Goal: Task Accomplishment & Management: Manage account settings

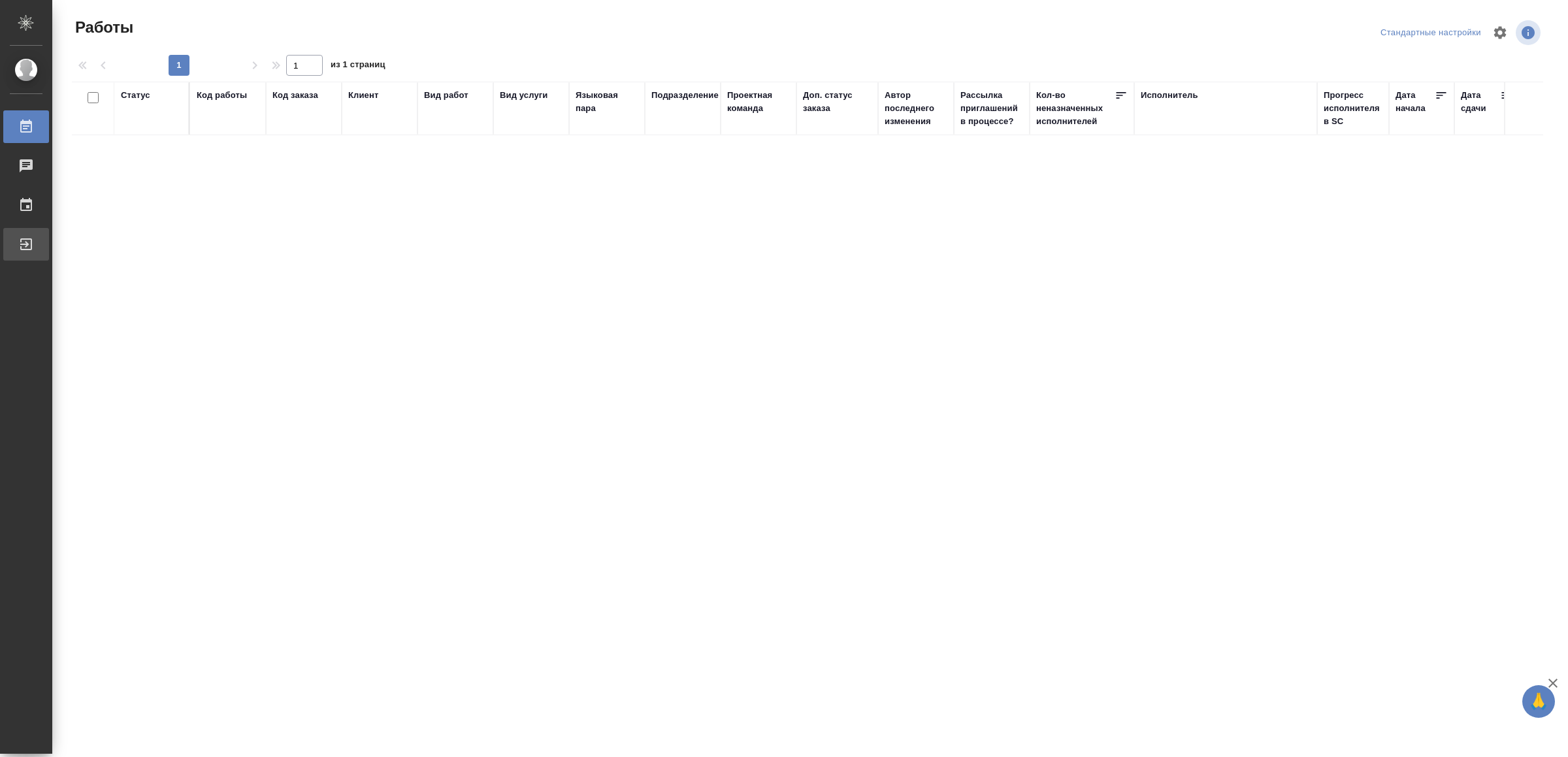
click at [26, 237] on div "Выйти" at bounding box center [10, 244] width 33 height 19
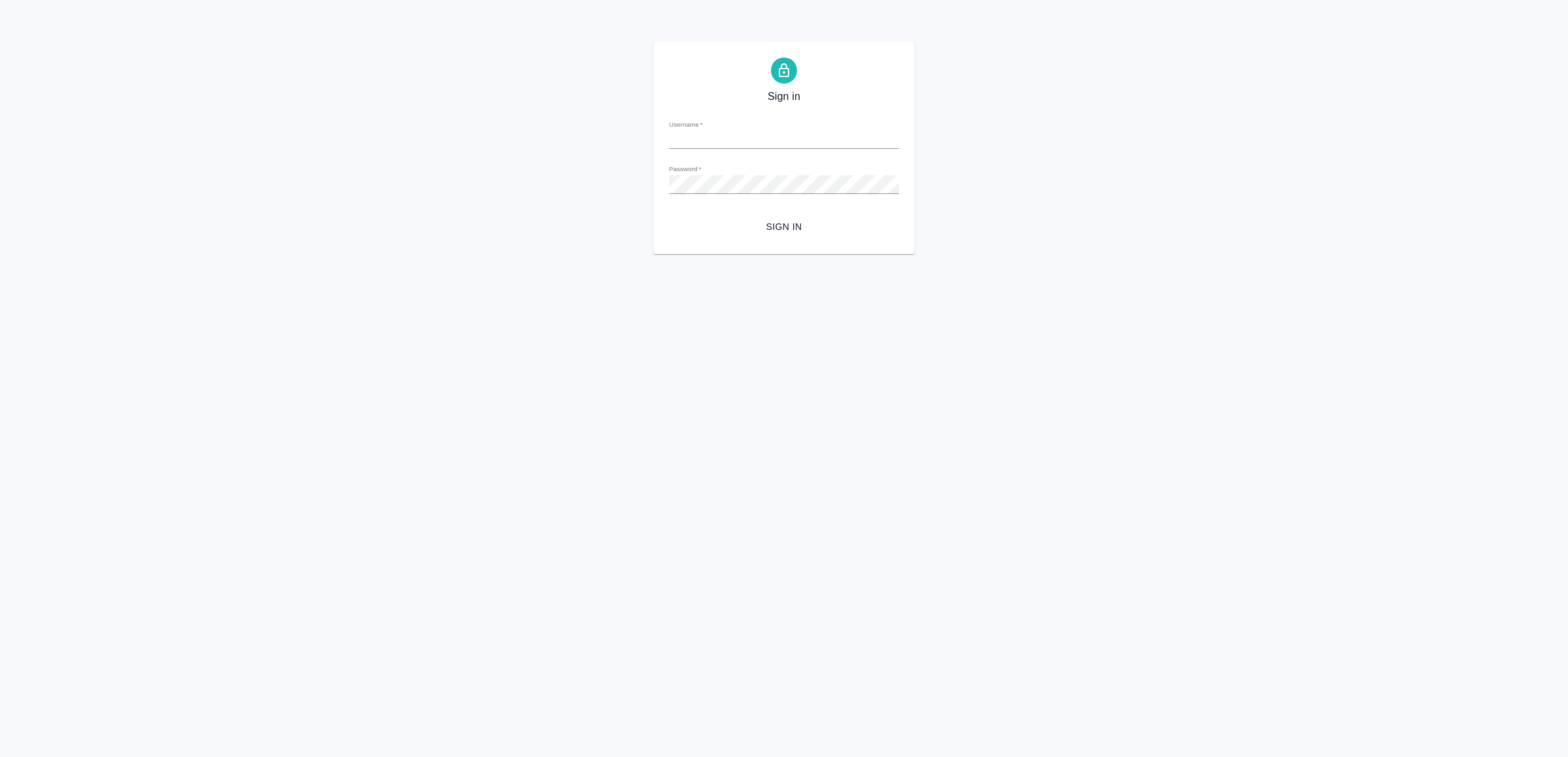
type input "v.yamkovenko@awatera.com"
click at [775, 219] on span "Sign in" at bounding box center [784, 227] width 209 height 17
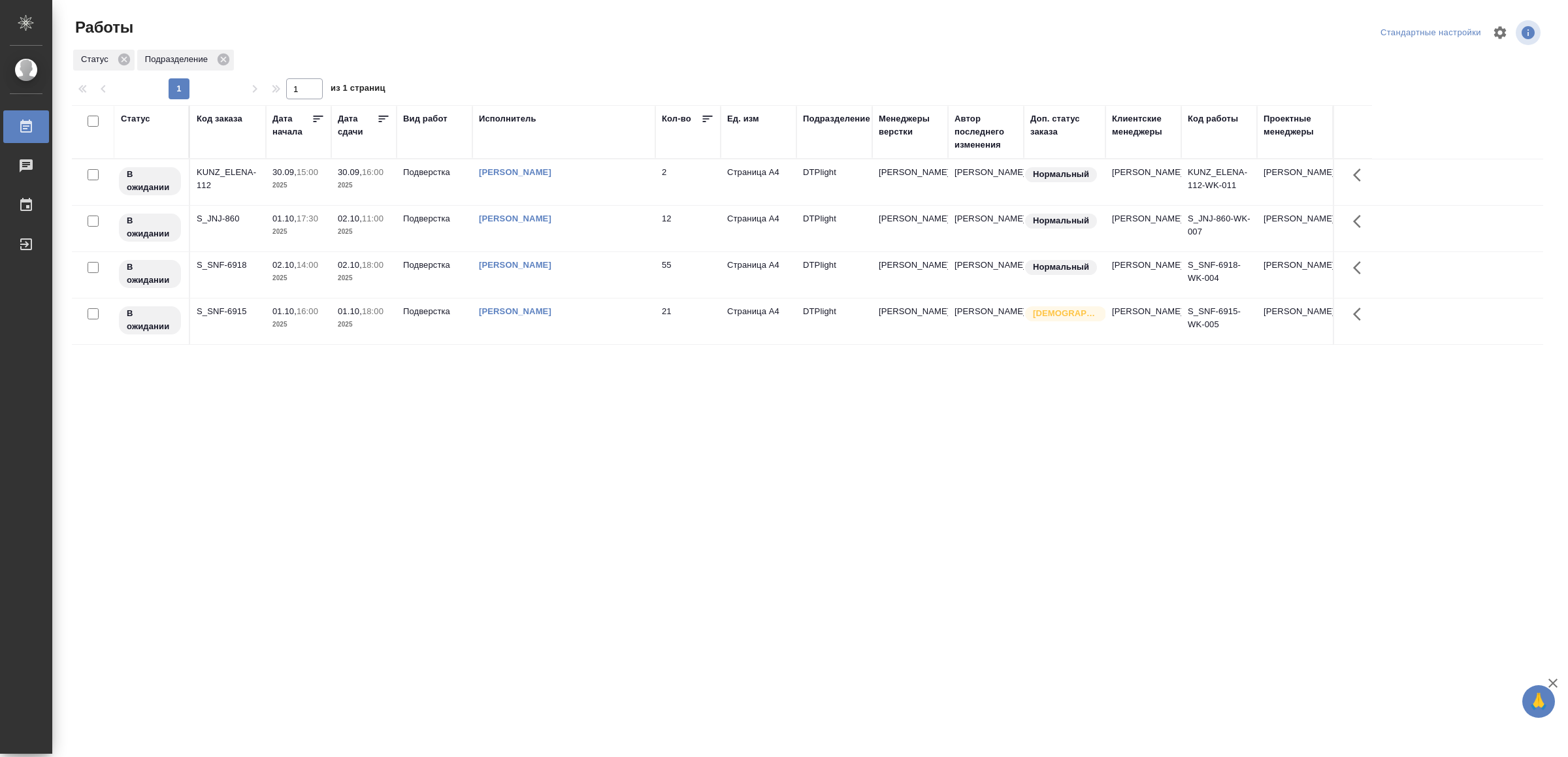
drag, startPoint x: 0, startPoint y: 0, endPoint x: 765, endPoint y: 485, distance: 905.8
drag, startPoint x: 493, startPoint y: 555, endPoint x: 492, endPoint y: 534, distance: 21.0
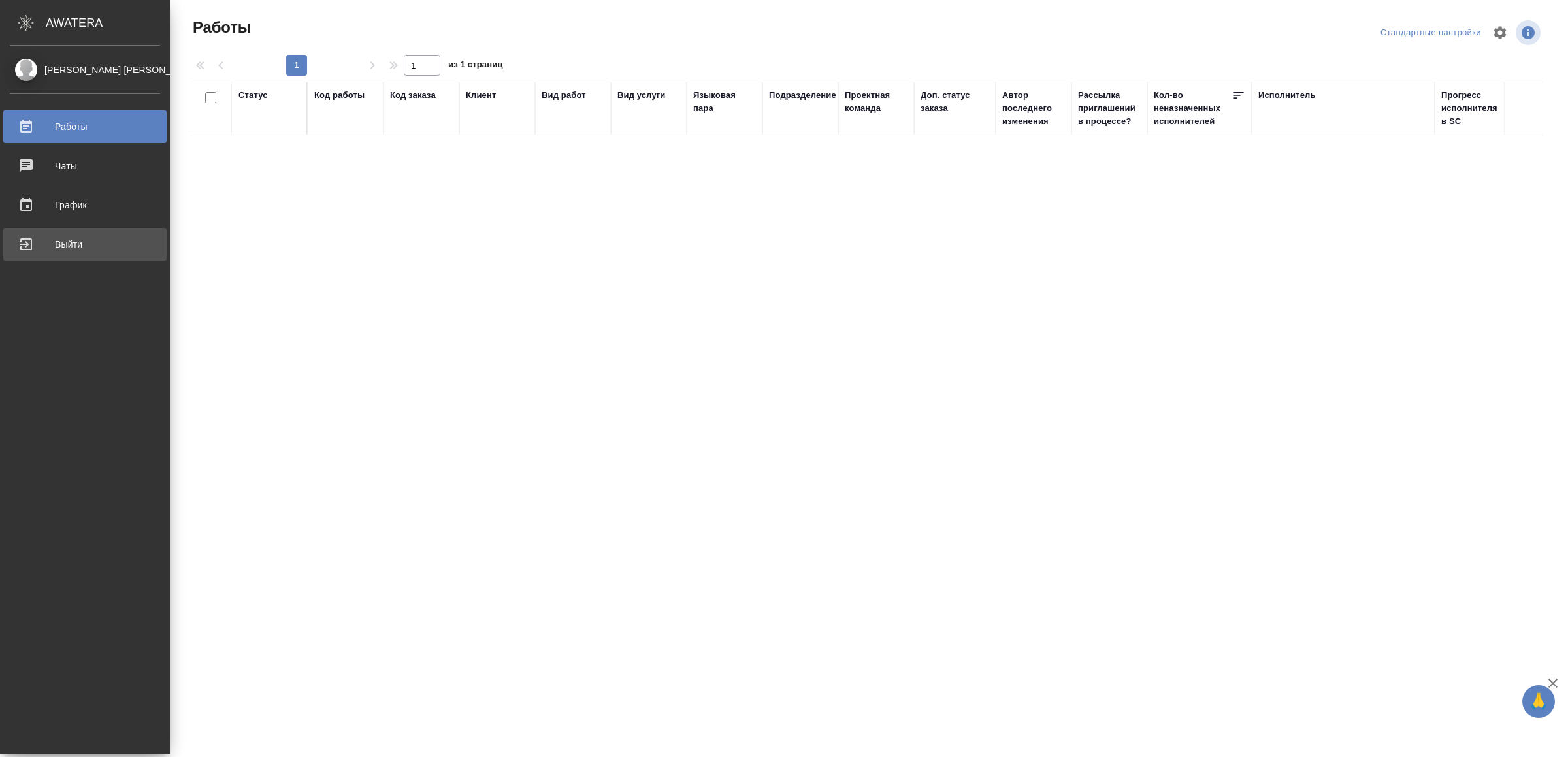
click at [22, 245] on div "Выйти" at bounding box center [85, 244] width 150 height 19
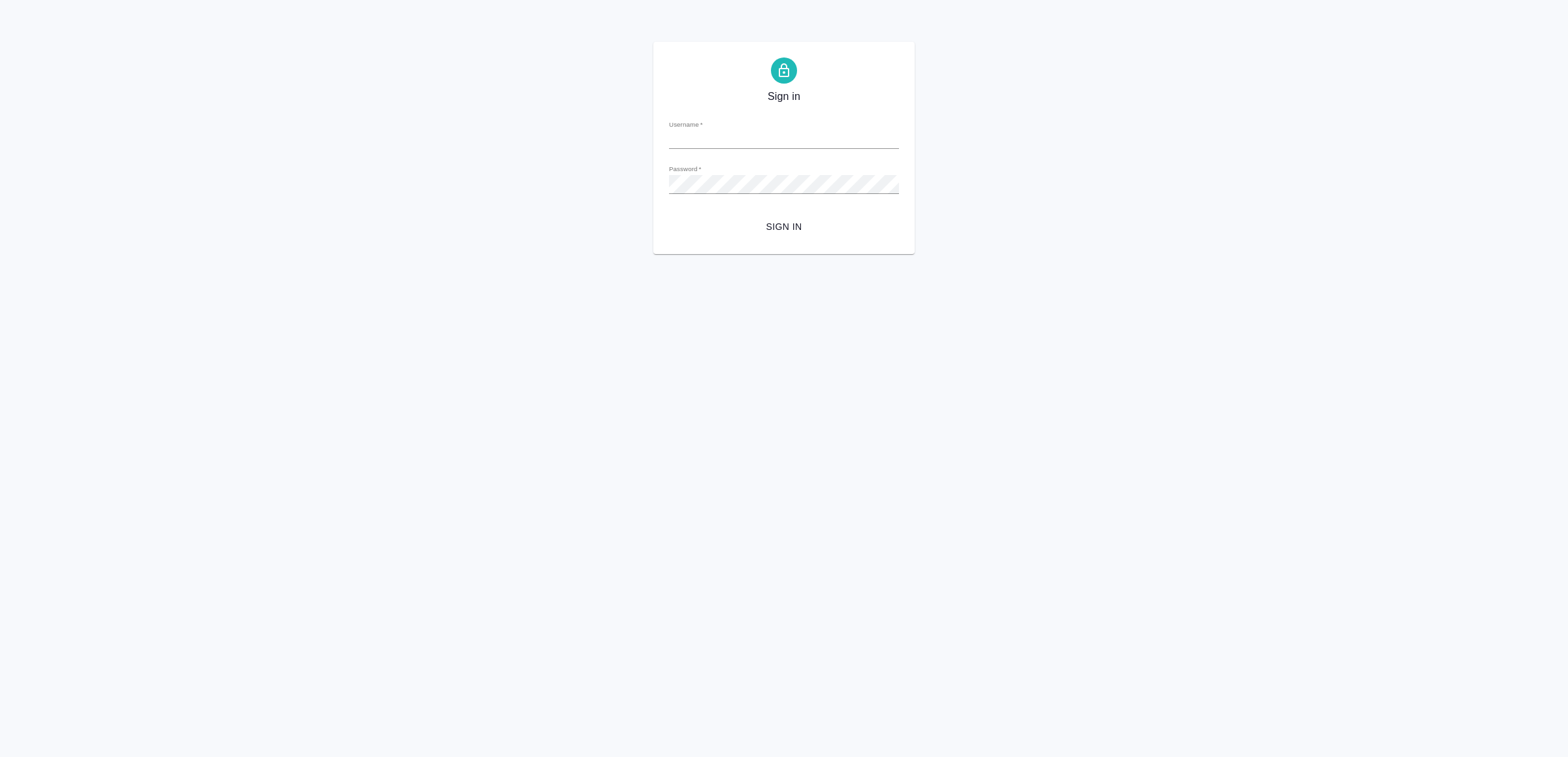
type input "[EMAIL_ADDRESS][DOMAIN_NAME]"
click at [794, 223] on span "Sign in" at bounding box center [784, 227] width 209 height 17
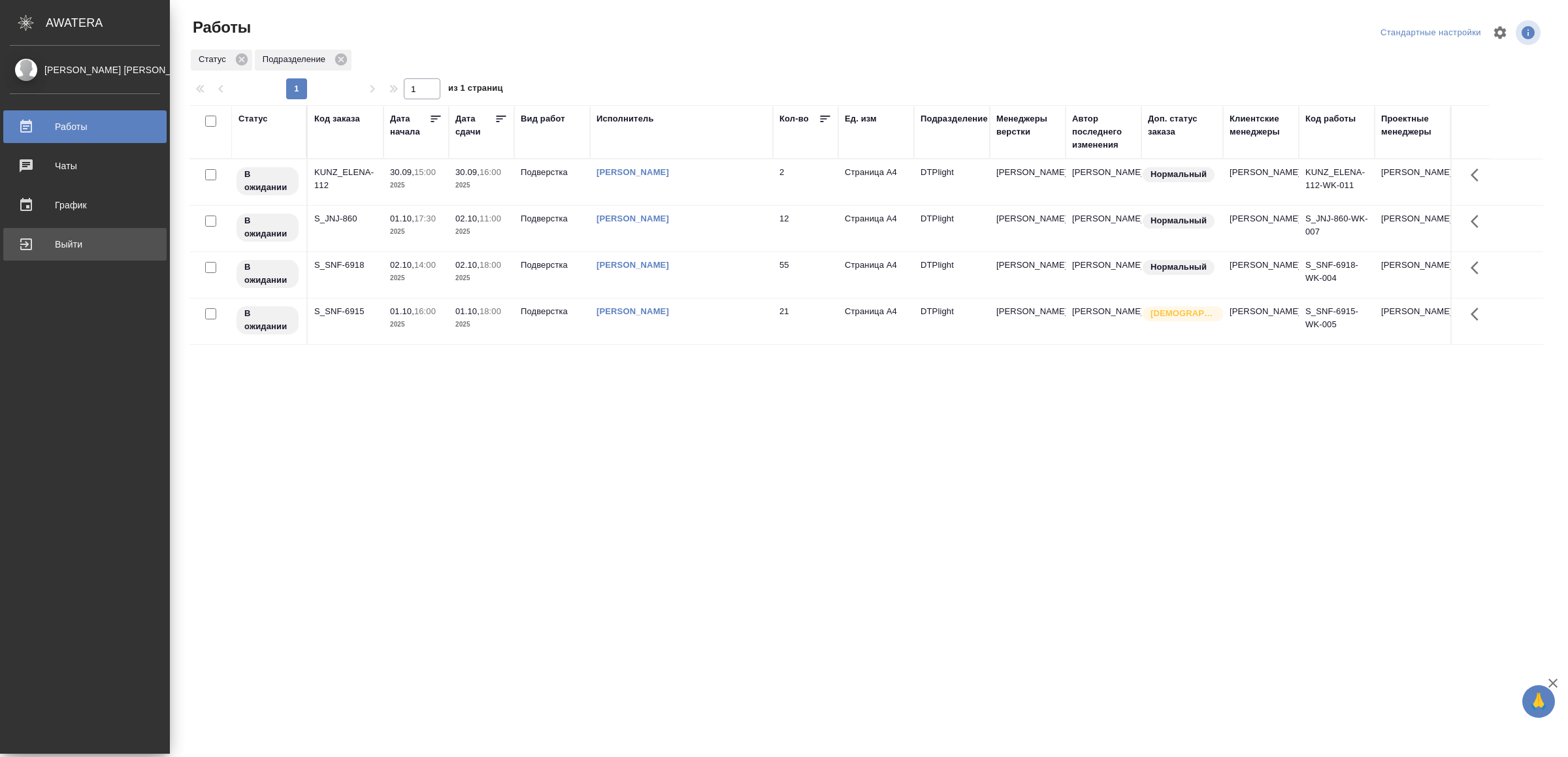
click at [43, 249] on div "Выйти" at bounding box center [85, 244] width 150 height 19
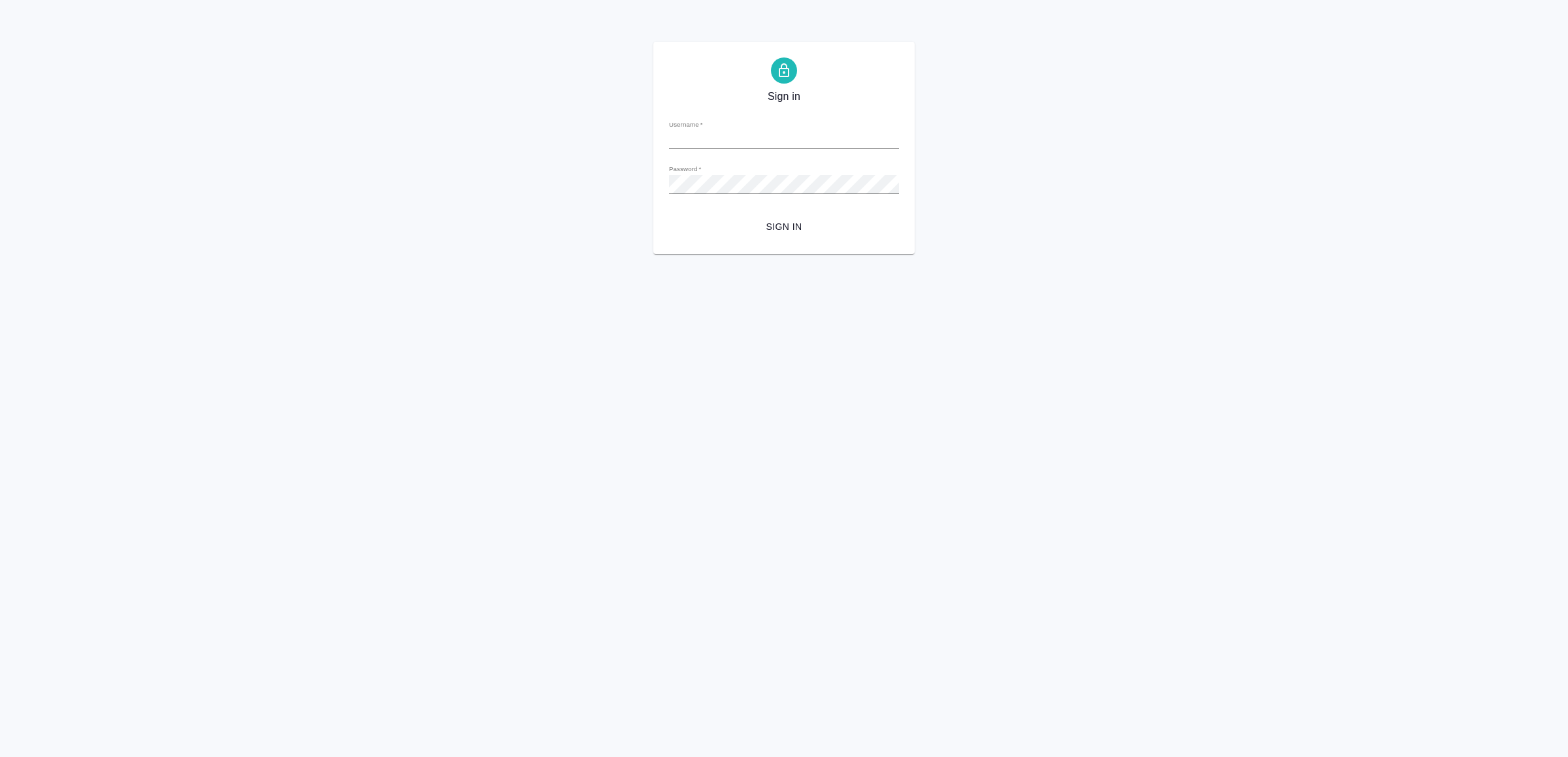
type input "v.yamkovenko@awatera.com"
click at [839, 234] on span "Sign in" at bounding box center [784, 227] width 209 height 17
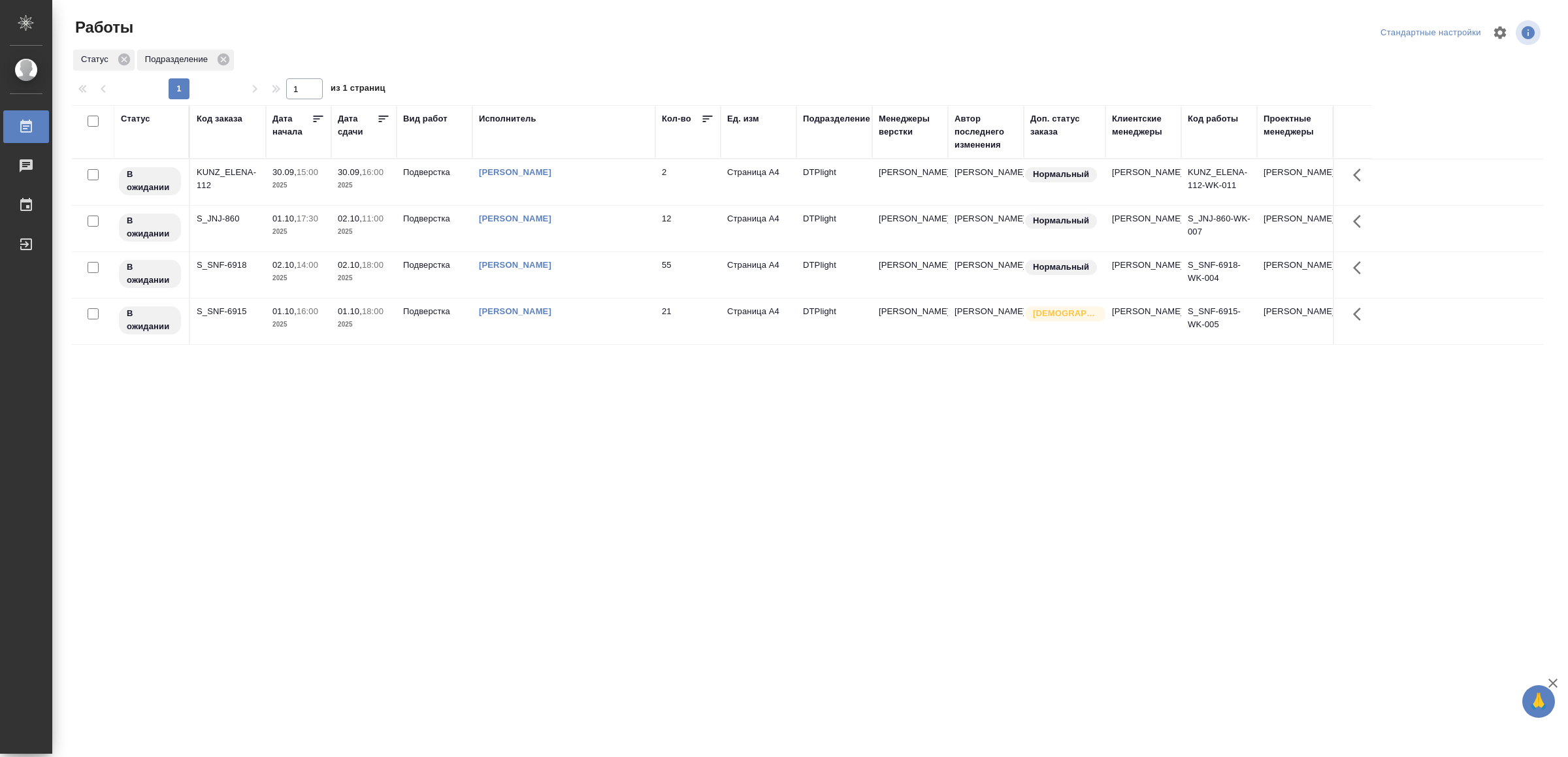
drag, startPoint x: 557, startPoint y: 476, endPoint x: 548, endPoint y: 461, distance: 17.5
drag, startPoint x: 261, startPoint y: 363, endPoint x: 302, endPoint y: 374, distance: 42.4
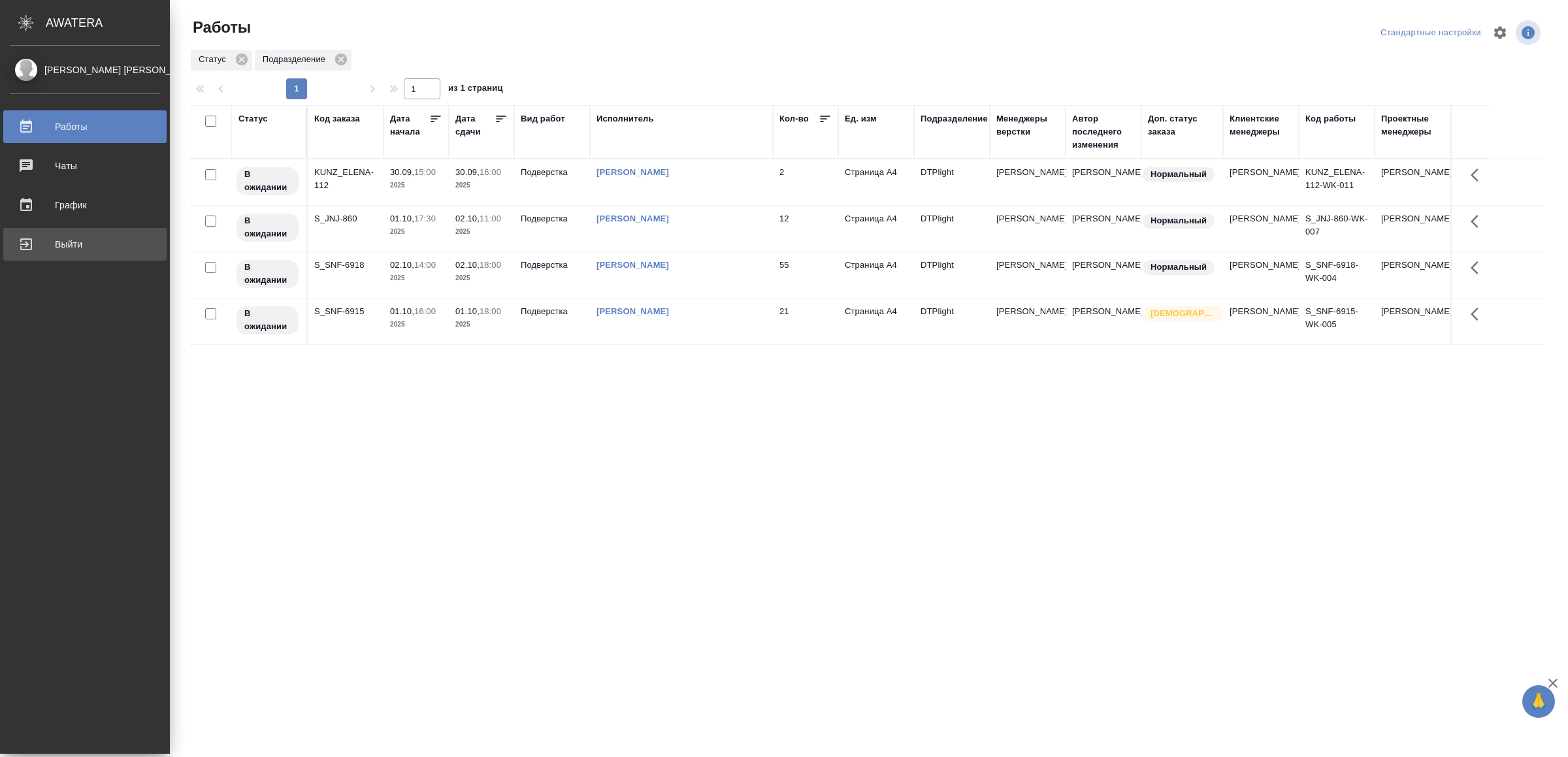
click at [43, 249] on div "Выйти" at bounding box center [85, 244] width 150 height 19
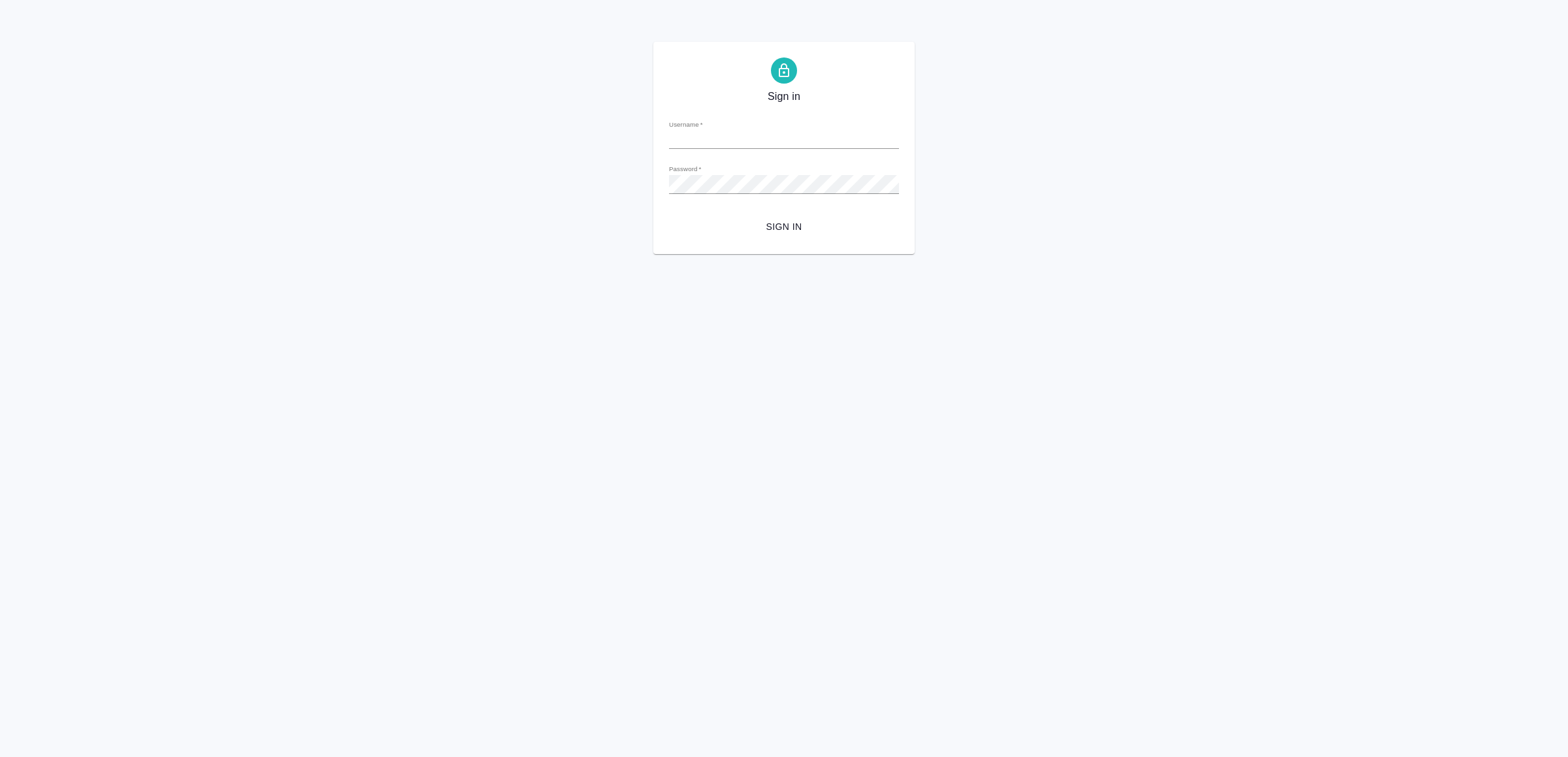
type input "v.yamkovenko@awatera.com"
click at [794, 221] on span "Sign in" at bounding box center [784, 227] width 209 height 17
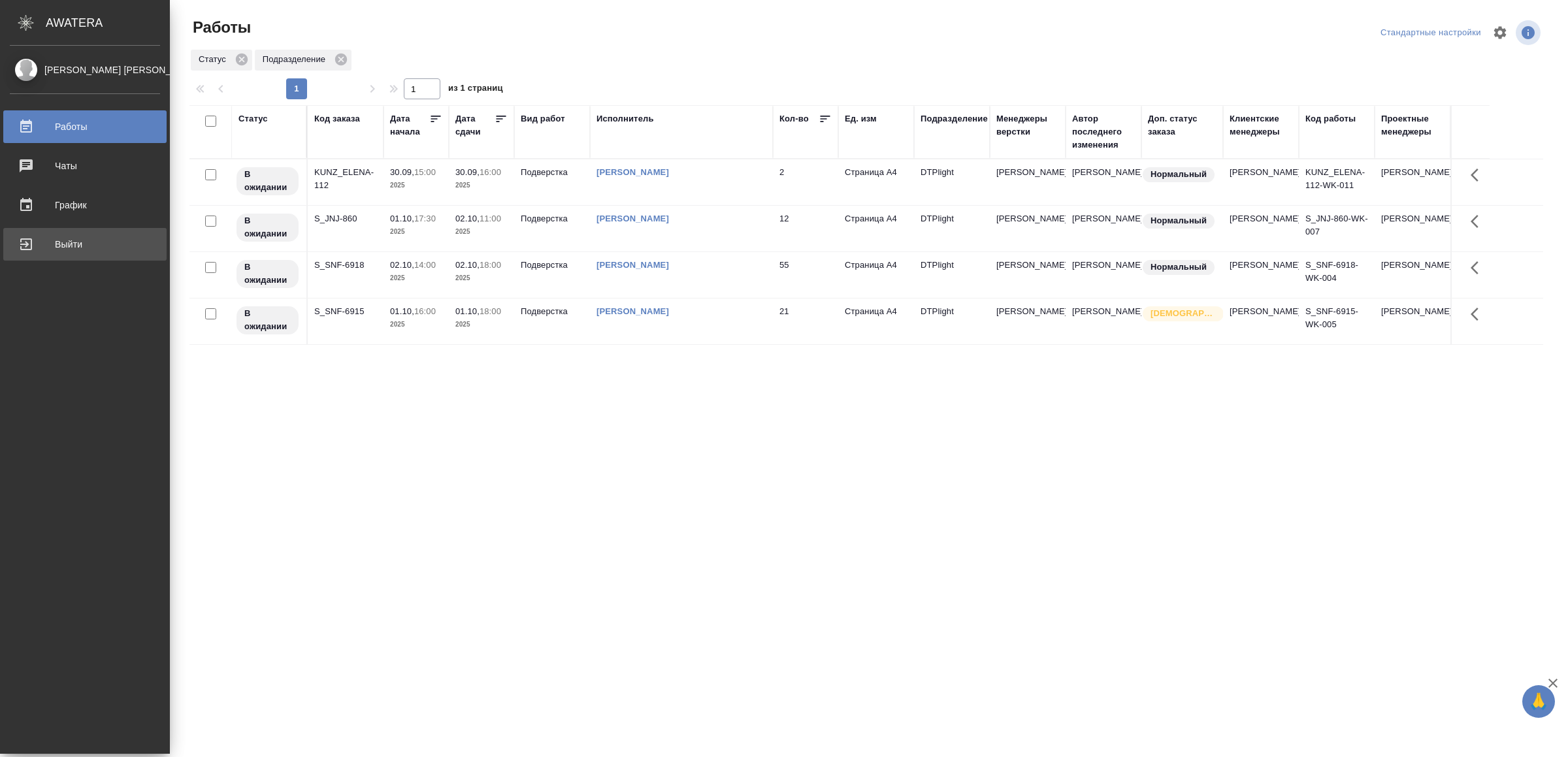
click at [21, 243] on div "Выйти" at bounding box center [85, 244] width 150 height 19
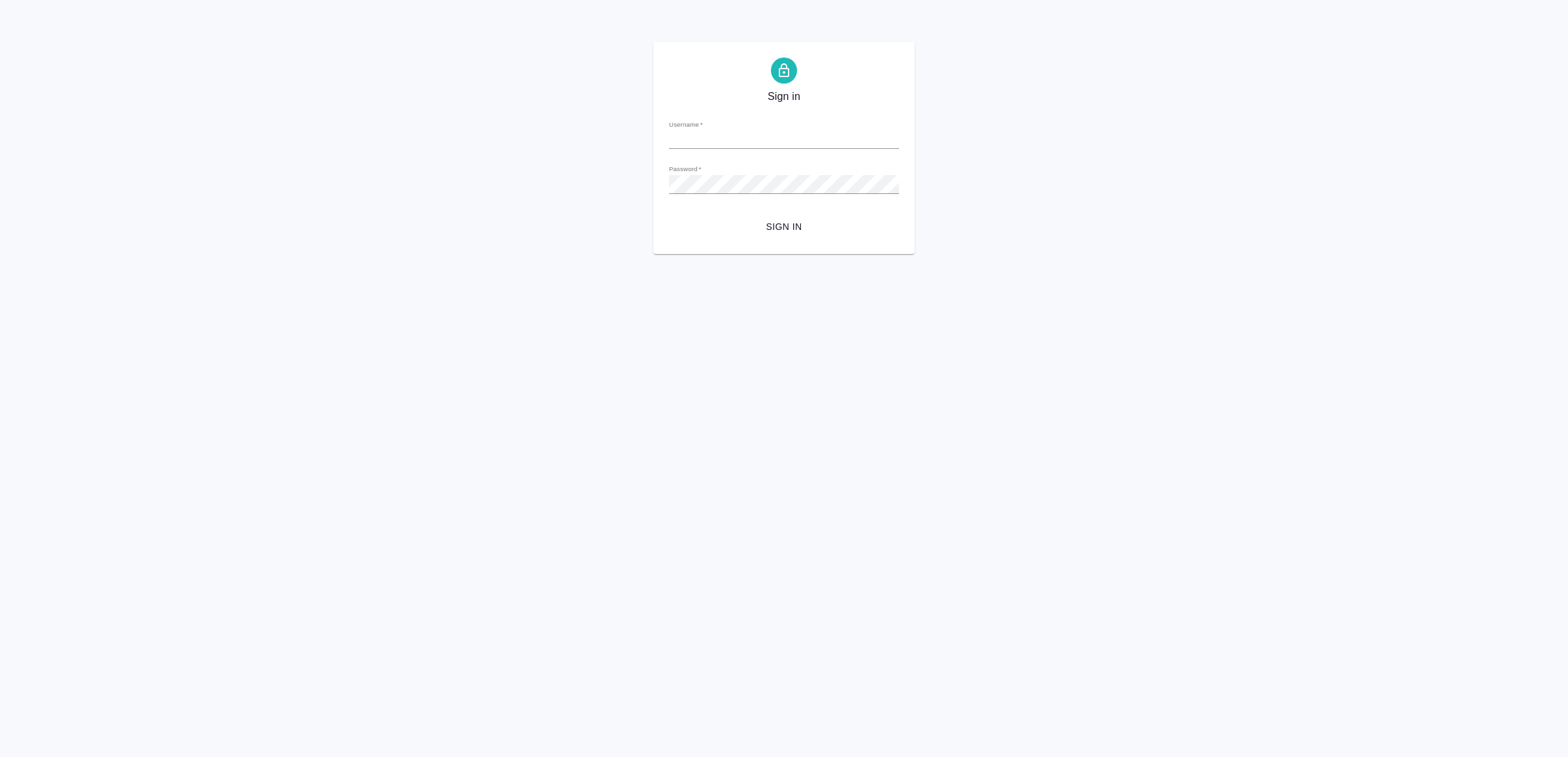
type input "[EMAIL_ADDRESS][DOMAIN_NAME]"
click at [783, 223] on span "Sign in" at bounding box center [784, 227] width 209 height 17
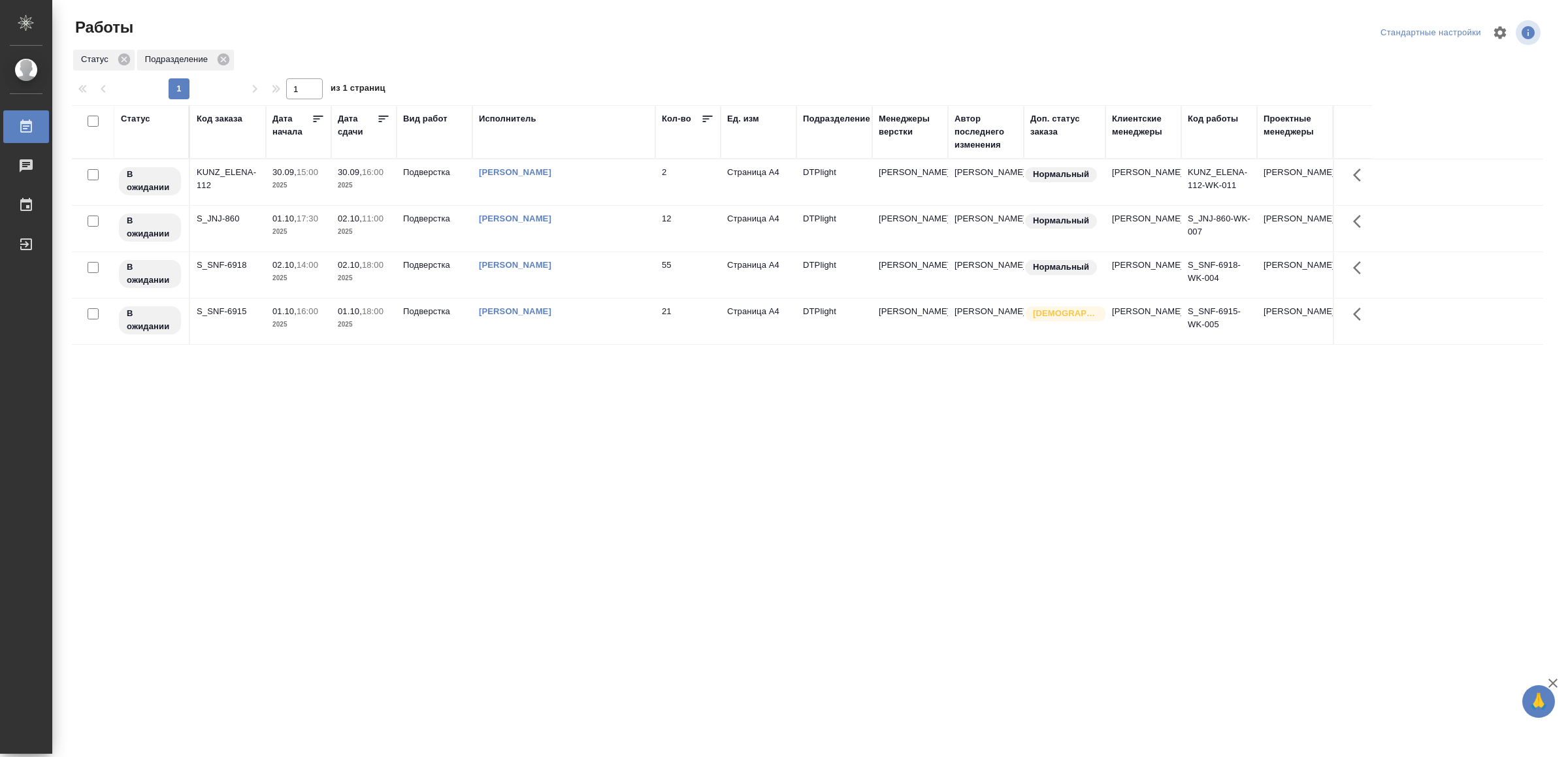
drag, startPoint x: 401, startPoint y: 567, endPoint x: 412, endPoint y: 567, distance: 11.0
drag, startPoint x: 825, startPoint y: 629, endPoint x: 812, endPoint y: 639, distance: 16.4
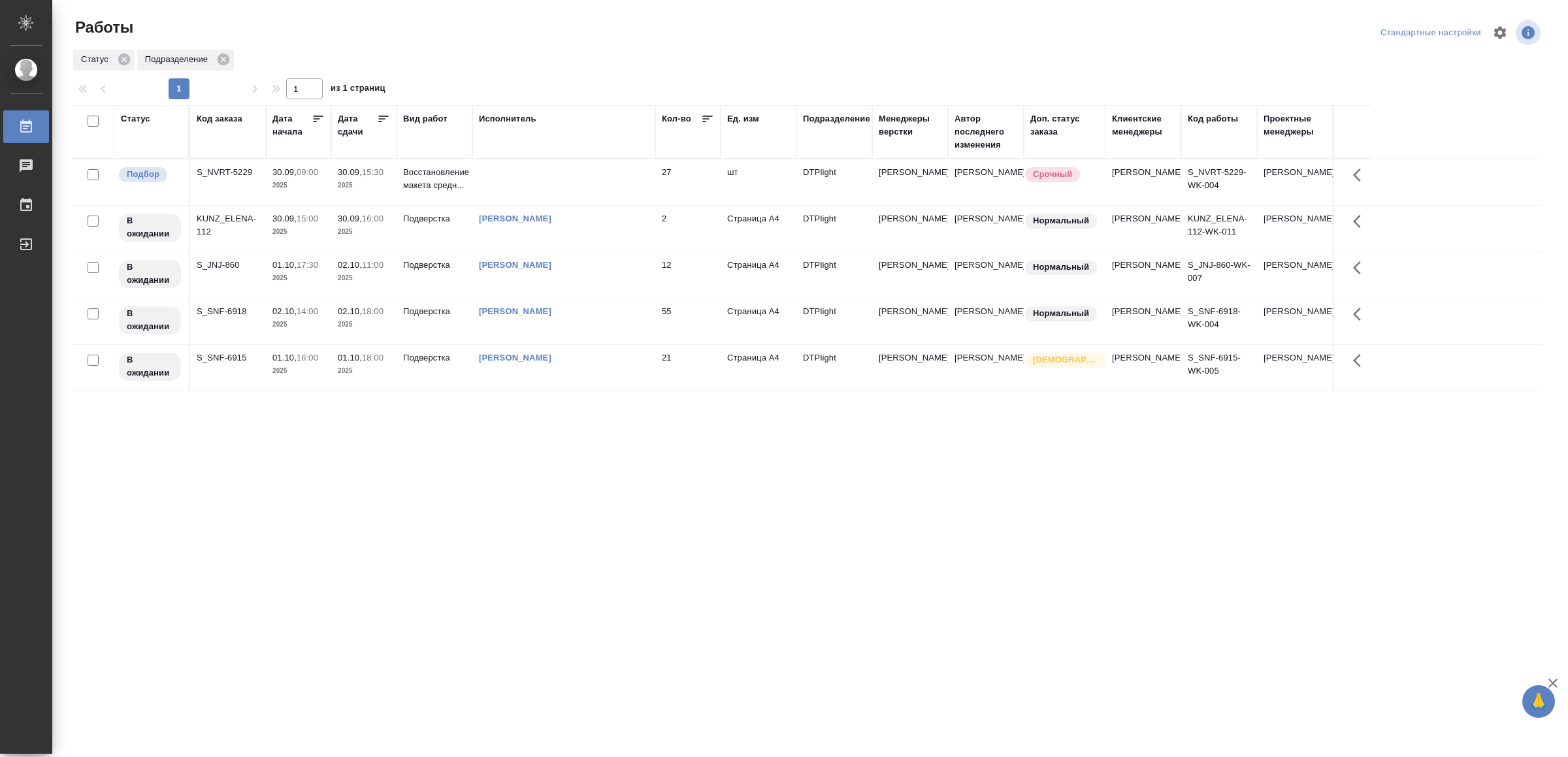
click at [584, 183] on td at bounding box center [564, 182] width 183 height 46
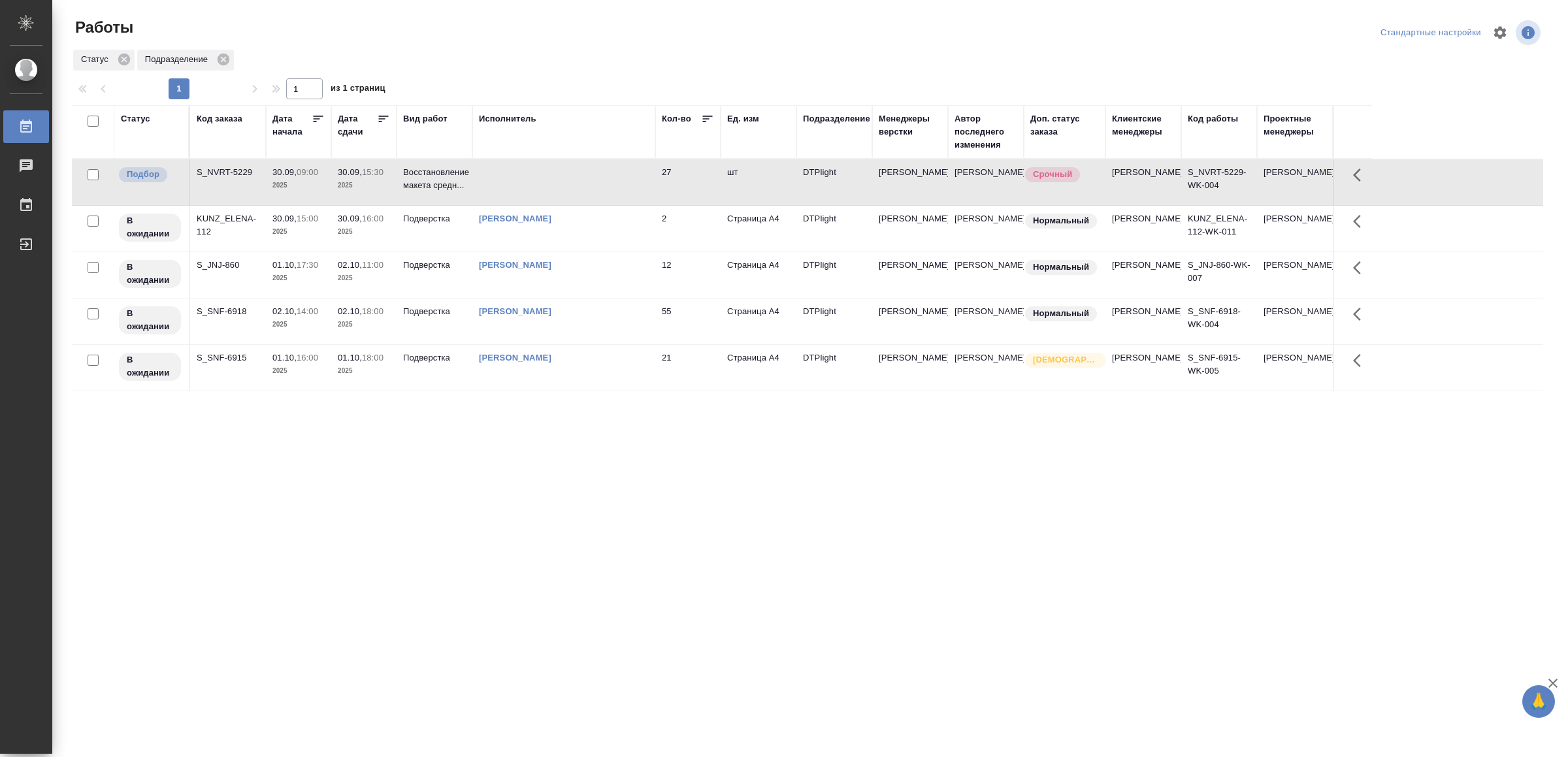
click at [584, 183] on td at bounding box center [564, 182] width 183 height 46
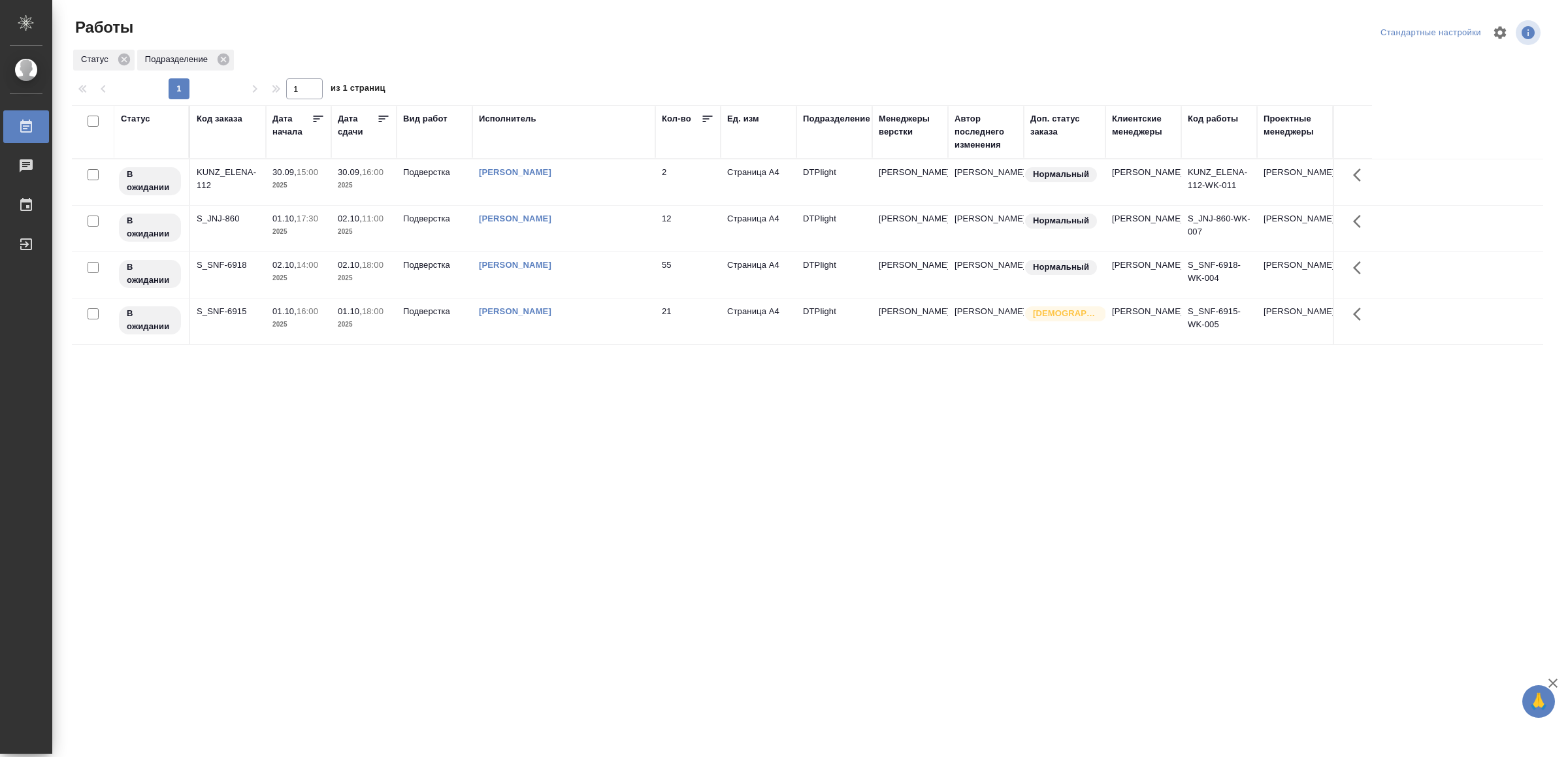
drag, startPoint x: 659, startPoint y: 557, endPoint x: 659, endPoint y: 547, distance: 10.0
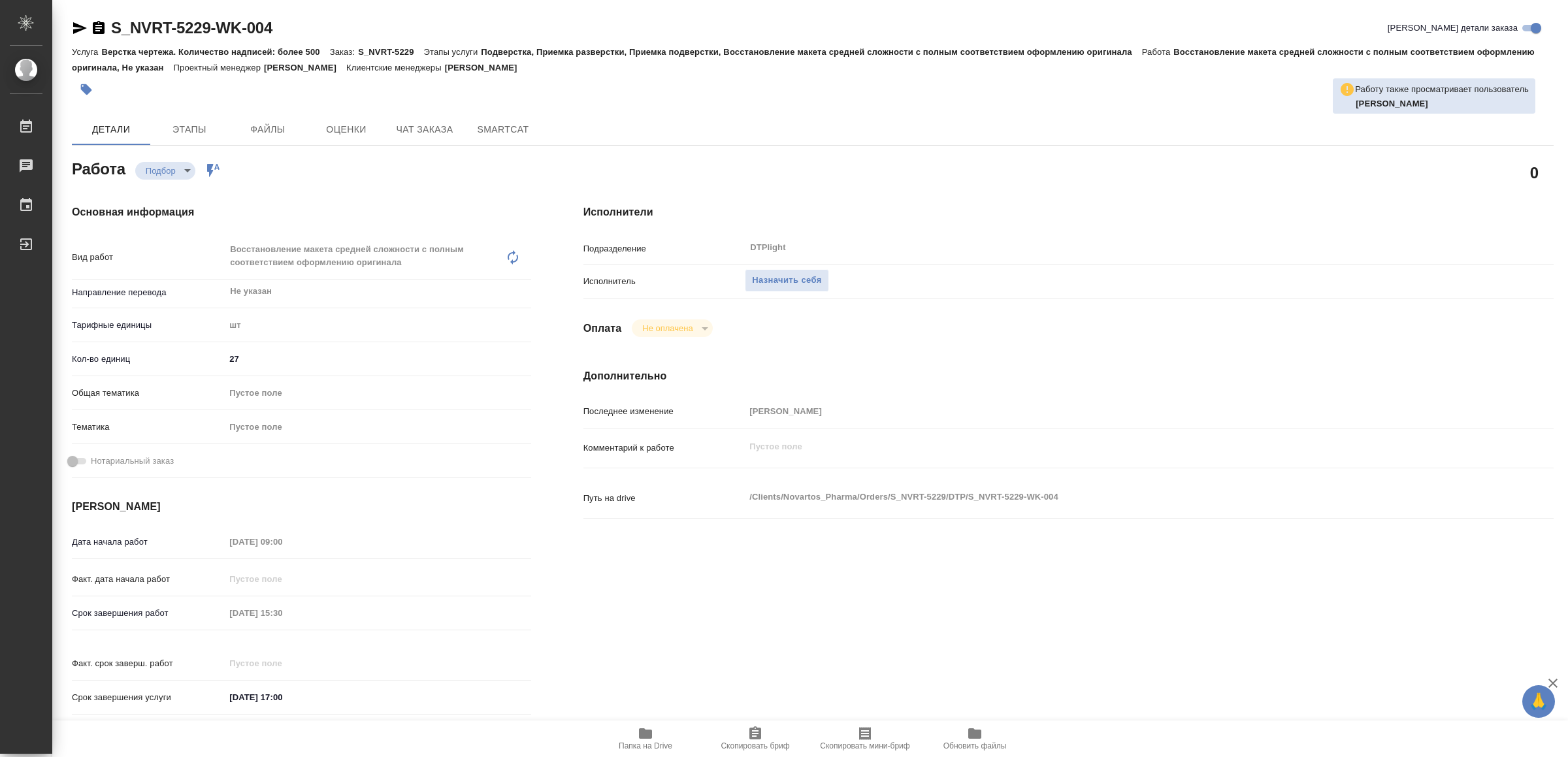
click at [645, 737] on icon "button" at bounding box center [645, 733] width 13 height 10
type textarea "x"
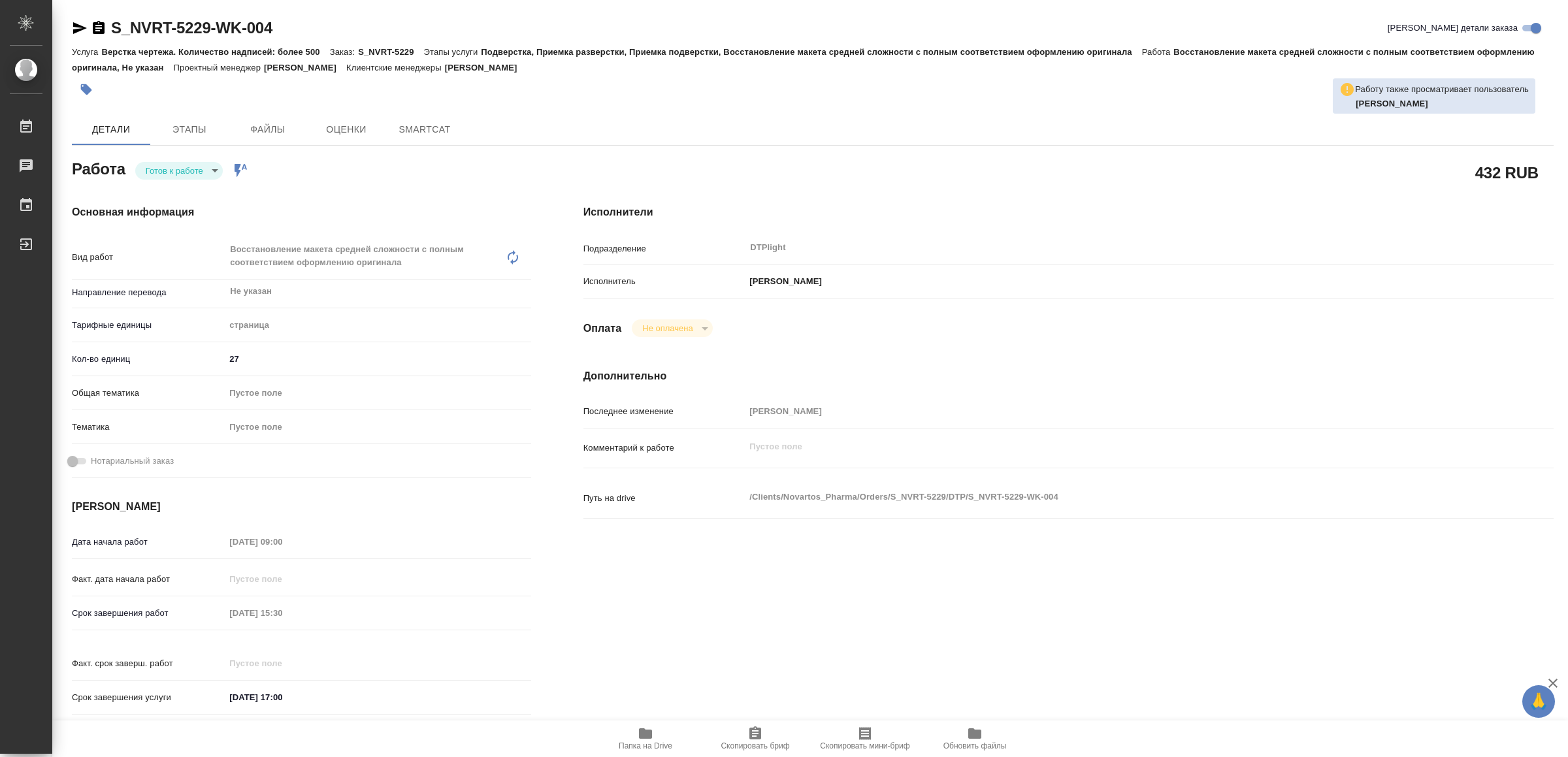
type textarea "x"
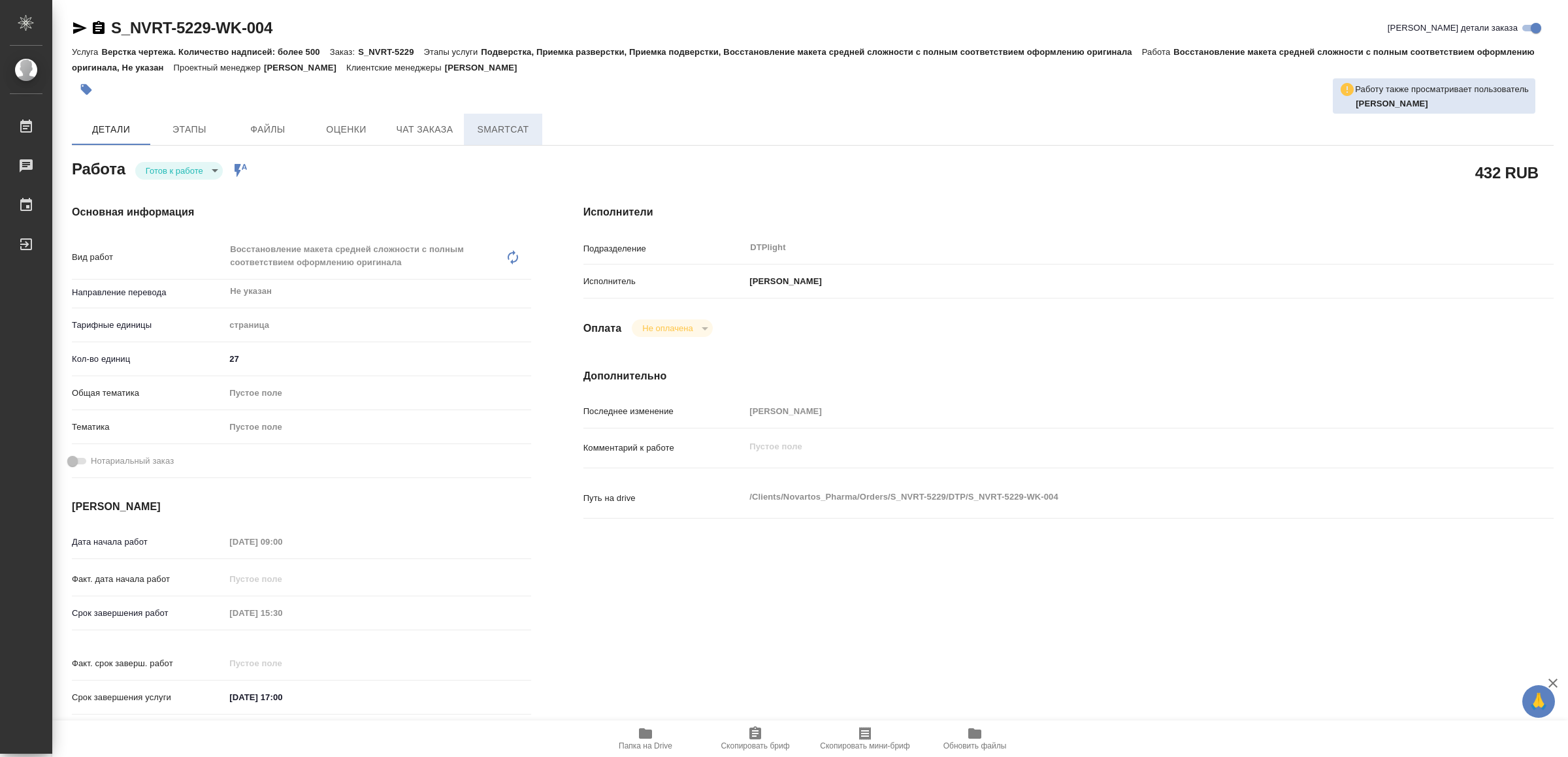
type textarea "x"
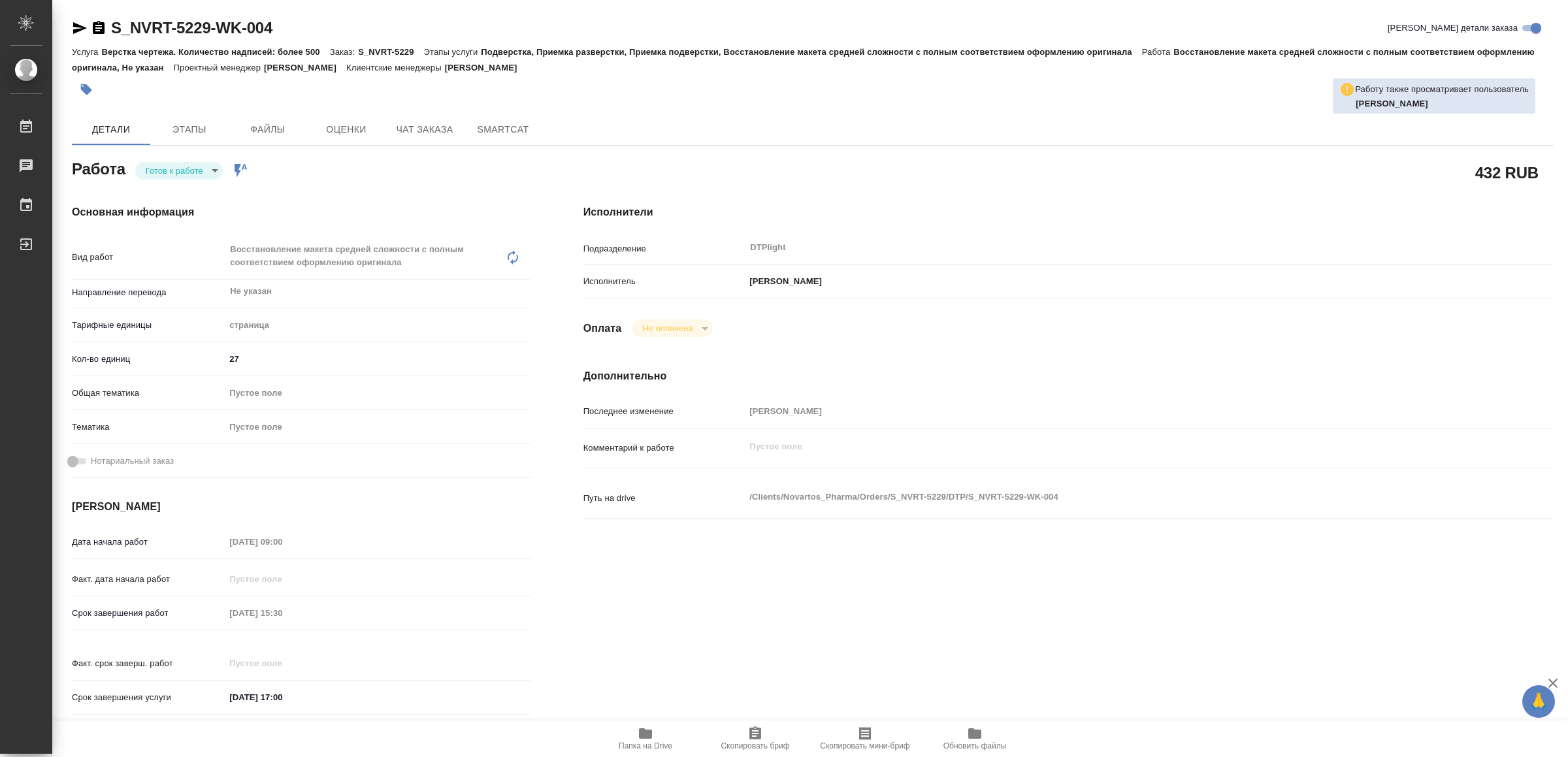
type textarea "x"
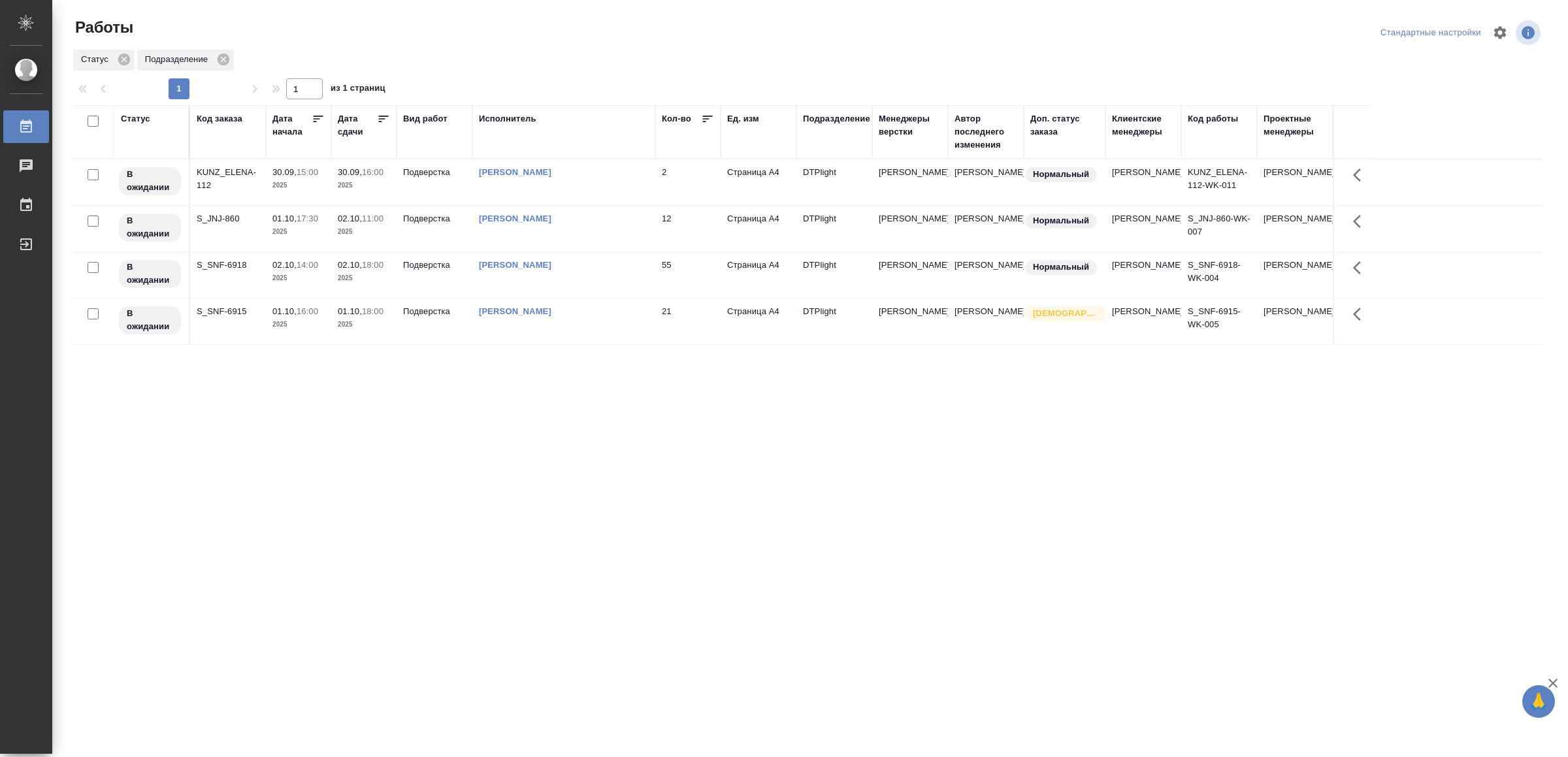
drag, startPoint x: 0, startPoint y: 0, endPoint x: 828, endPoint y: 500, distance: 967.3
drag, startPoint x: 0, startPoint y: 0, endPoint x: 618, endPoint y: 494, distance: 791.2
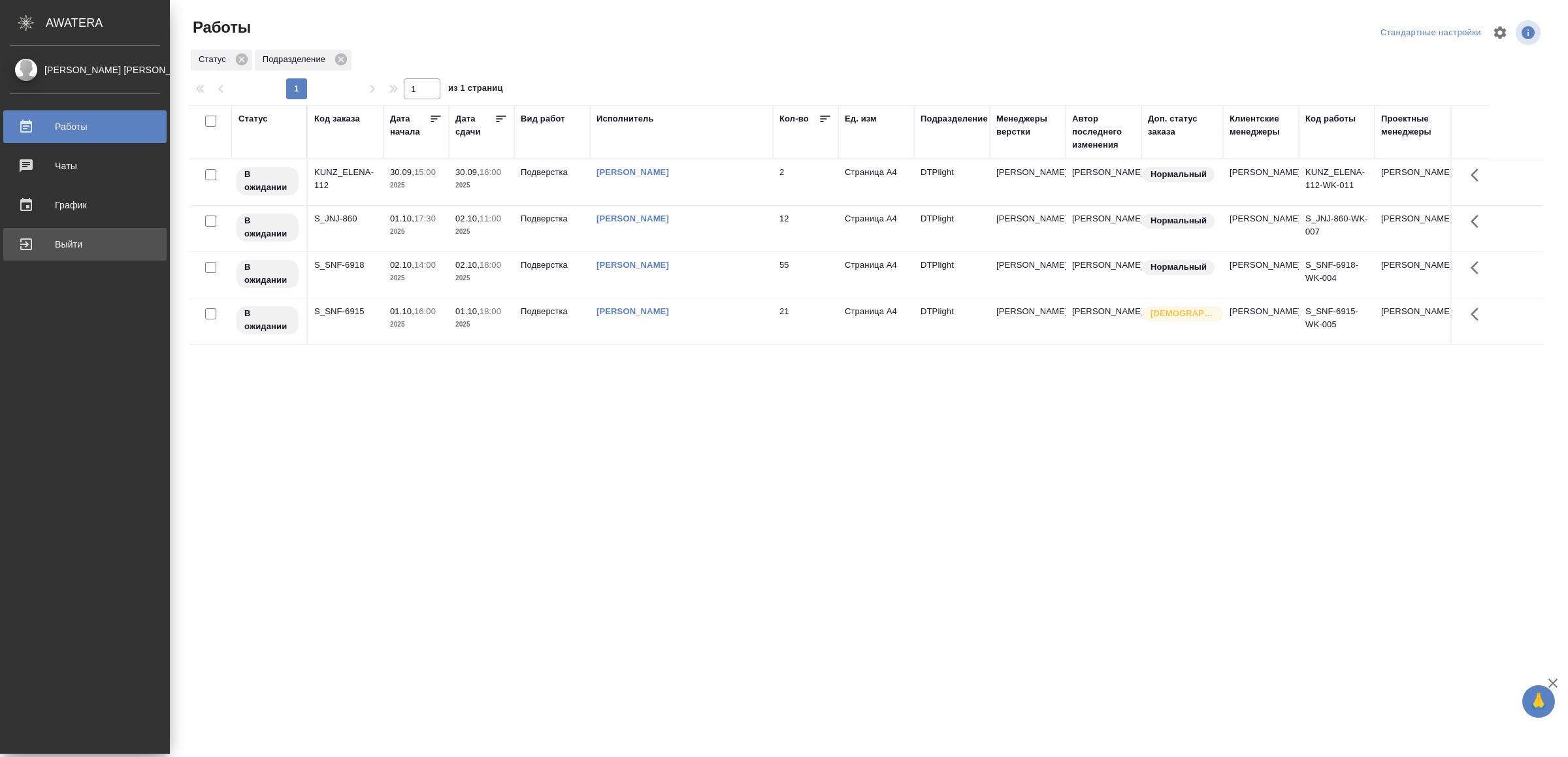
click at [69, 238] on div "Выйти" at bounding box center [85, 244] width 150 height 19
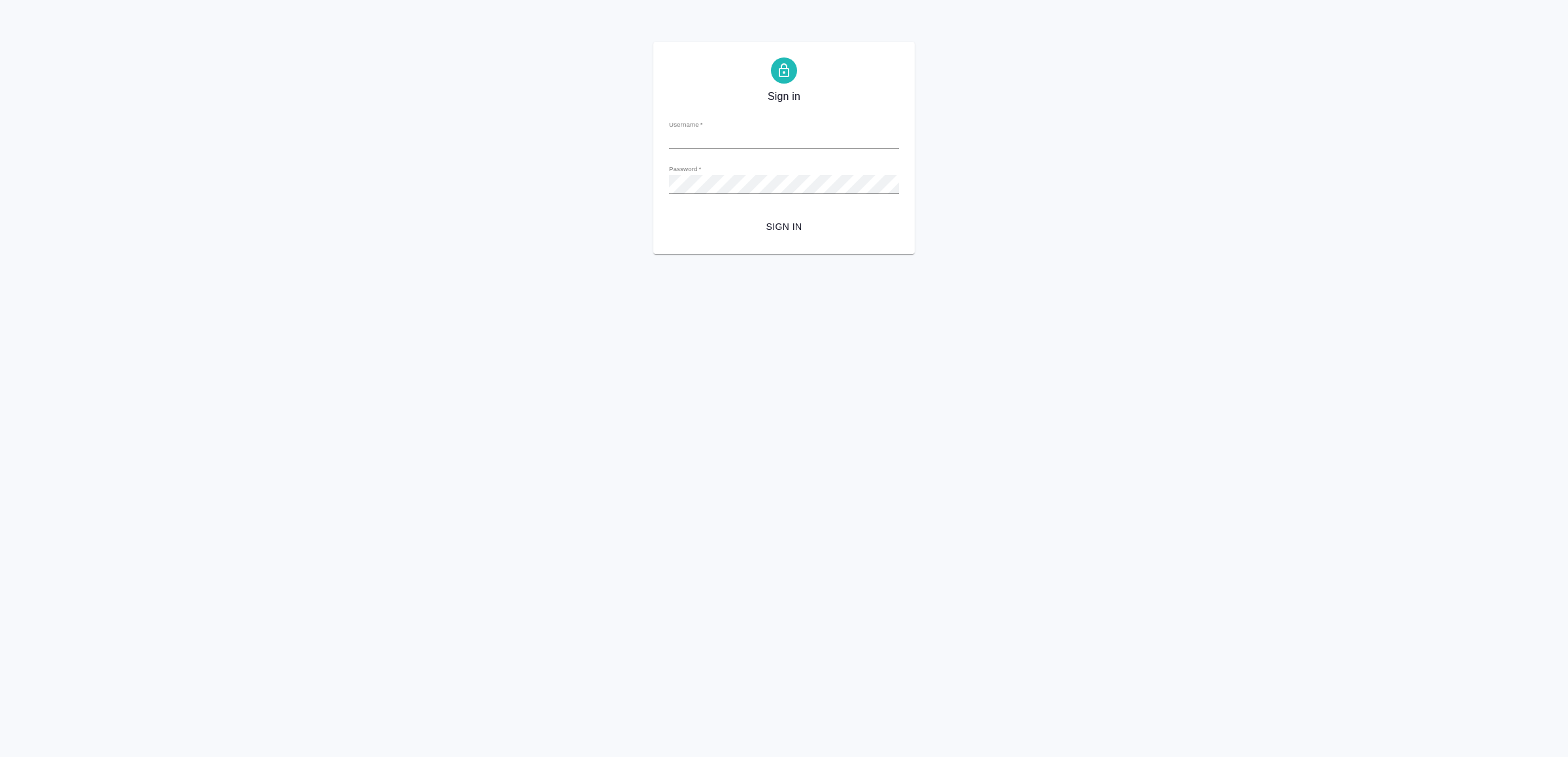
type input "v.yamkovenko@awatera.com"
click at [845, 232] on span "Sign in" at bounding box center [784, 227] width 209 height 17
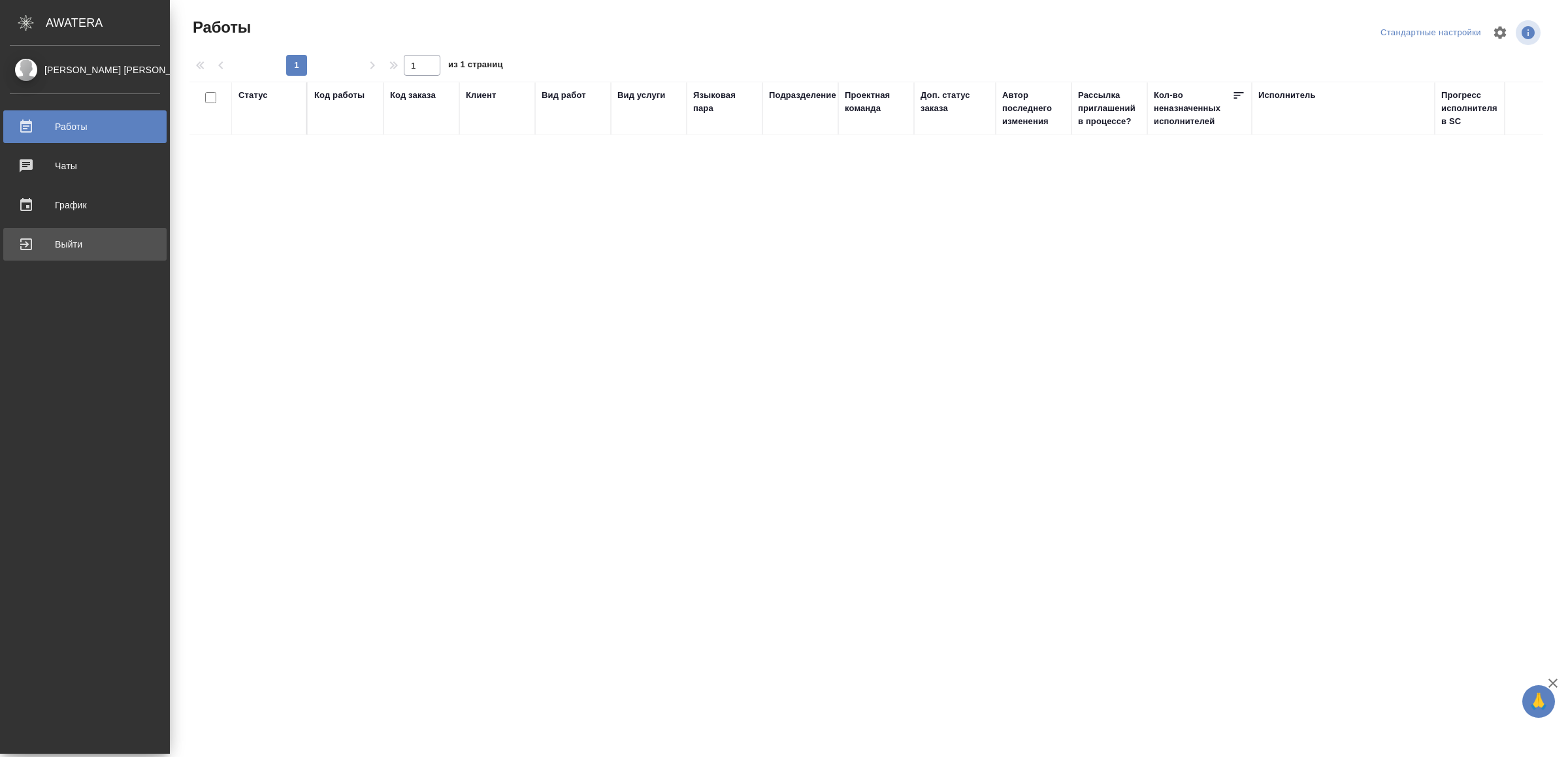
click at [77, 237] on div "Выйти" at bounding box center [85, 244] width 150 height 19
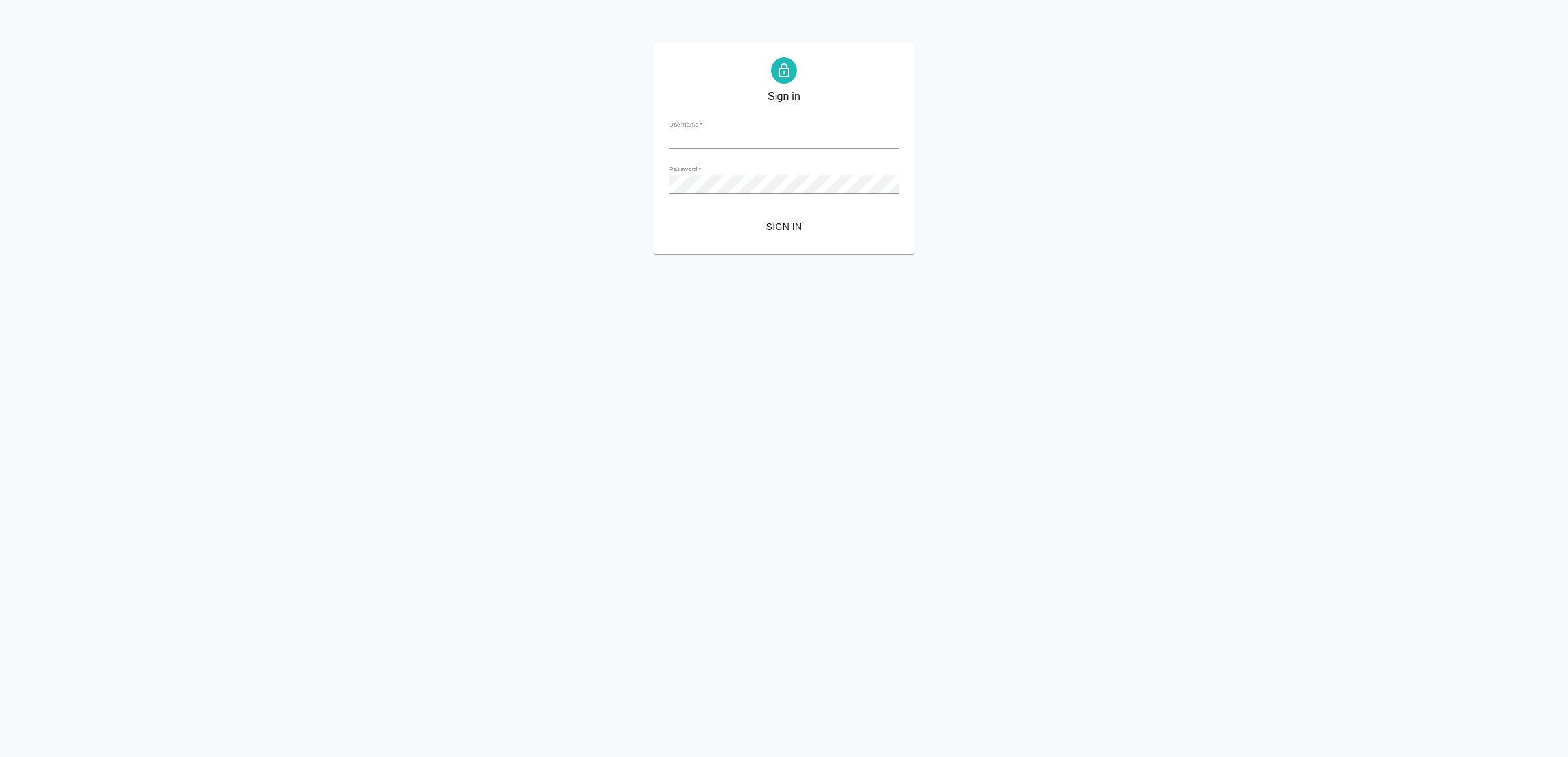
type input "[EMAIL_ADDRESS][DOMAIN_NAME]"
click at [799, 228] on span "Sign in" at bounding box center [784, 227] width 209 height 17
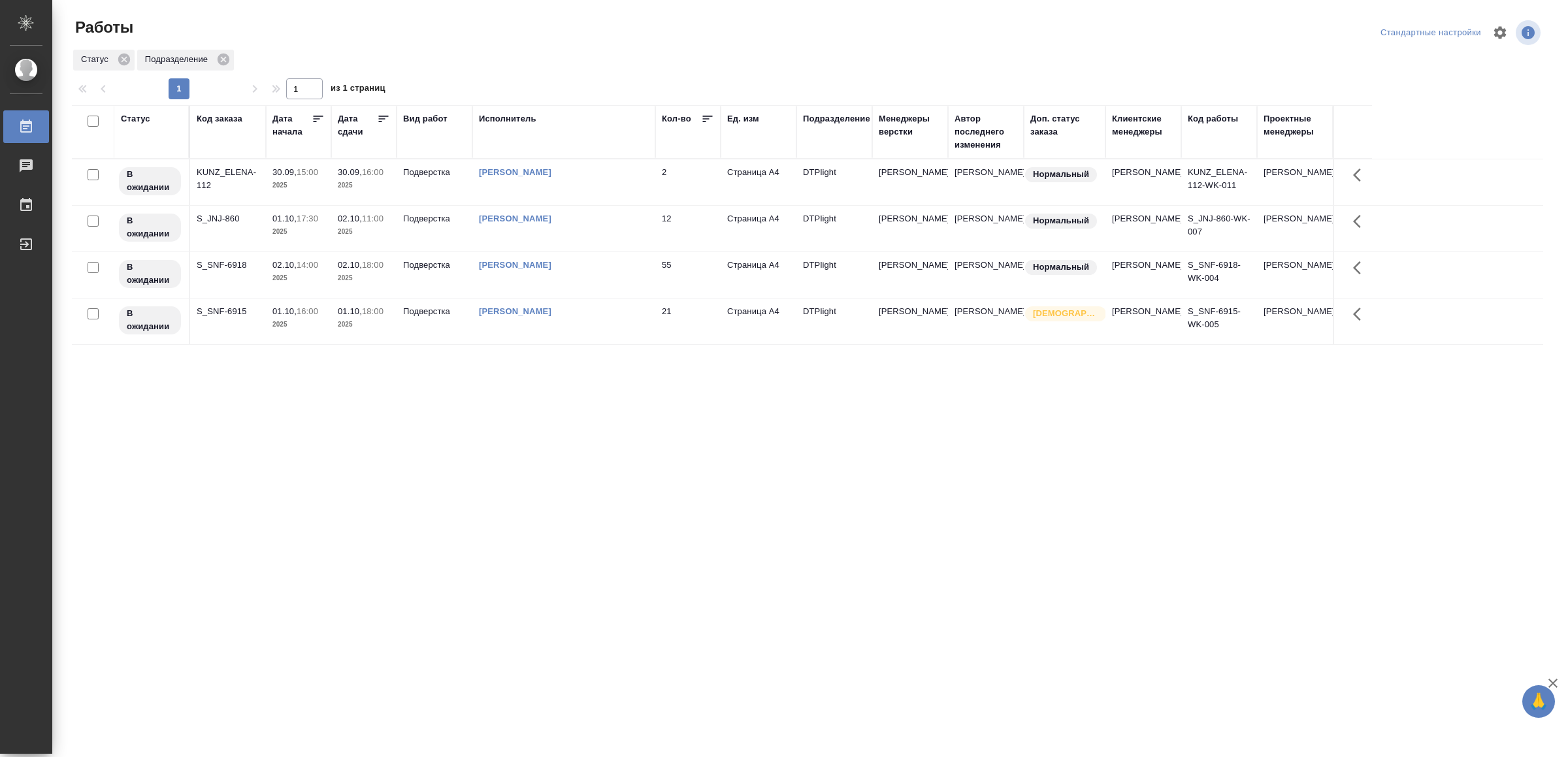
drag, startPoint x: 510, startPoint y: 610, endPoint x: 509, endPoint y: 580, distance: 30.0
drag, startPoint x: 0, startPoint y: 0, endPoint x: 555, endPoint y: 550, distance: 781.4
drag, startPoint x: 532, startPoint y: 505, endPoint x: 567, endPoint y: 474, distance: 46.8
click at [598, 187] on td "[PERSON_NAME]" at bounding box center [564, 182] width 183 height 46
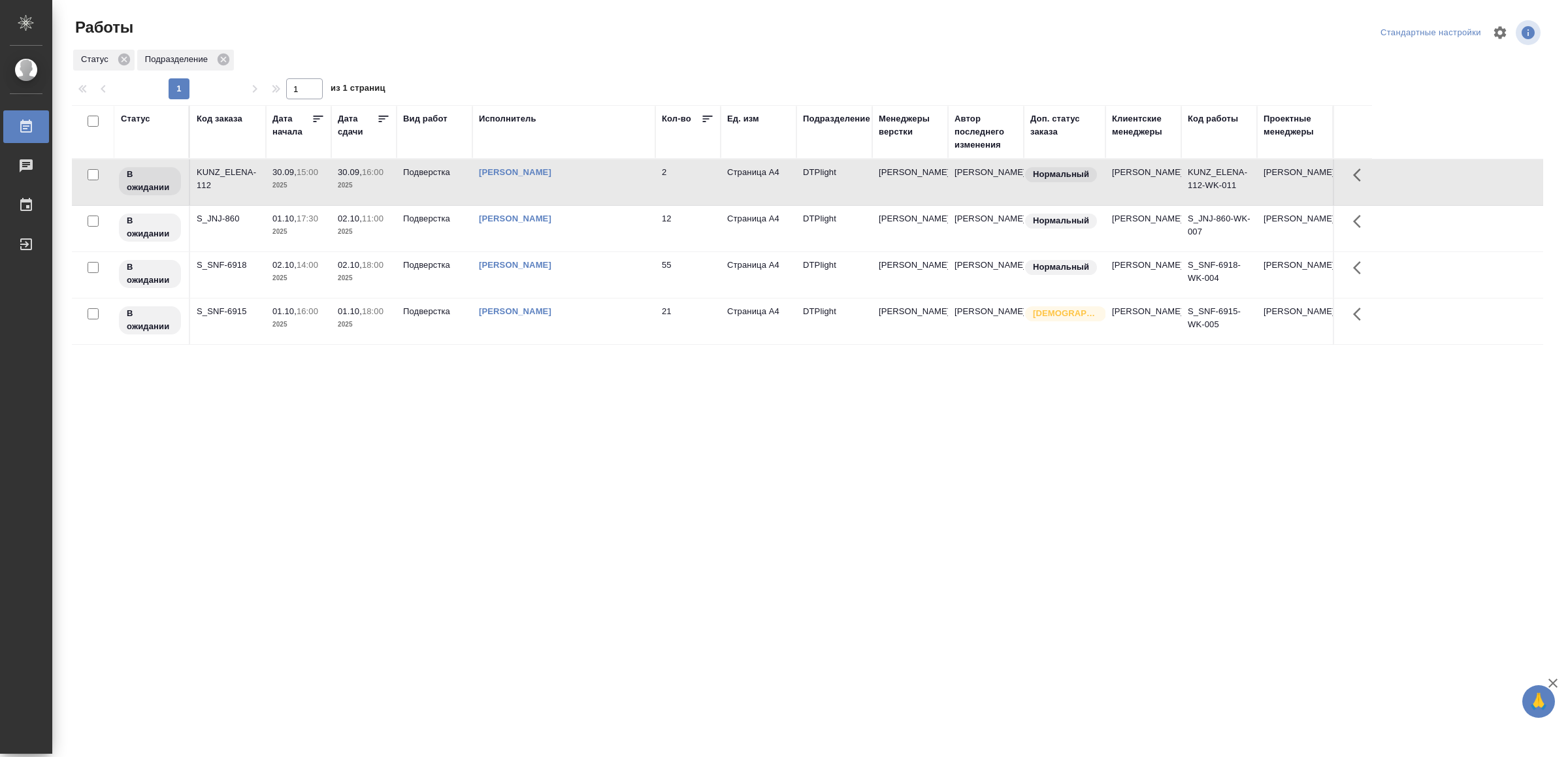
click at [598, 187] on td "[PERSON_NAME]" at bounding box center [564, 182] width 183 height 46
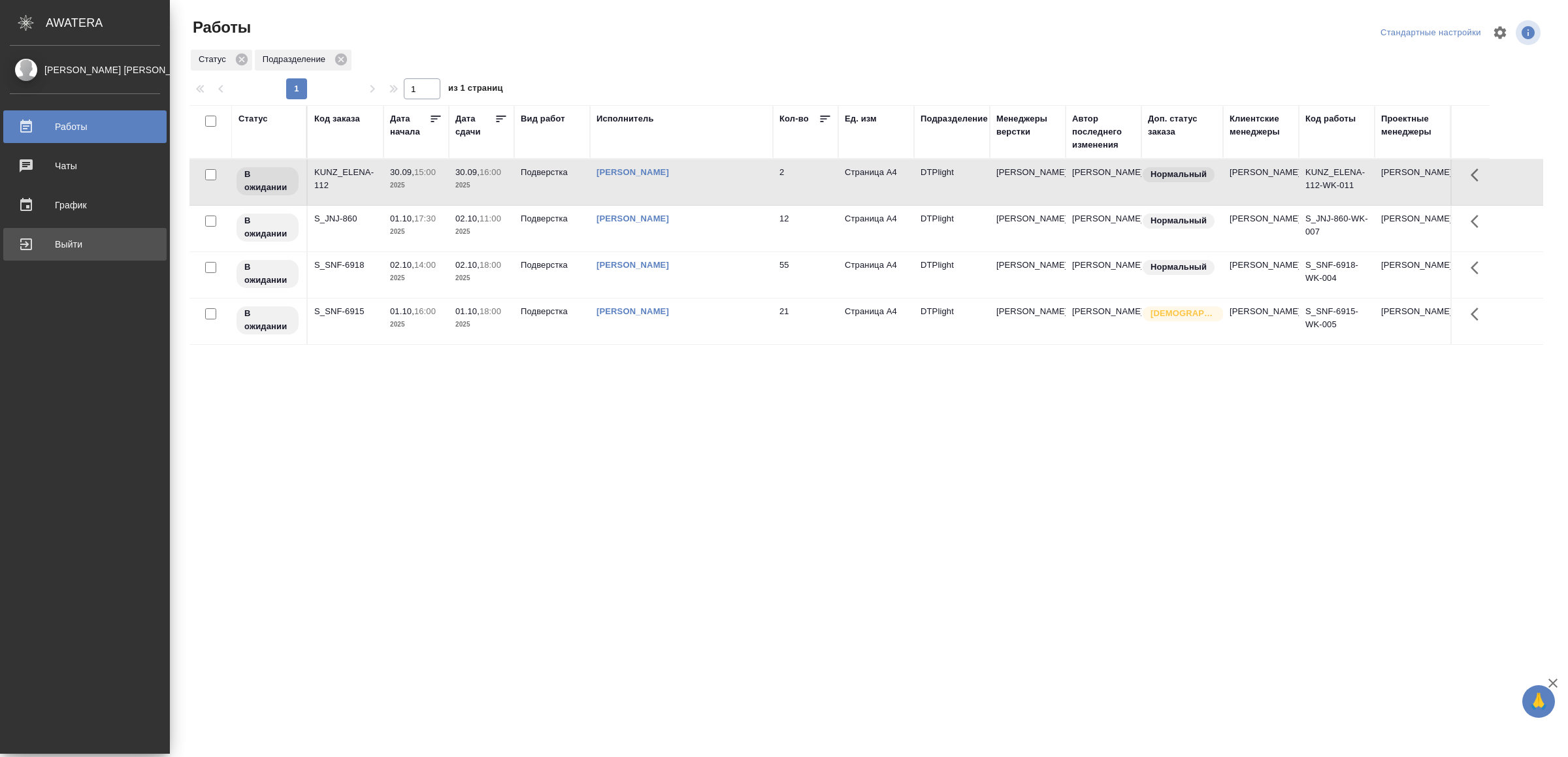
click at [45, 245] on div "Выйти" at bounding box center [85, 244] width 150 height 19
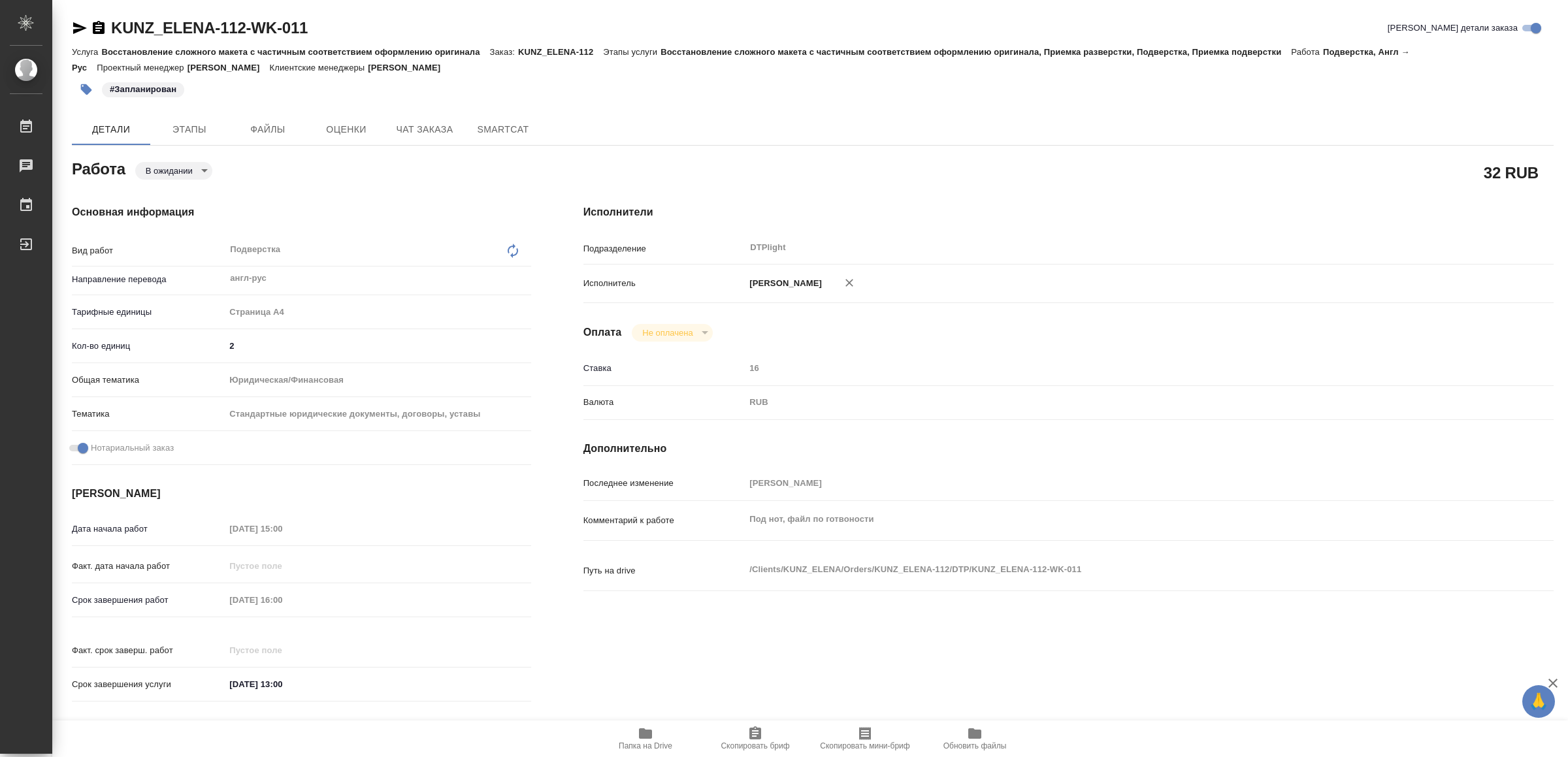
click at [638, 738] on icon "button" at bounding box center [645, 733] width 16 height 16
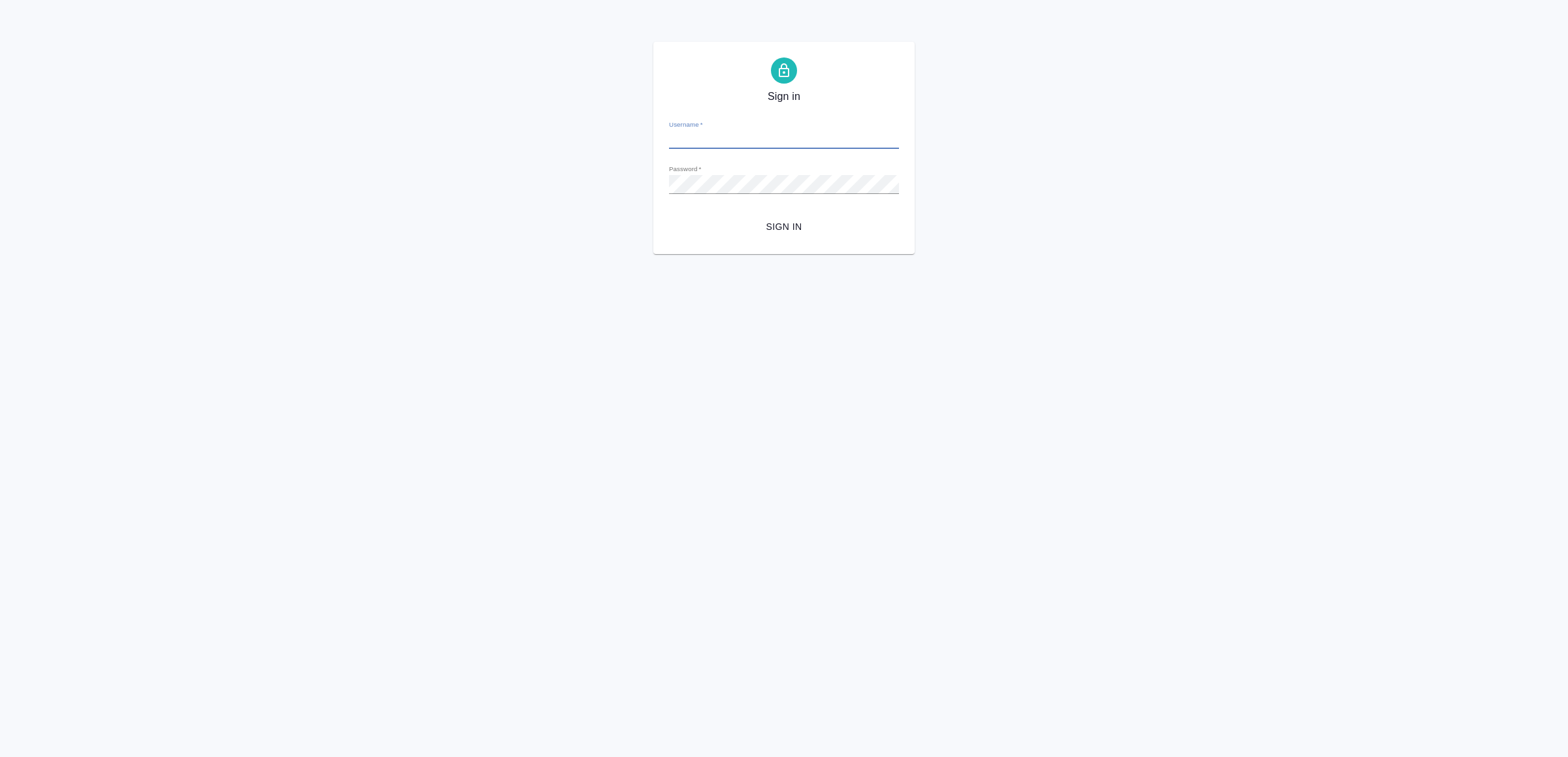
type input "[EMAIL_ADDRESS][DOMAIN_NAME]"
click at [725, 224] on span "Sign in" at bounding box center [784, 227] width 209 height 17
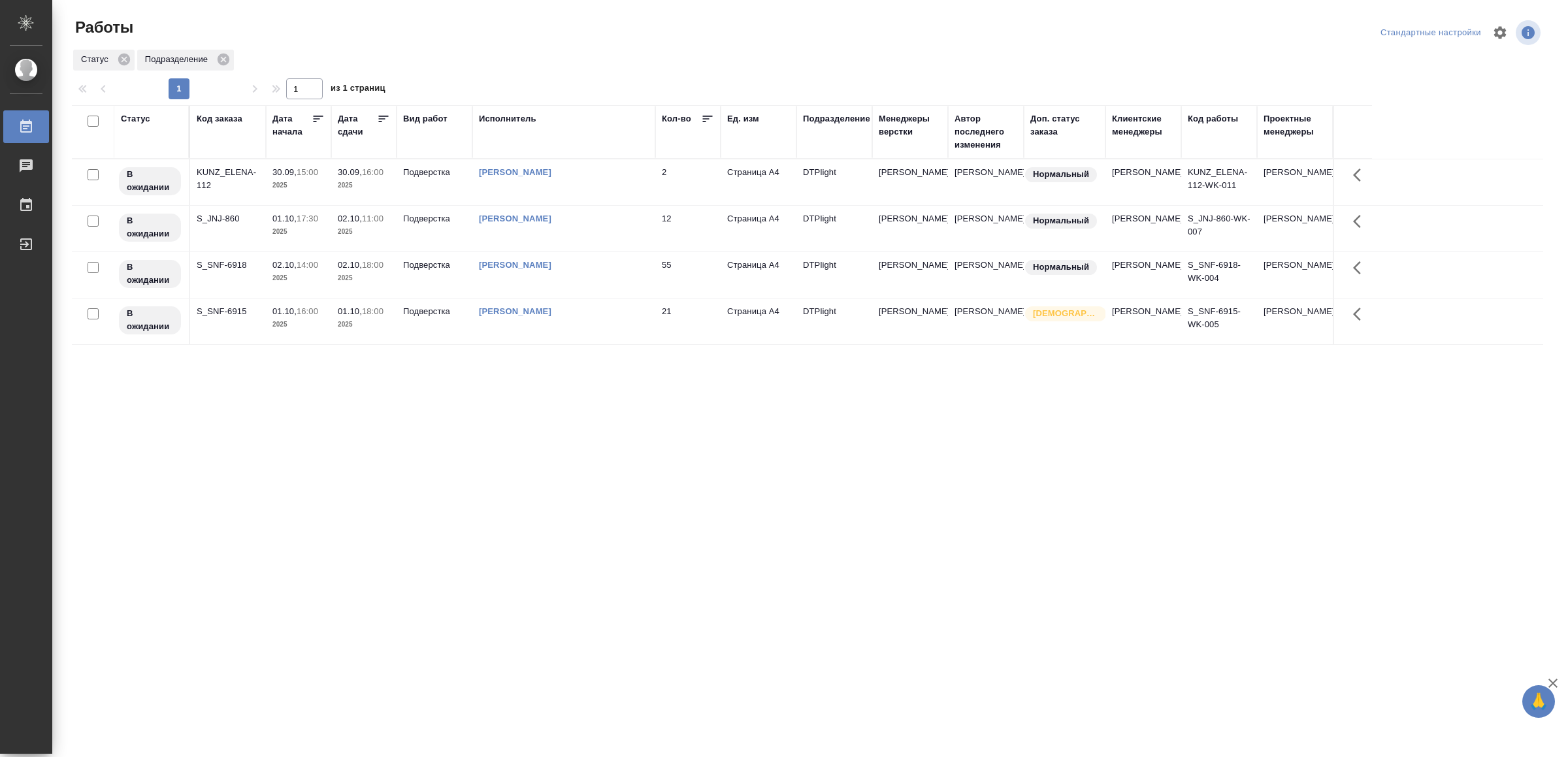
drag, startPoint x: 722, startPoint y: 502, endPoint x: 755, endPoint y: 482, distance: 38.6
drag, startPoint x: 669, startPoint y: 530, endPoint x: 674, endPoint y: 523, distance: 8.6
drag, startPoint x: 0, startPoint y: 0, endPoint x: 649, endPoint y: 422, distance: 774.1
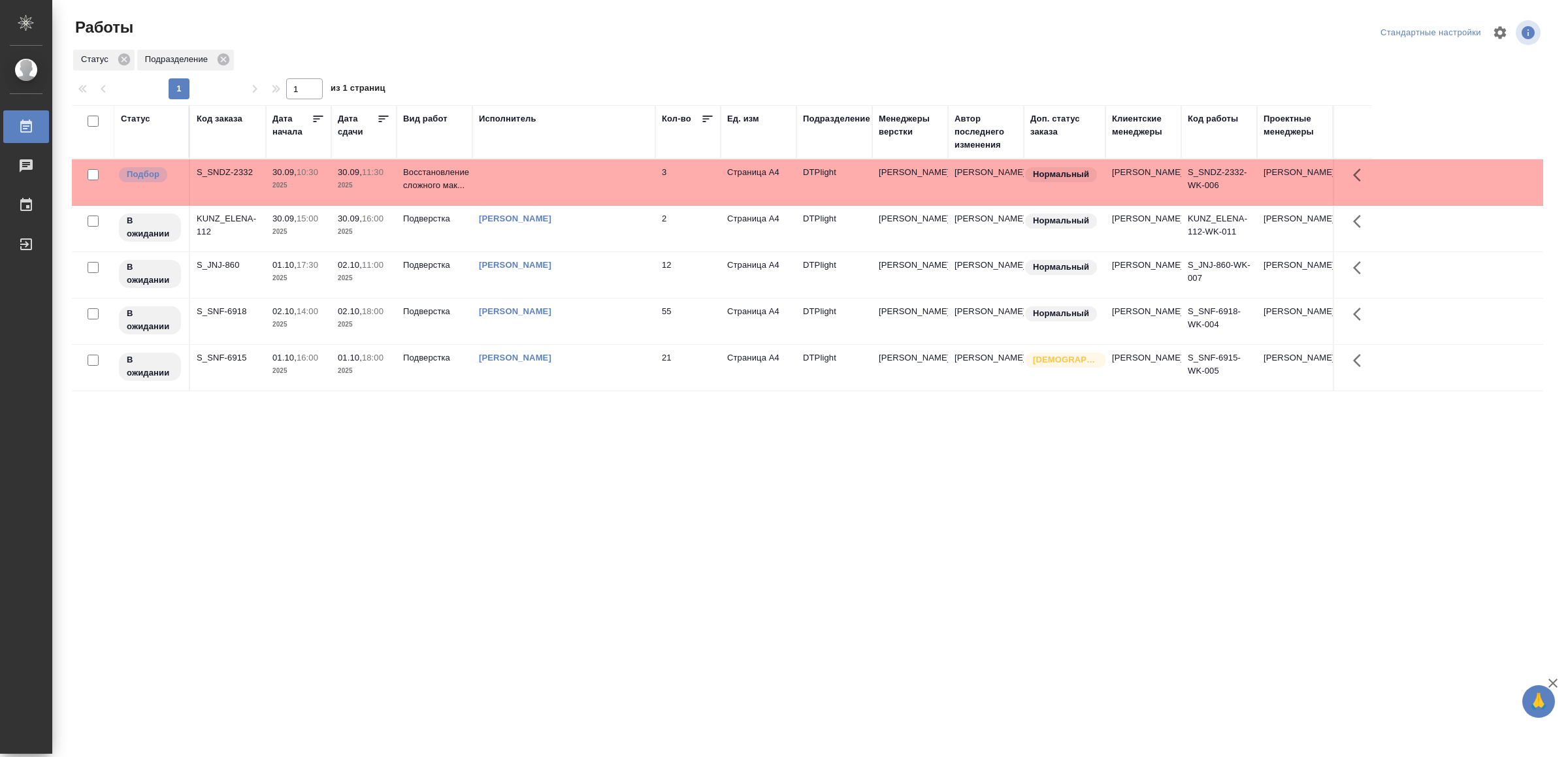
click at [677, 178] on td "3" at bounding box center [688, 182] width 65 height 46
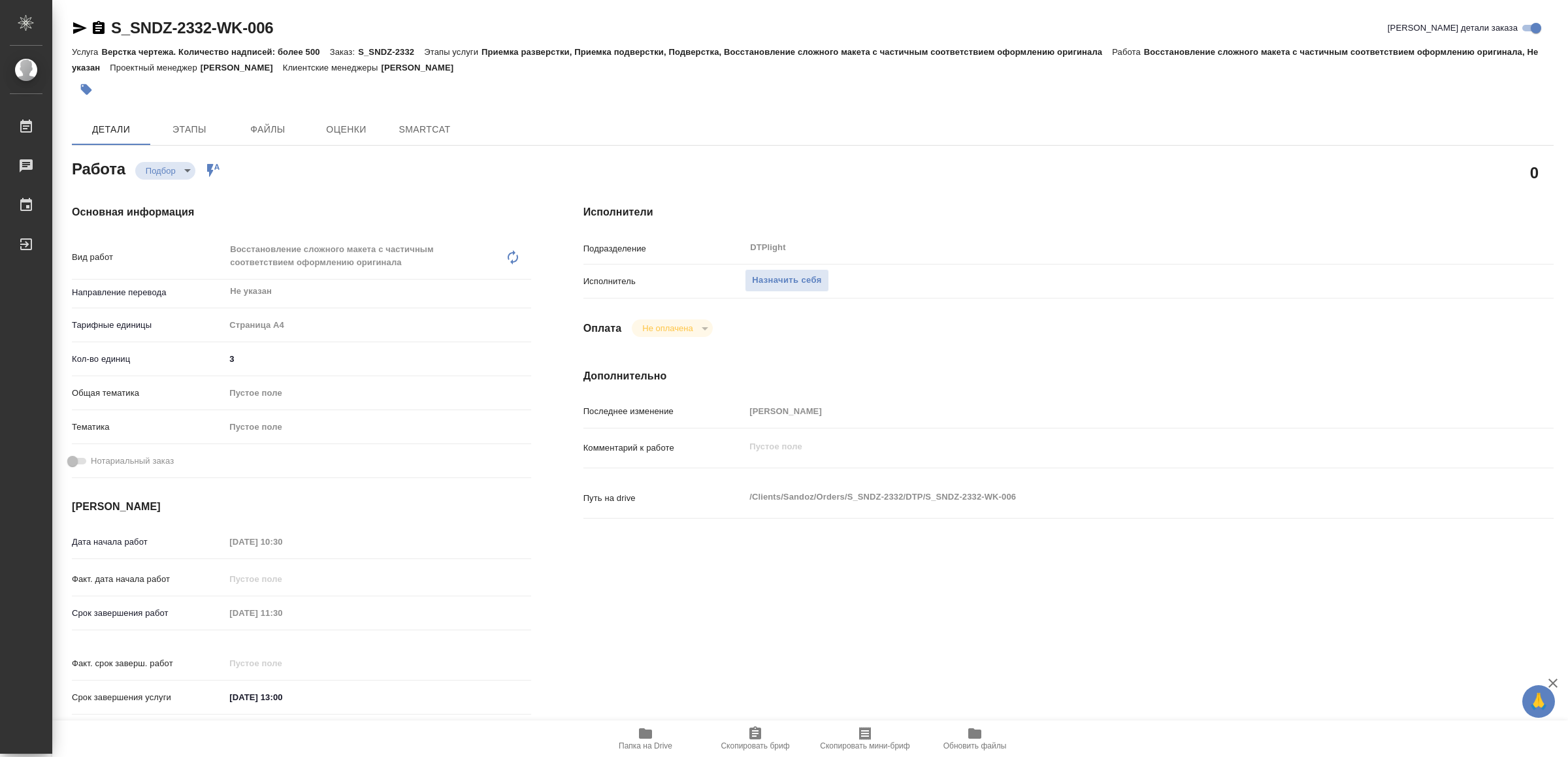
click at [651, 733] on icon "button" at bounding box center [645, 733] width 13 height 10
click at [785, 283] on span "Назначить себя" at bounding box center [787, 281] width 69 height 15
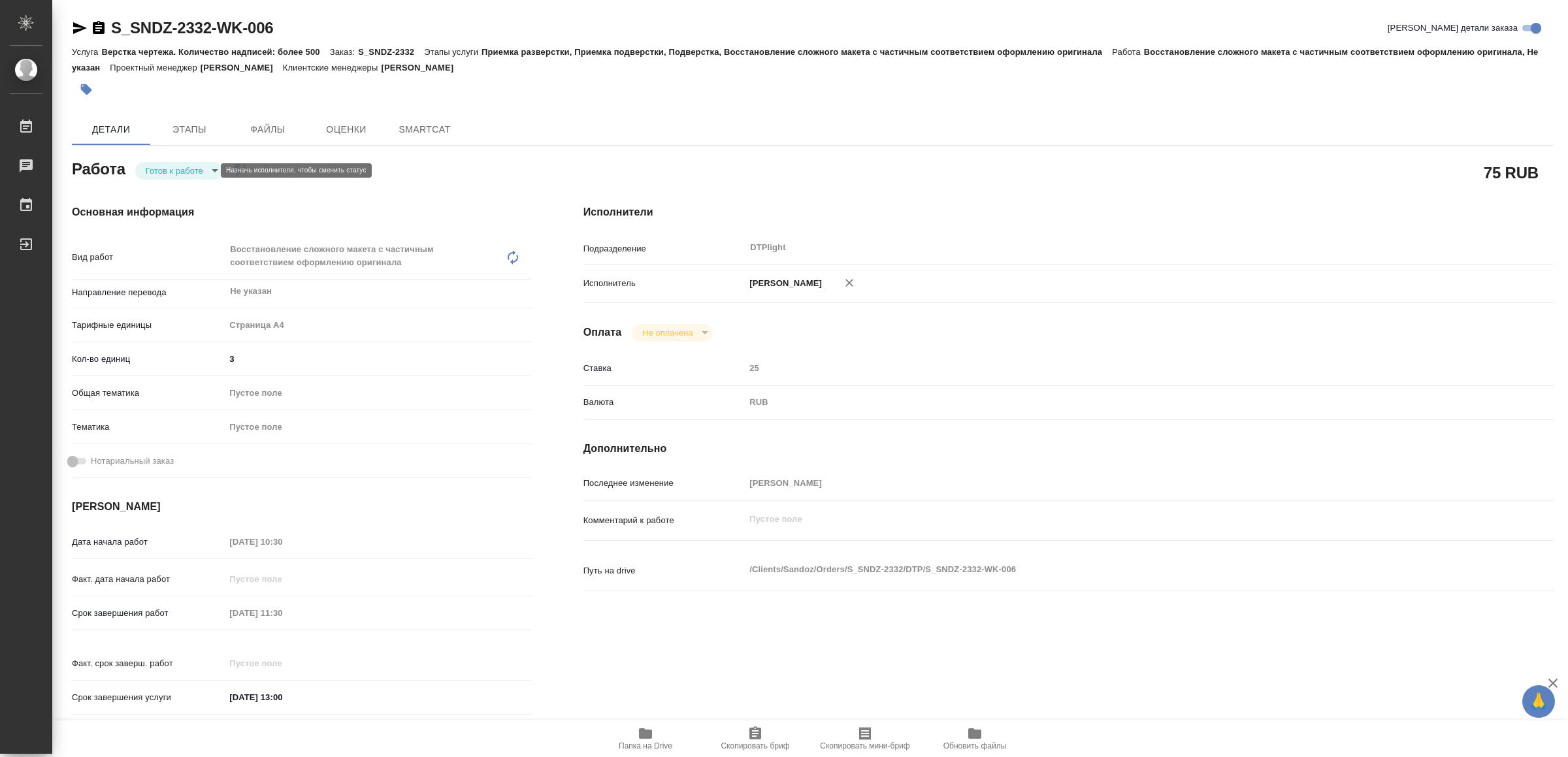
click at [185, 164] on body "🙏 .cls-1 fill:#fff; AWATERA Yamkovenko Vera Работы Чаты График Выйти S_SNDZ-233…" at bounding box center [784, 378] width 1568 height 757
type textarea "x"
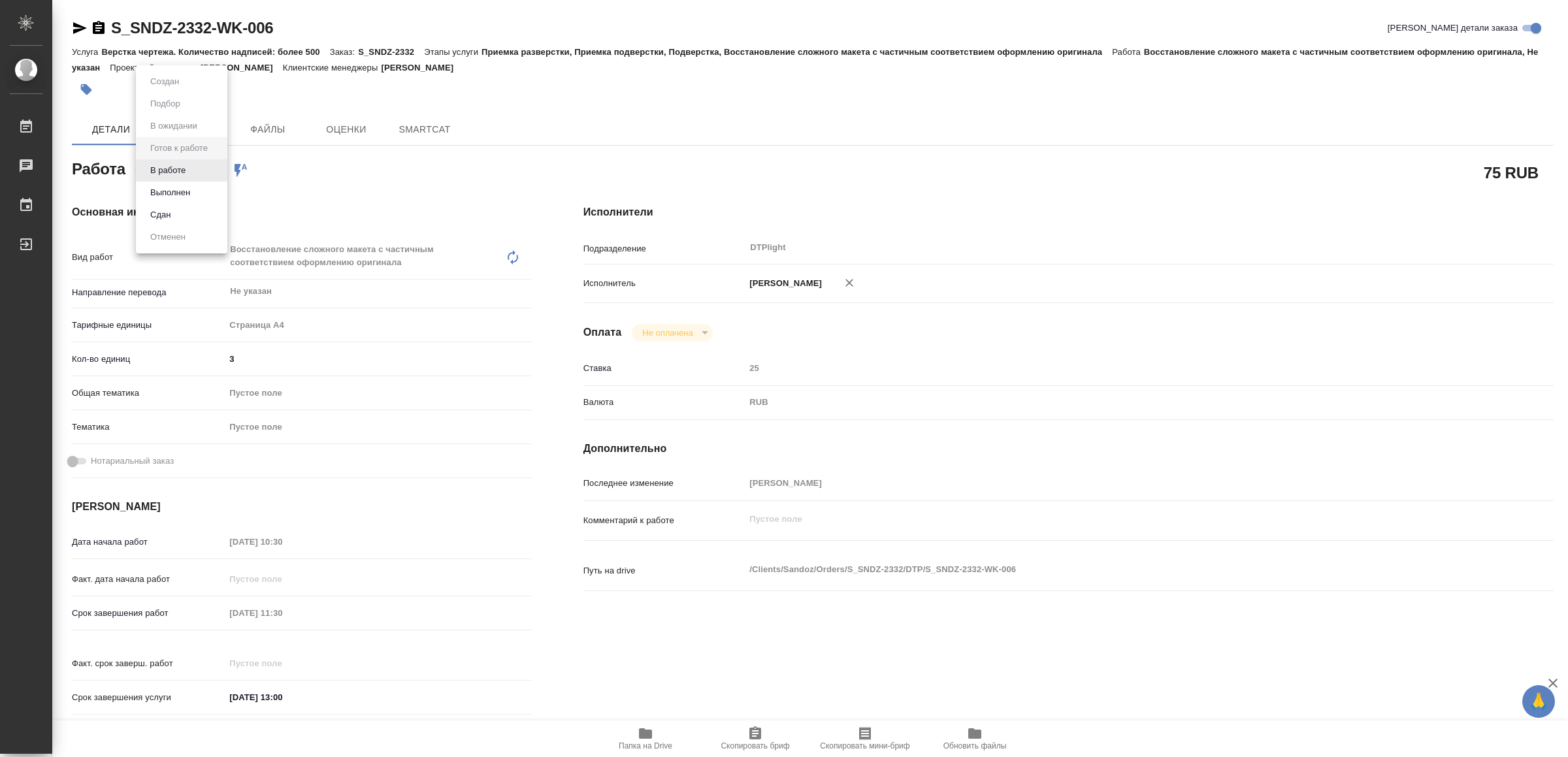
type textarea "x"
click at [185, 164] on button "В работе" at bounding box center [168, 171] width 43 height 15
type textarea "x"
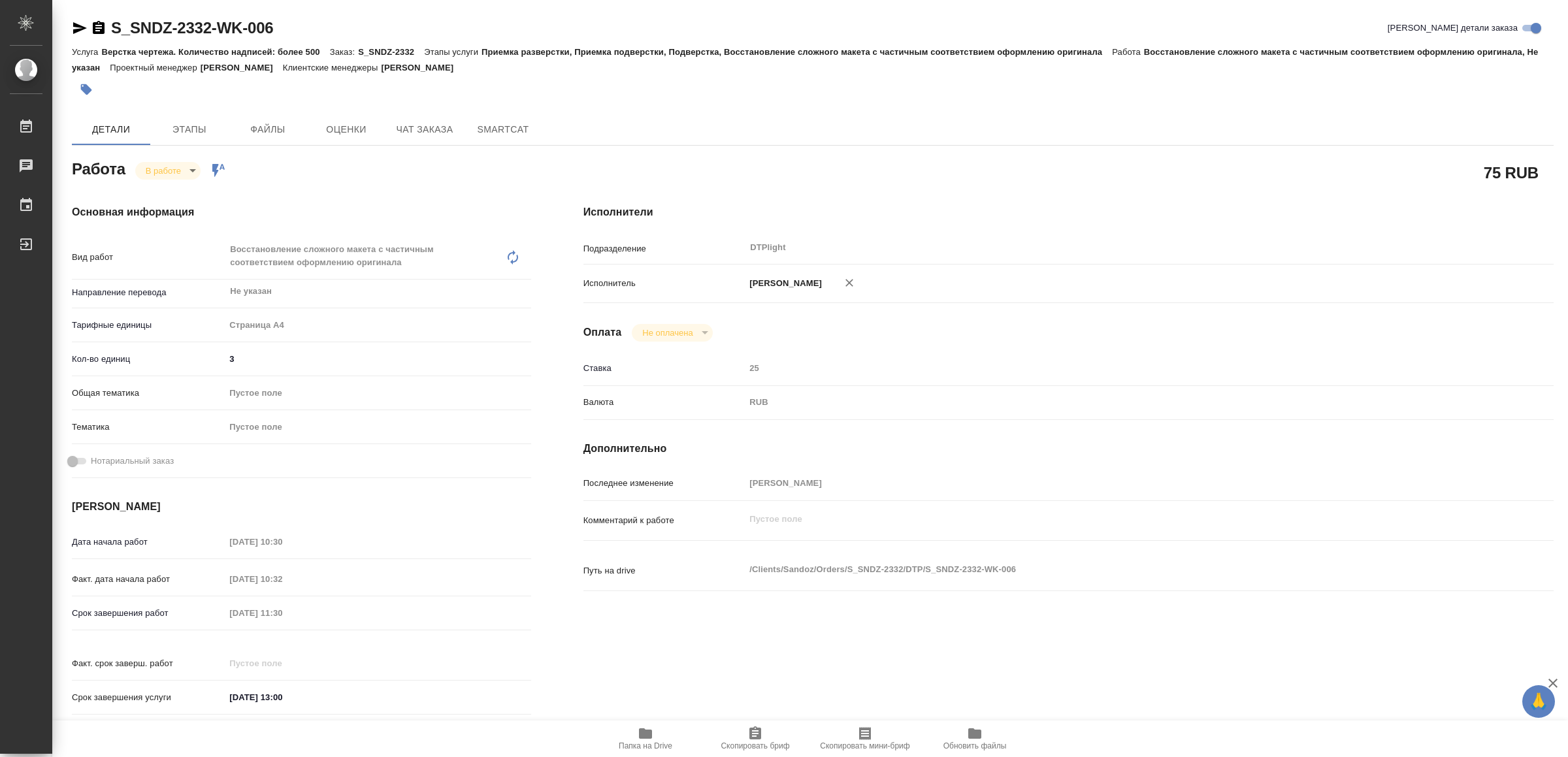
type textarea "x"
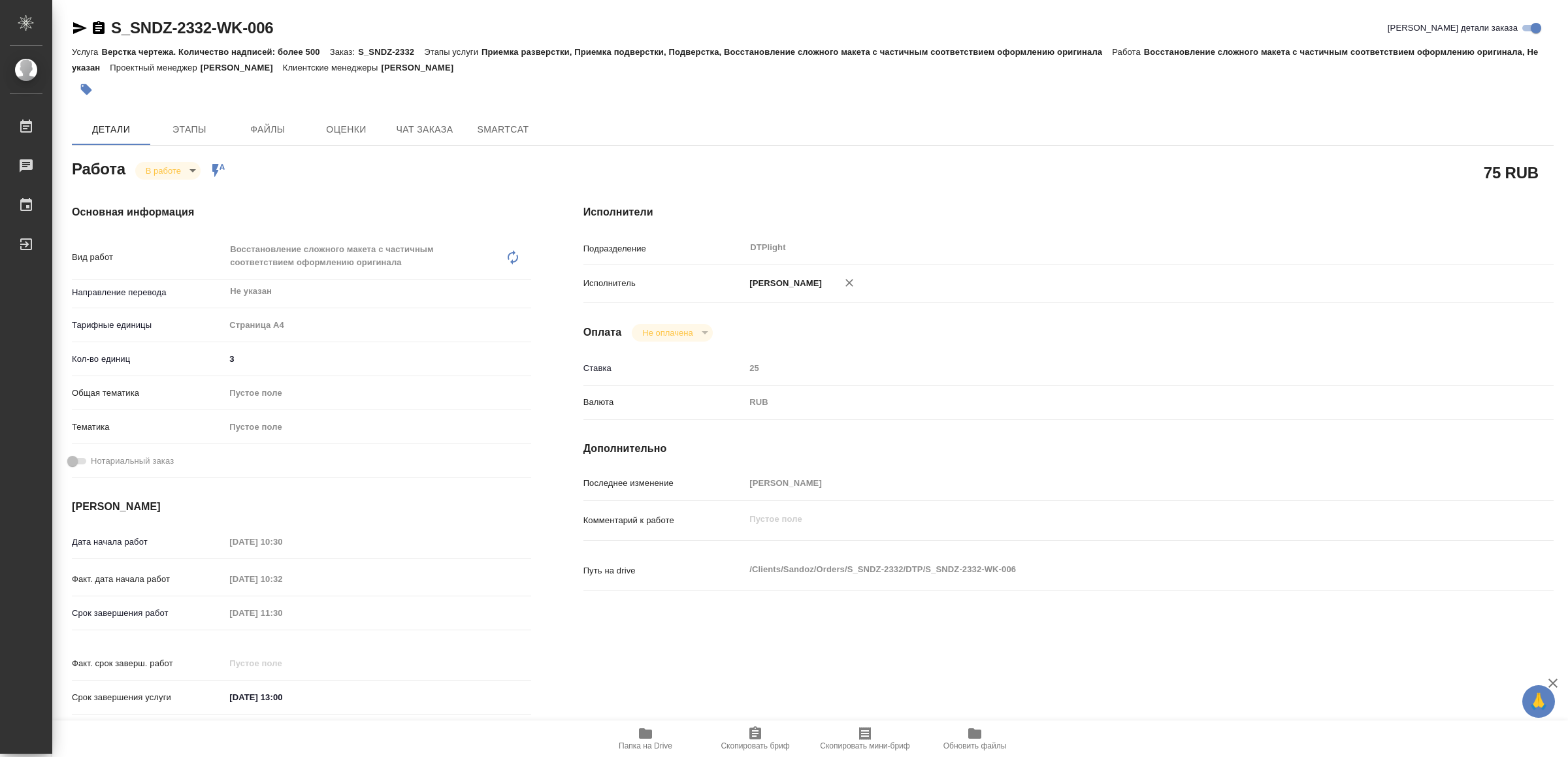
type textarea "x"
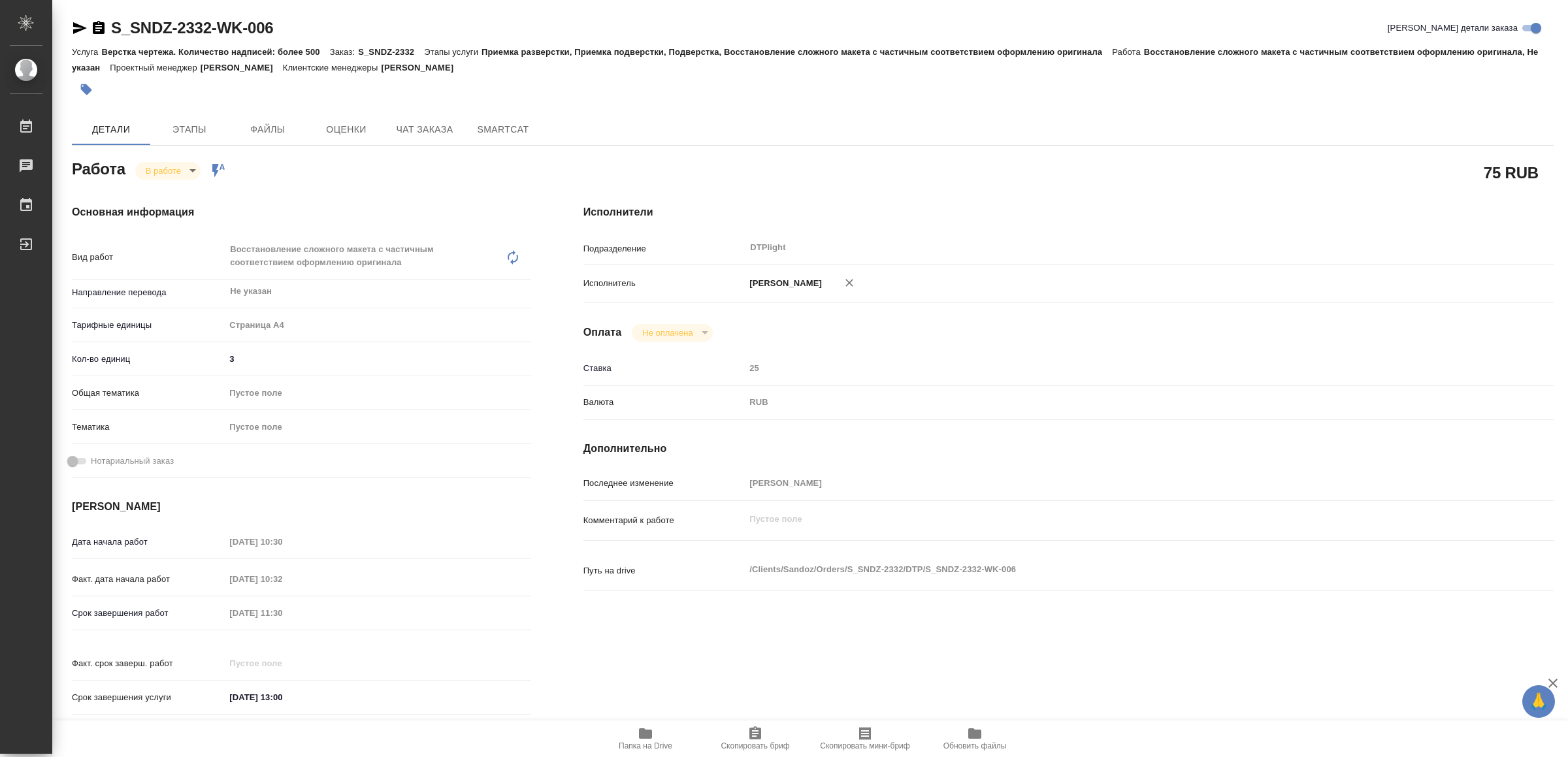
type textarea "x"
click at [80, 29] on icon "button" at bounding box center [80, 28] width 14 height 12
type textarea "x"
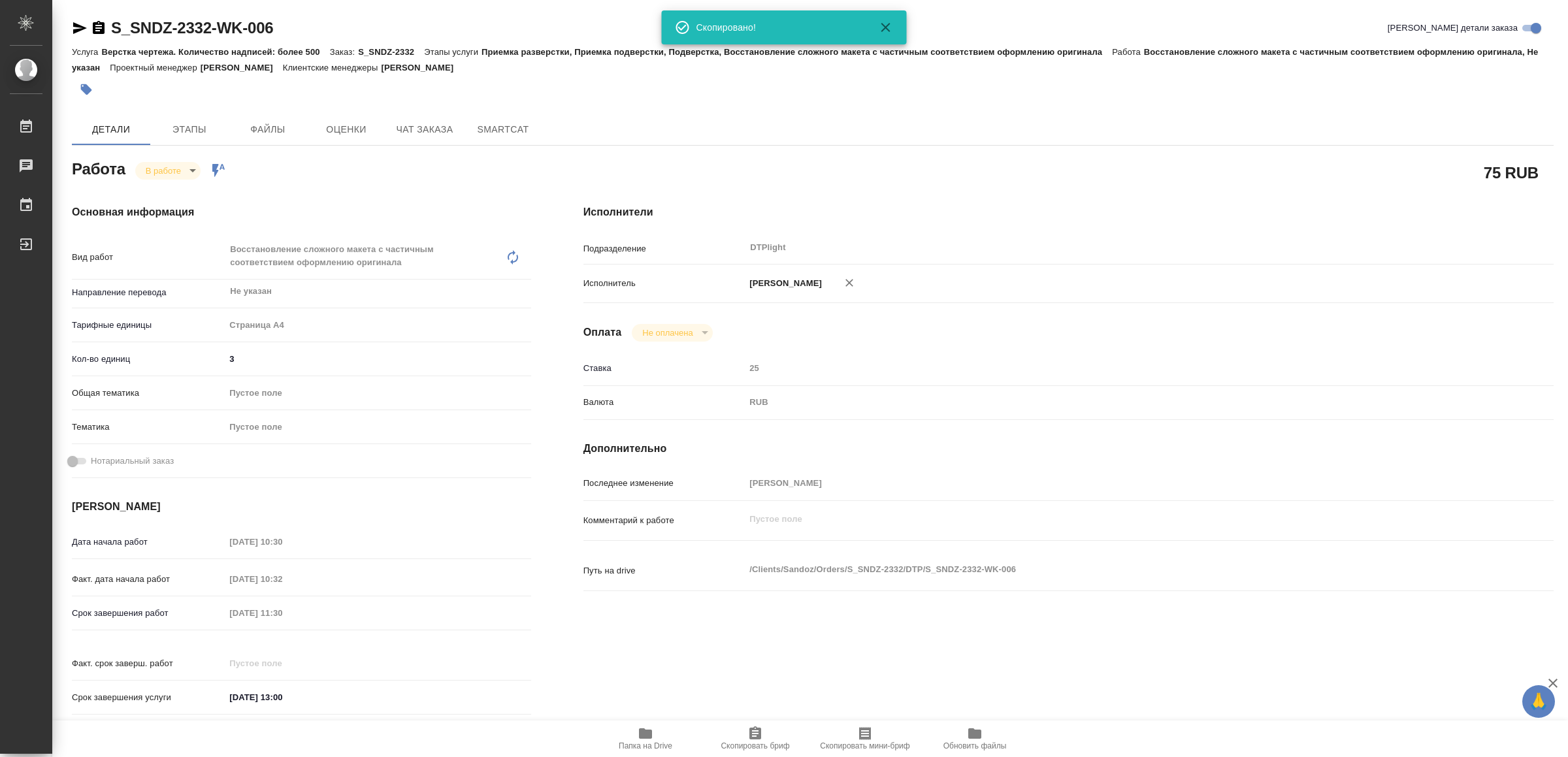
type textarea "x"
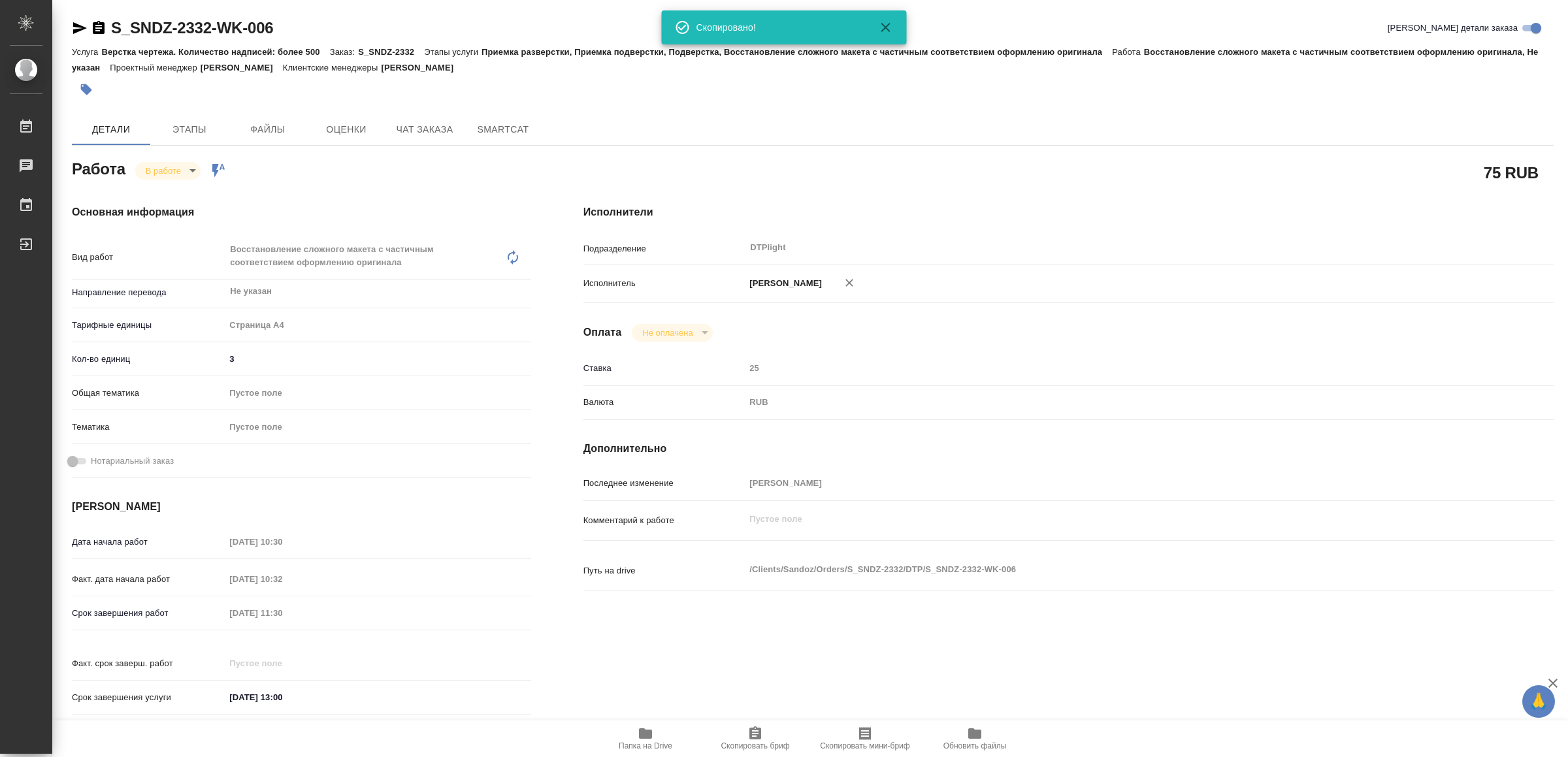
type textarea "x"
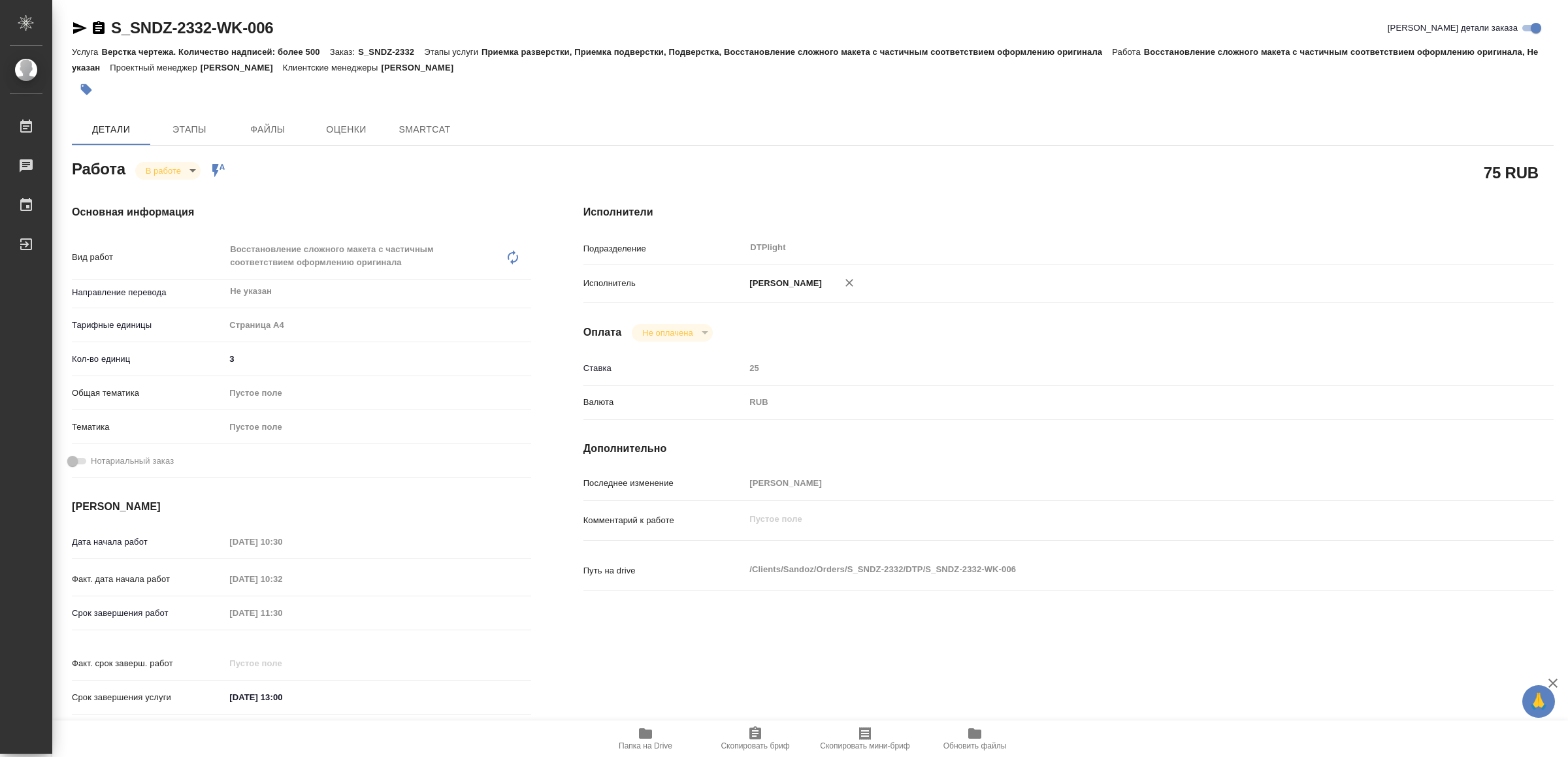
type textarea "x"
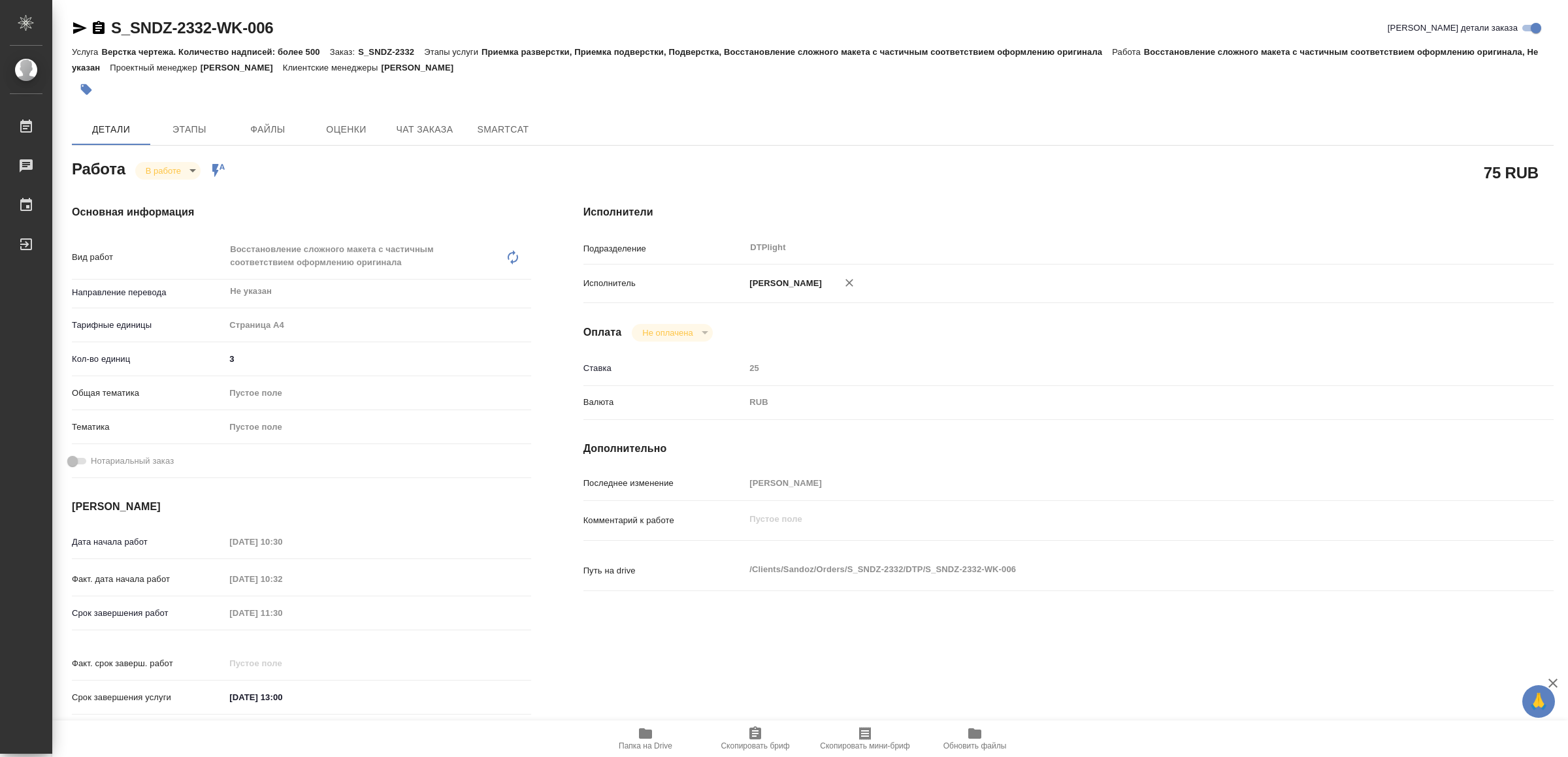
type textarea "x"
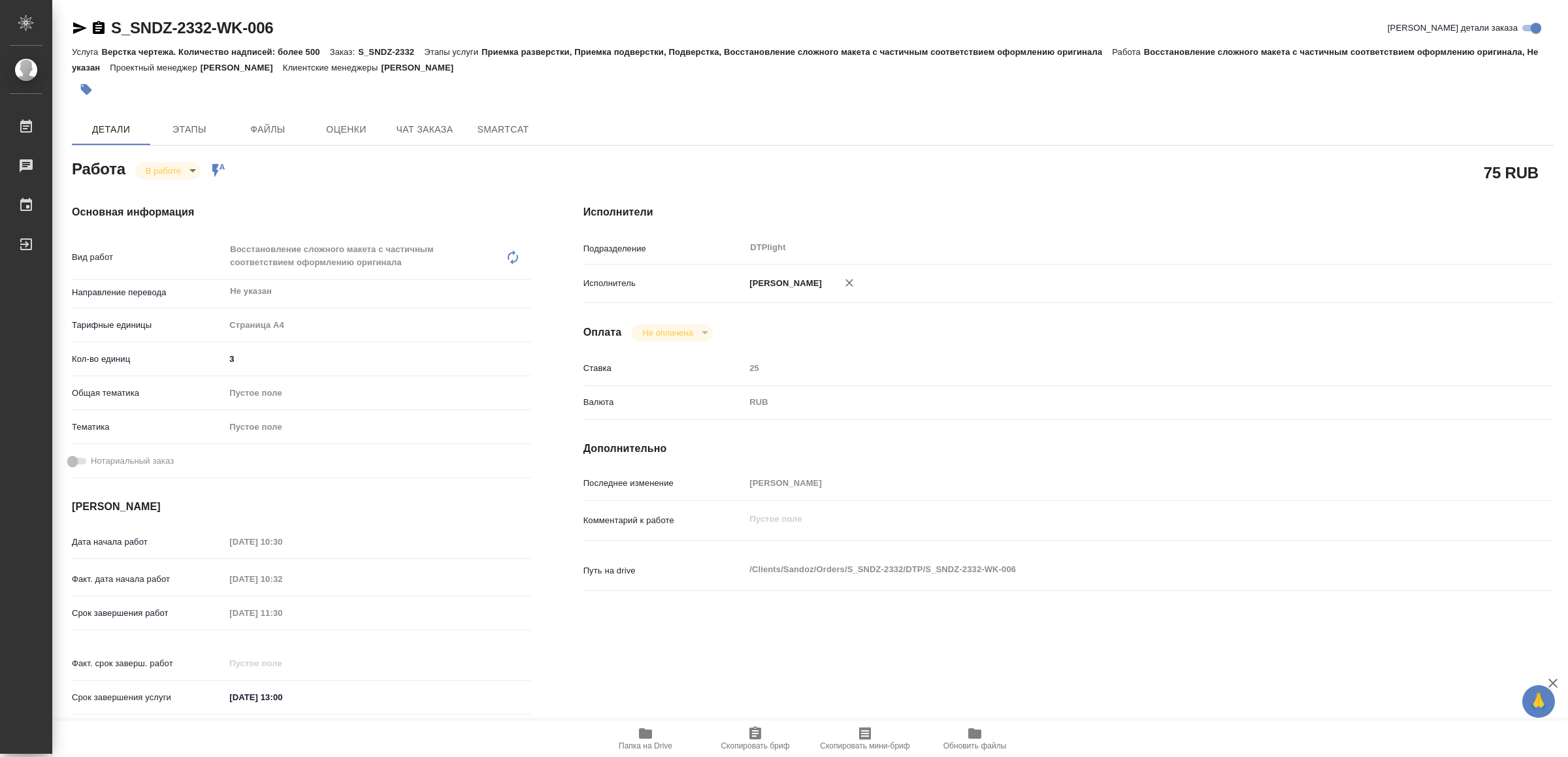
type textarea "x"
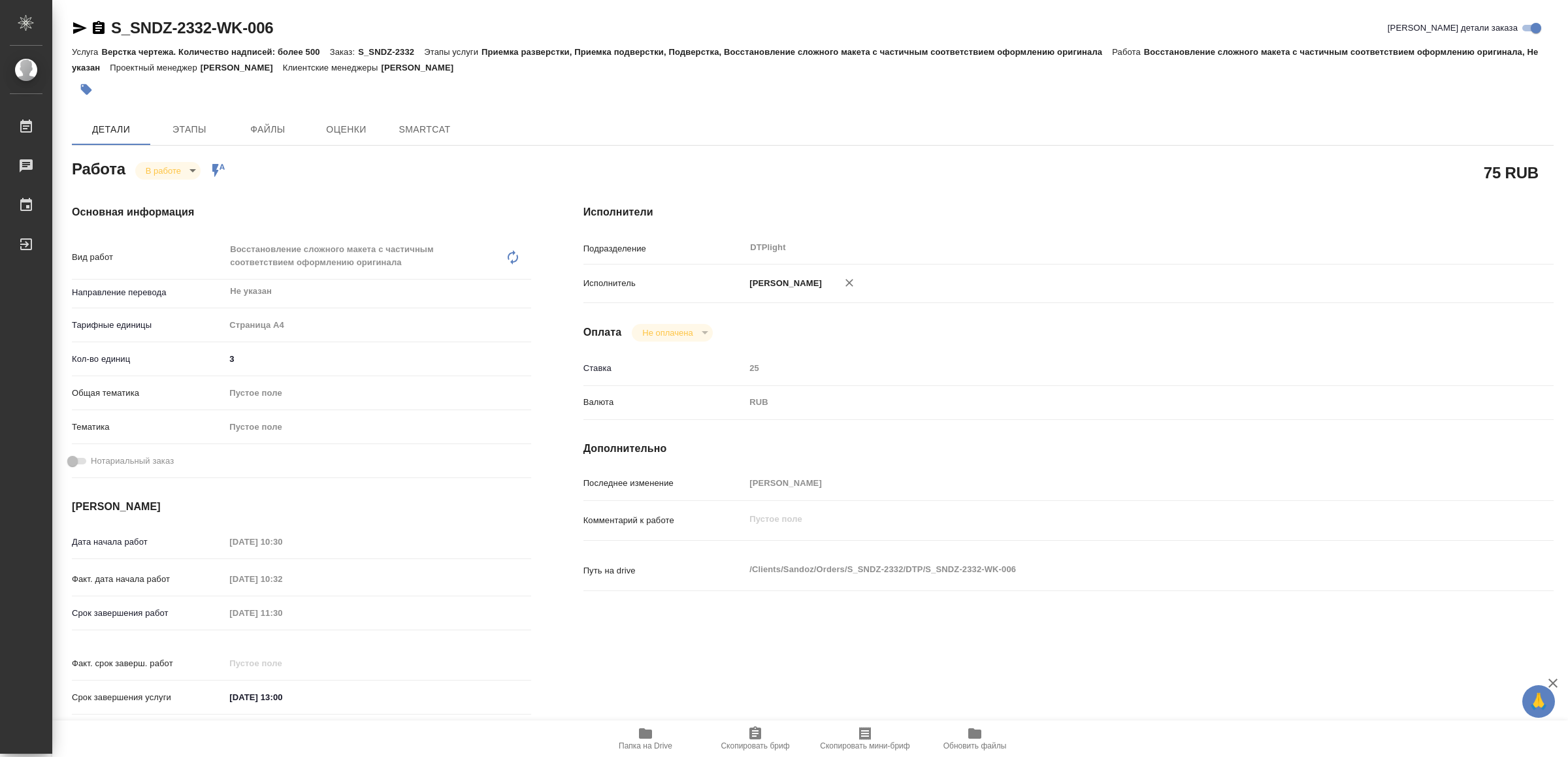
type textarea "x"
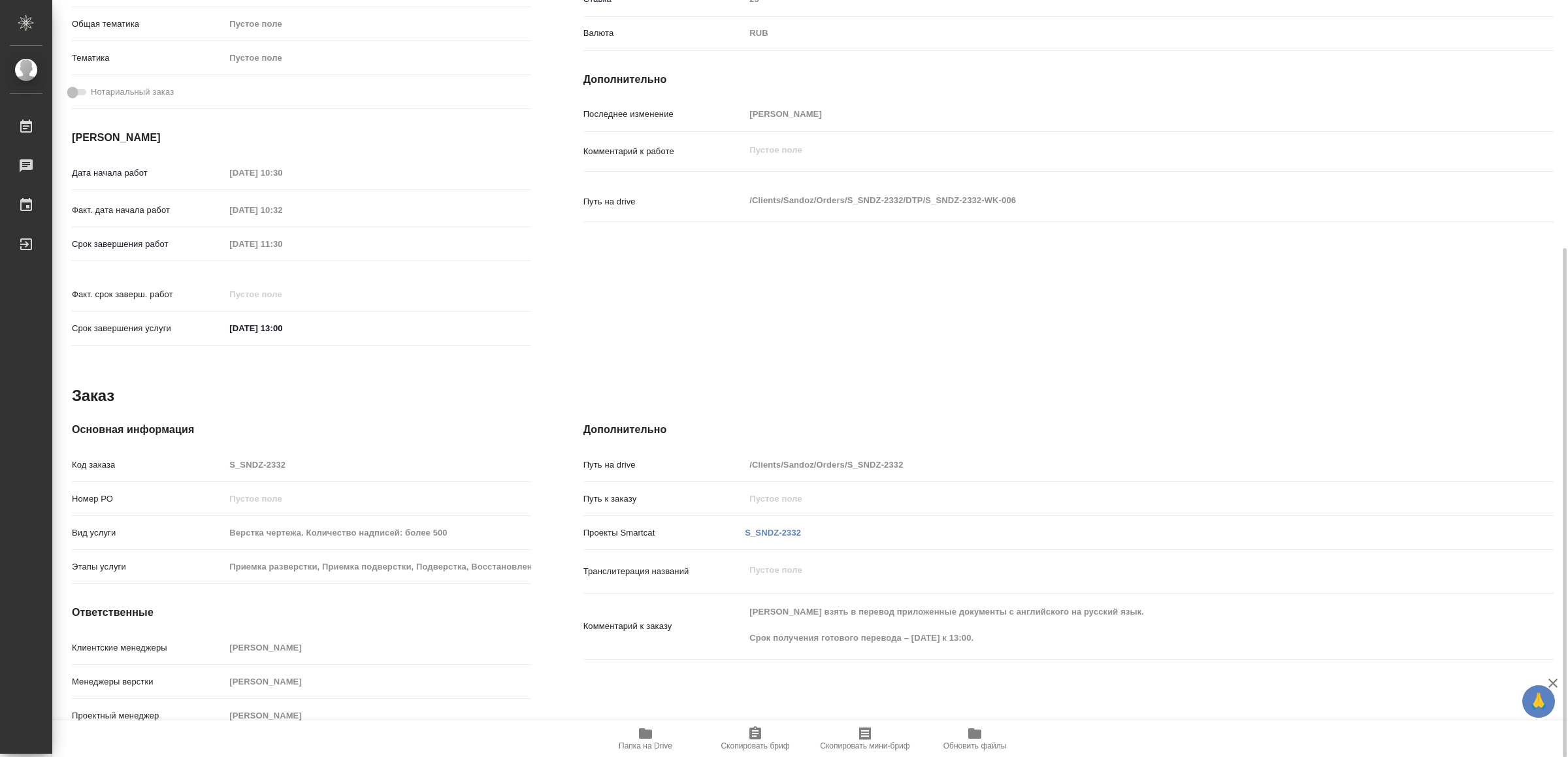
type textarea "x"
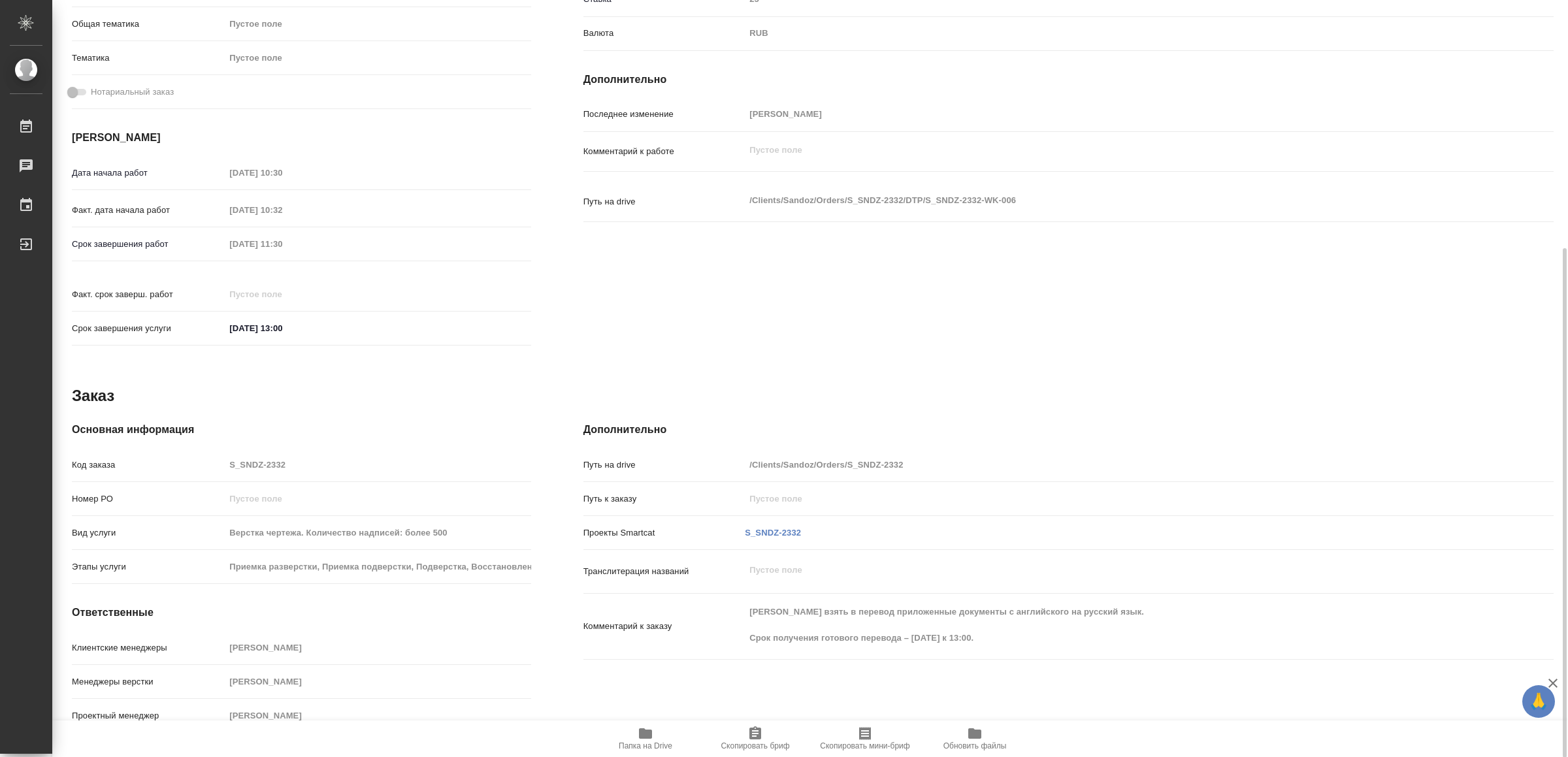
type textarea "x"
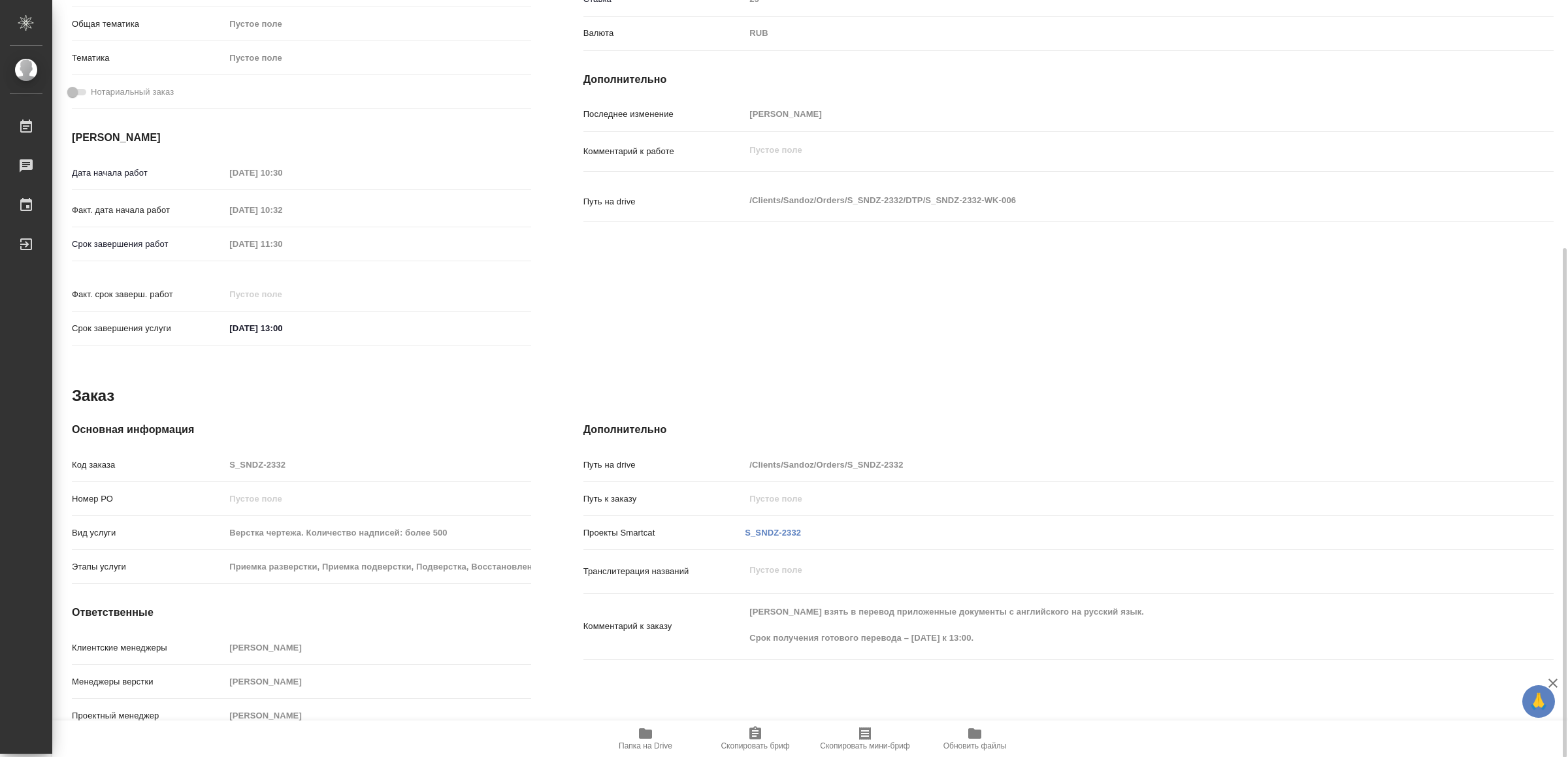
scroll to position [0, 0]
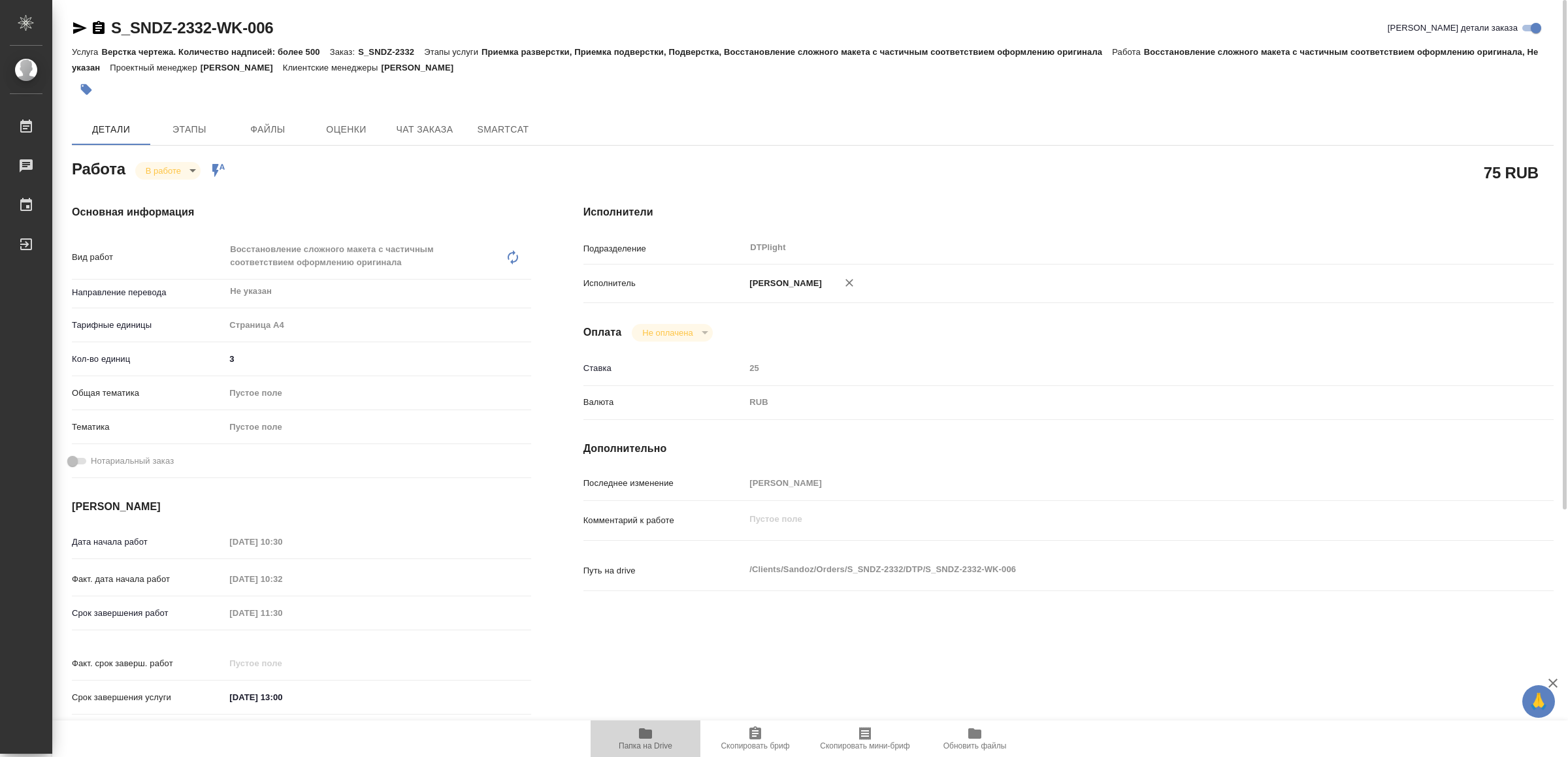
click at [651, 736] on icon "button" at bounding box center [645, 733] width 13 height 10
click at [185, 163] on body "🙏 .cls-1 fill:#fff; AWATERA Yamkovenko Vera Работы 0 Чаты График Выйти S_SNDZ-2…" at bounding box center [784, 378] width 1568 height 757
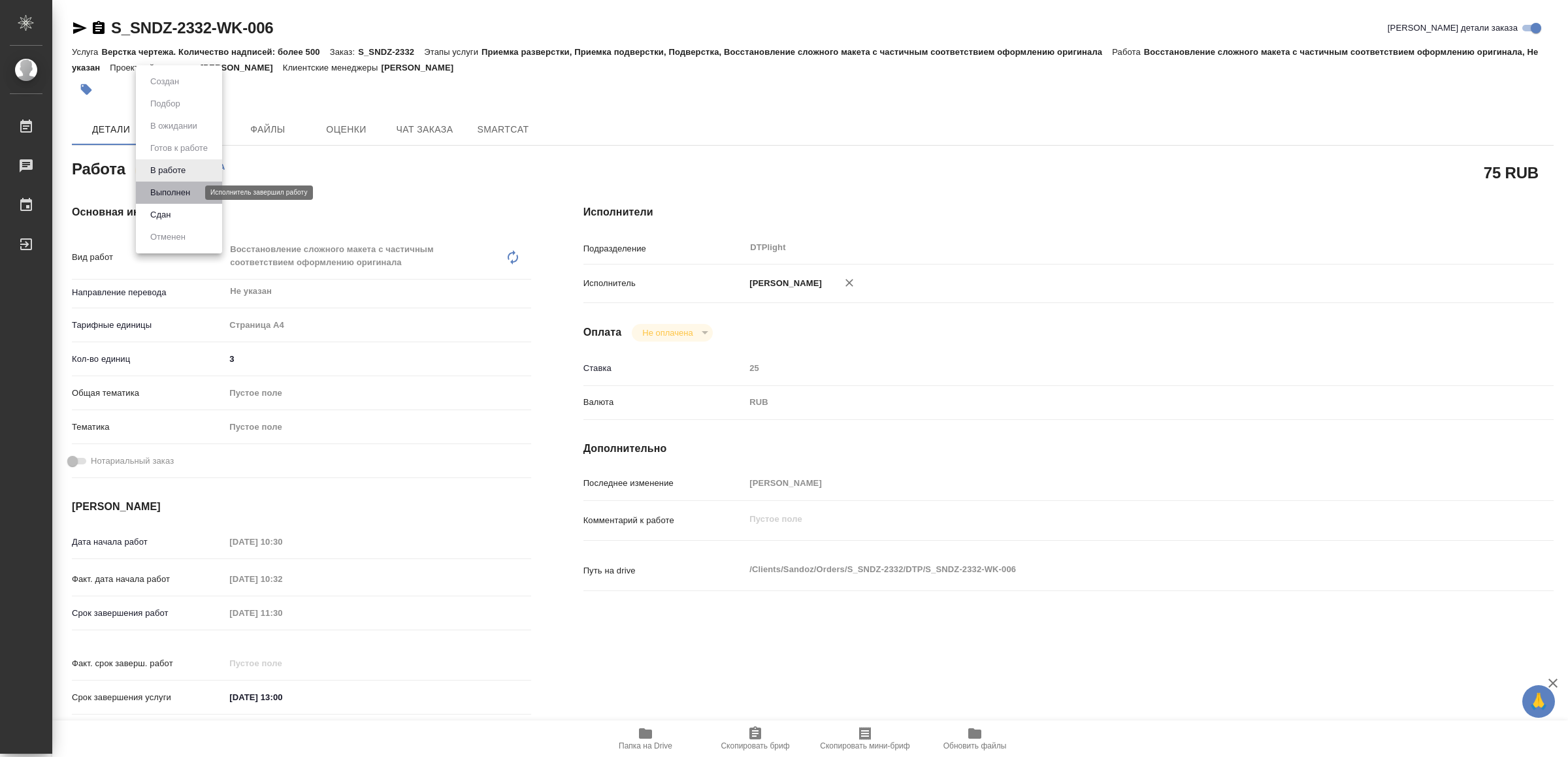
click at [185, 191] on button "Выполнен" at bounding box center [170, 193] width 48 height 15
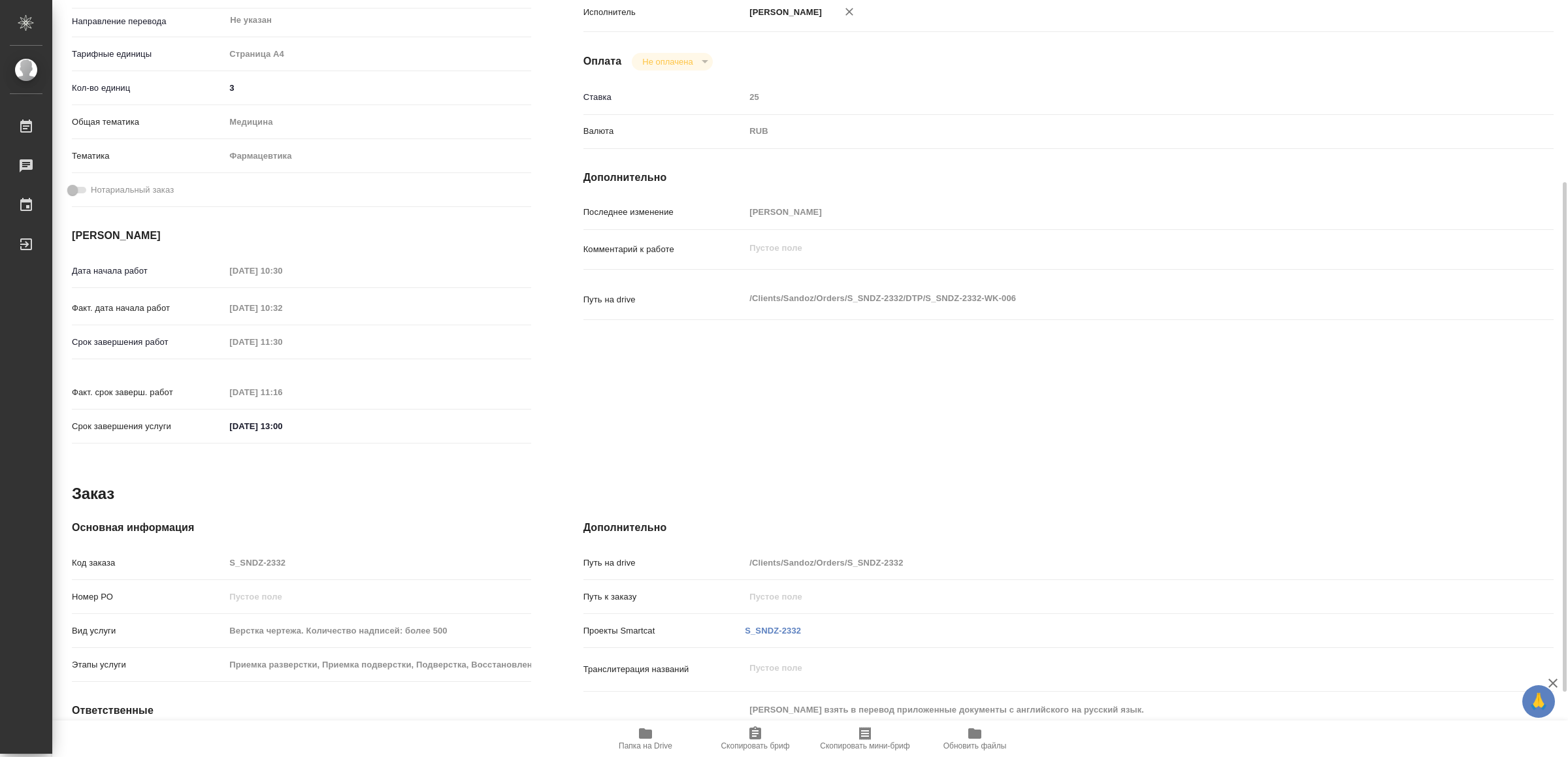
scroll to position [369, 0]
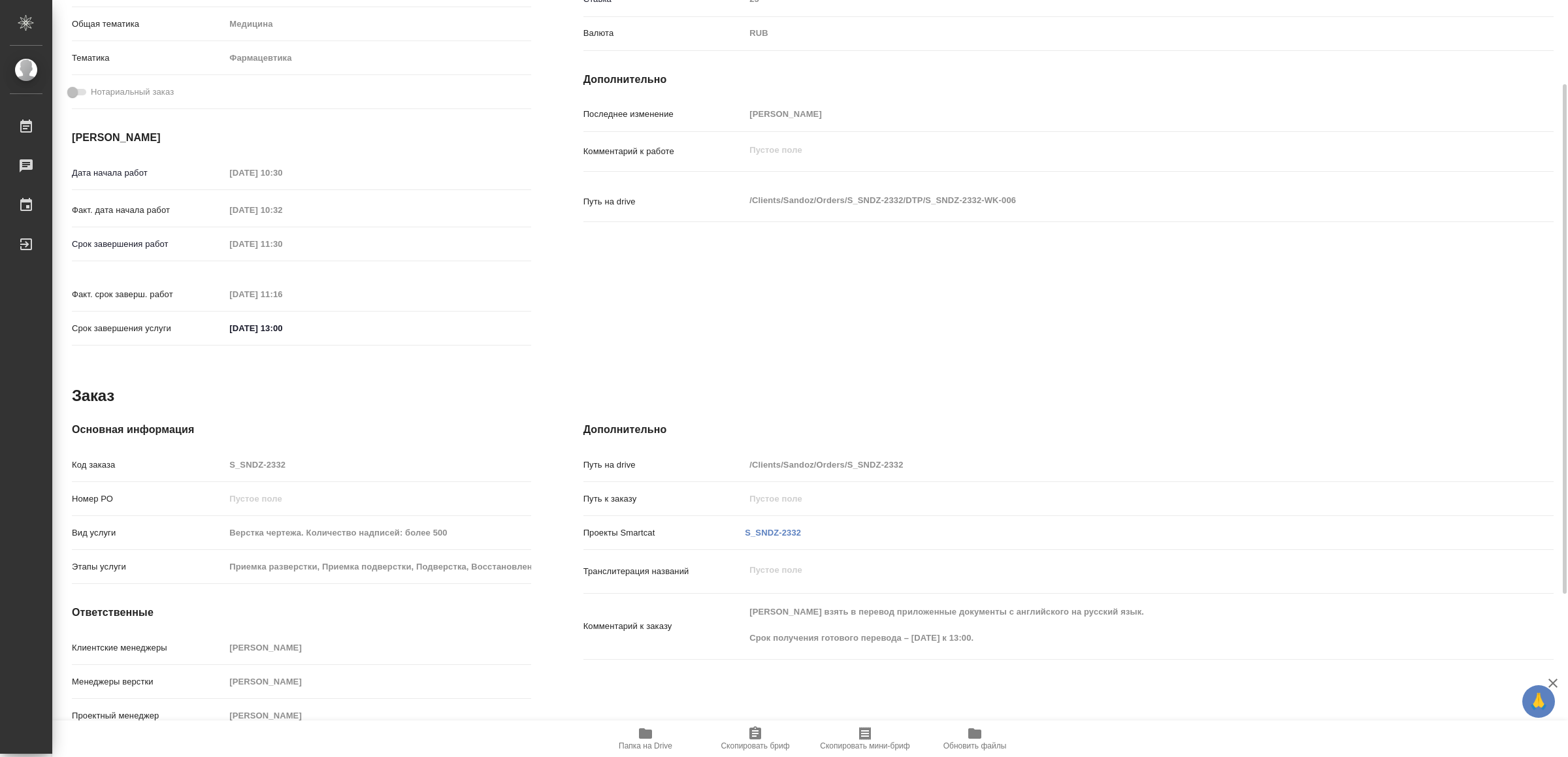
type textarea "x"
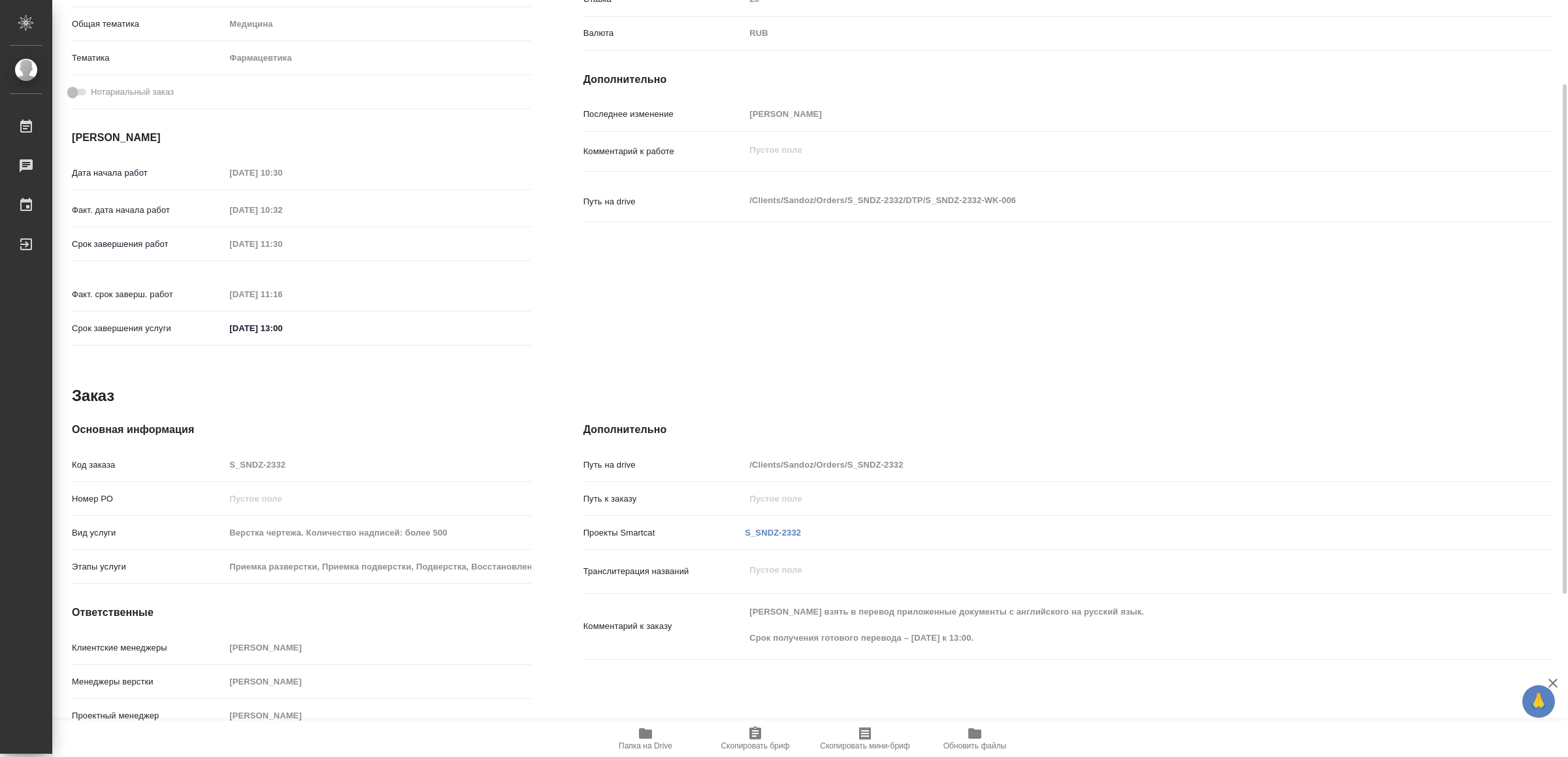
scroll to position [0, 0]
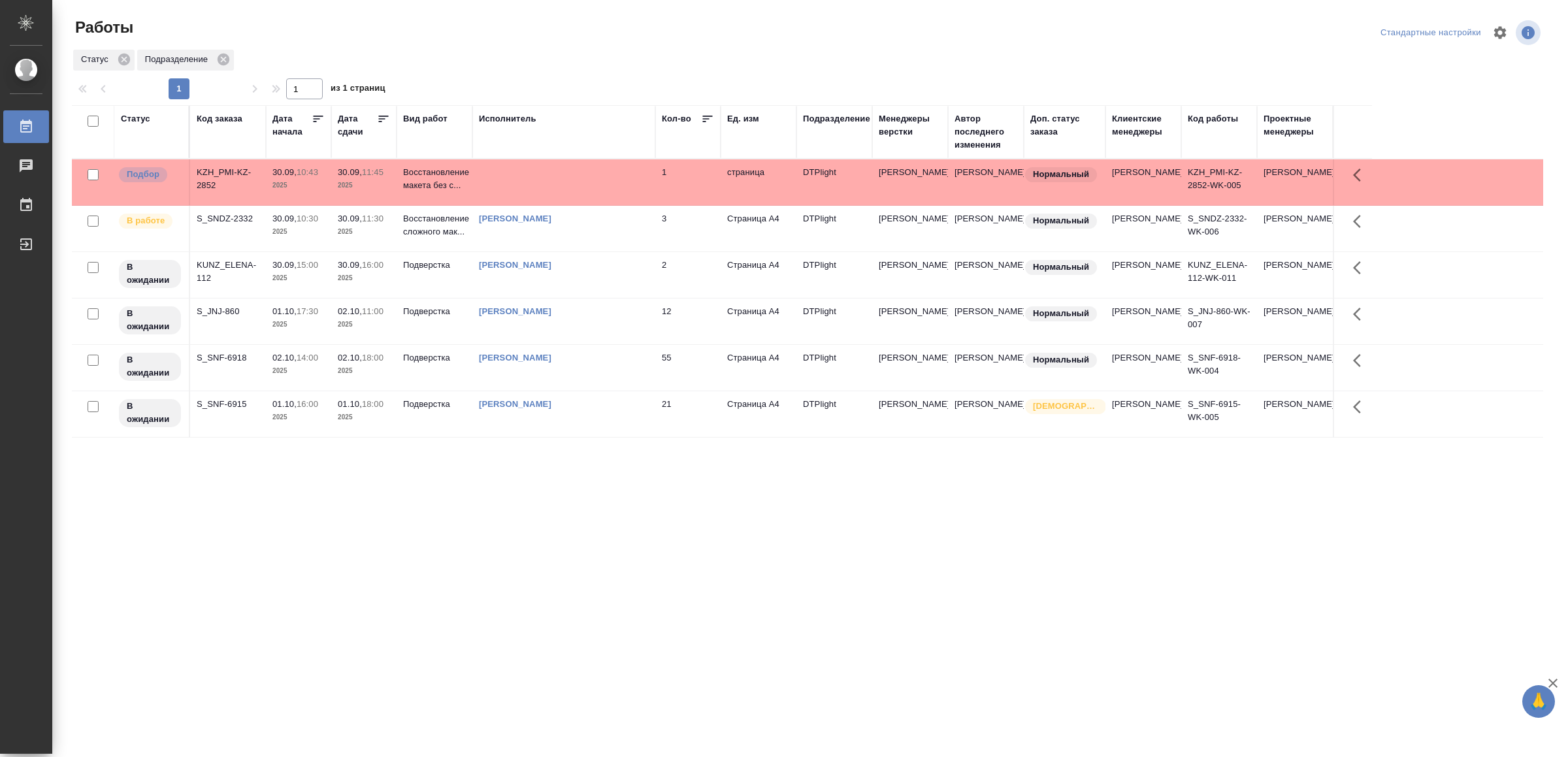
click at [613, 185] on td at bounding box center [564, 182] width 183 height 46
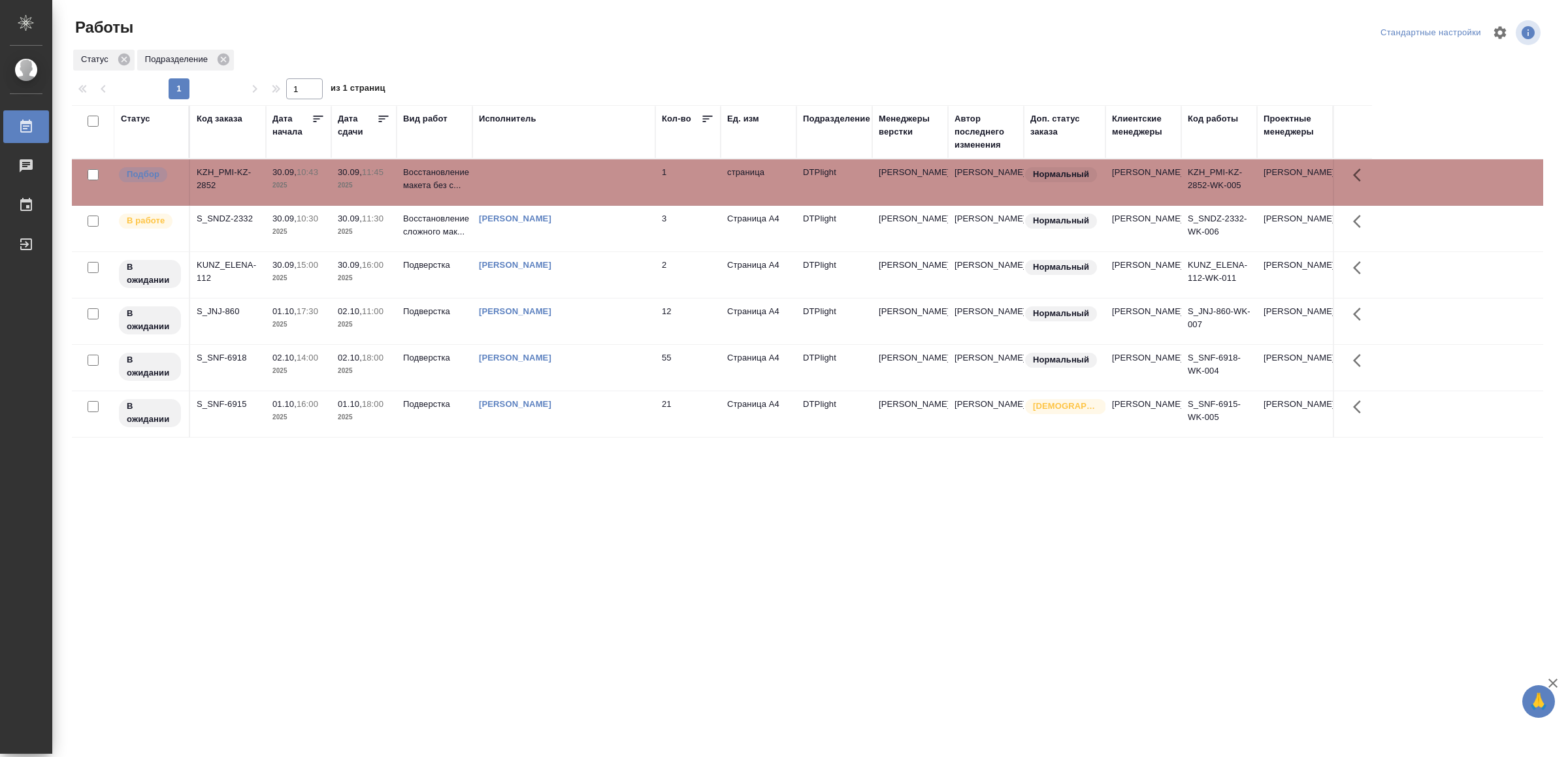
click at [613, 185] on td at bounding box center [564, 182] width 183 height 46
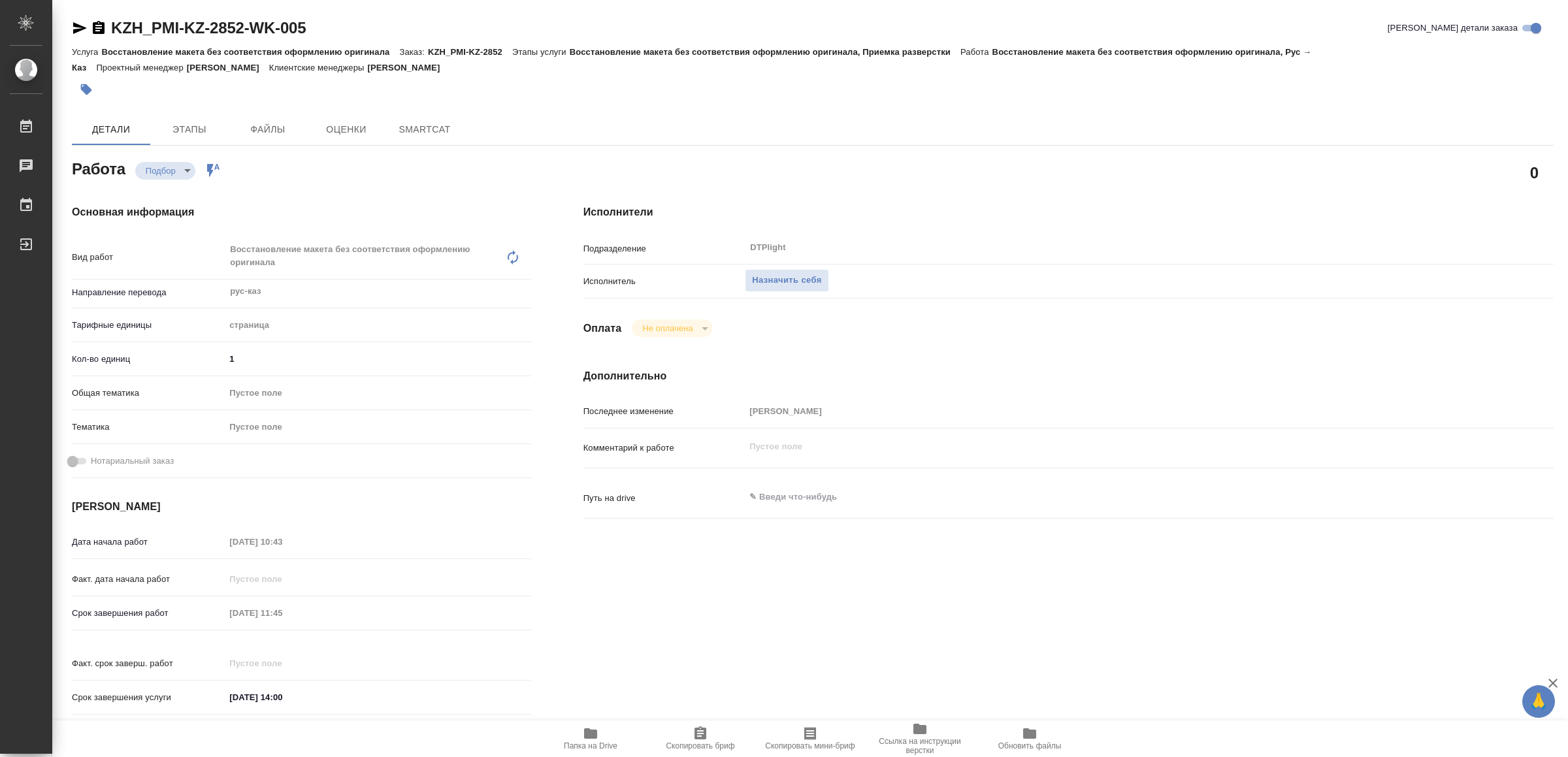
drag, startPoint x: 594, startPoint y: 735, endPoint x: 578, endPoint y: 743, distance: 17.9
click at [594, 736] on icon "button" at bounding box center [591, 733] width 13 height 10
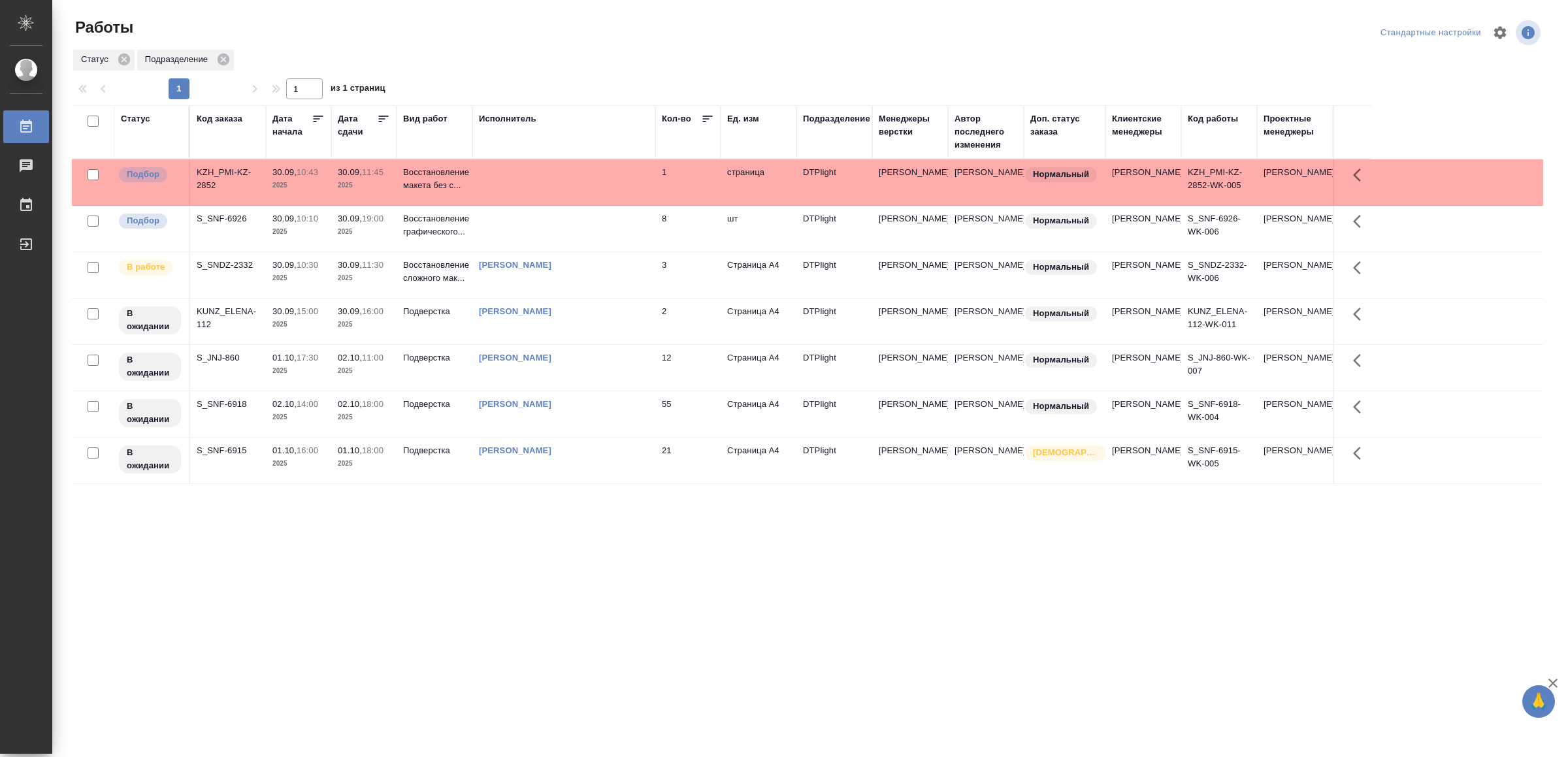
click at [570, 230] on td at bounding box center [564, 229] width 183 height 46
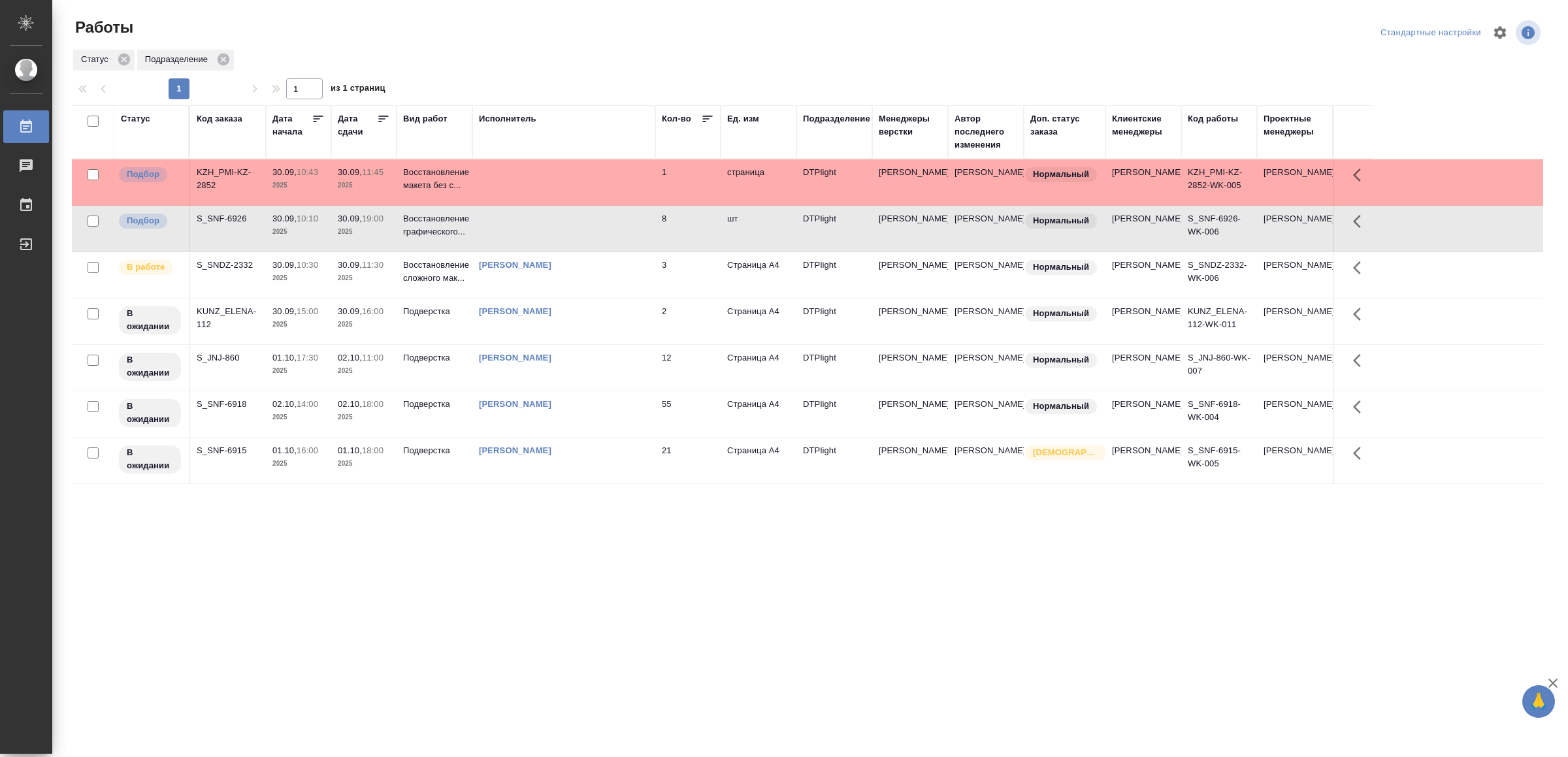
click at [570, 230] on td at bounding box center [564, 229] width 183 height 46
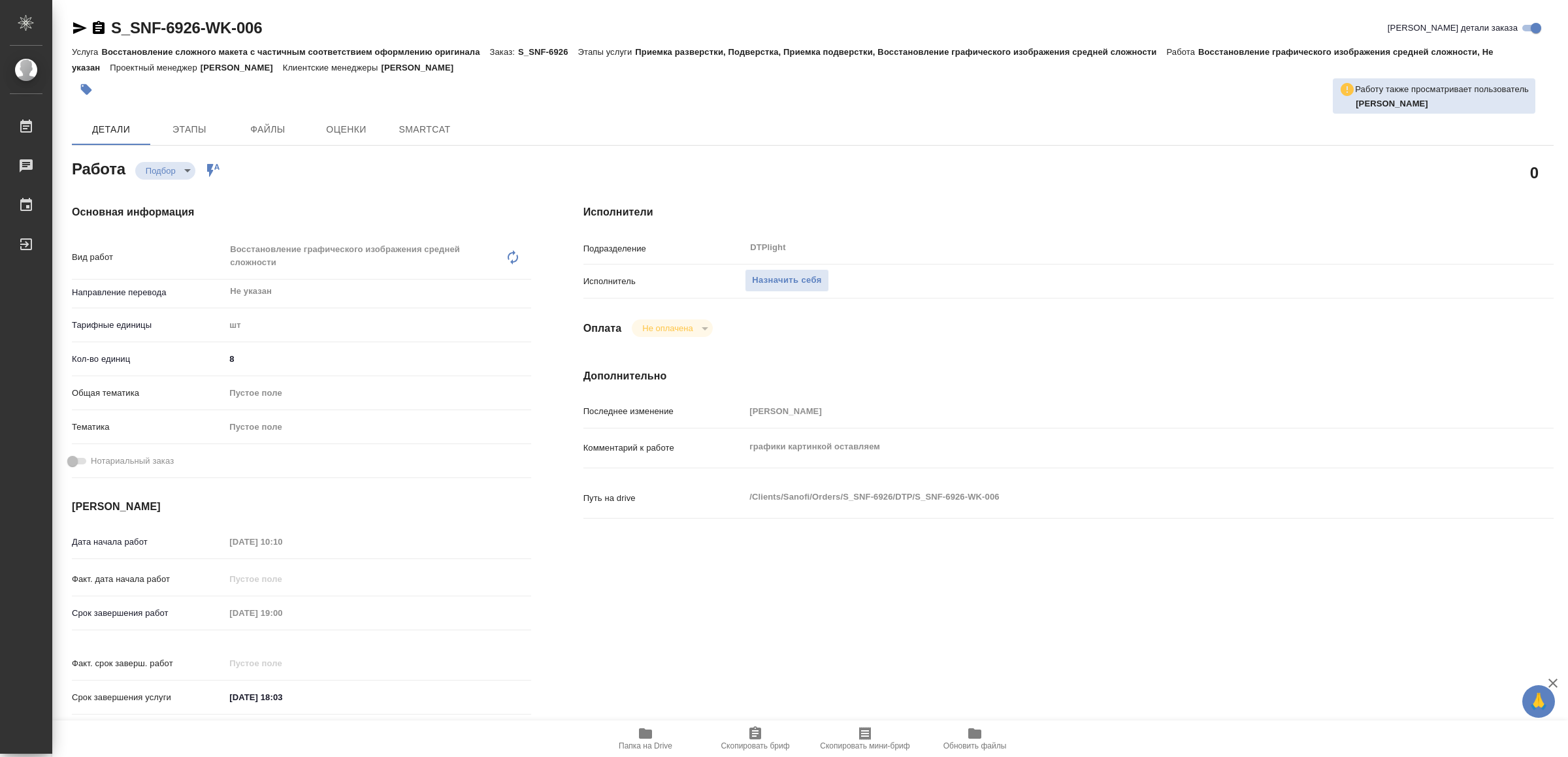
click at [638, 740] on span "Папка на Drive" at bounding box center [645, 738] width 94 height 25
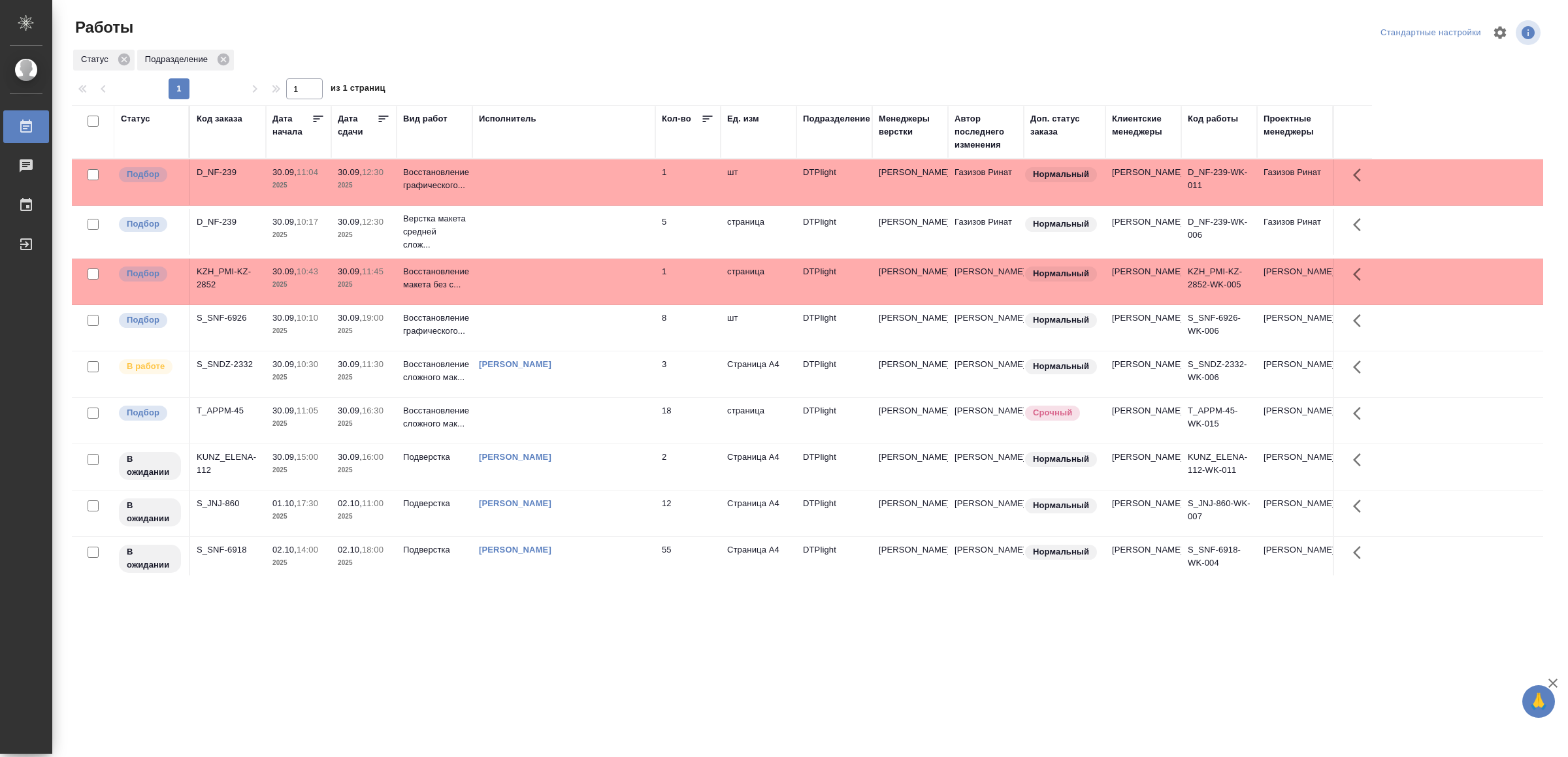
click at [602, 430] on td at bounding box center [564, 421] width 183 height 46
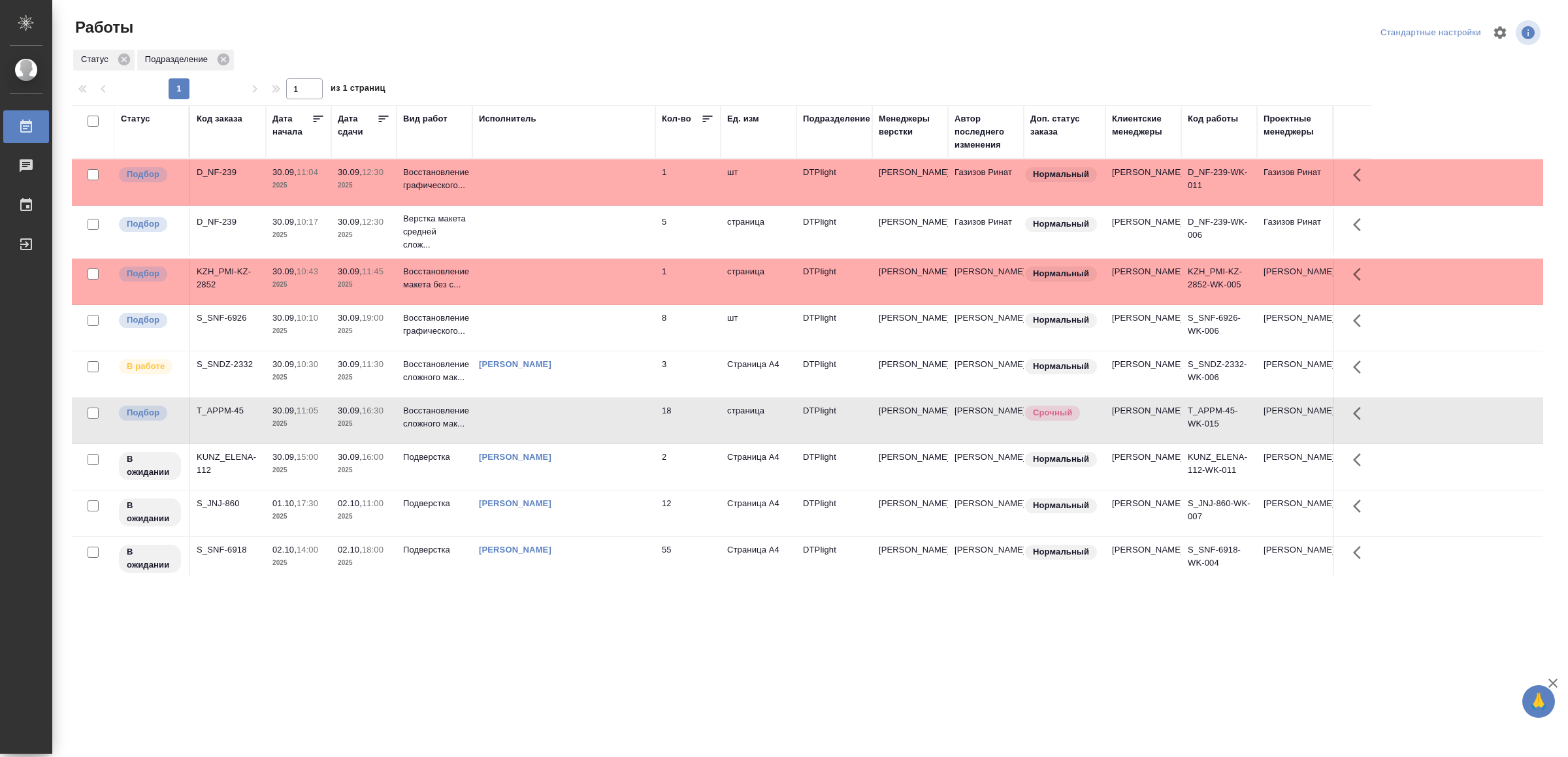
click at [602, 430] on td at bounding box center [564, 421] width 183 height 46
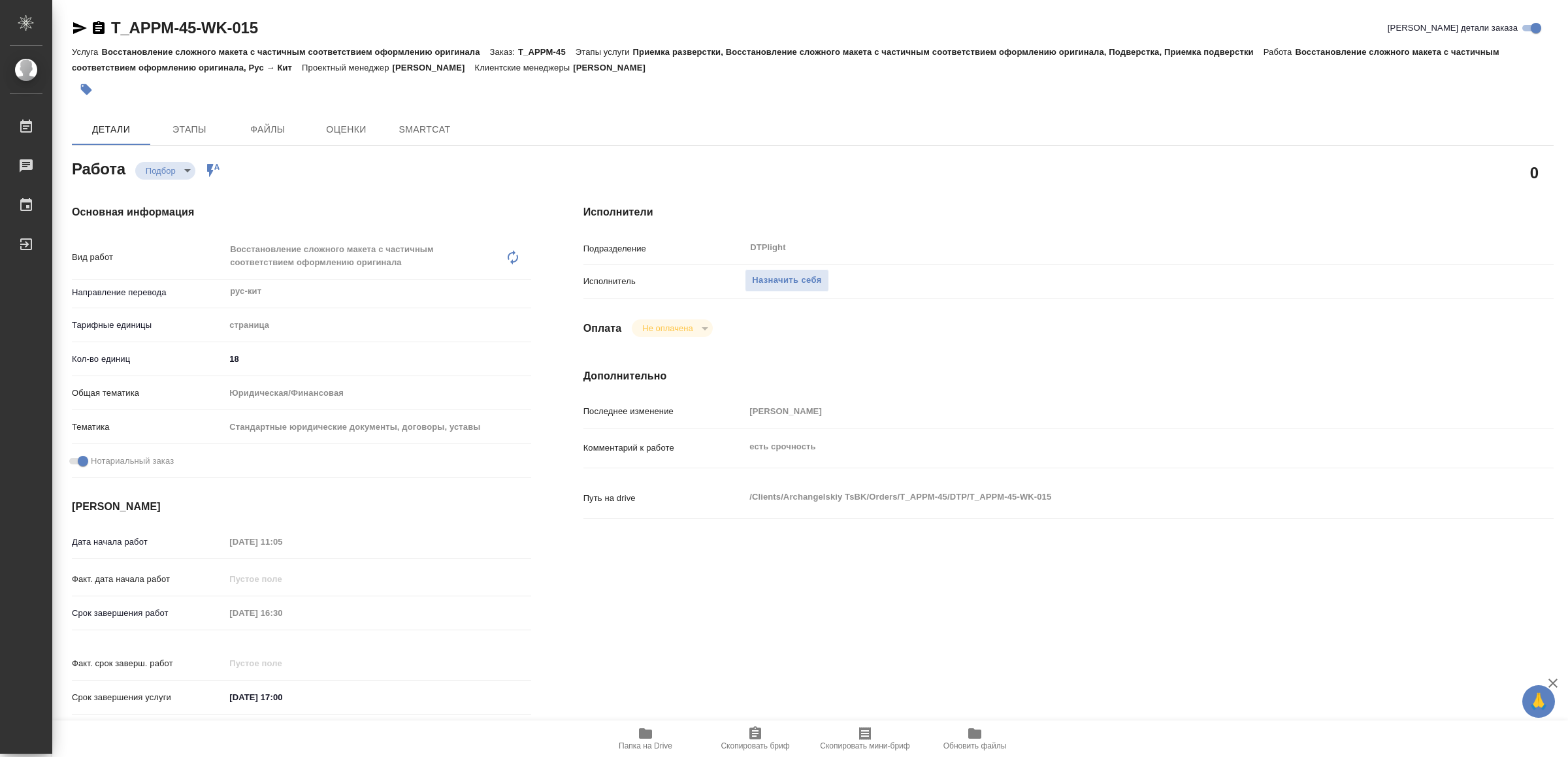
type textarea "x"
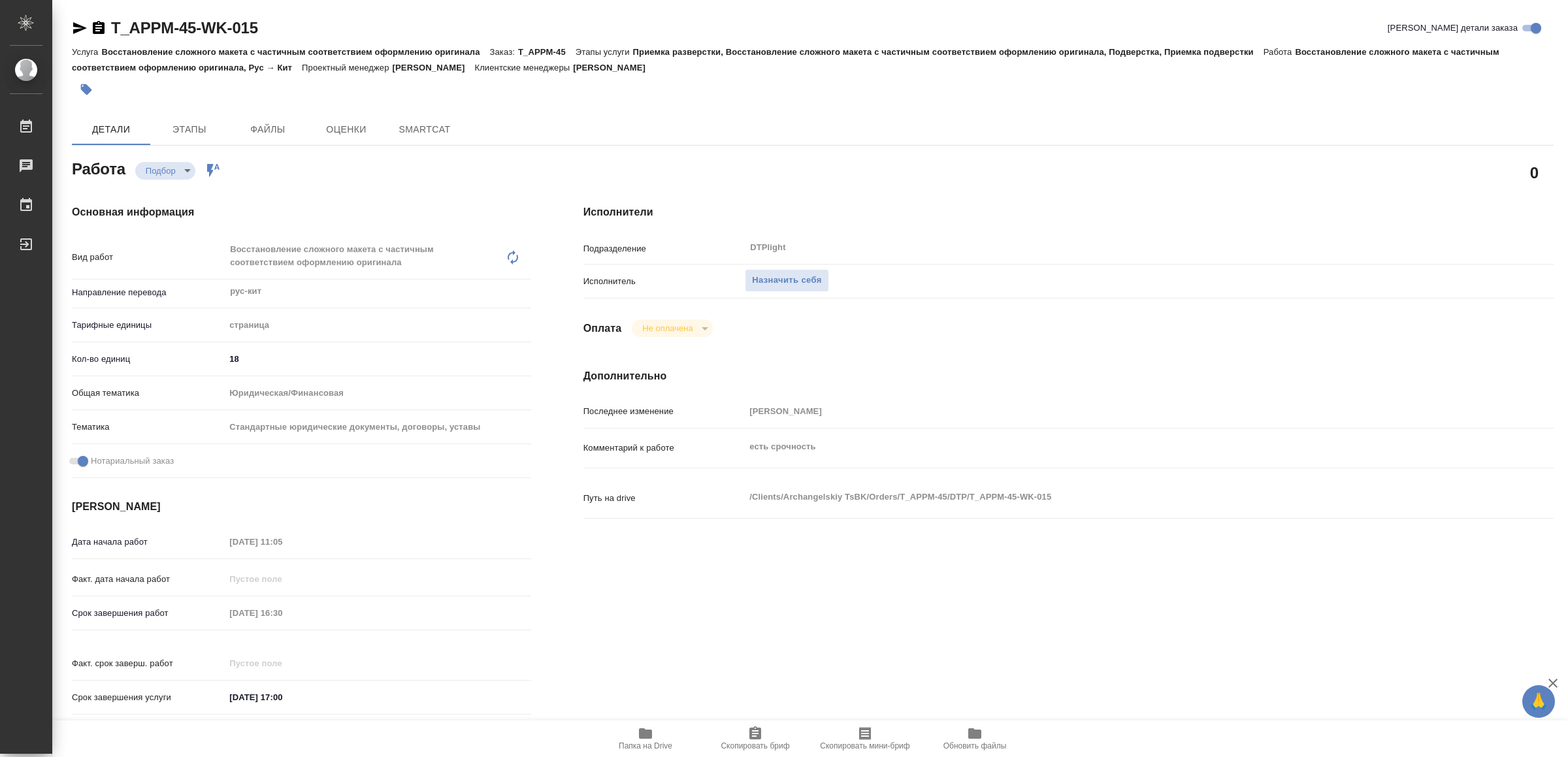
click at [633, 736] on span "Папка на Drive" at bounding box center [645, 738] width 94 height 25
type textarea "x"
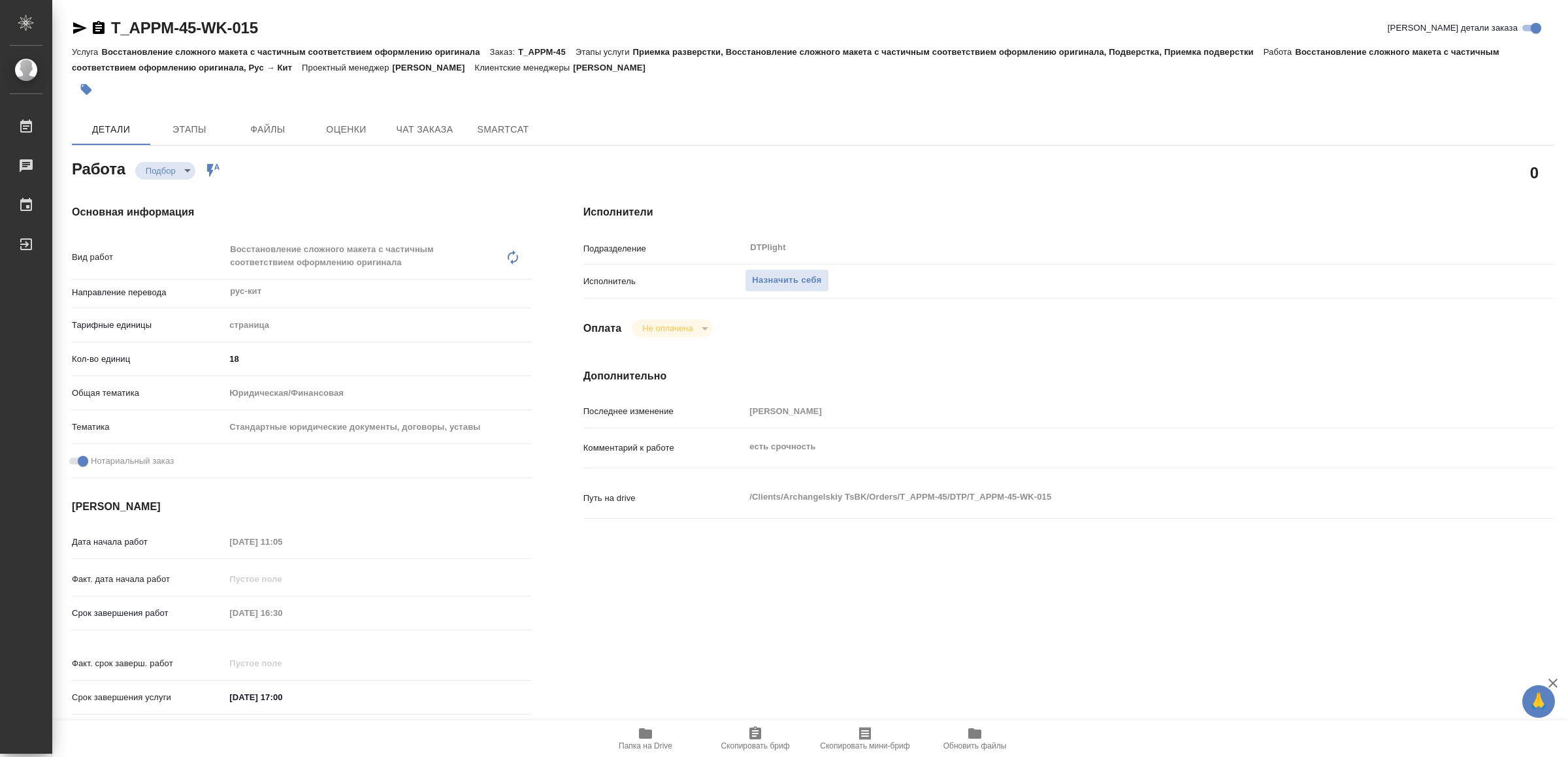
type textarea "x"
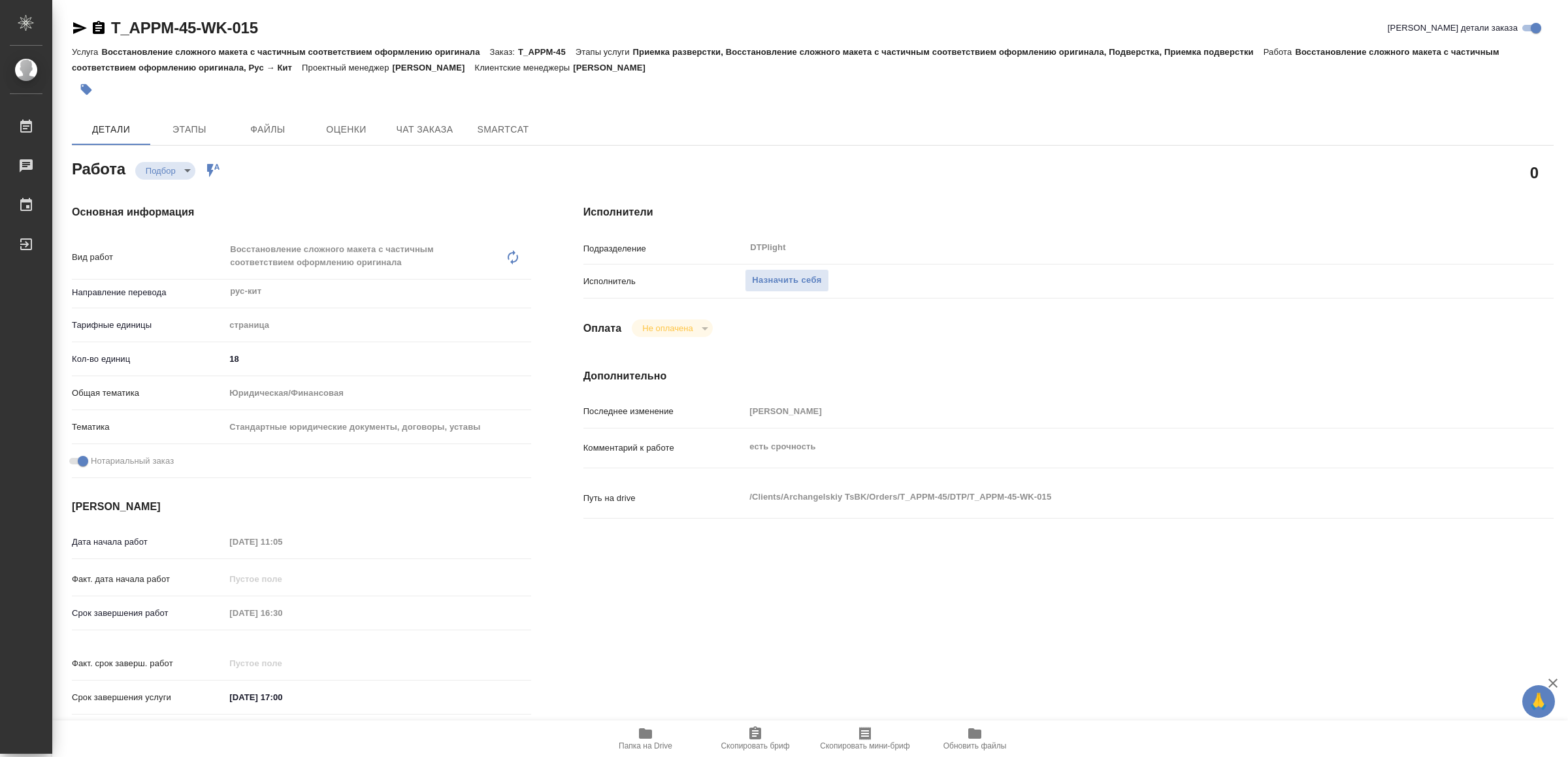
type textarea "x"
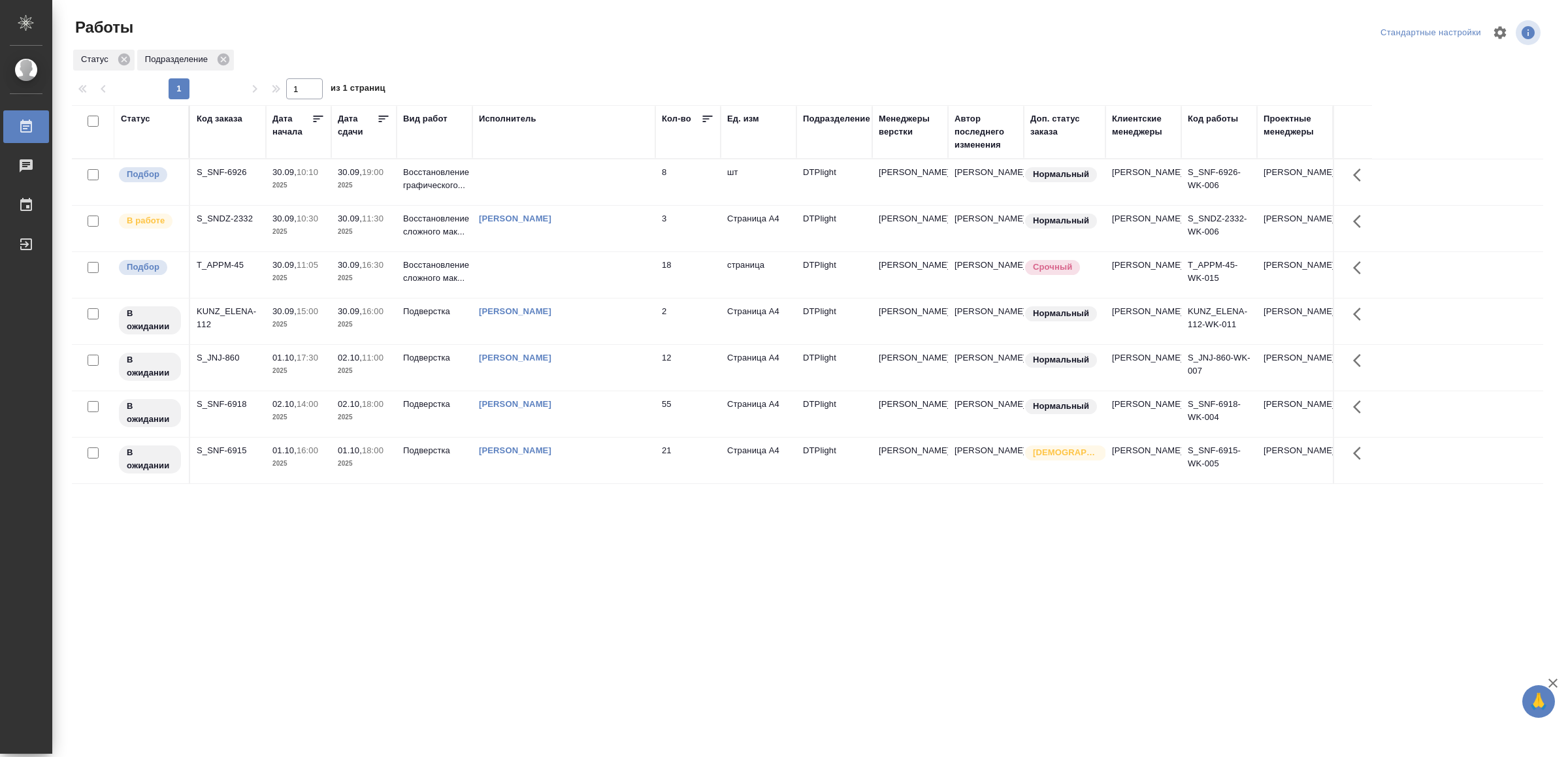
click at [595, 271] on td at bounding box center [564, 275] width 183 height 46
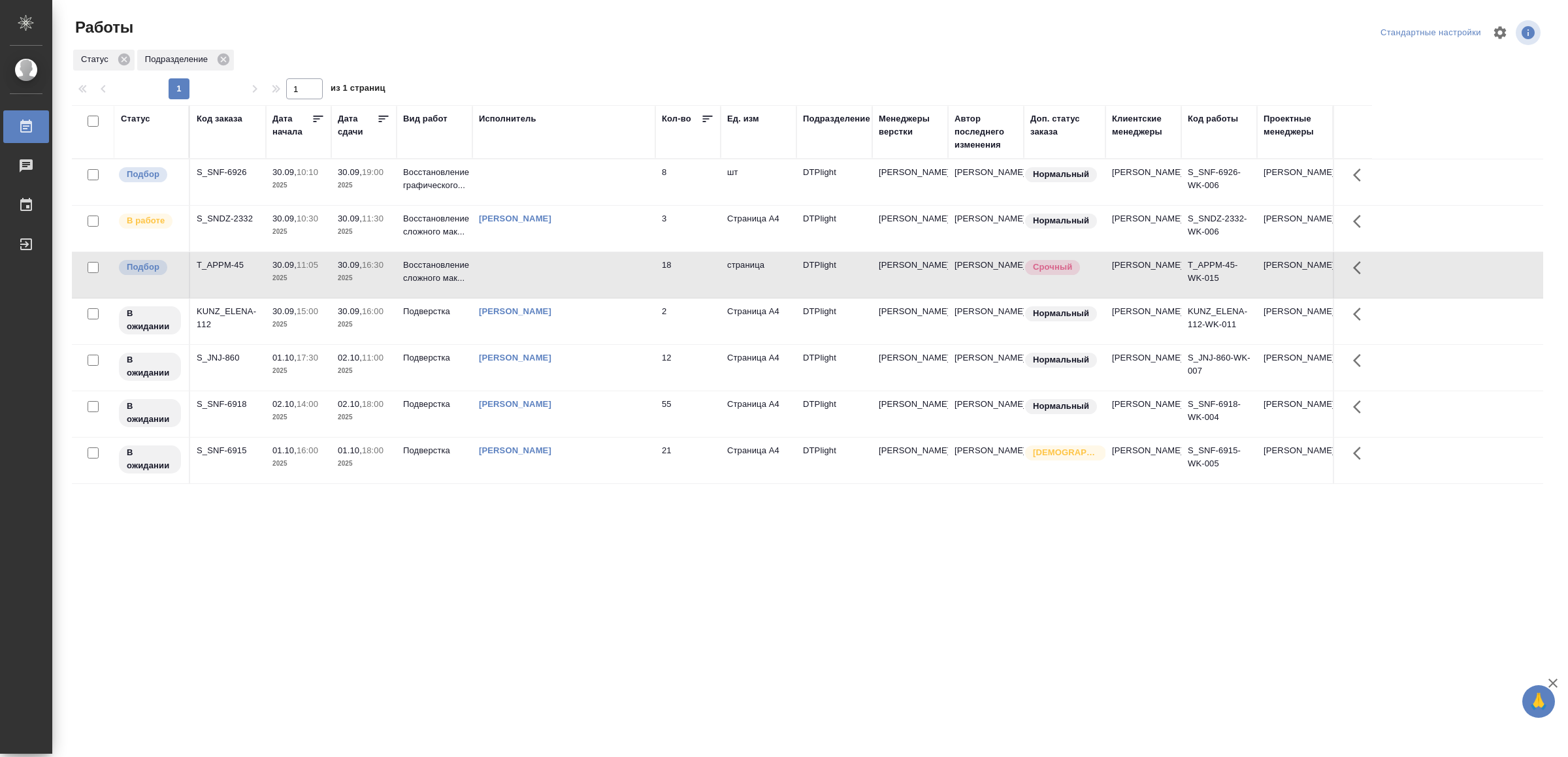
click at [595, 271] on td at bounding box center [564, 275] width 183 height 46
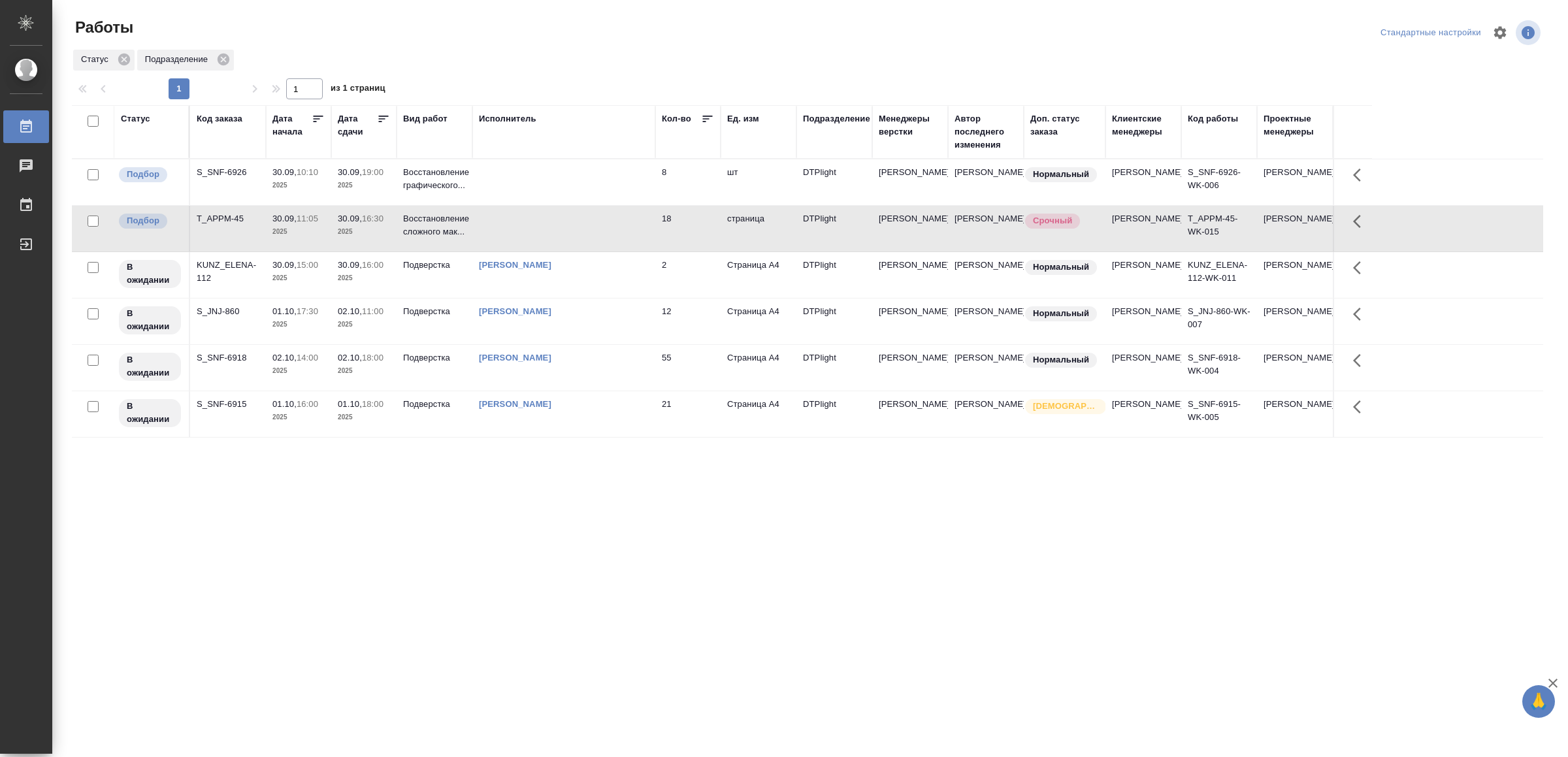
click at [607, 227] on td at bounding box center [564, 229] width 183 height 46
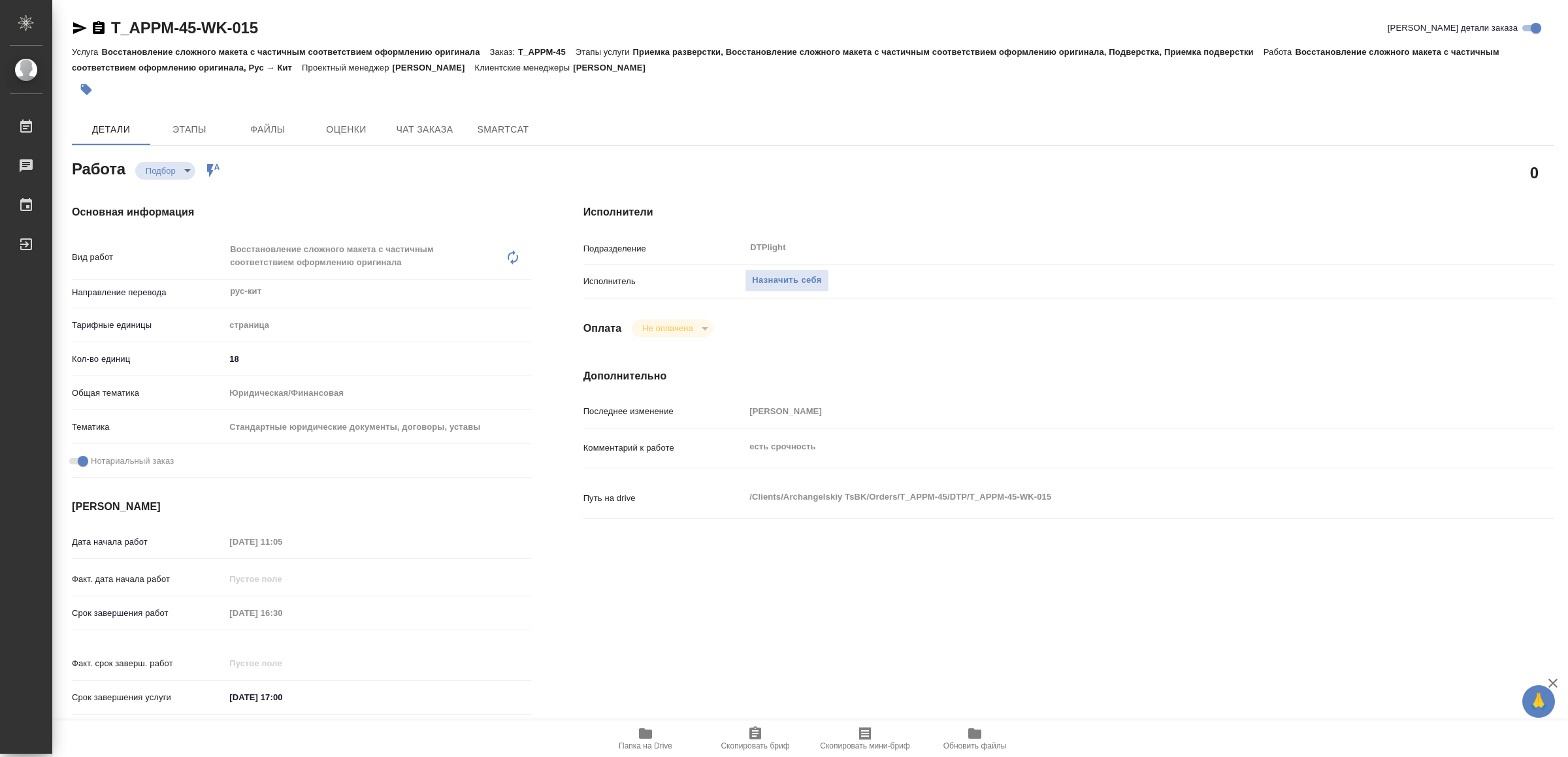
click at [581, 571] on div "Исполнители Подразделение DTPlight ​ Исполнитель Назначить себя Оплата Не оплач…" at bounding box center [1068, 464] width 1022 height 571
click at [652, 729] on icon "button" at bounding box center [645, 733] width 16 height 16
click at [640, 738] on icon "button" at bounding box center [645, 733] width 13 height 10
click at [76, 26] on icon "button" at bounding box center [80, 28] width 14 height 12
click at [781, 277] on span "Назначить себя" at bounding box center [787, 281] width 69 height 15
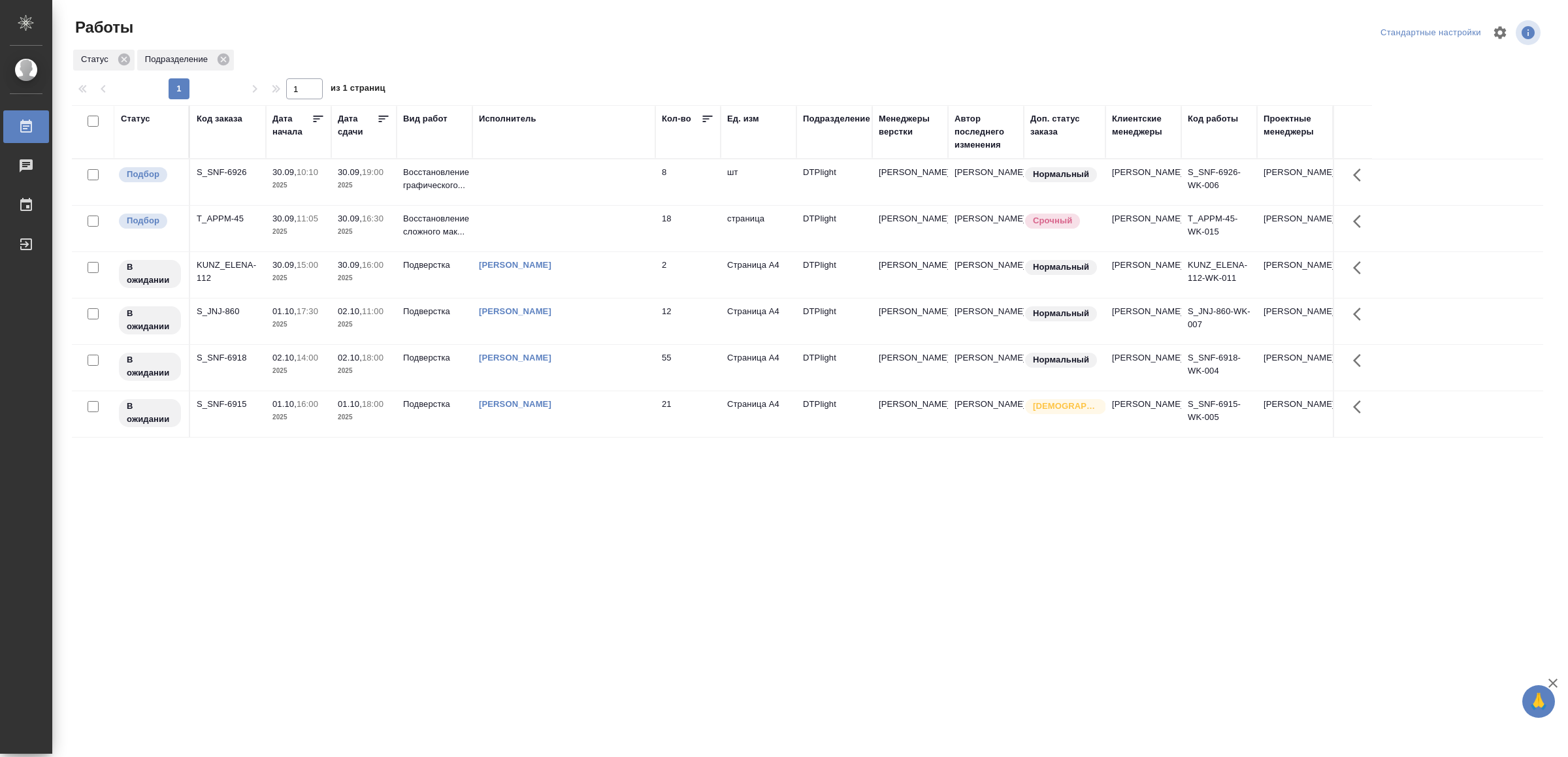
drag, startPoint x: 392, startPoint y: 551, endPoint x: 400, endPoint y: 550, distance: 8.1
drag, startPoint x: 688, startPoint y: 517, endPoint x: 695, endPoint y: 512, distance: 8.6
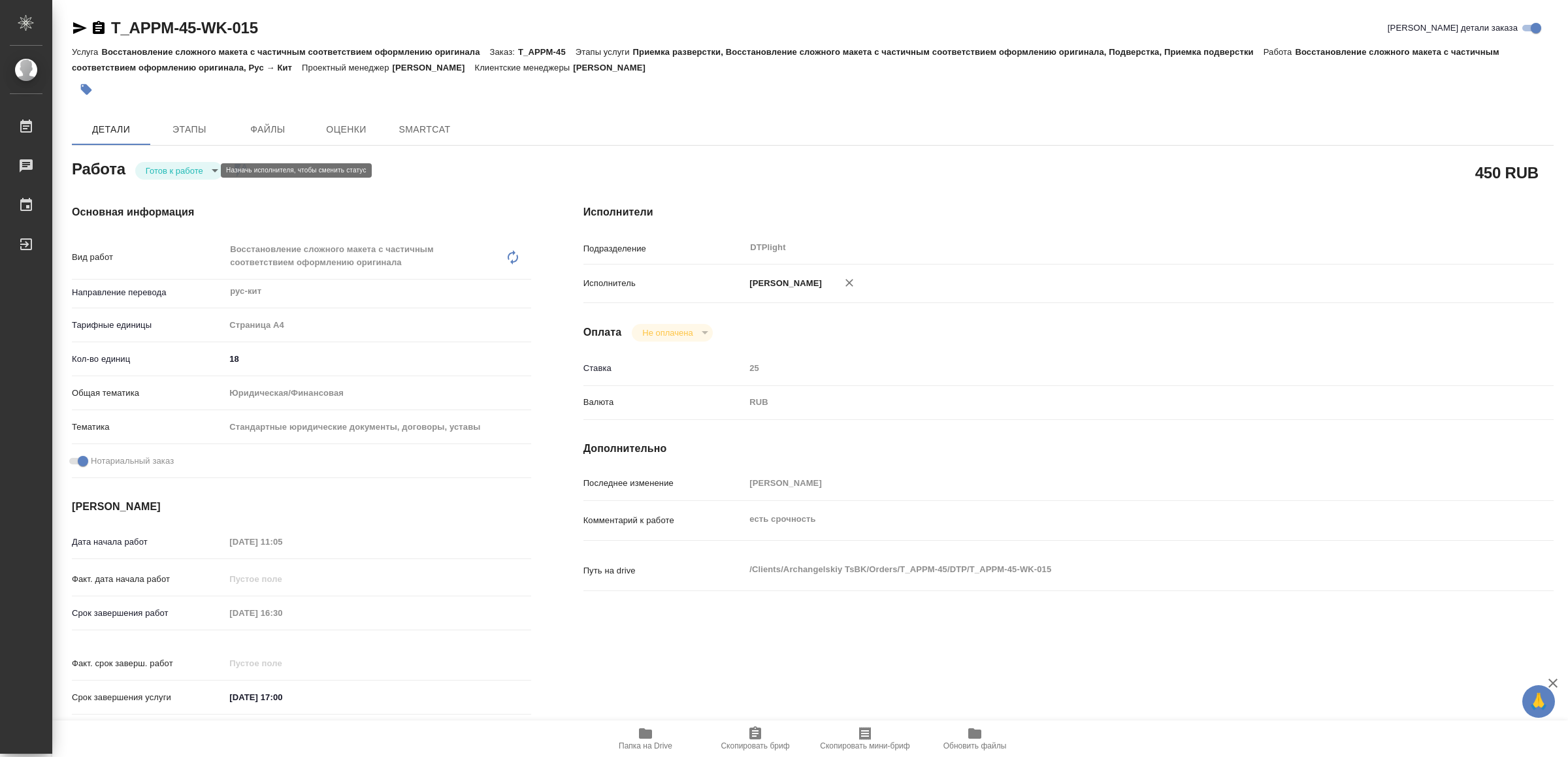
click at [171, 165] on body "🙏 .cls-1 fill:#fff; AWATERA Yamkovenko Vera Работы Чаты График Выйти T_APPM-45-…" at bounding box center [784, 378] width 1568 height 757
type textarea "x"
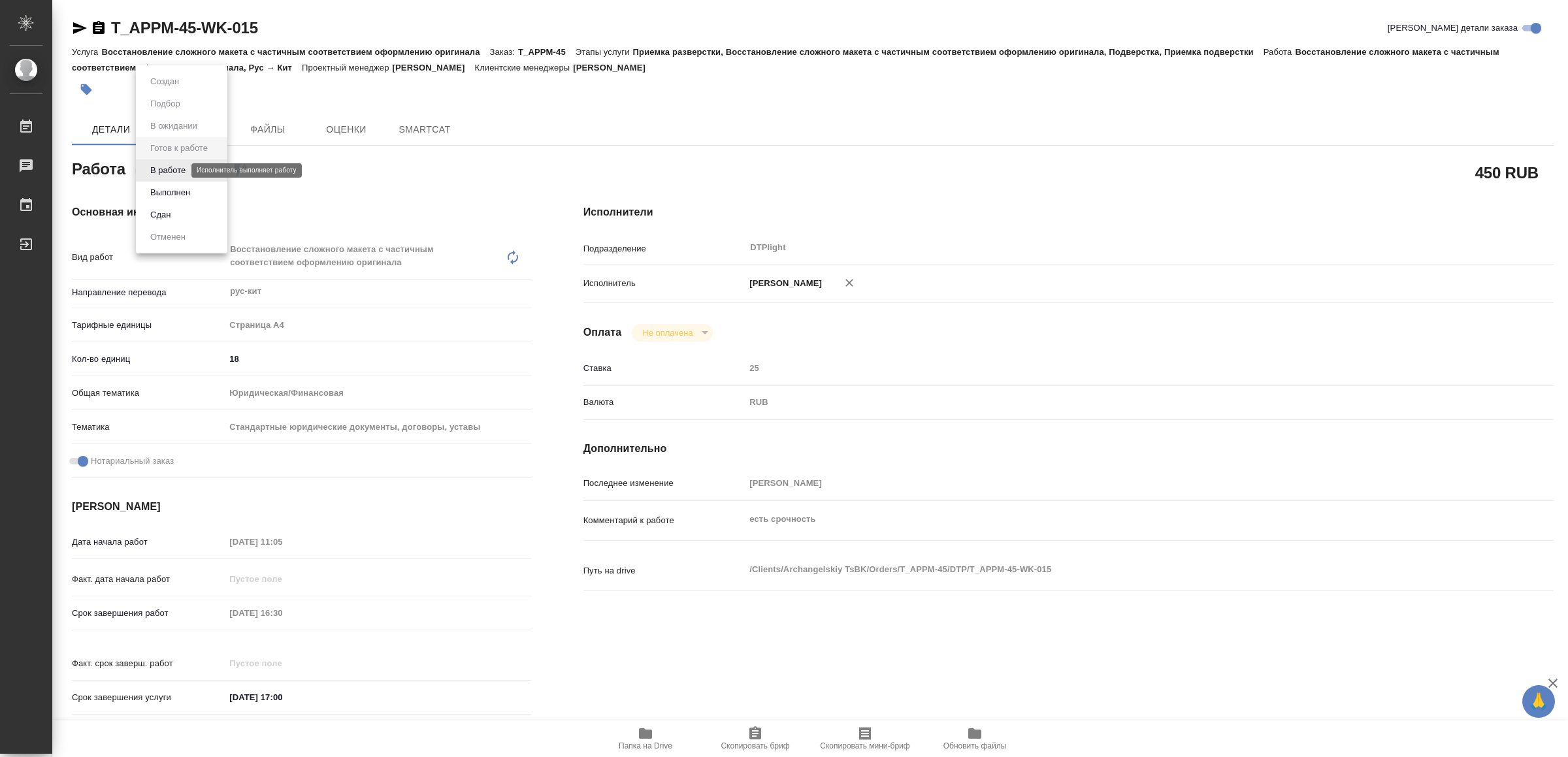
type textarea "x"
click at [171, 165] on button "В работе" at bounding box center [168, 171] width 43 height 15
type textarea "x"
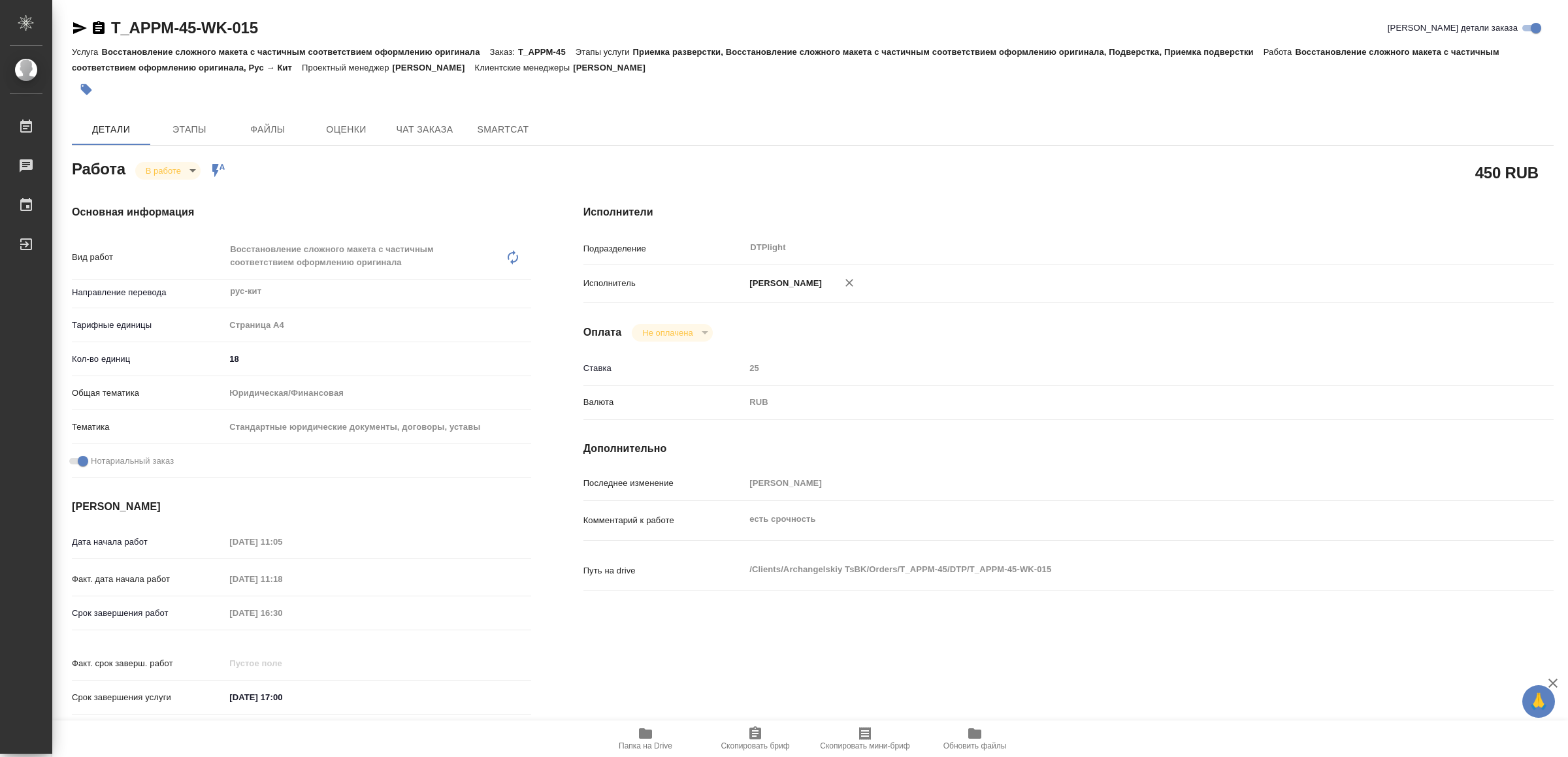
type textarea "x"
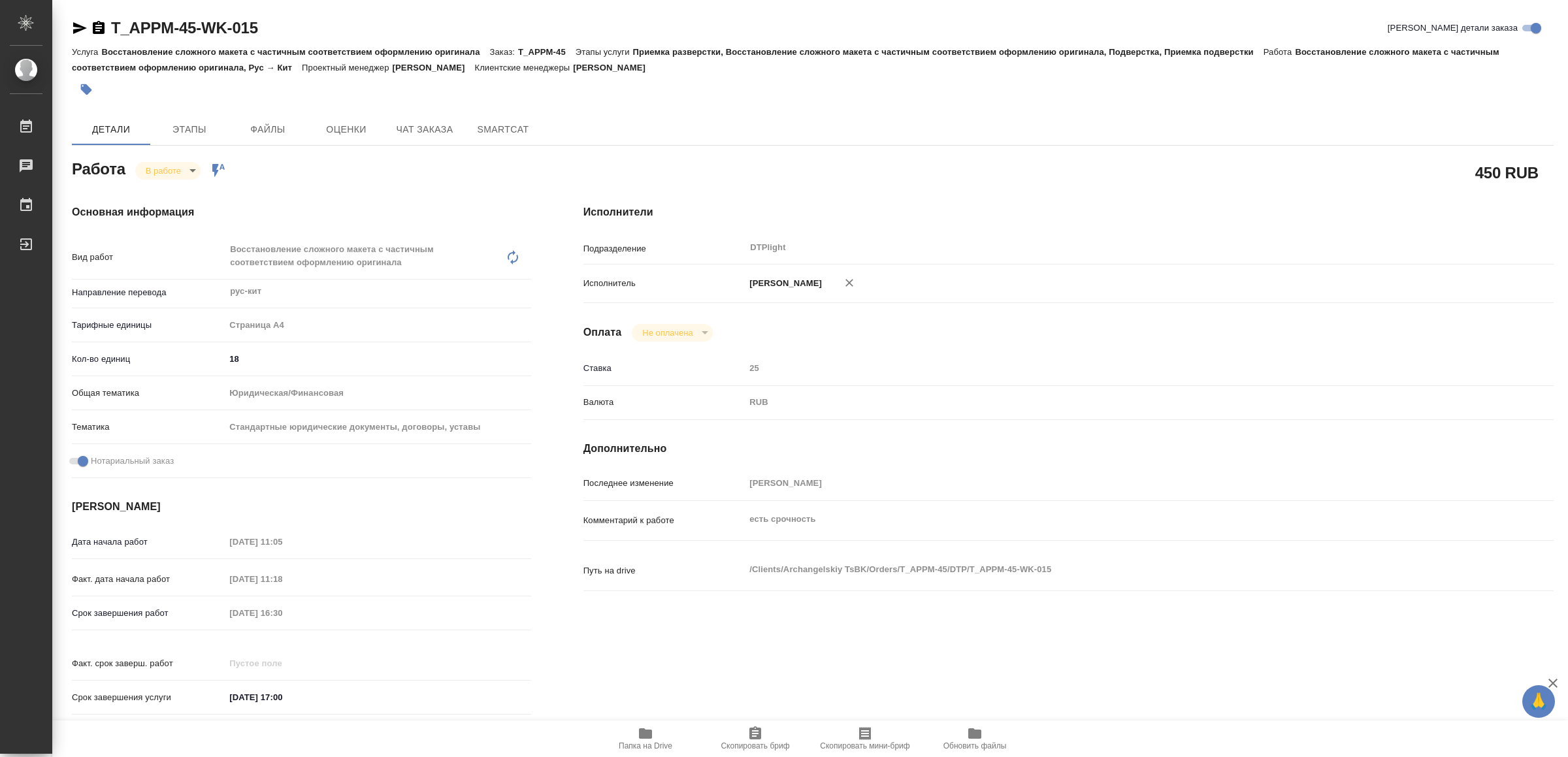
type textarea "x"
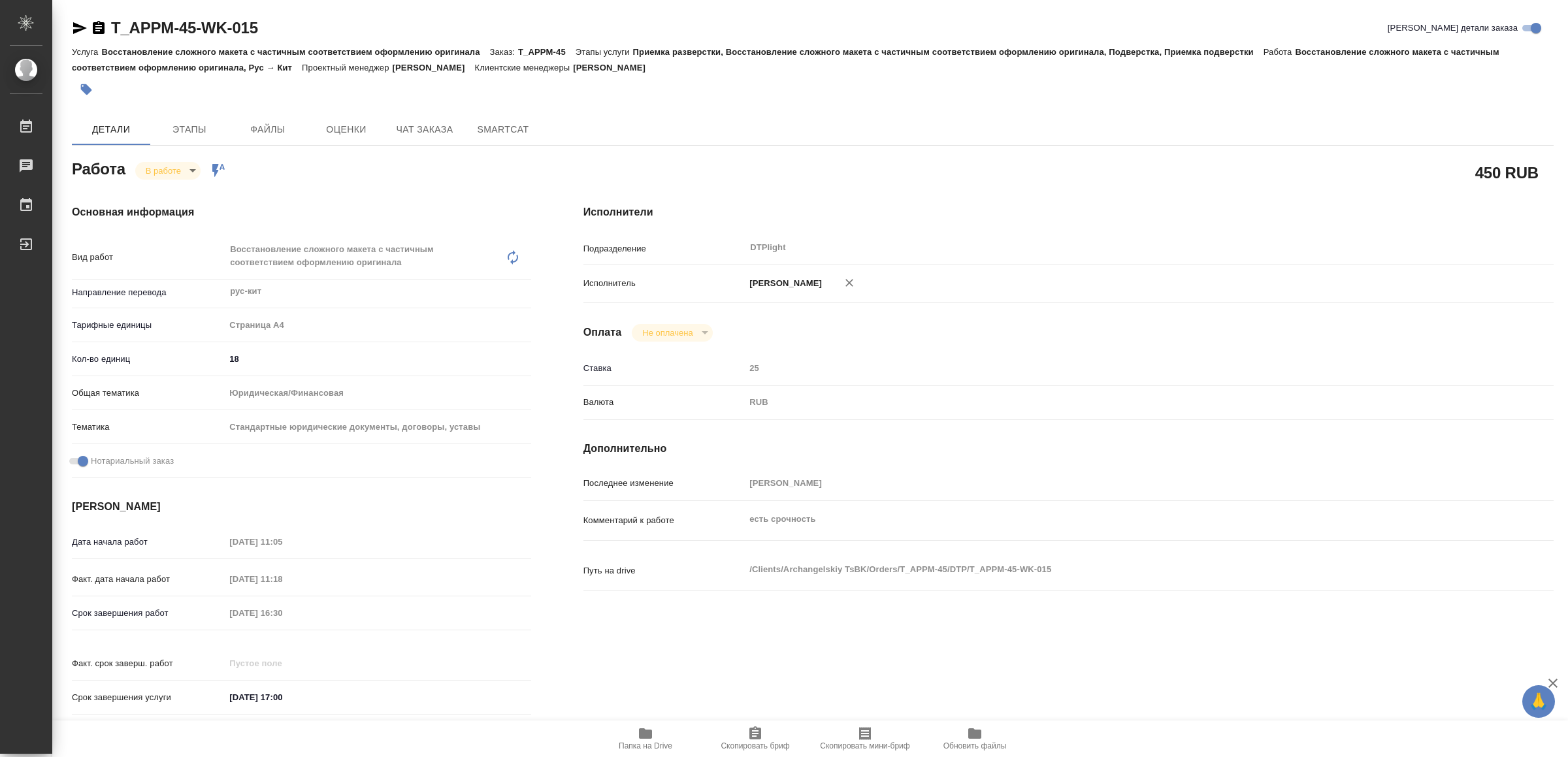
type textarea "x"
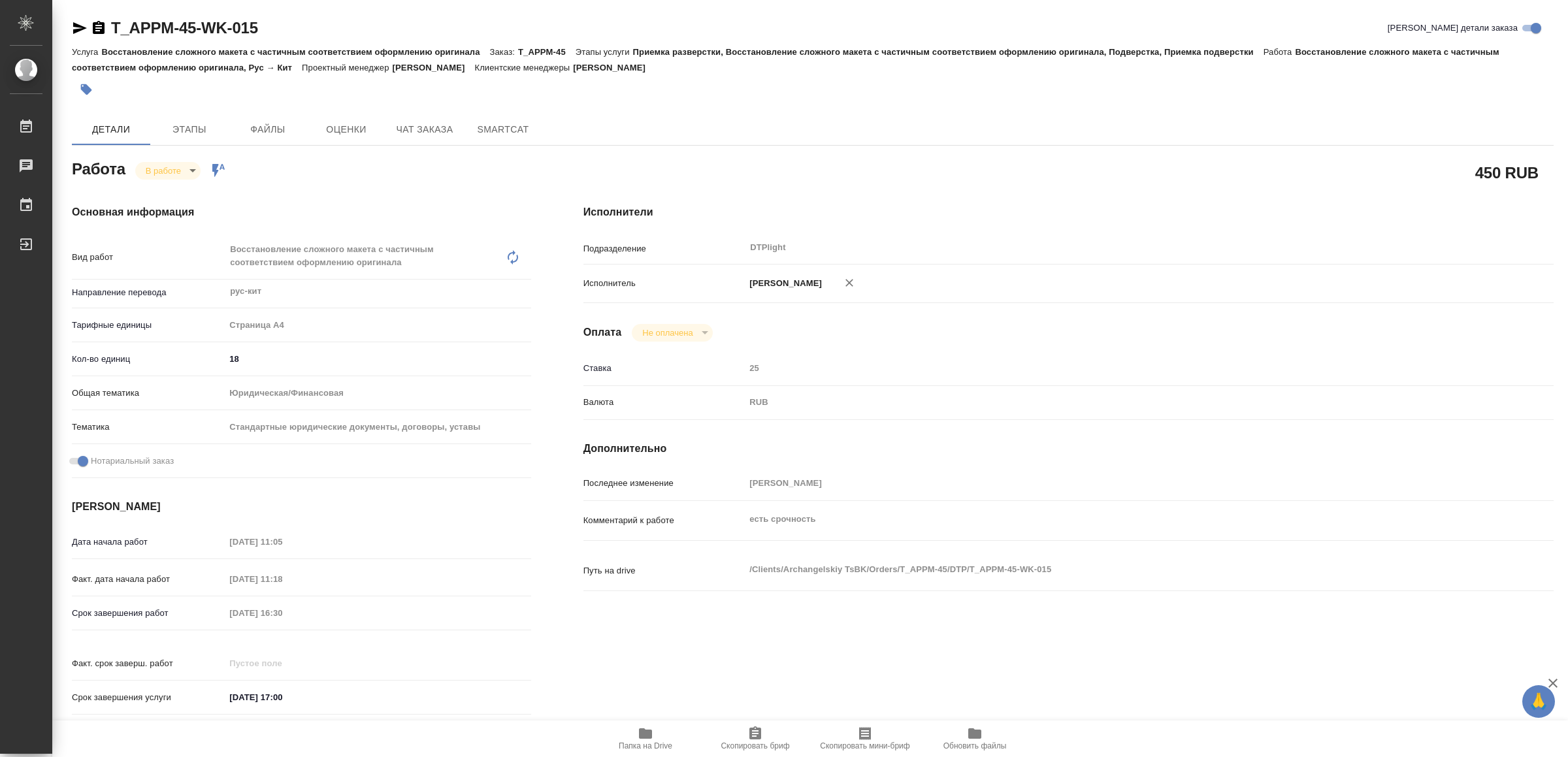
type textarea "x"
click at [656, 742] on span "Папка на Drive" at bounding box center [645, 746] width 53 height 9
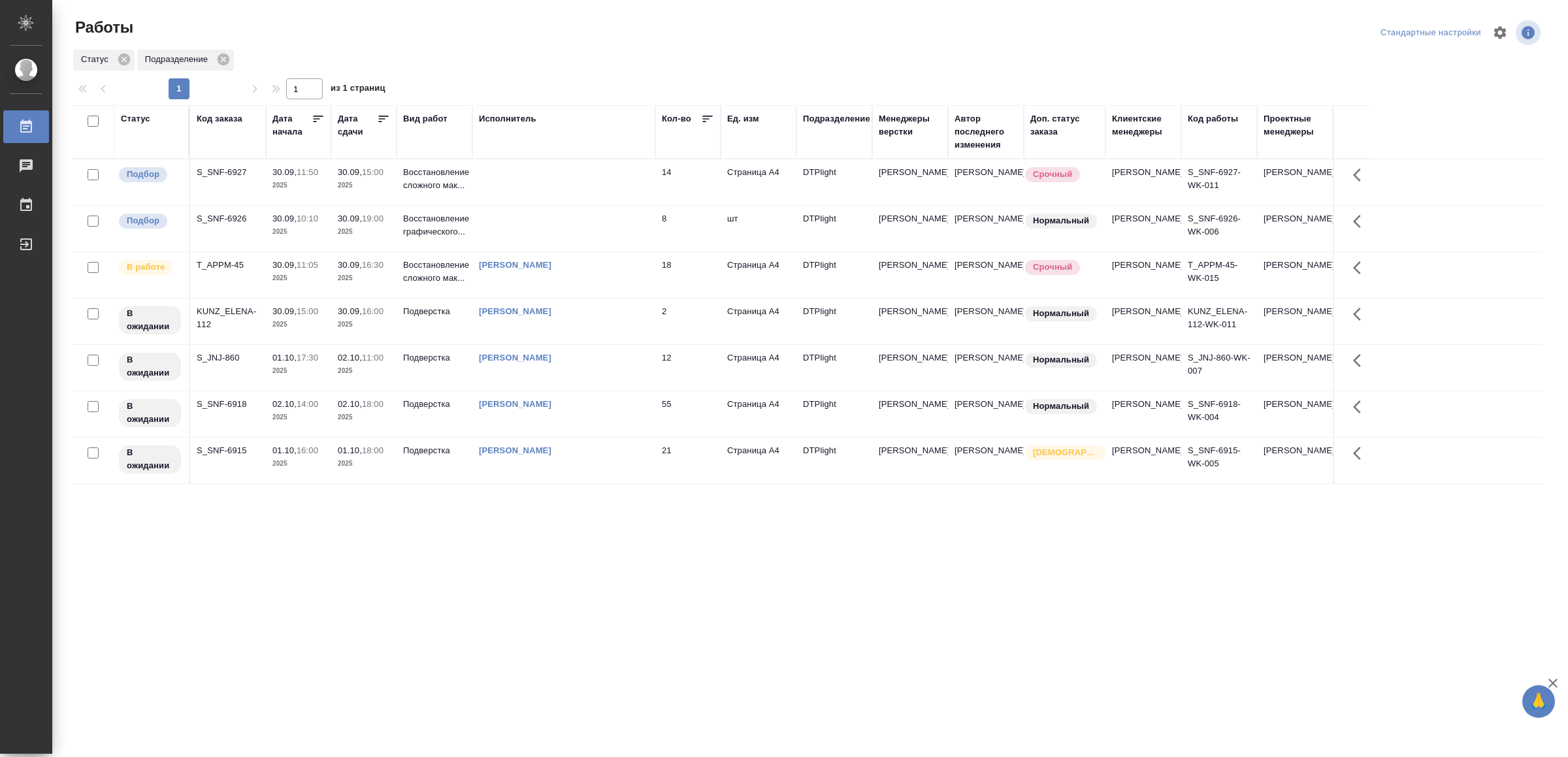
click at [539, 173] on td at bounding box center [564, 182] width 183 height 46
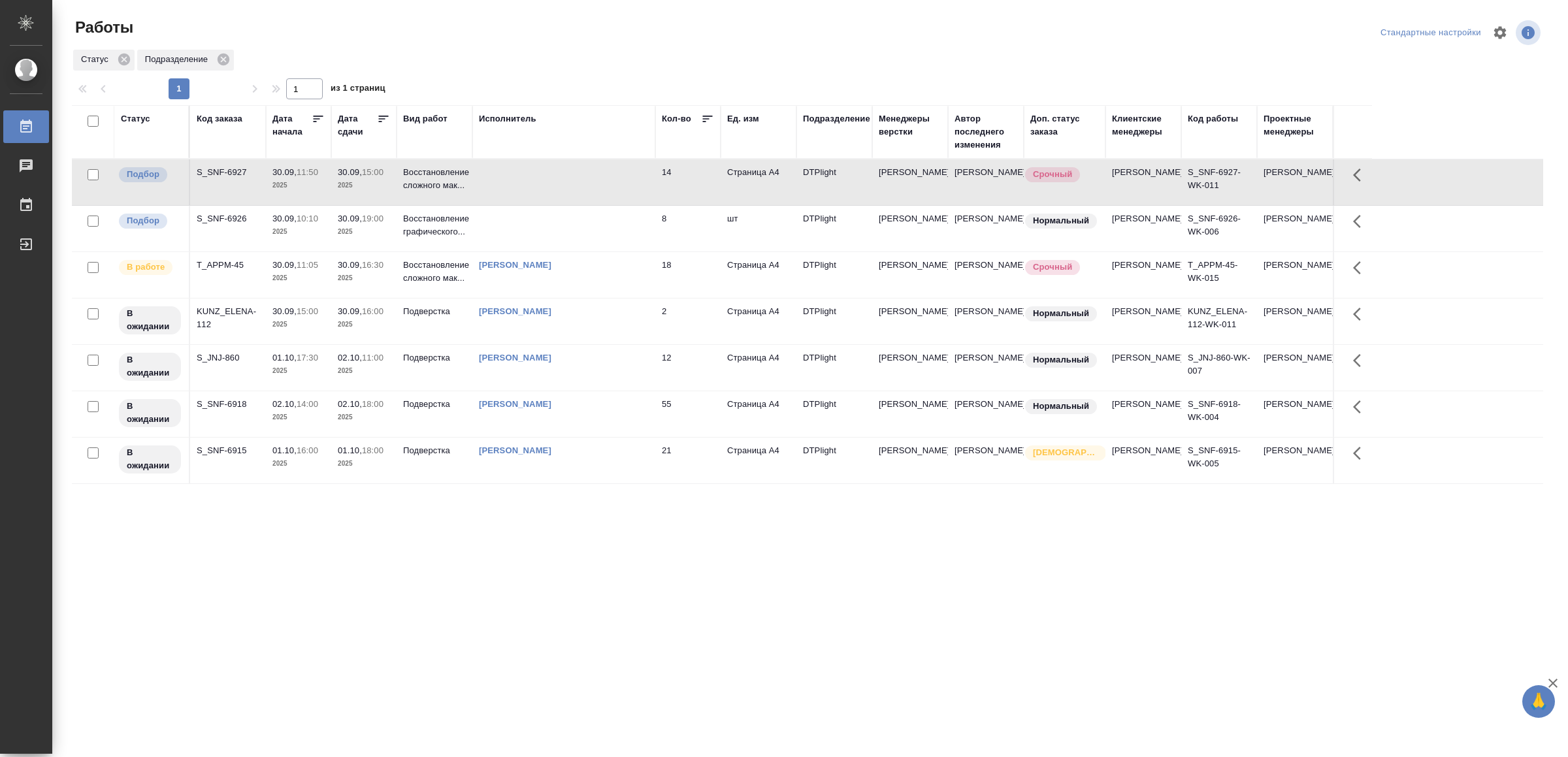
click at [539, 173] on td at bounding box center [564, 182] width 183 height 46
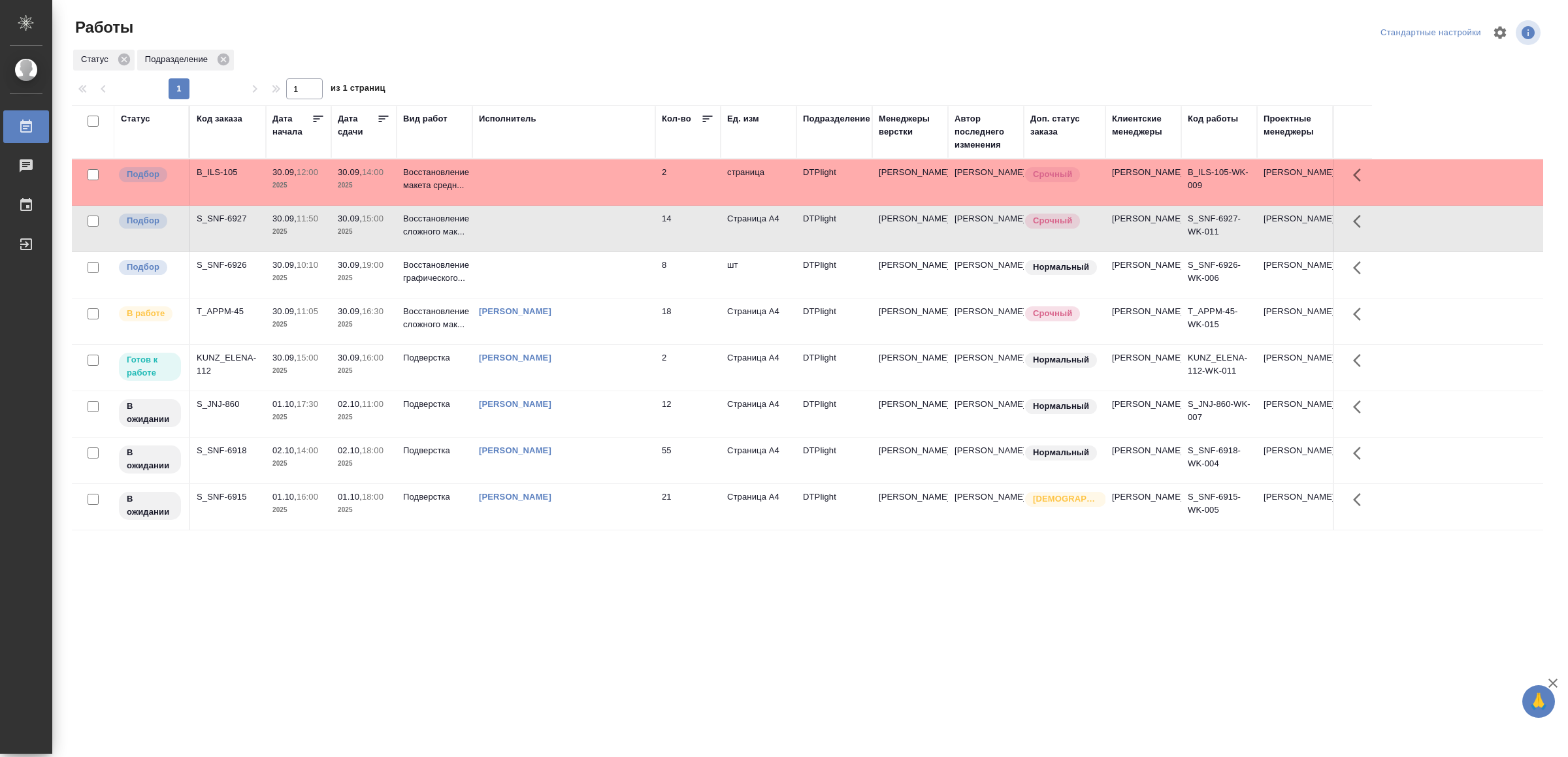
click at [623, 391] on td "[PERSON_NAME]" at bounding box center [564, 368] width 183 height 46
click at [622, 391] on td "Ямковенко Вера" at bounding box center [564, 368] width 183 height 46
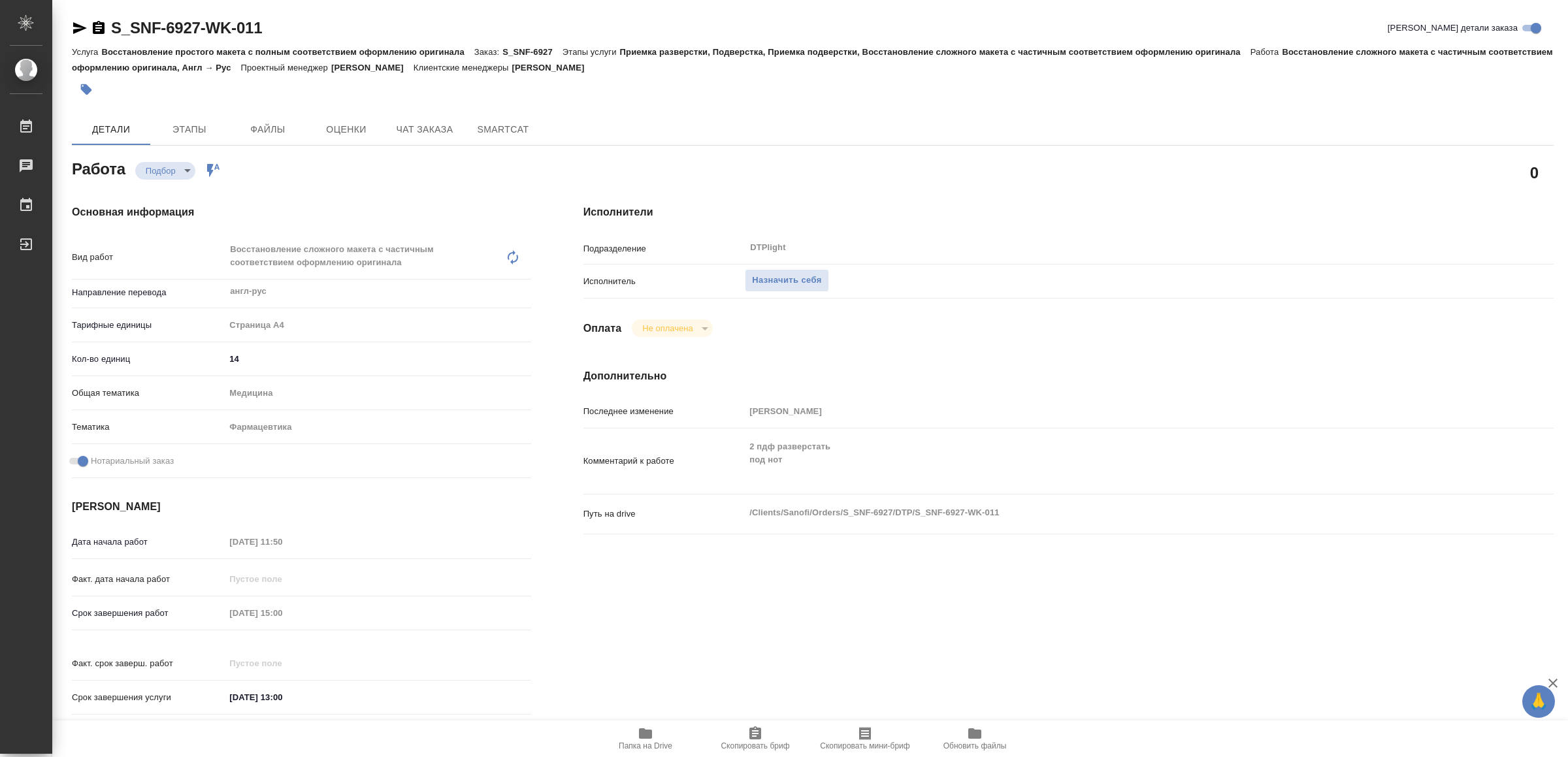
click at [645, 737] on icon "button" at bounding box center [645, 733] width 13 height 10
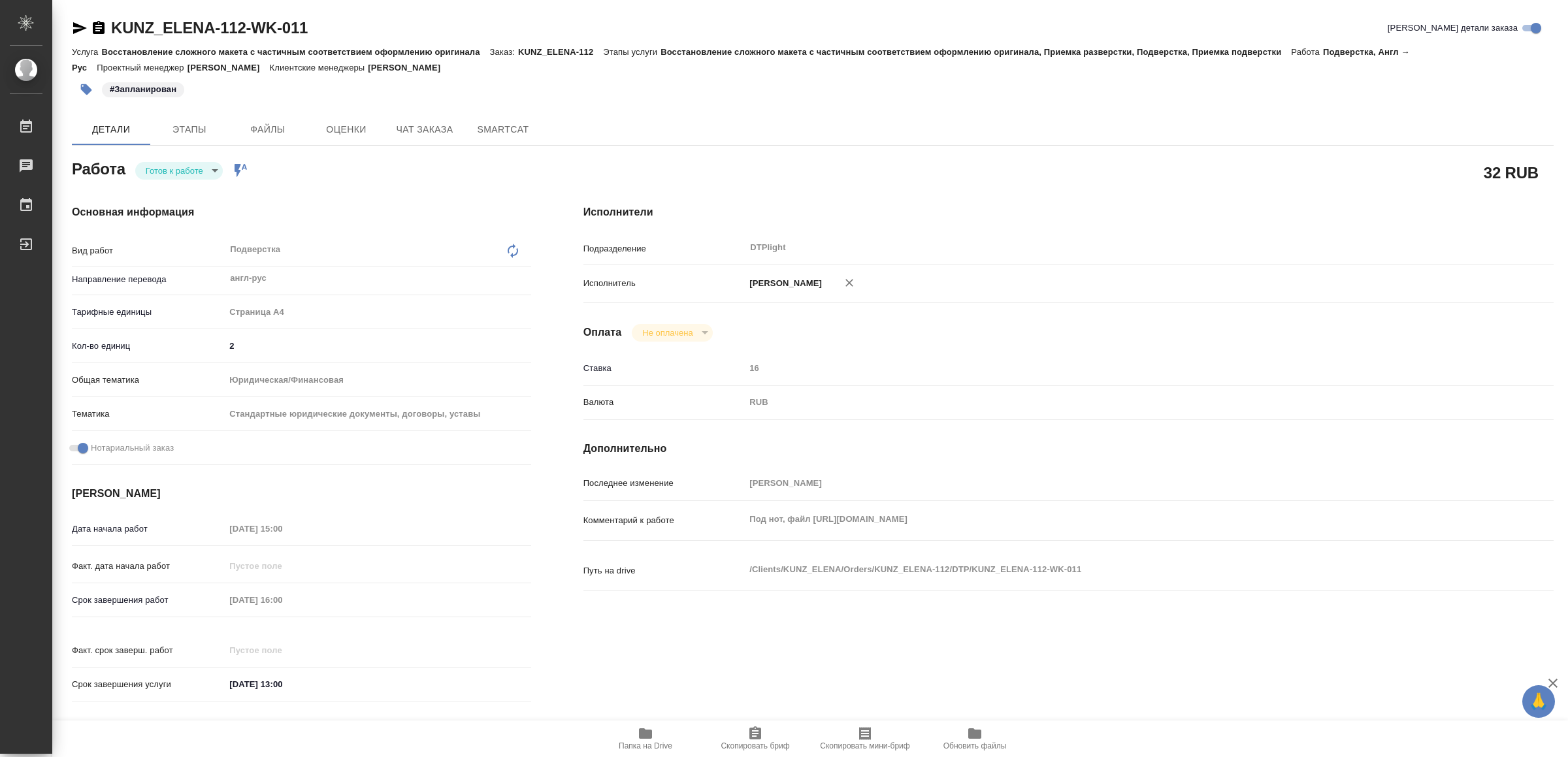
click at [183, 173] on body "🙏 .cls-1 fill:#fff; AWATERA Yamkovenko [PERSON_NAME] Работы 0 Чаты График Выйти…" at bounding box center [784, 378] width 1568 height 757
click at [183, 173] on button "В работе" at bounding box center [168, 171] width 43 height 15
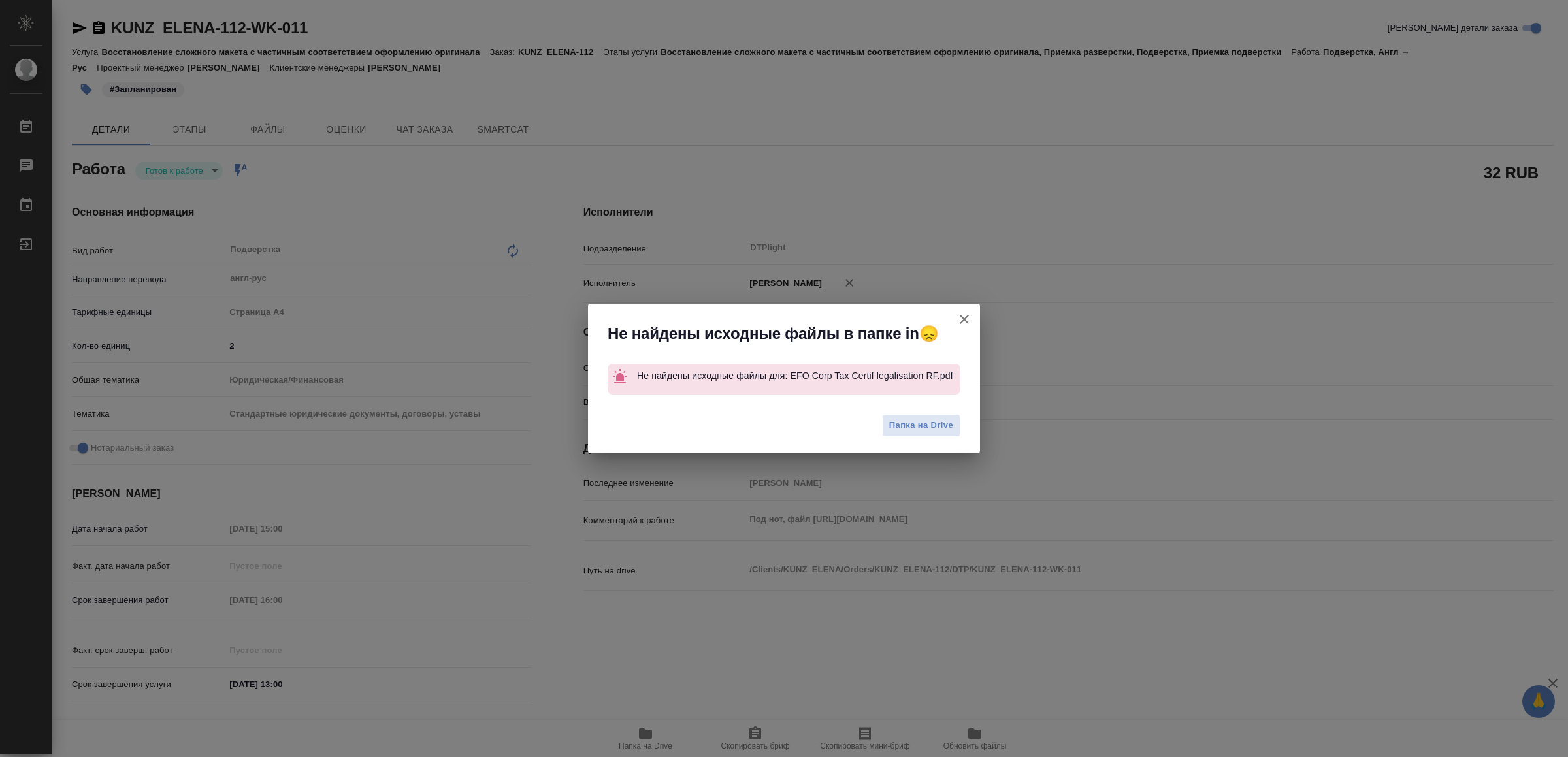
type textarea "x"
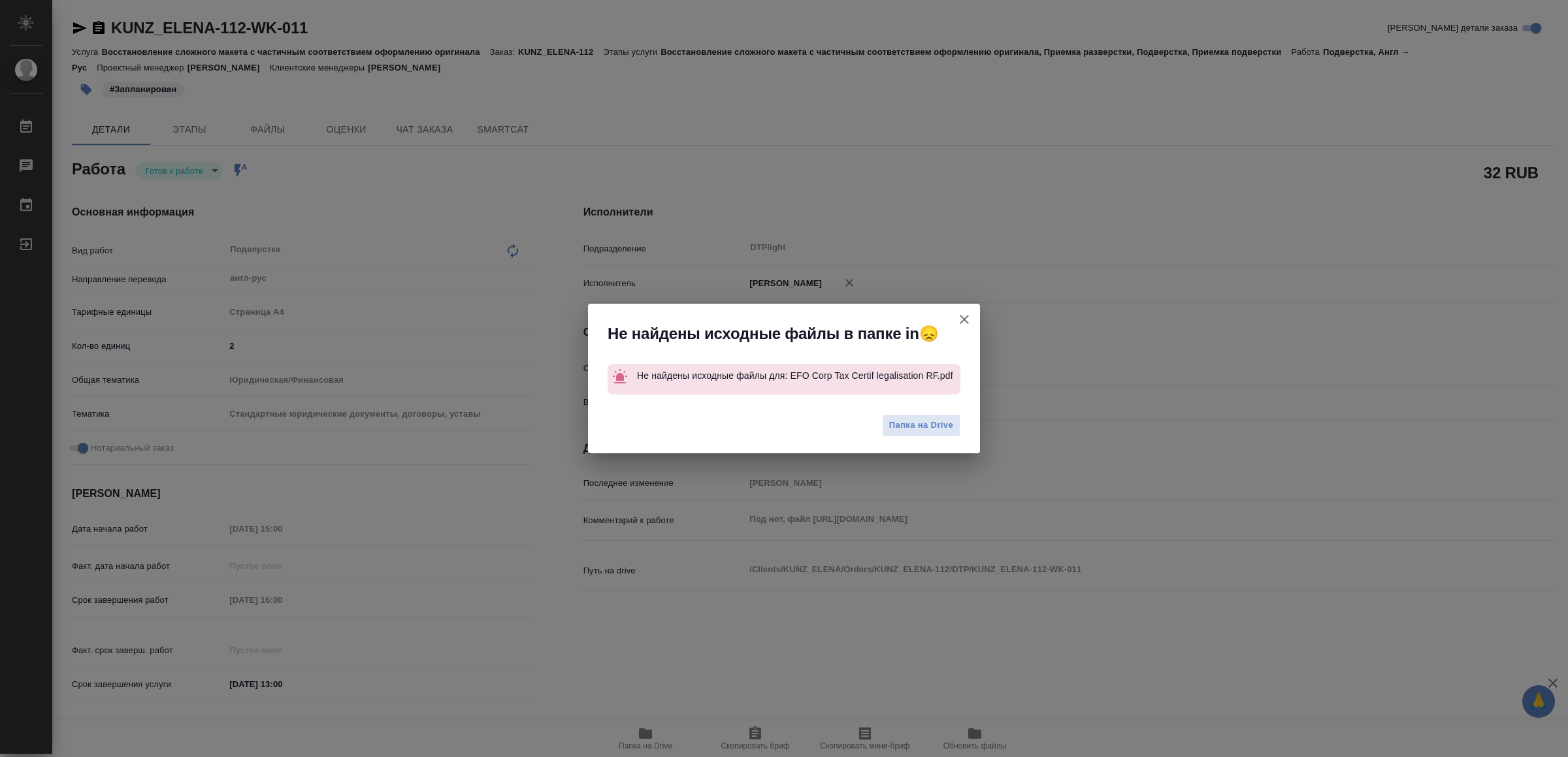
click at [962, 315] on icon "button" at bounding box center [964, 319] width 9 height 9
type textarea "x"
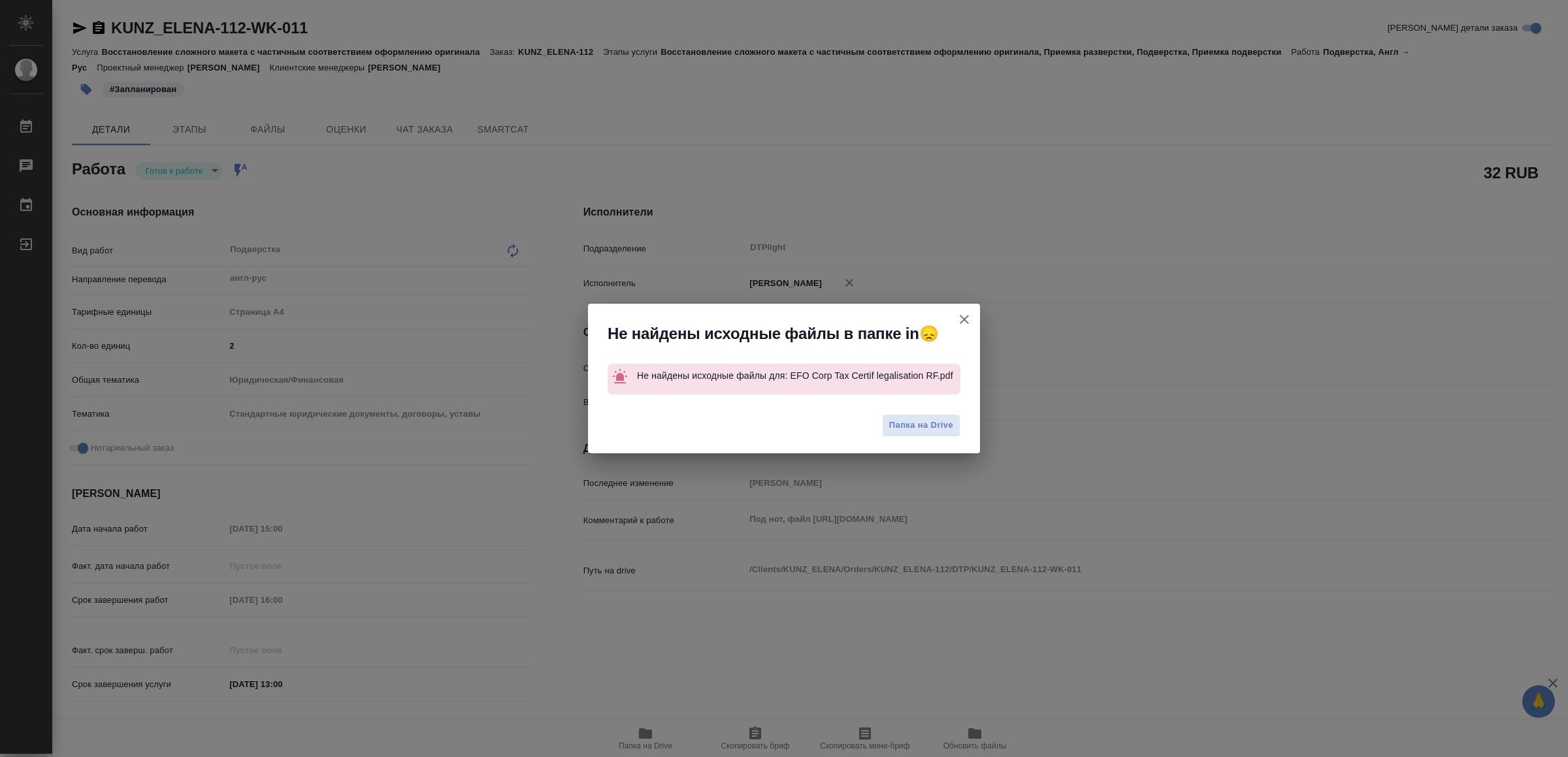
type textarea "x"
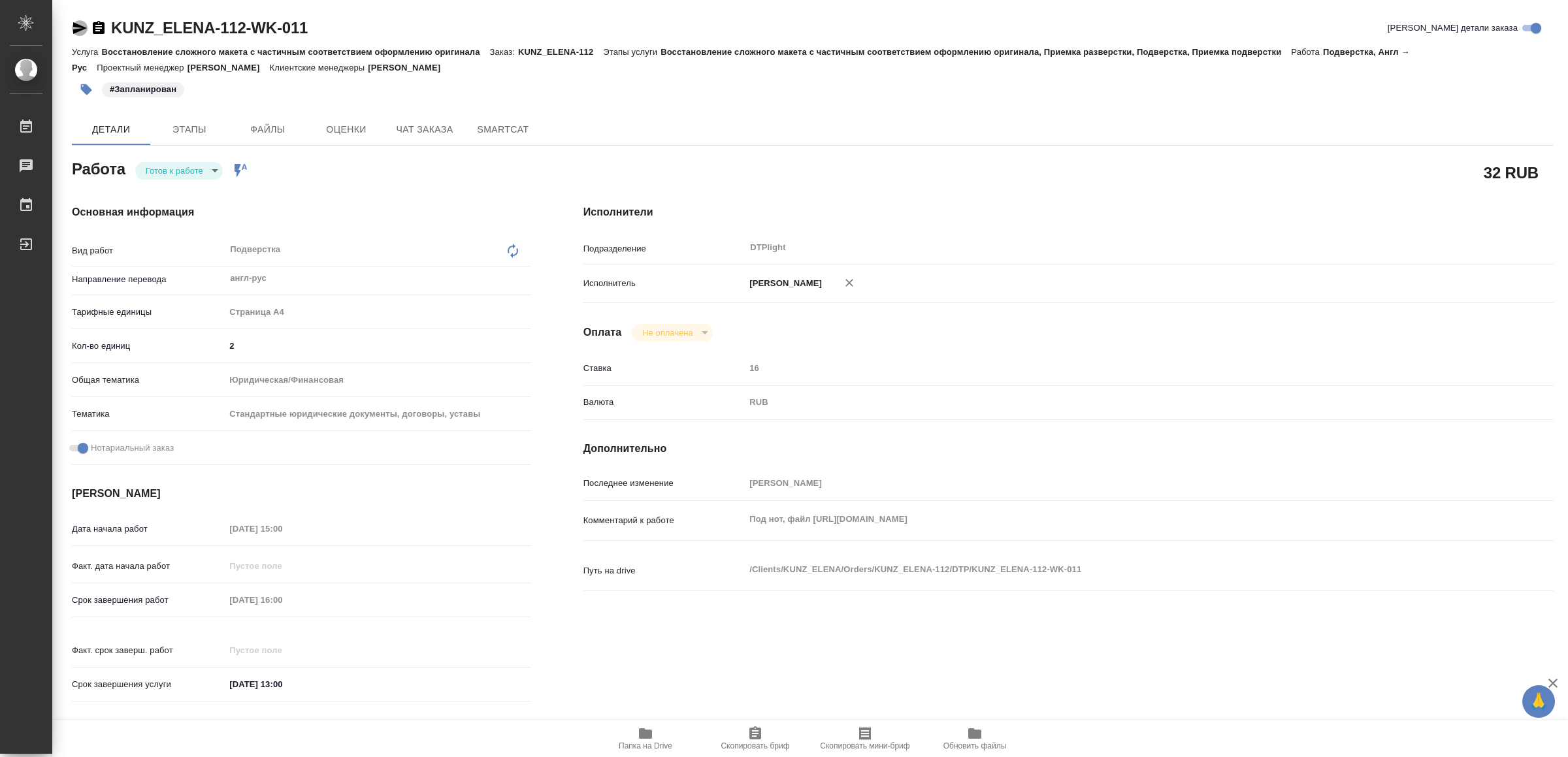
click at [74, 24] on icon "button" at bounding box center [80, 28] width 14 height 12
click at [87, 26] on icon "button" at bounding box center [80, 28] width 16 height 16
click at [656, 730] on span "Папка на Drive" at bounding box center [645, 738] width 94 height 25
click at [178, 171] on body "🙏 .cls-1 fill:#fff; AWATERA Yamkovenko Vera Работы 0 Чаты График Выйти KUNZ_ELE…" at bounding box center [784, 378] width 1568 height 757
click at [178, 171] on button "В работе" at bounding box center [168, 171] width 43 height 15
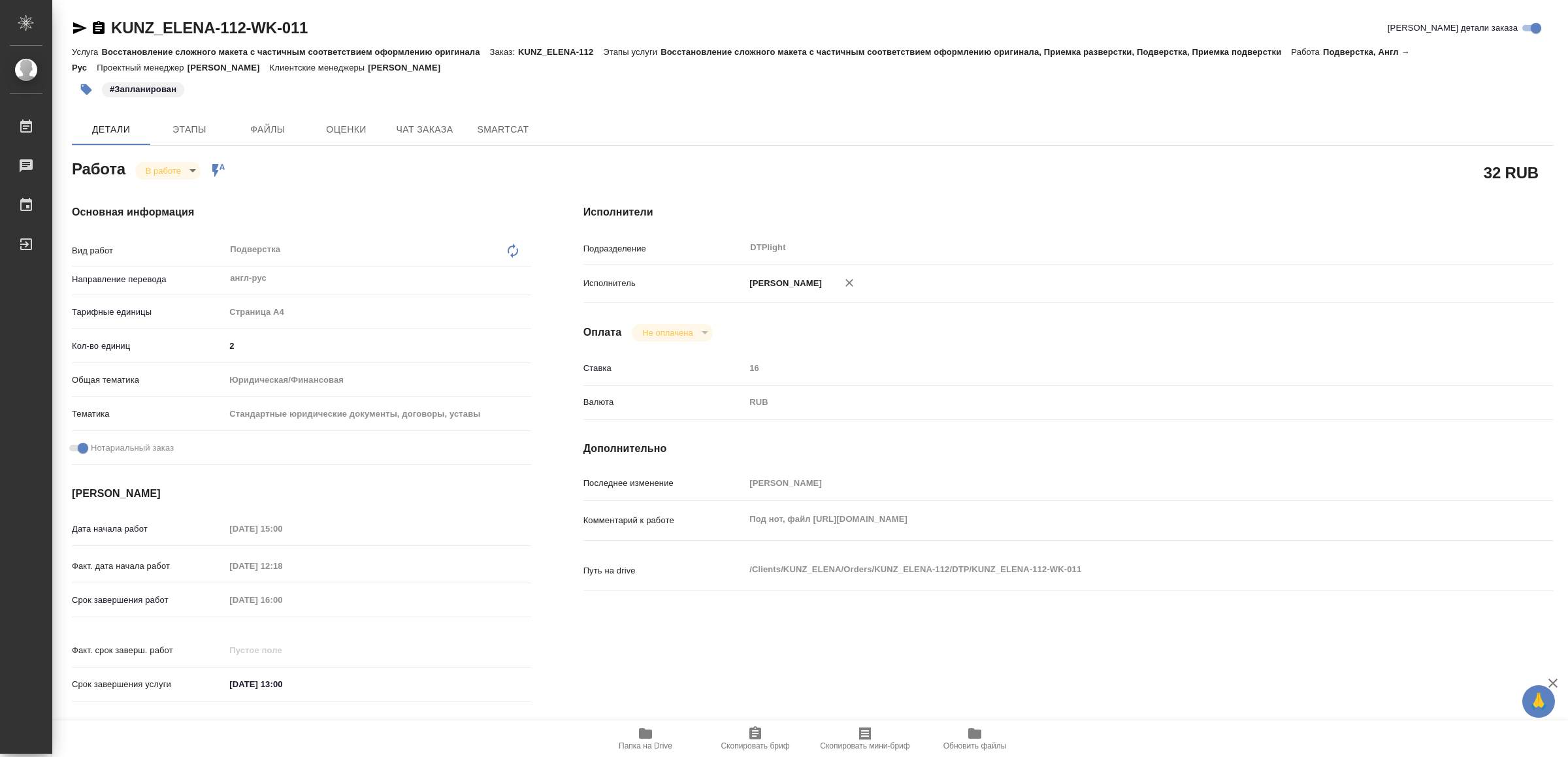
type textarea "x"
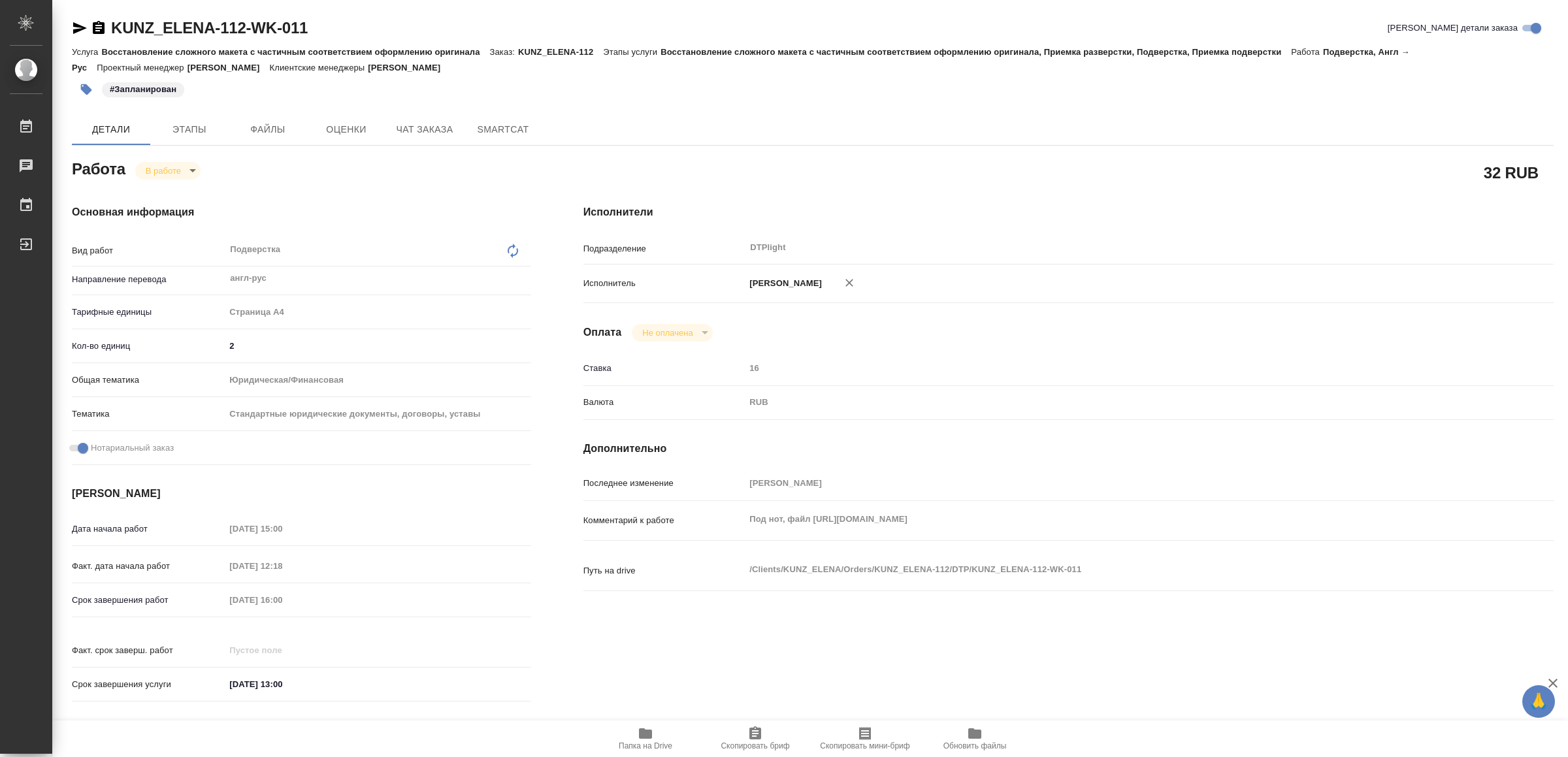
type textarea "x"
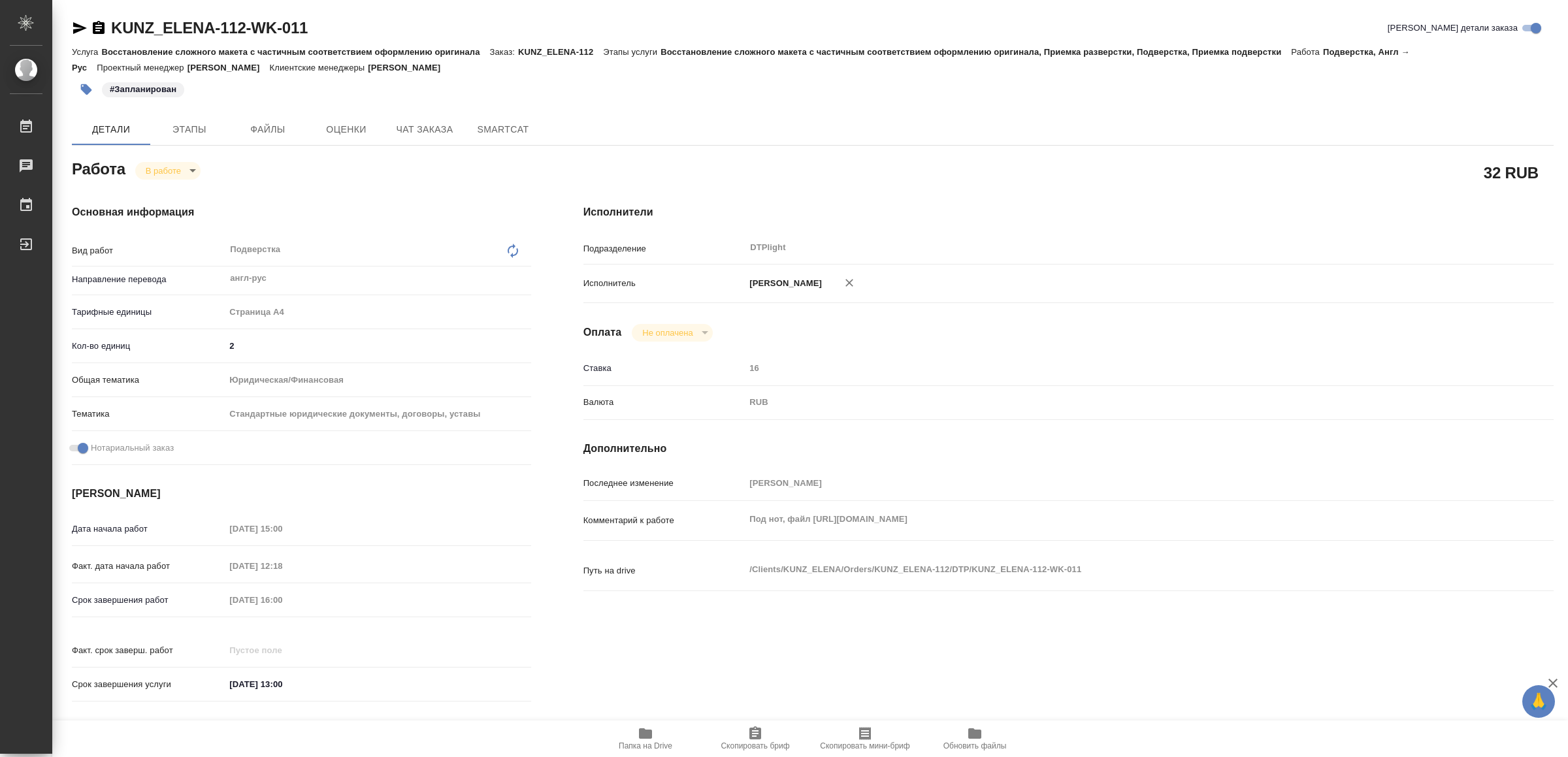
click at [73, 29] on icon "button" at bounding box center [80, 28] width 16 height 16
click at [173, 169] on body "🙏 .cls-1 fill:#fff; AWATERA Yamkovenko Vera Работы 0 Чаты График Выйти KUNZ_ELE…" at bounding box center [784, 378] width 1568 height 757
click at [180, 189] on button "Выполнен" at bounding box center [170, 193] width 48 height 15
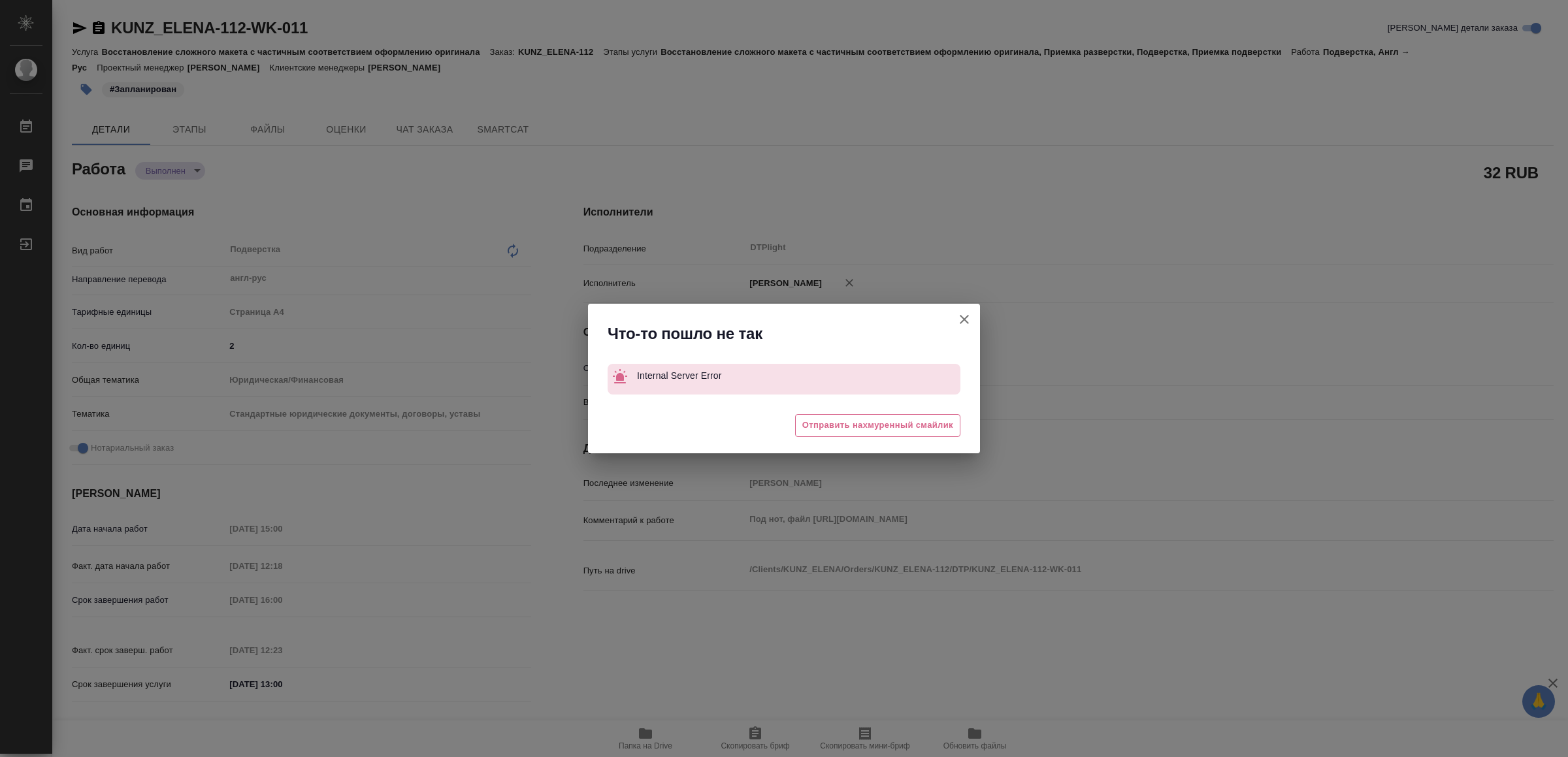
type textarea "x"
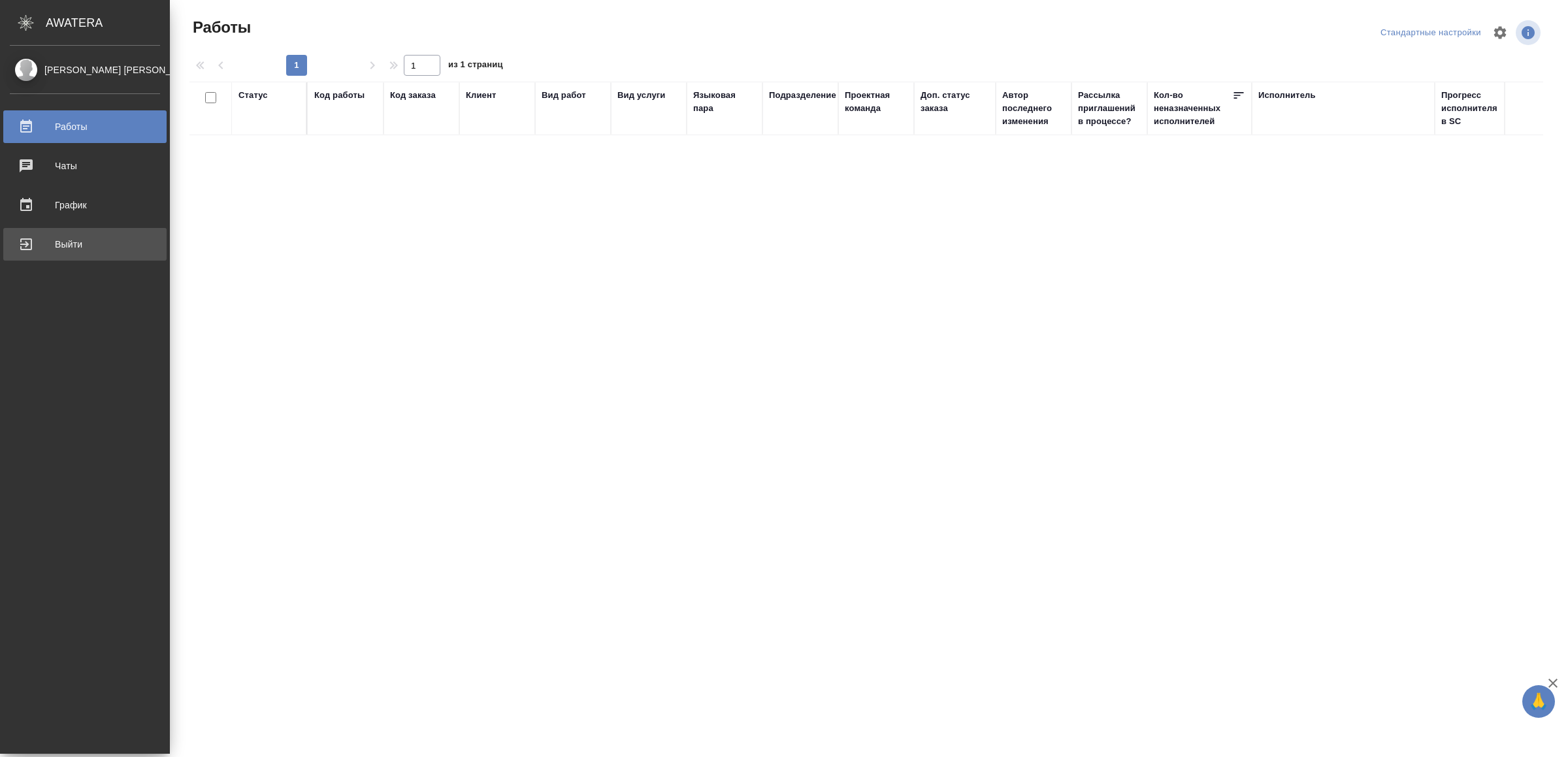
click at [60, 255] on link "Выйти" at bounding box center [85, 244] width 164 height 33
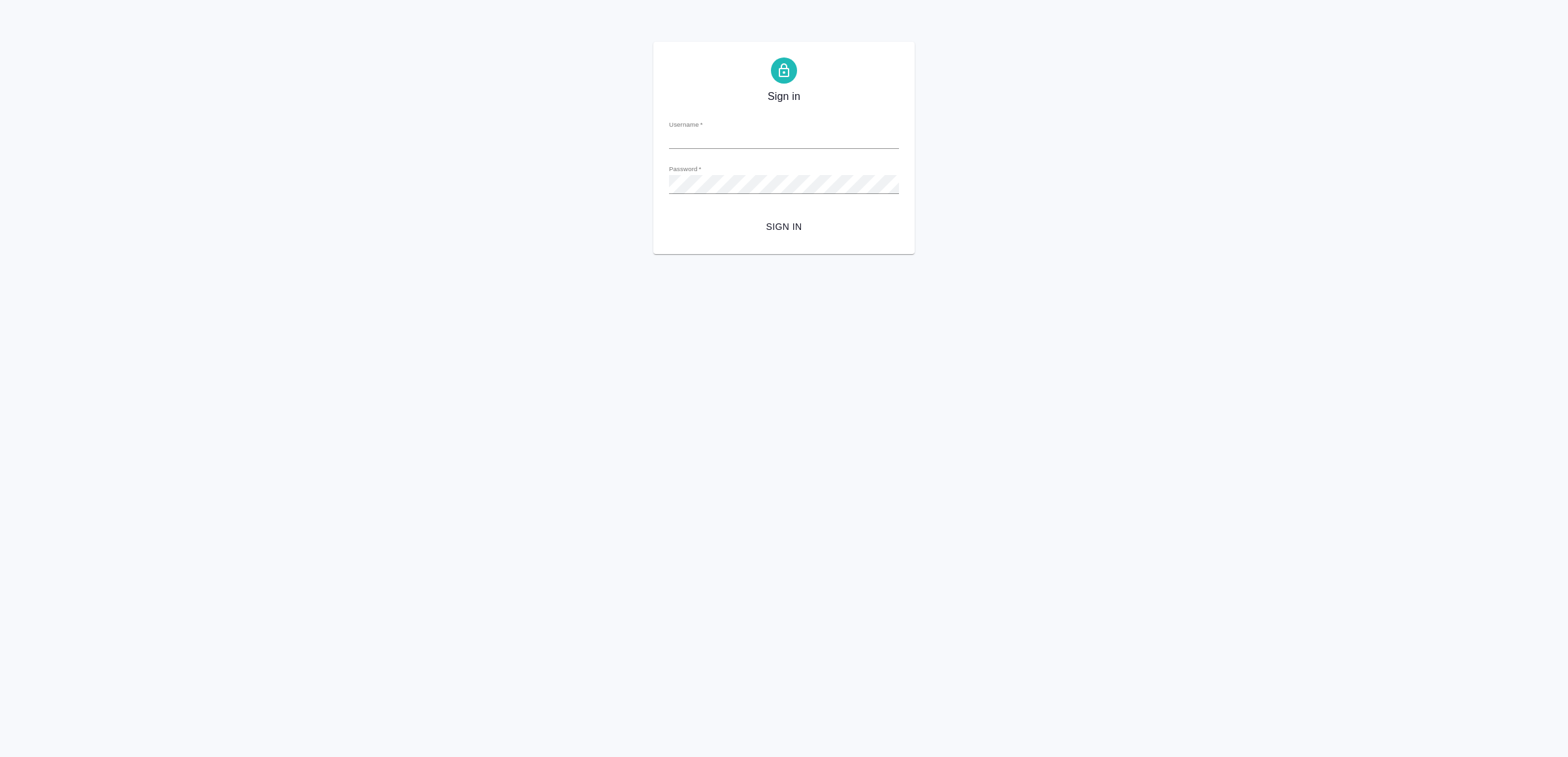
type input "[EMAIL_ADDRESS][DOMAIN_NAME]"
click at [763, 239] on div "Sign in Username   * [EMAIL_ADDRESS][DOMAIN_NAME] Password   * urlPath   * / Si…" at bounding box center [783, 148] width 261 height 212
click at [785, 228] on span "Sign in" at bounding box center [784, 227] width 209 height 17
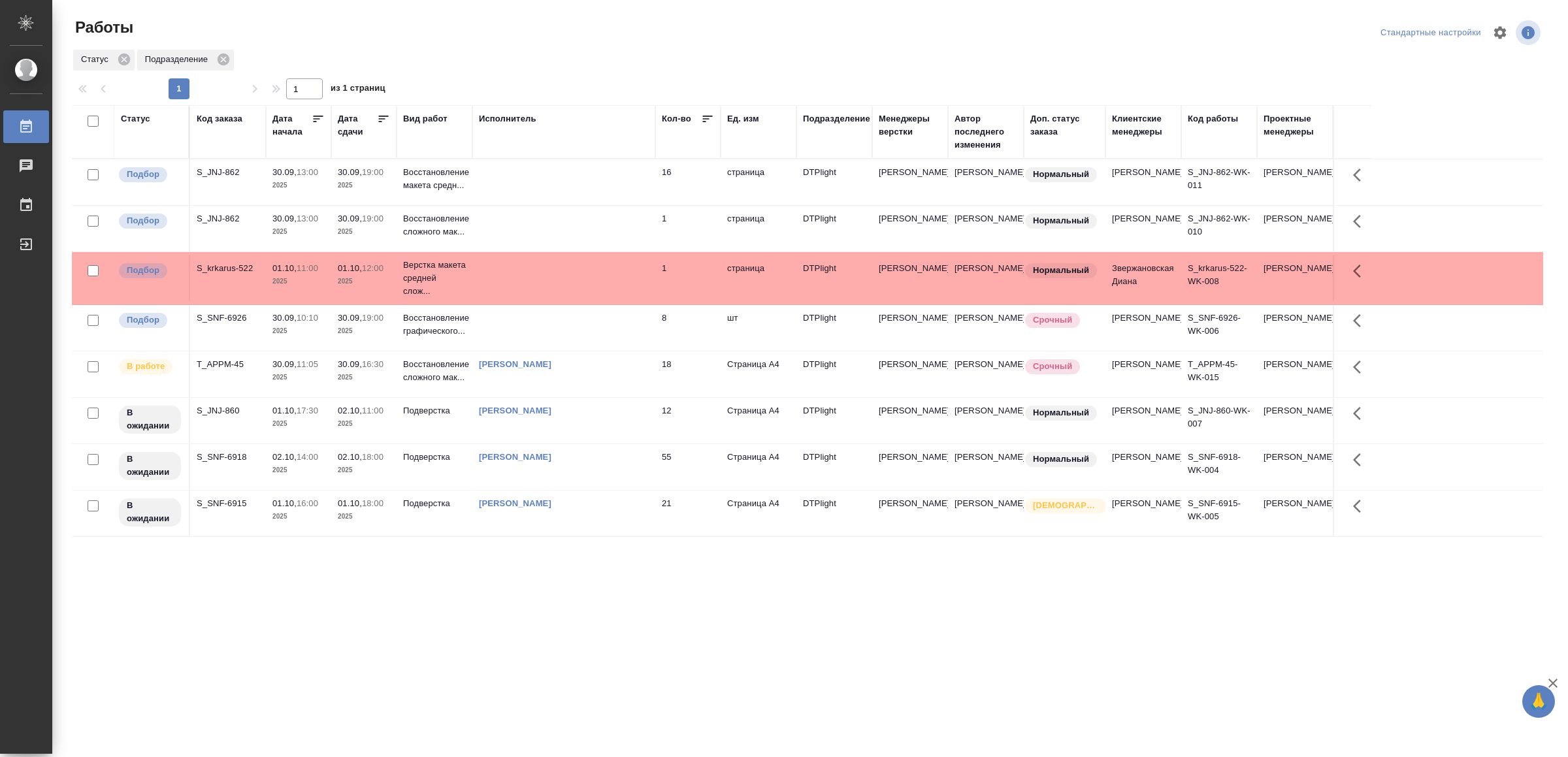
click at [504, 173] on td at bounding box center [564, 182] width 183 height 46
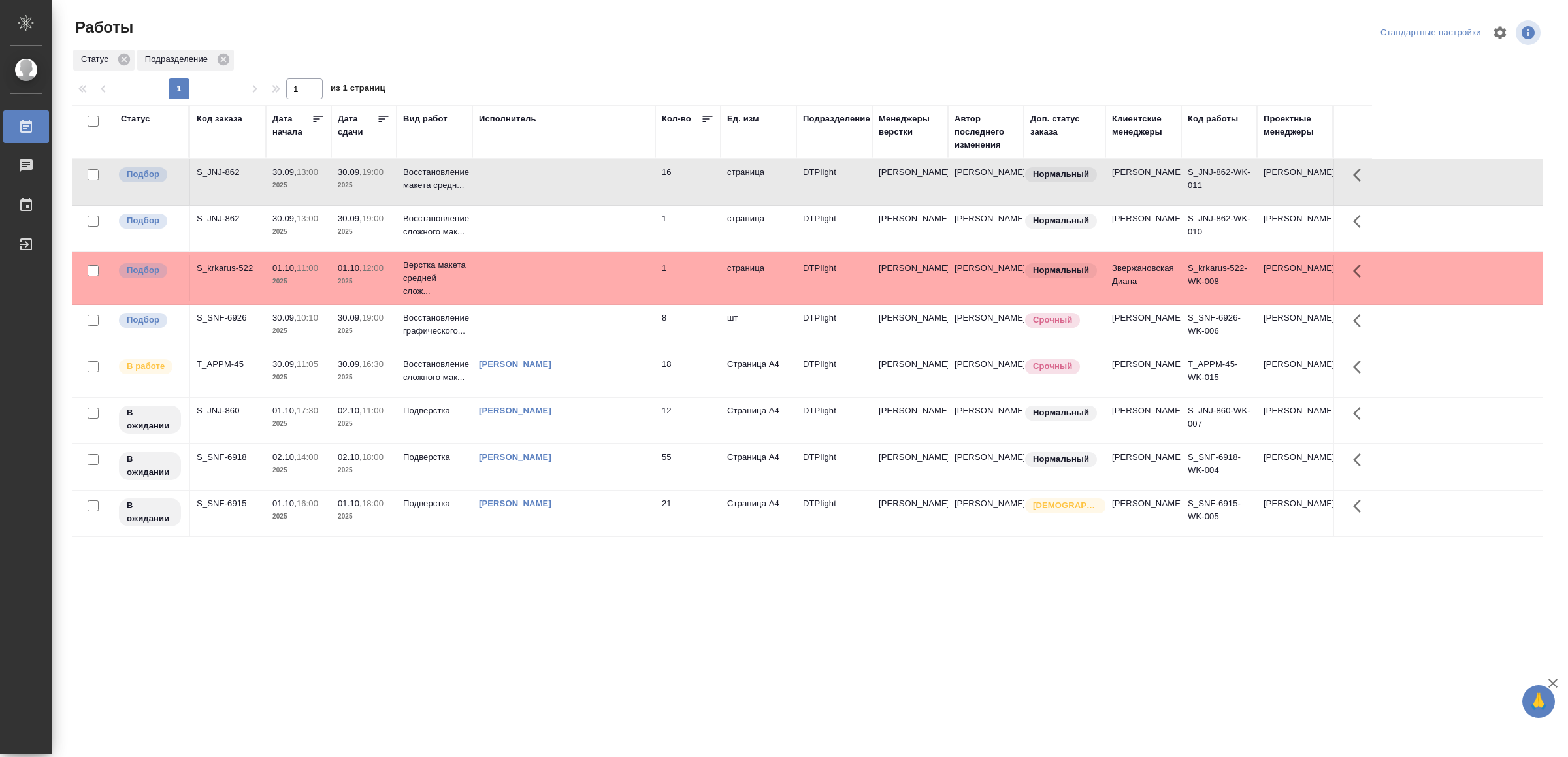
click at [504, 173] on td at bounding box center [564, 182] width 183 height 46
click at [537, 233] on td at bounding box center [564, 229] width 183 height 46
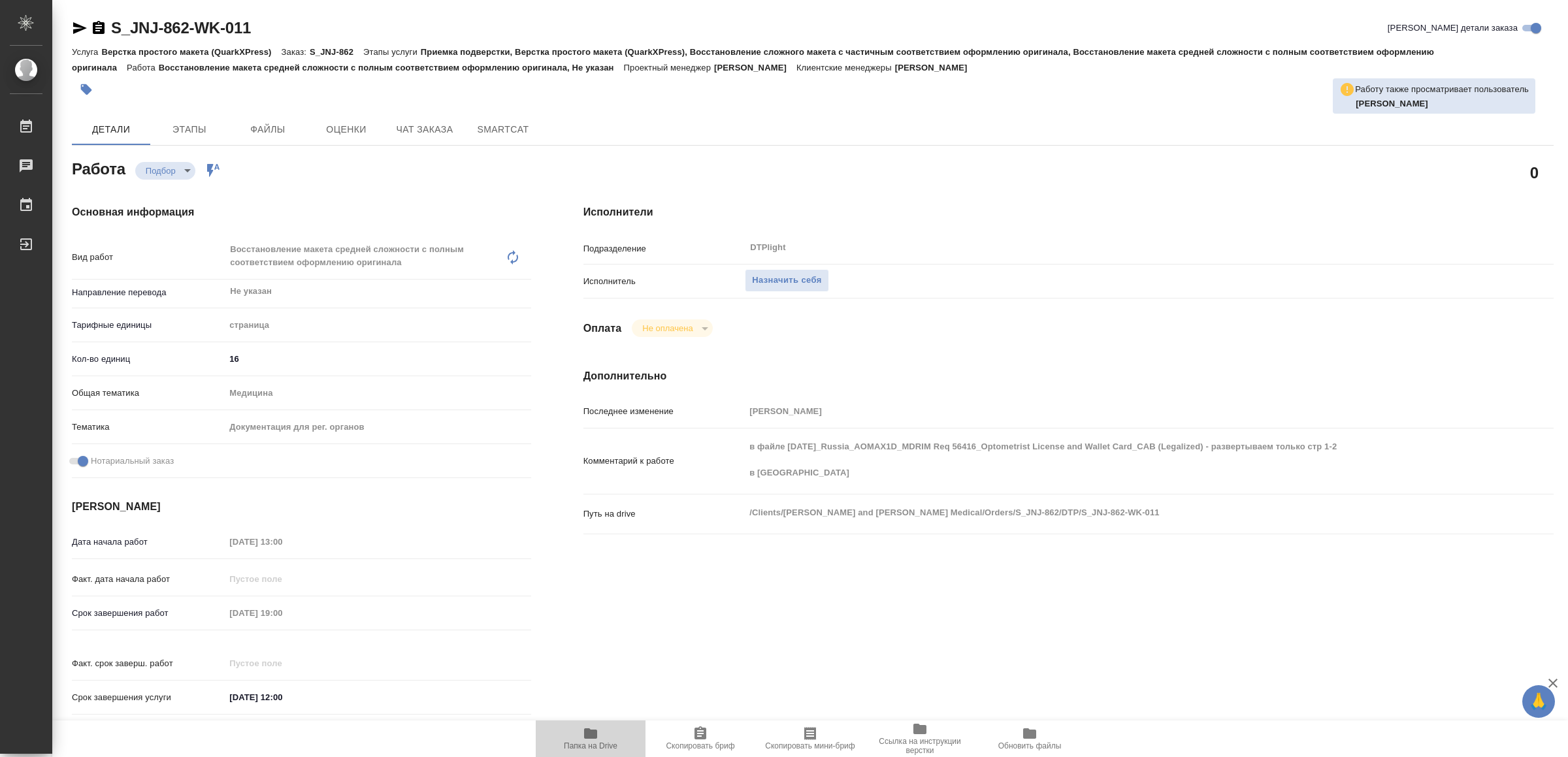
click at [607, 729] on span "Папка на Drive" at bounding box center [591, 738] width 94 height 25
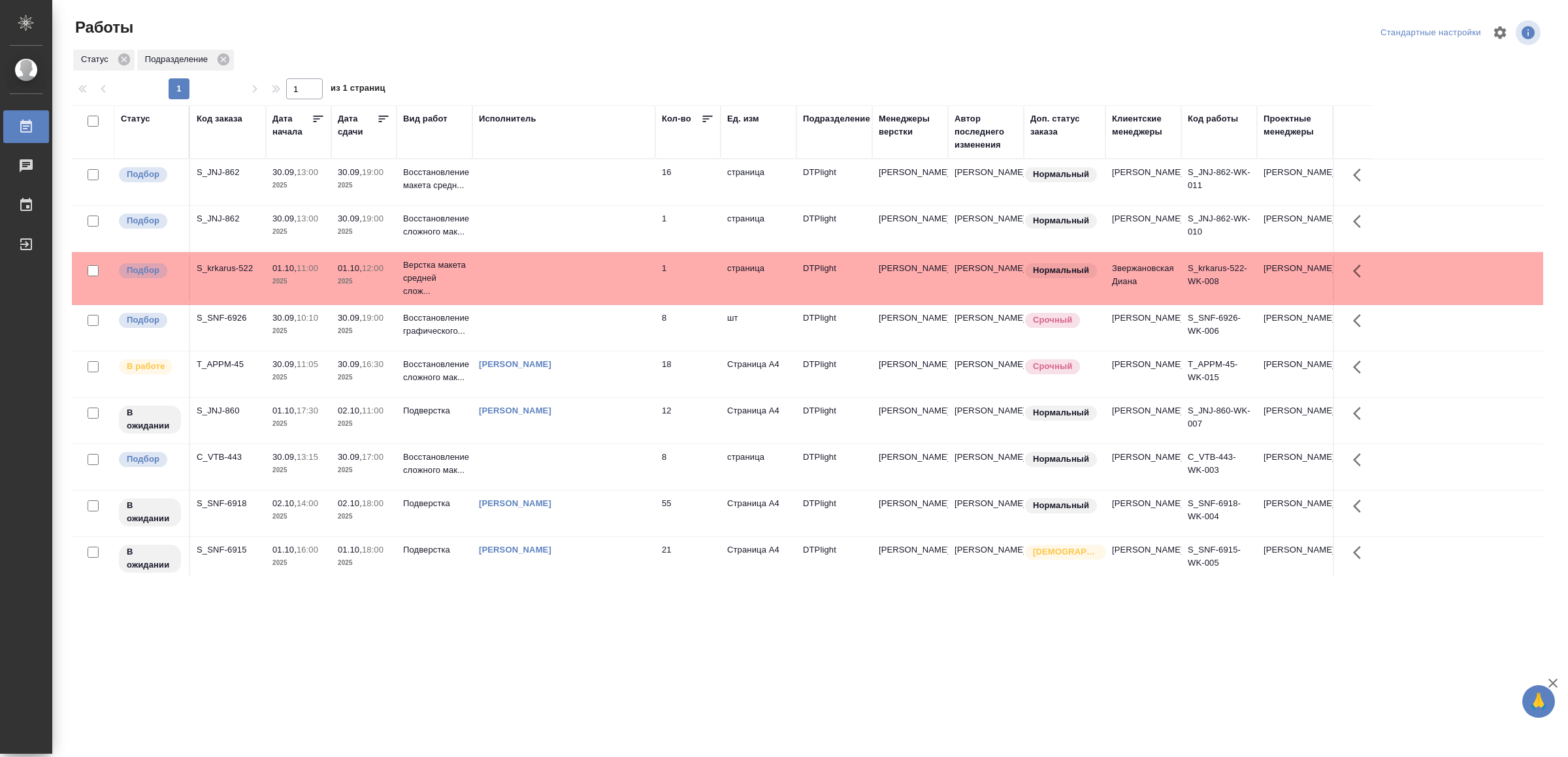
scroll to position [51, 0]
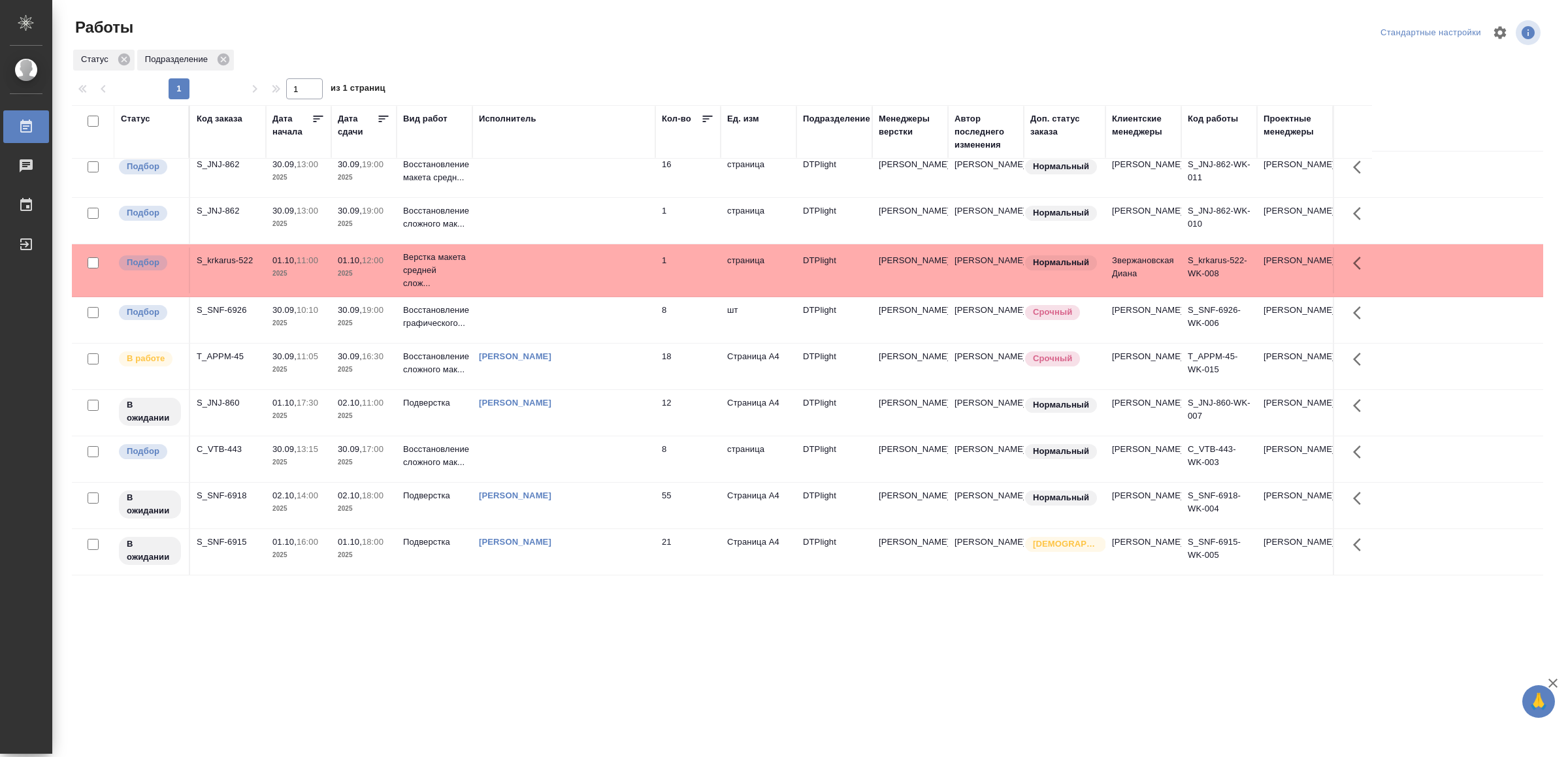
click at [581, 447] on td at bounding box center [564, 460] width 183 height 46
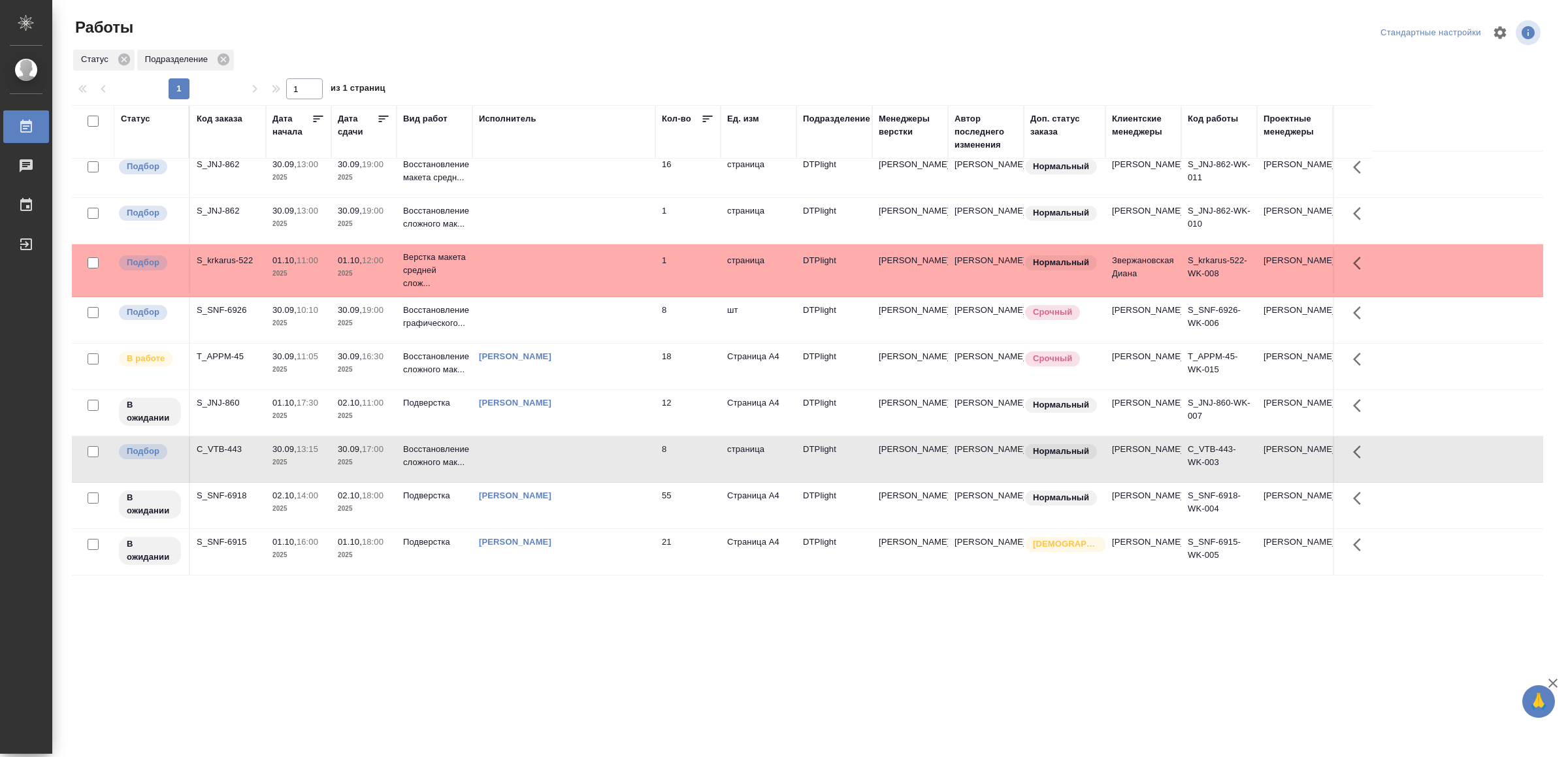
click at [581, 447] on td at bounding box center [564, 460] width 183 height 46
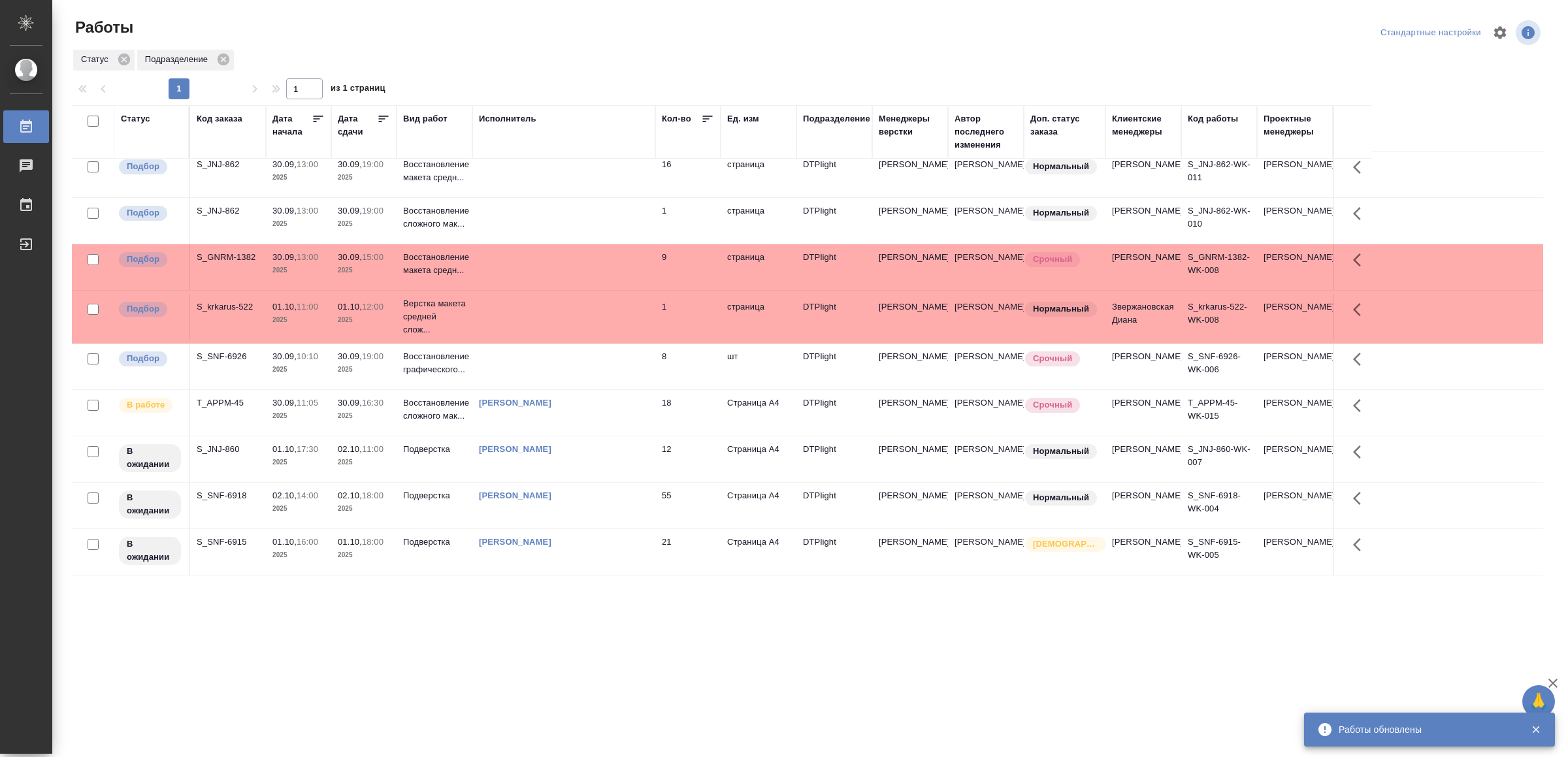
click at [595, 249] on td at bounding box center [564, 267] width 183 height 46
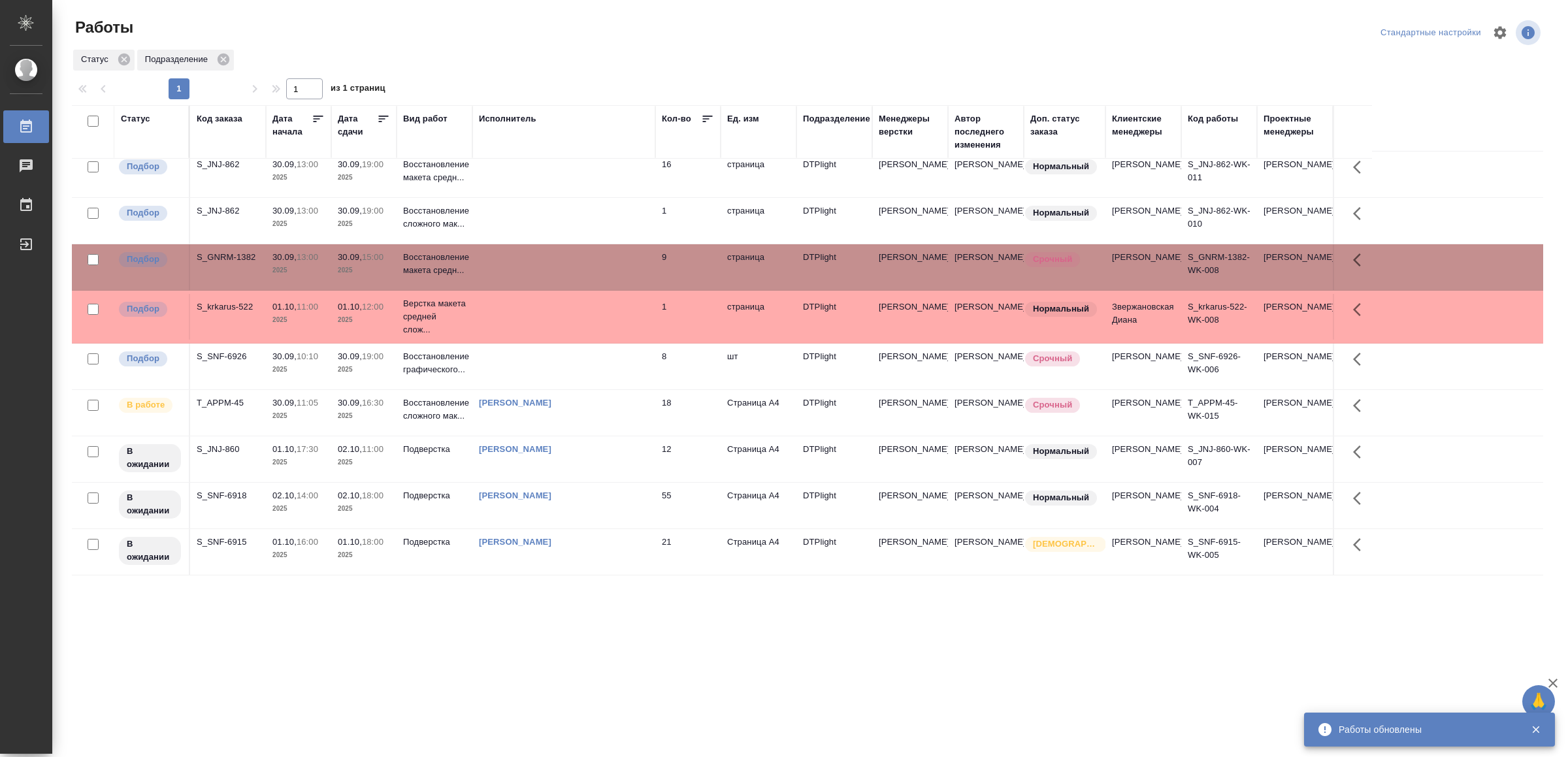
click at [595, 249] on td at bounding box center [564, 267] width 183 height 46
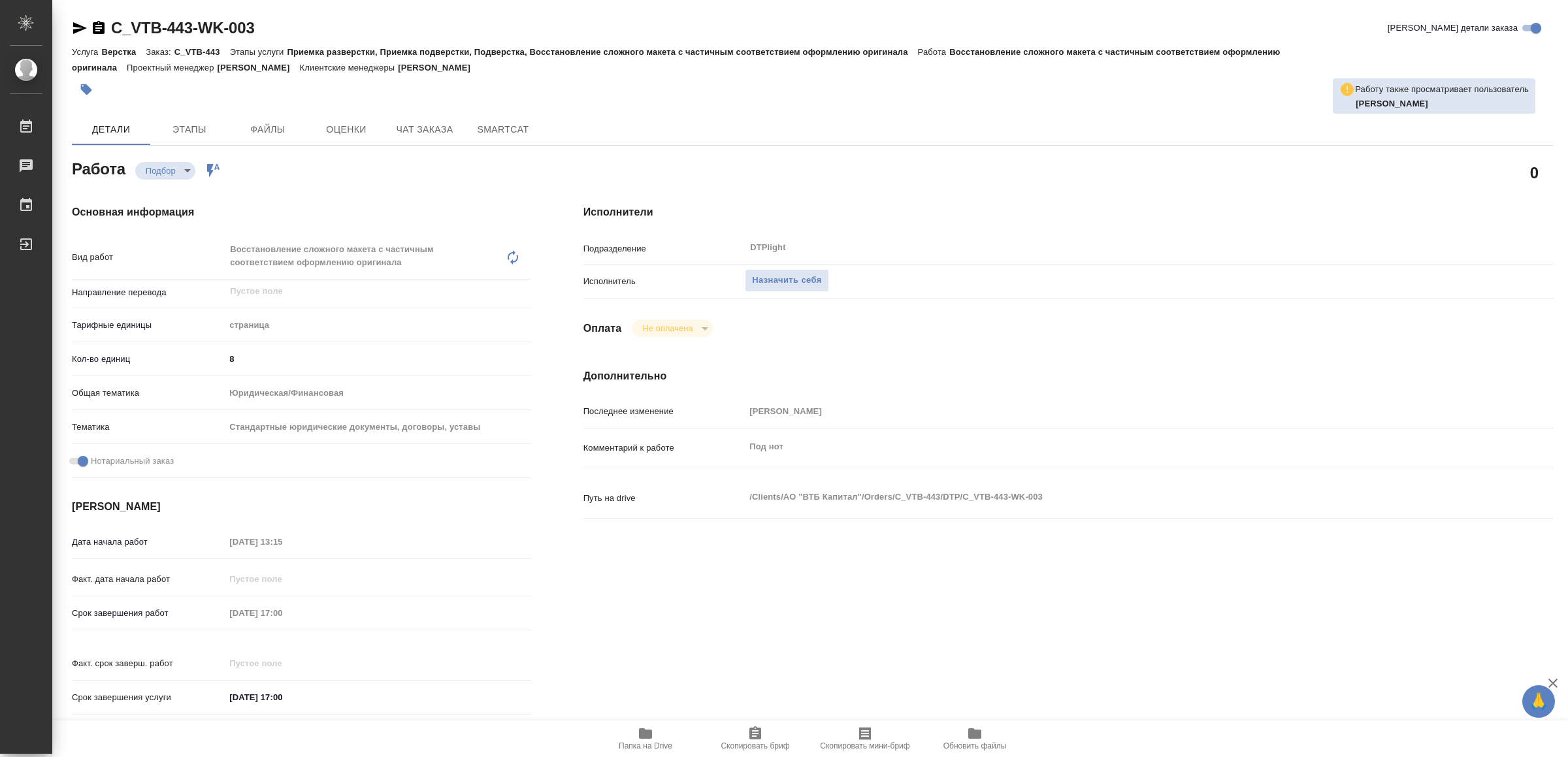
click at [629, 731] on span "Папка на Drive" at bounding box center [645, 738] width 94 height 25
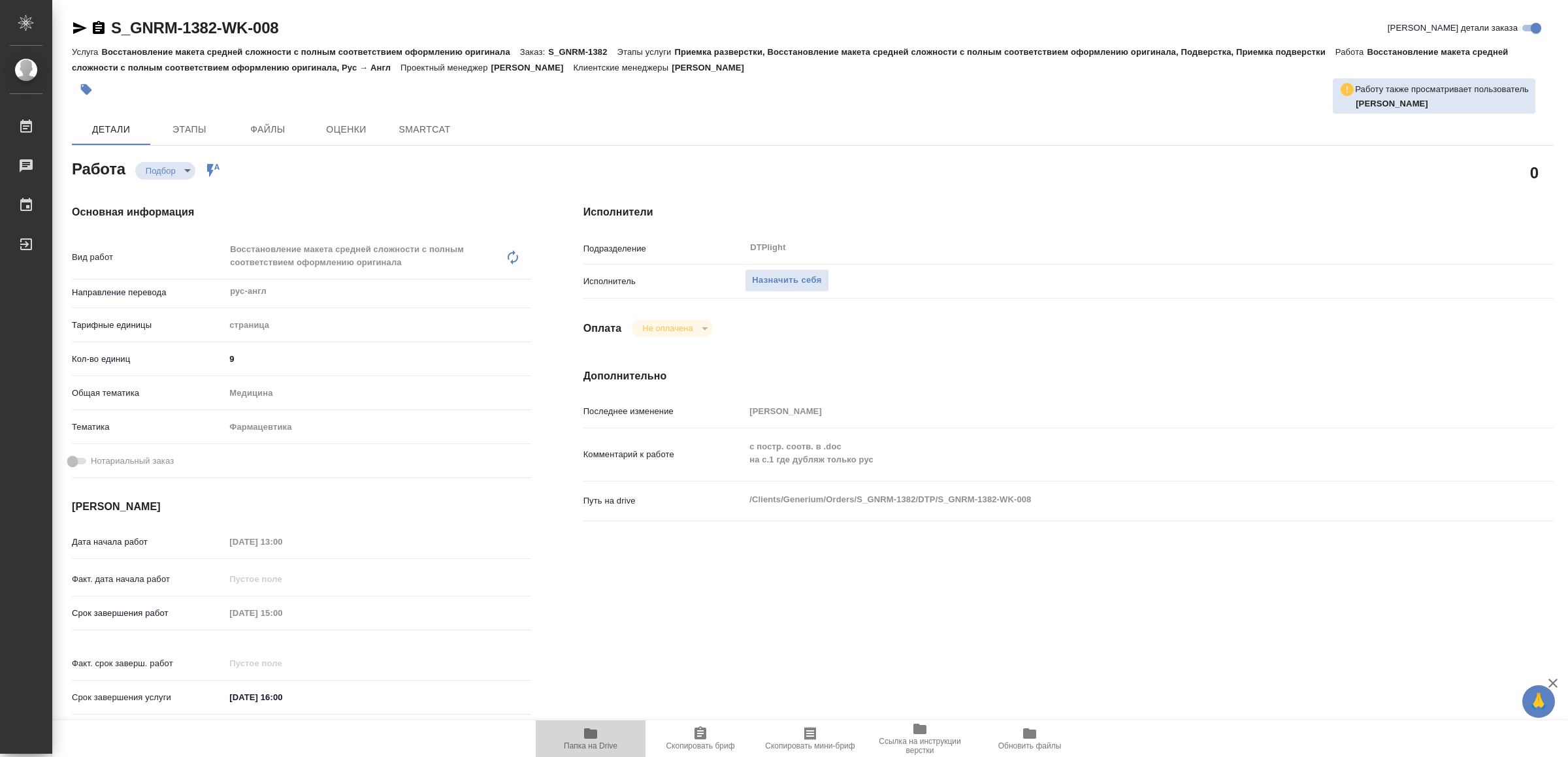
click at [598, 737] on icon "button" at bounding box center [591, 733] width 16 height 16
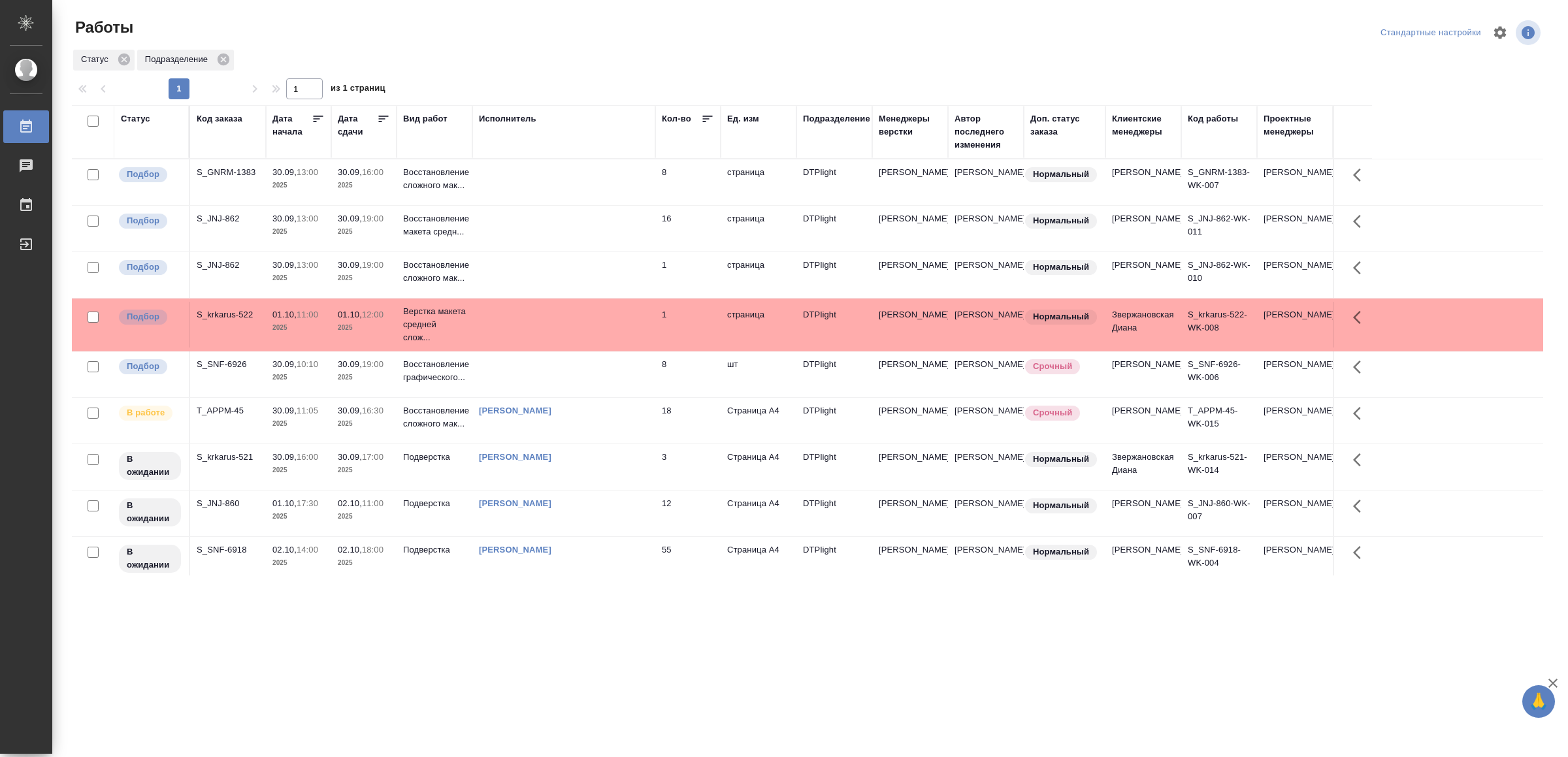
click at [570, 178] on td at bounding box center [564, 182] width 183 height 46
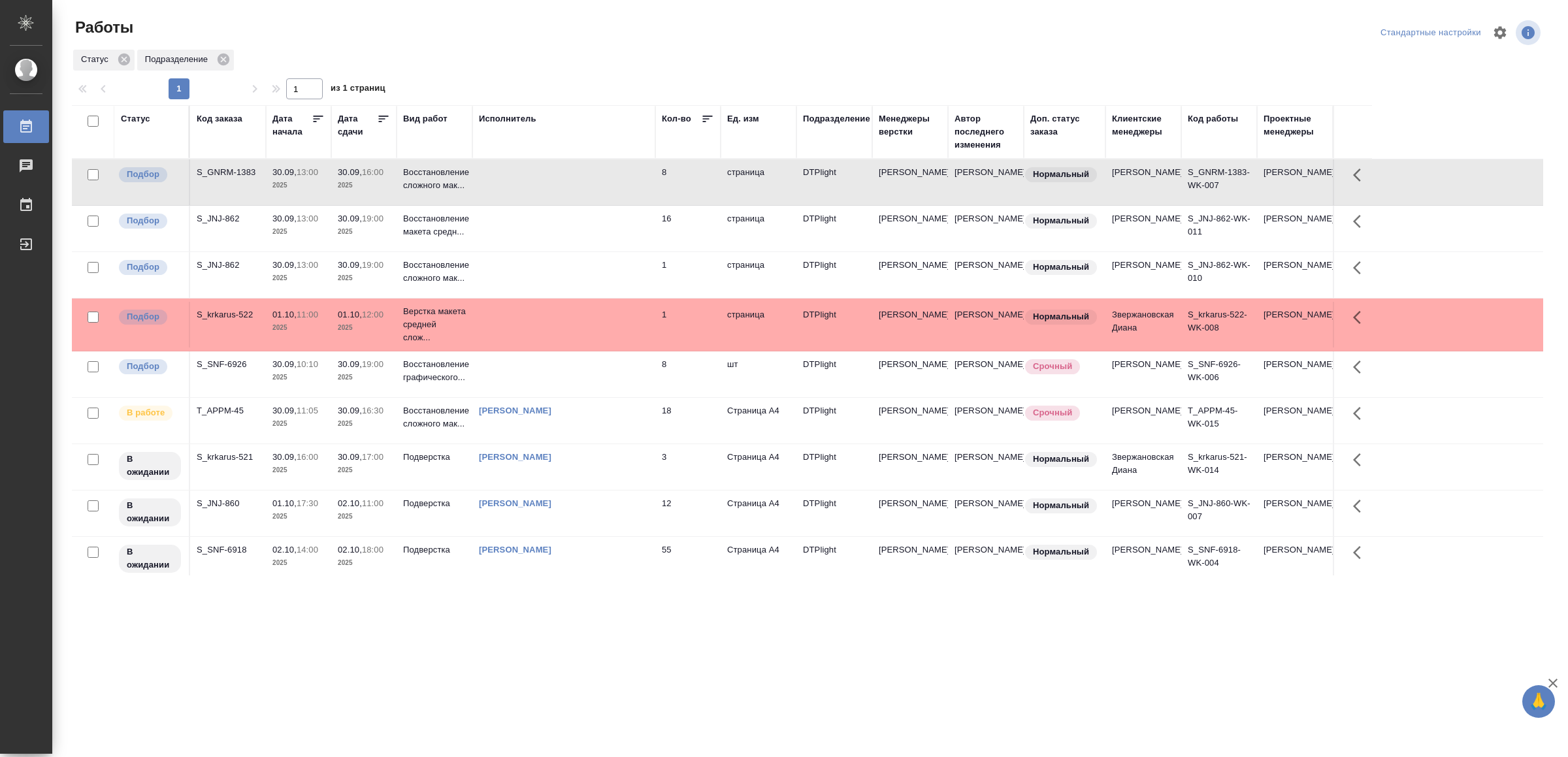
click at [570, 178] on td at bounding box center [564, 182] width 183 height 46
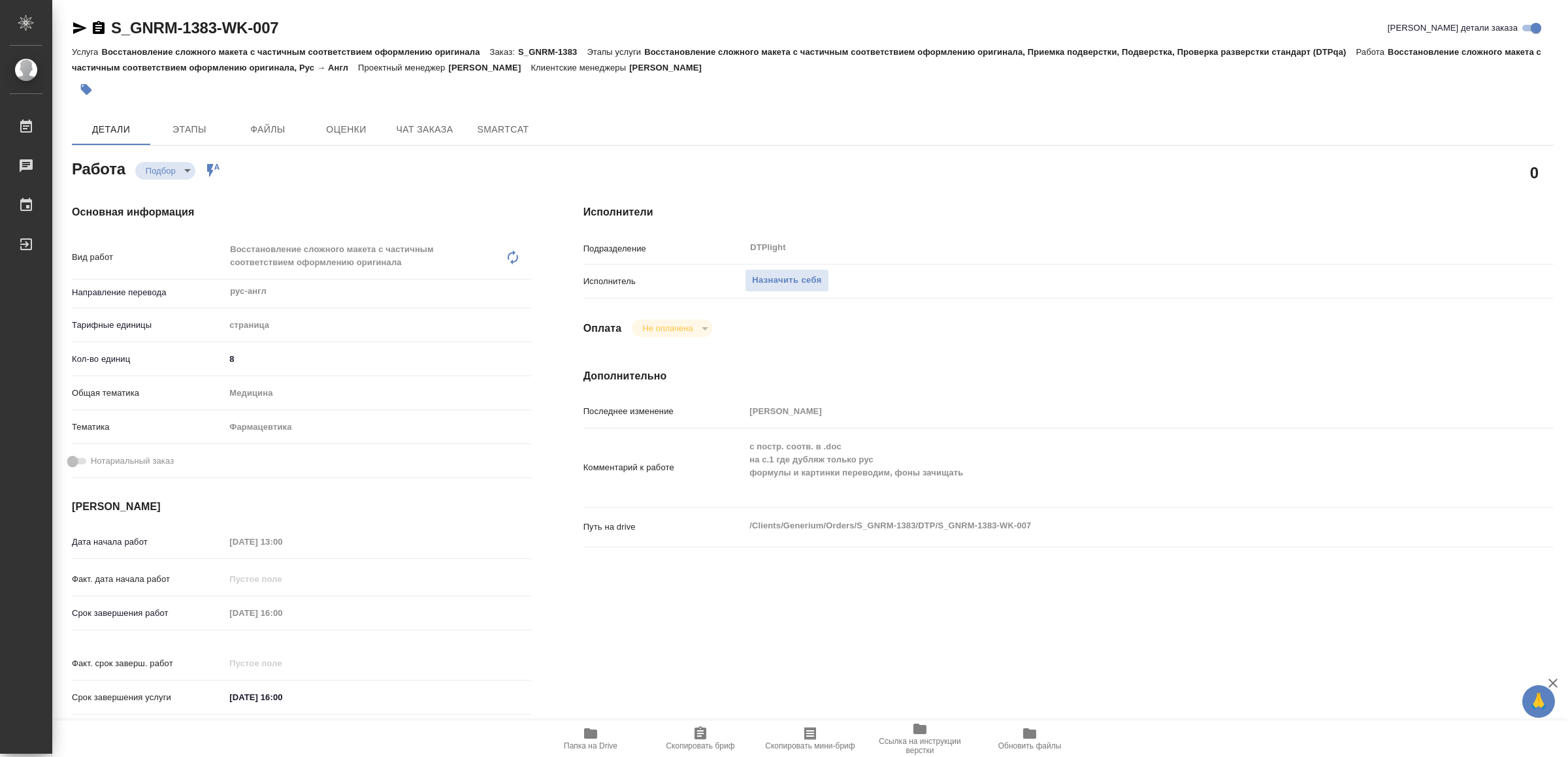
click at [594, 731] on icon "button" at bounding box center [591, 733] width 13 height 10
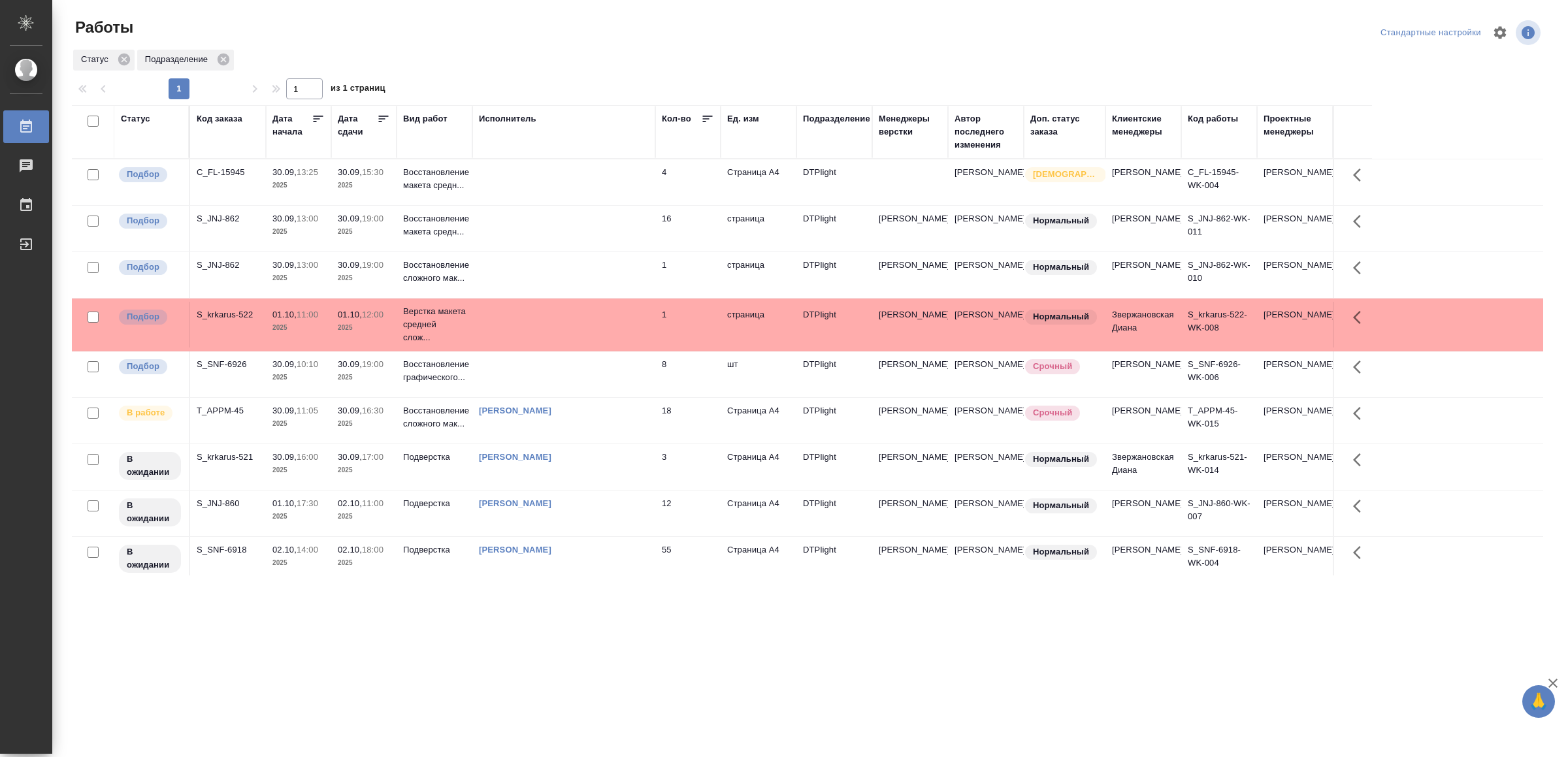
click at [571, 173] on td at bounding box center [564, 182] width 183 height 46
click at [573, 173] on td at bounding box center [564, 182] width 183 height 46
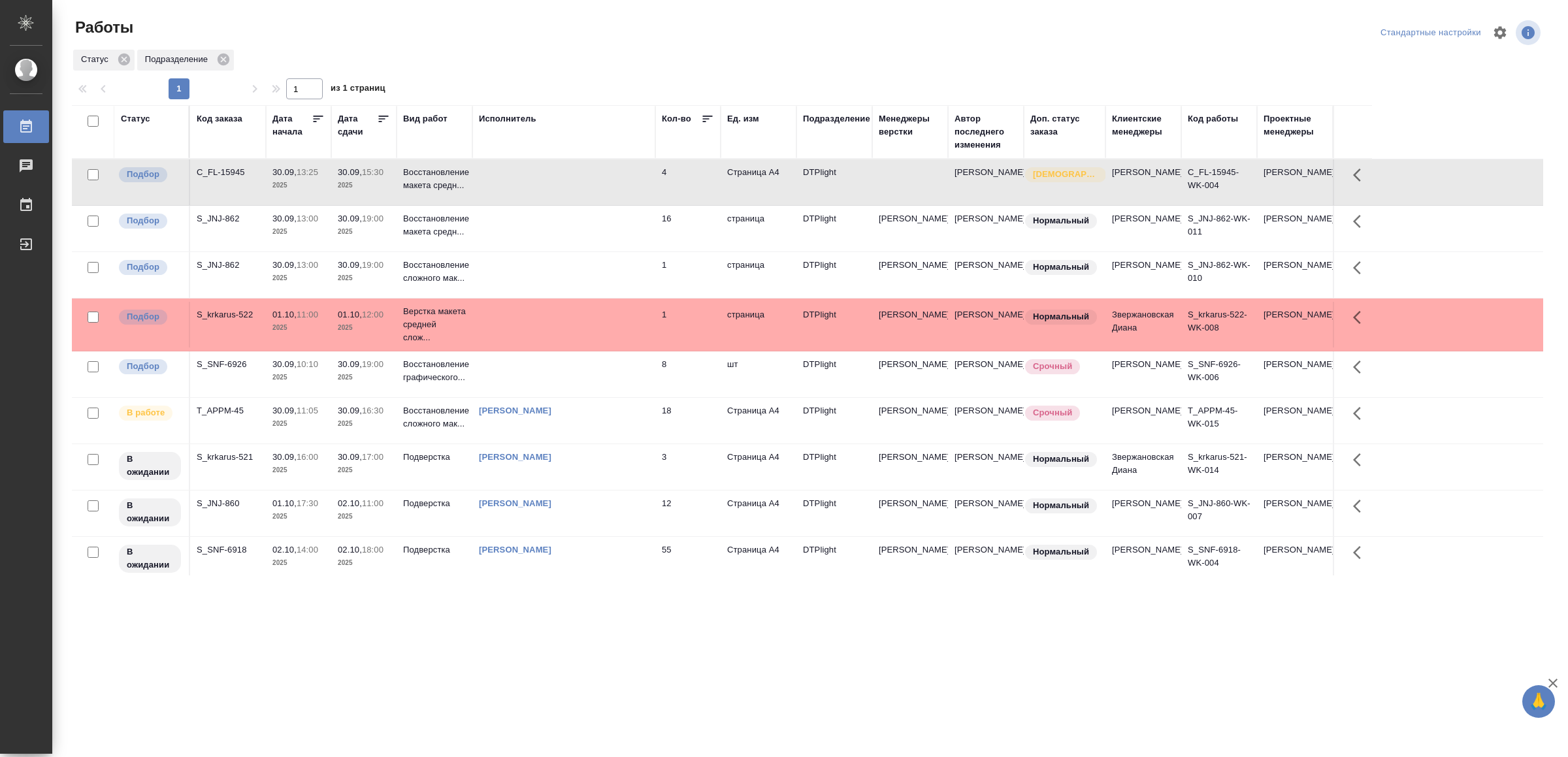
scroll to position [96, 0]
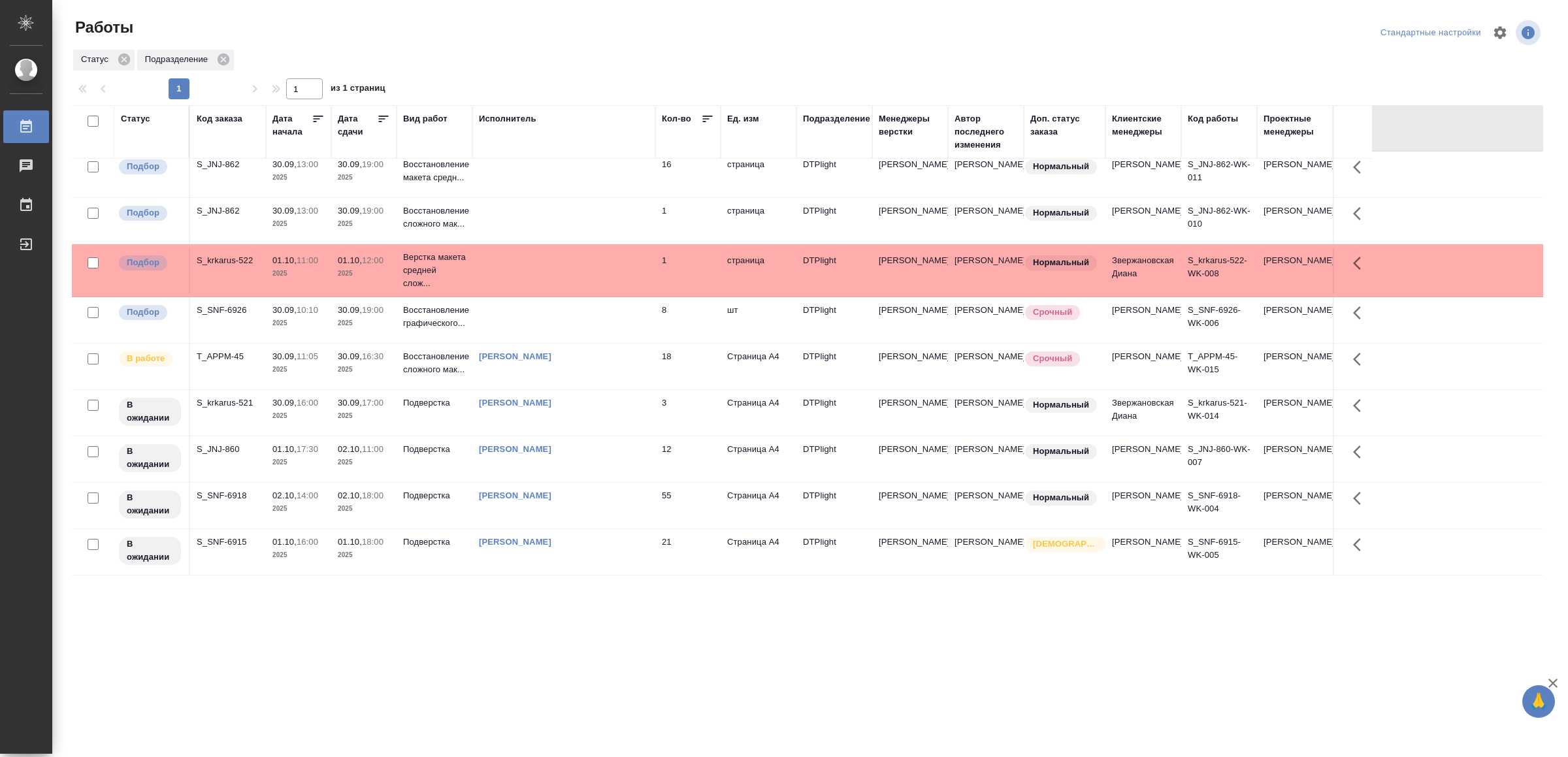
drag, startPoint x: 606, startPoint y: 664, endPoint x: 608, endPoint y: 647, distance: 17.1
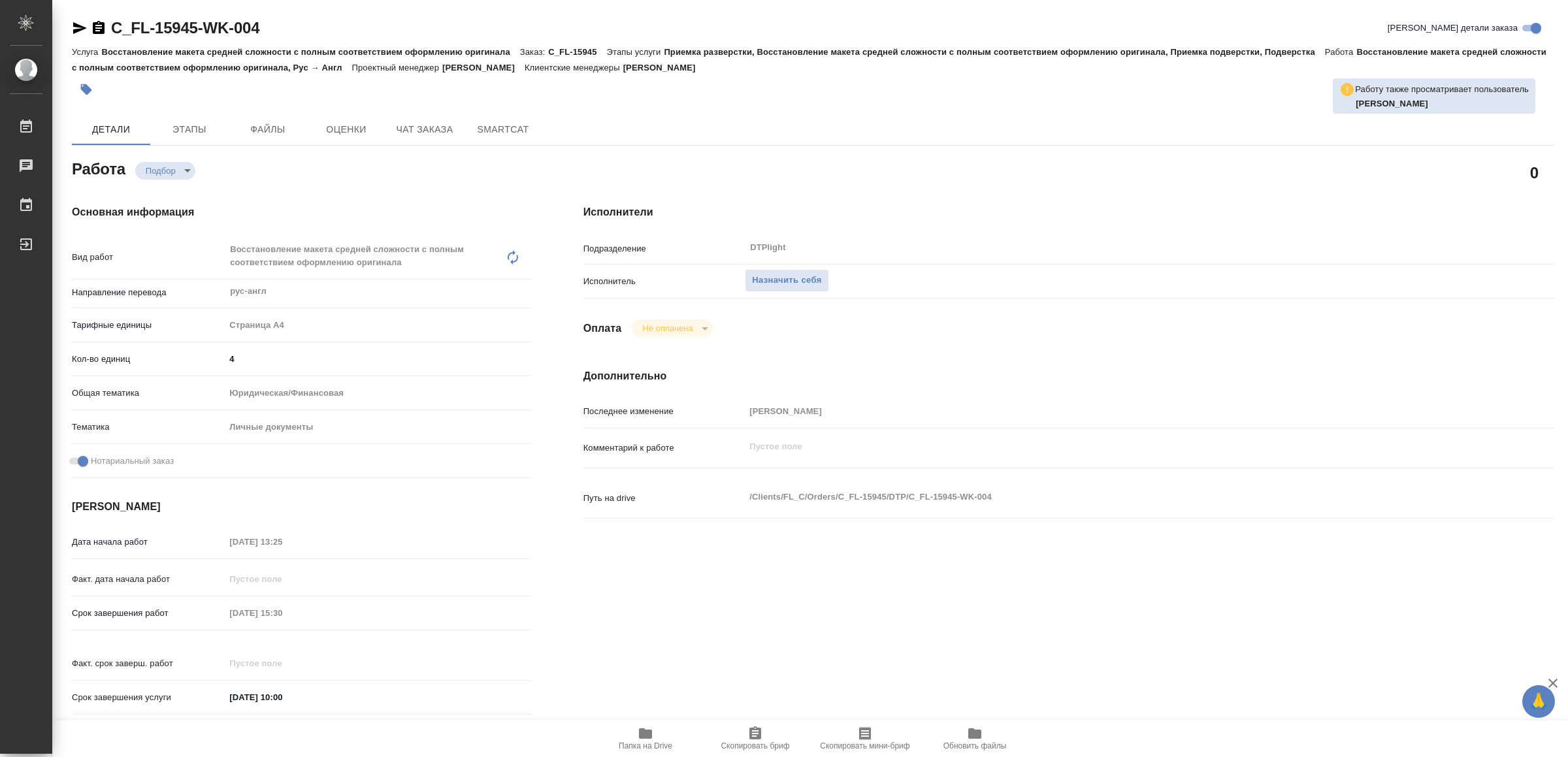
click at [636, 739] on span "Папка на Drive" at bounding box center [645, 738] width 94 height 25
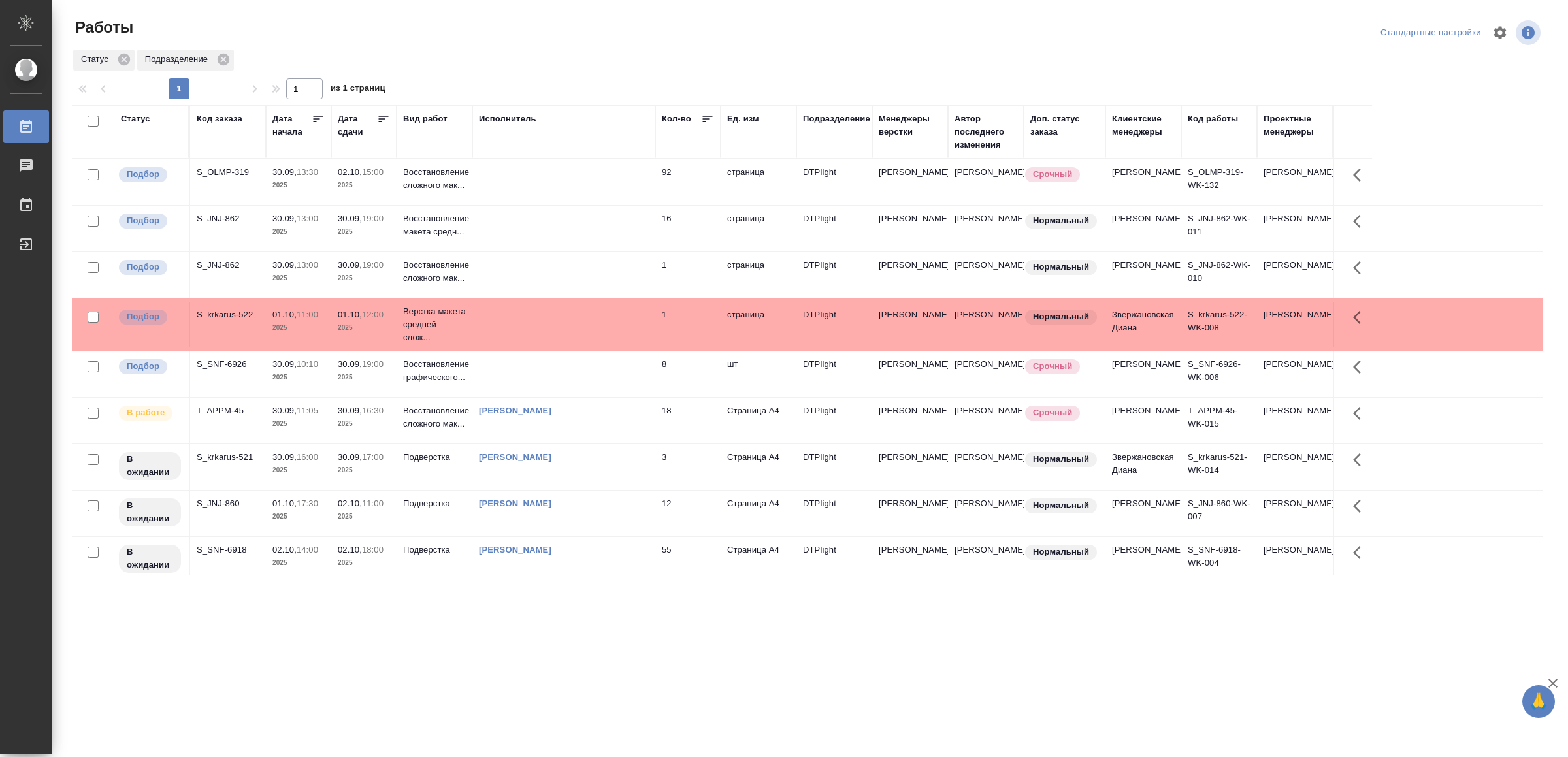
click at [590, 298] on td at bounding box center [564, 275] width 183 height 46
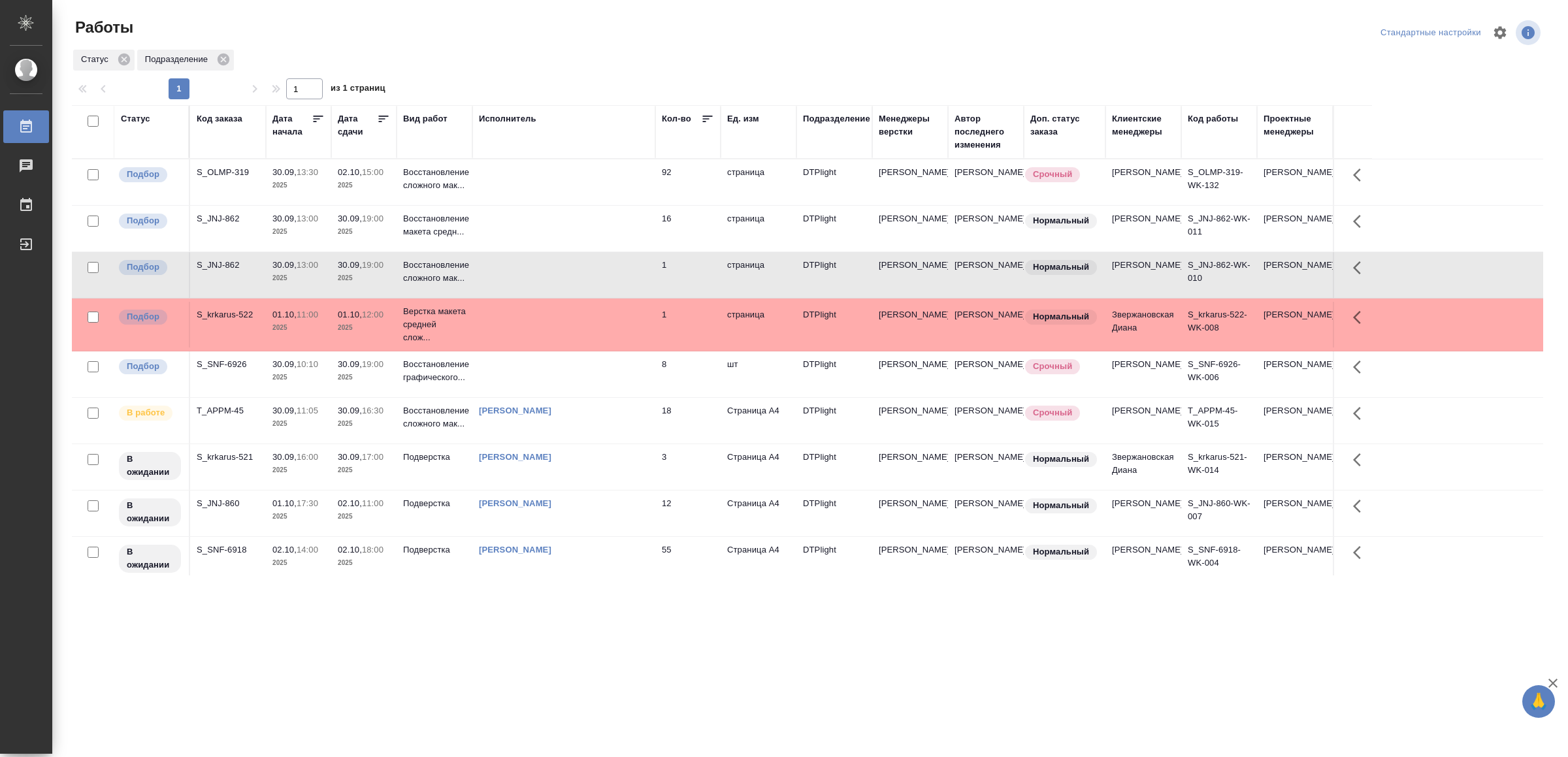
click at [590, 298] on td at bounding box center [564, 275] width 183 height 46
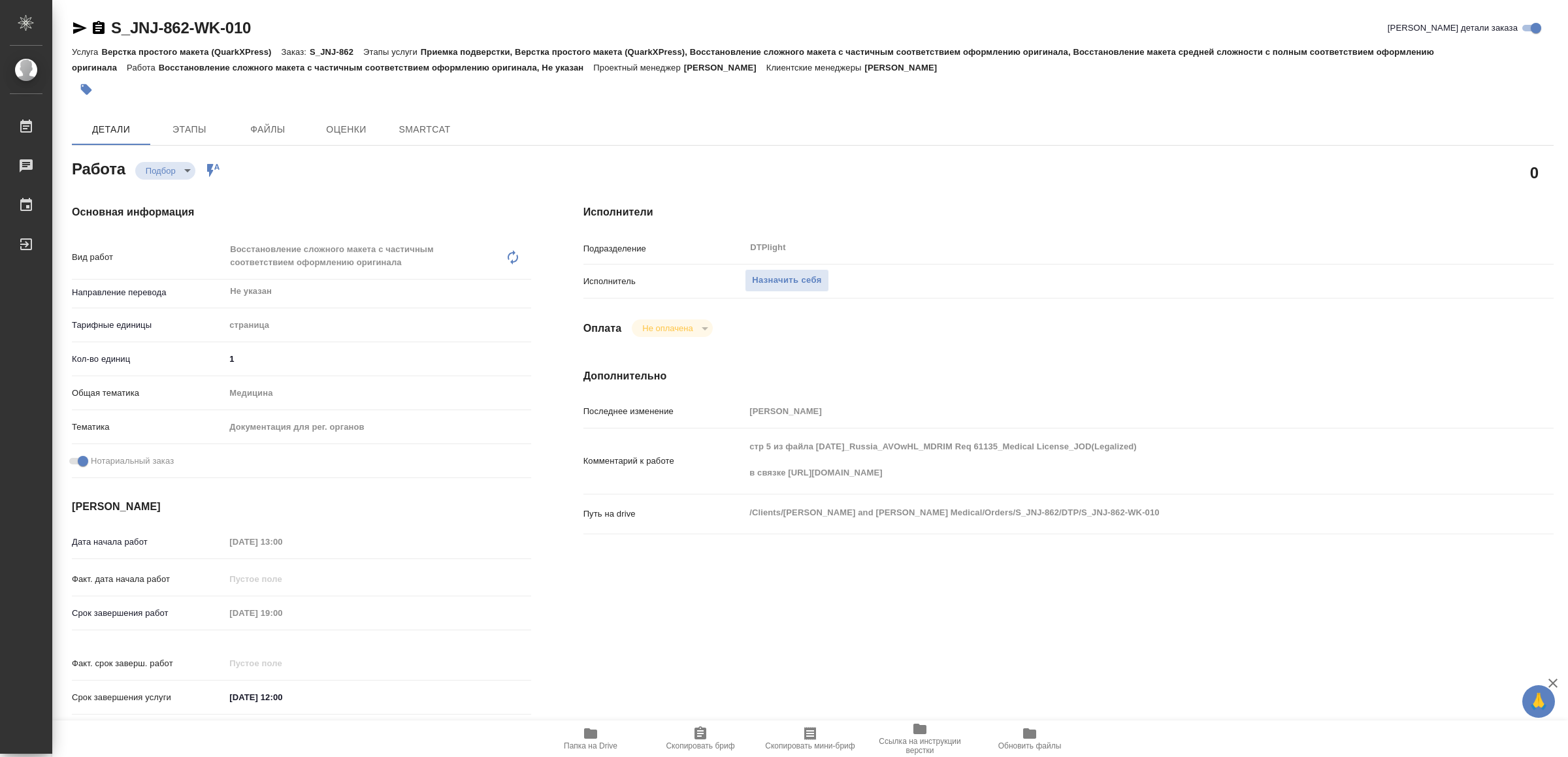
type textarea "x"
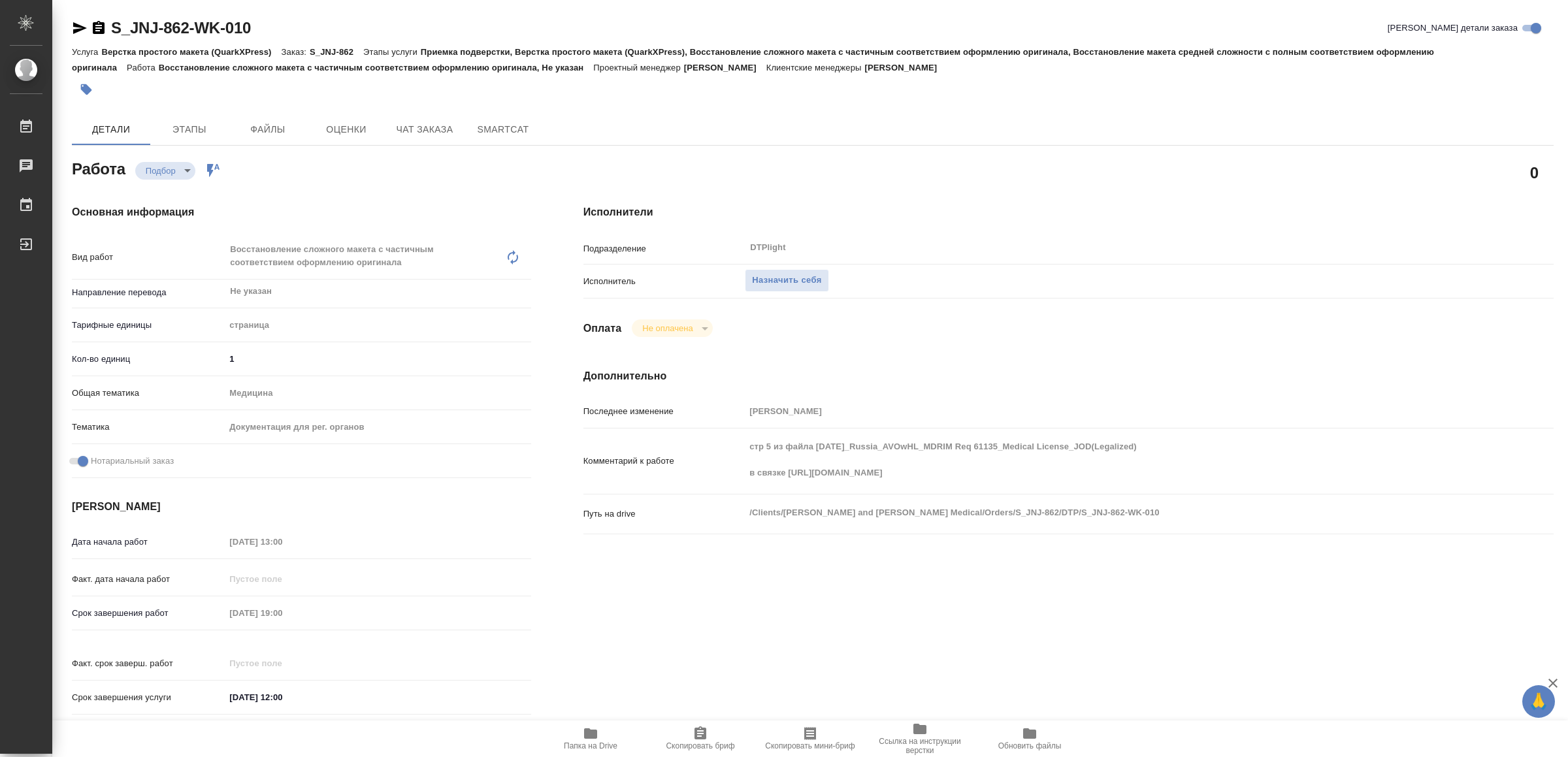
type textarea "x"
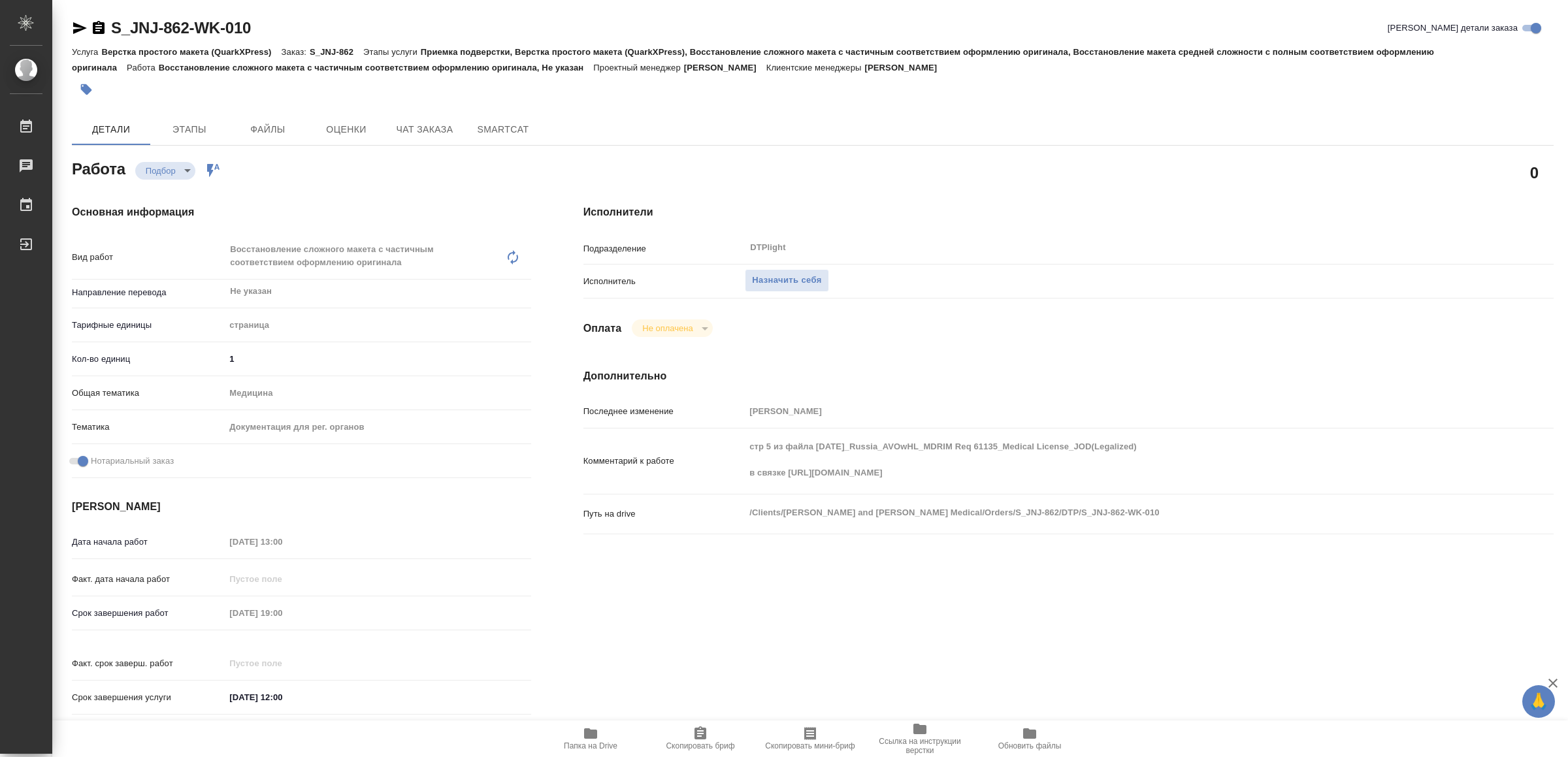
type textarea "x"
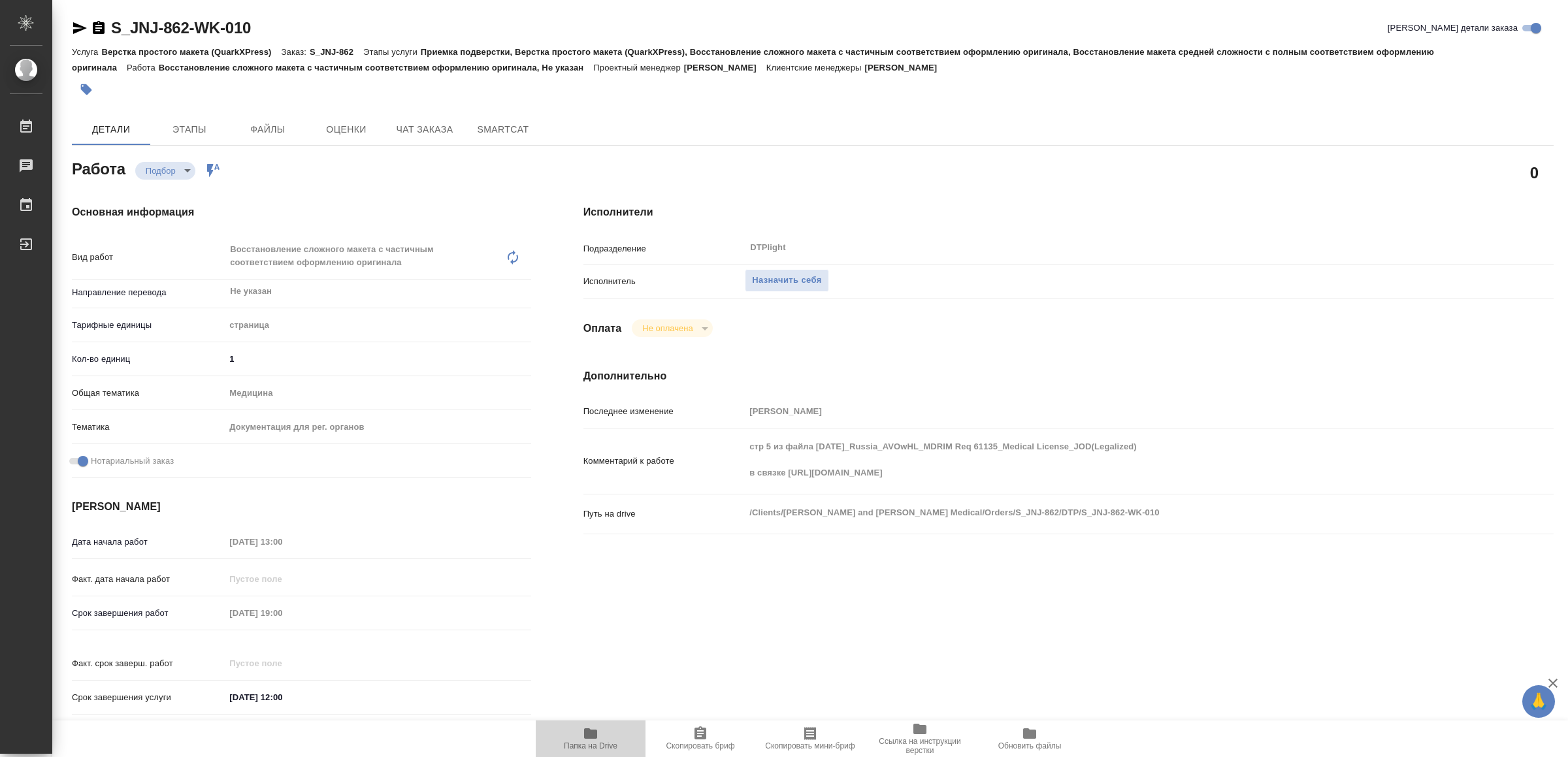
click at [592, 739] on icon "button" at bounding box center [591, 733] width 13 height 10
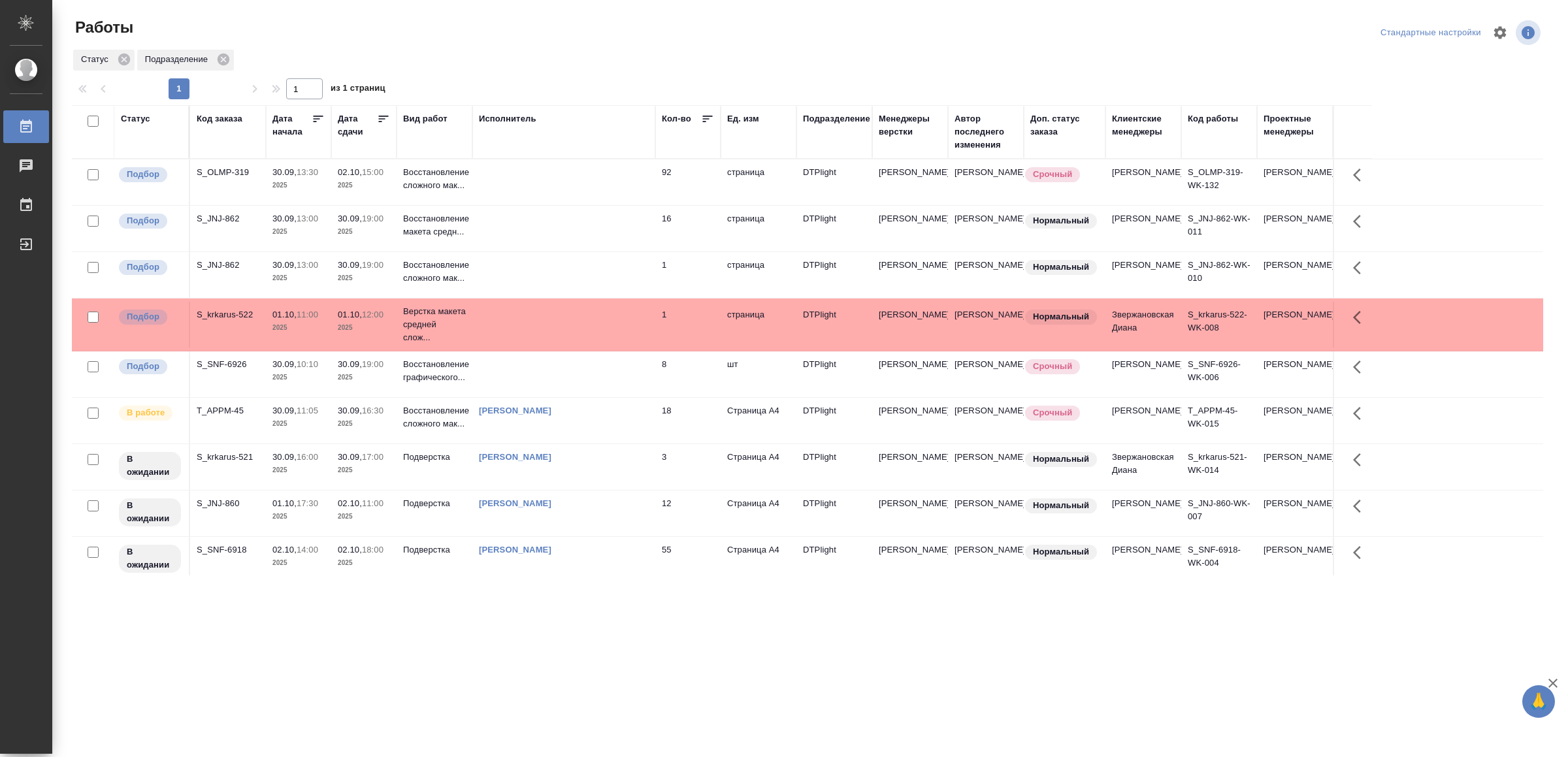
scroll to position [96, 0]
drag, startPoint x: 742, startPoint y: 580, endPoint x: 747, endPoint y: 571, distance: 10.3
click at [367, 655] on div ".cls-1 fill:#fff; AWATERA Yamkovenko Vera Работы 0 Чаты График Выйти Работы Ста…" at bounding box center [784, 378] width 1568 height 757
drag, startPoint x: 553, startPoint y: 651, endPoint x: 561, endPoint y: 647, distance: 8.9
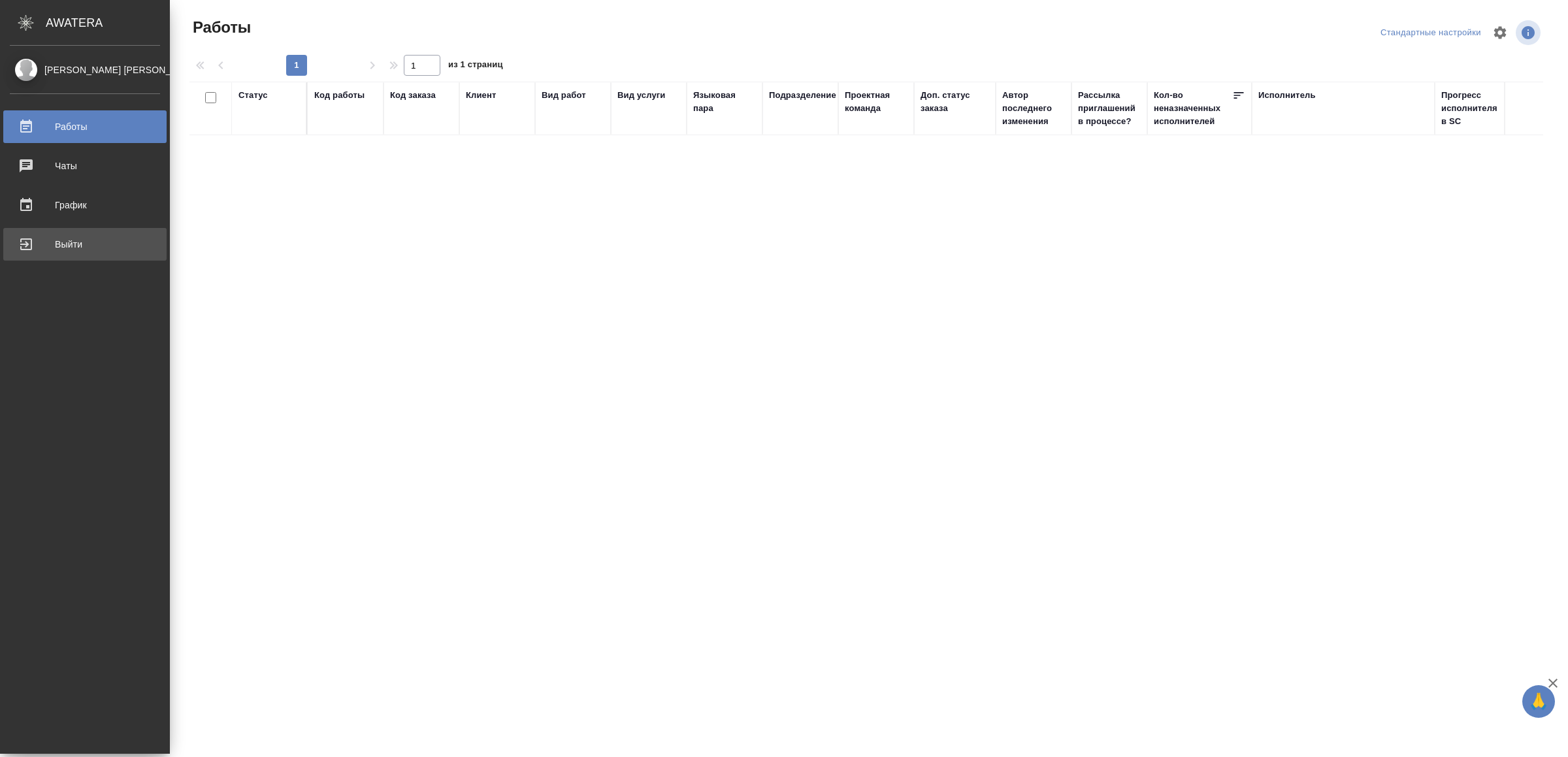
click at [51, 240] on div "Выйти" at bounding box center [85, 244] width 150 height 19
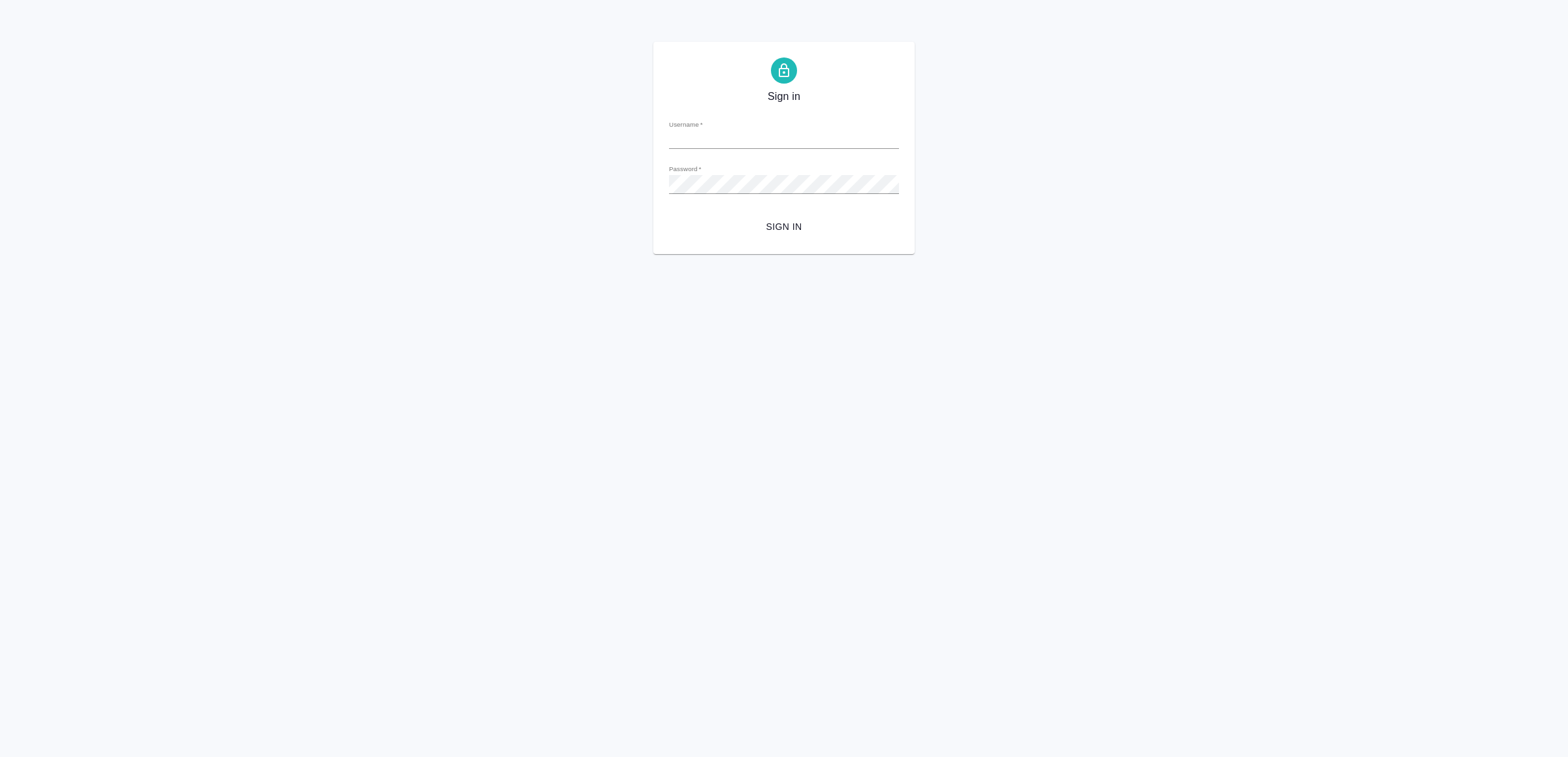
type input "[EMAIL_ADDRESS][DOMAIN_NAME]"
click at [792, 233] on span "Sign in" at bounding box center [784, 227] width 209 height 17
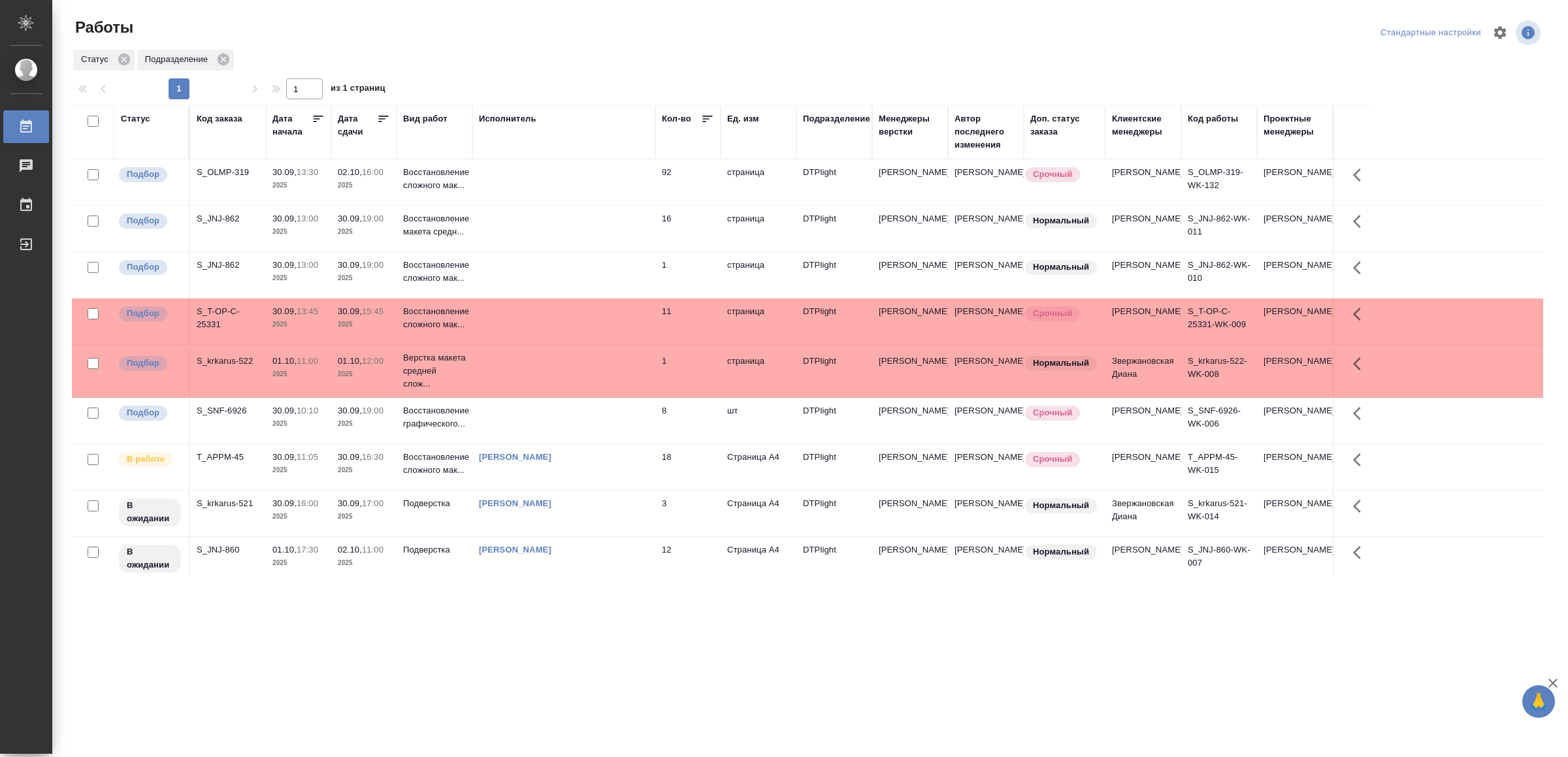
click at [543, 336] on td at bounding box center [564, 322] width 183 height 46
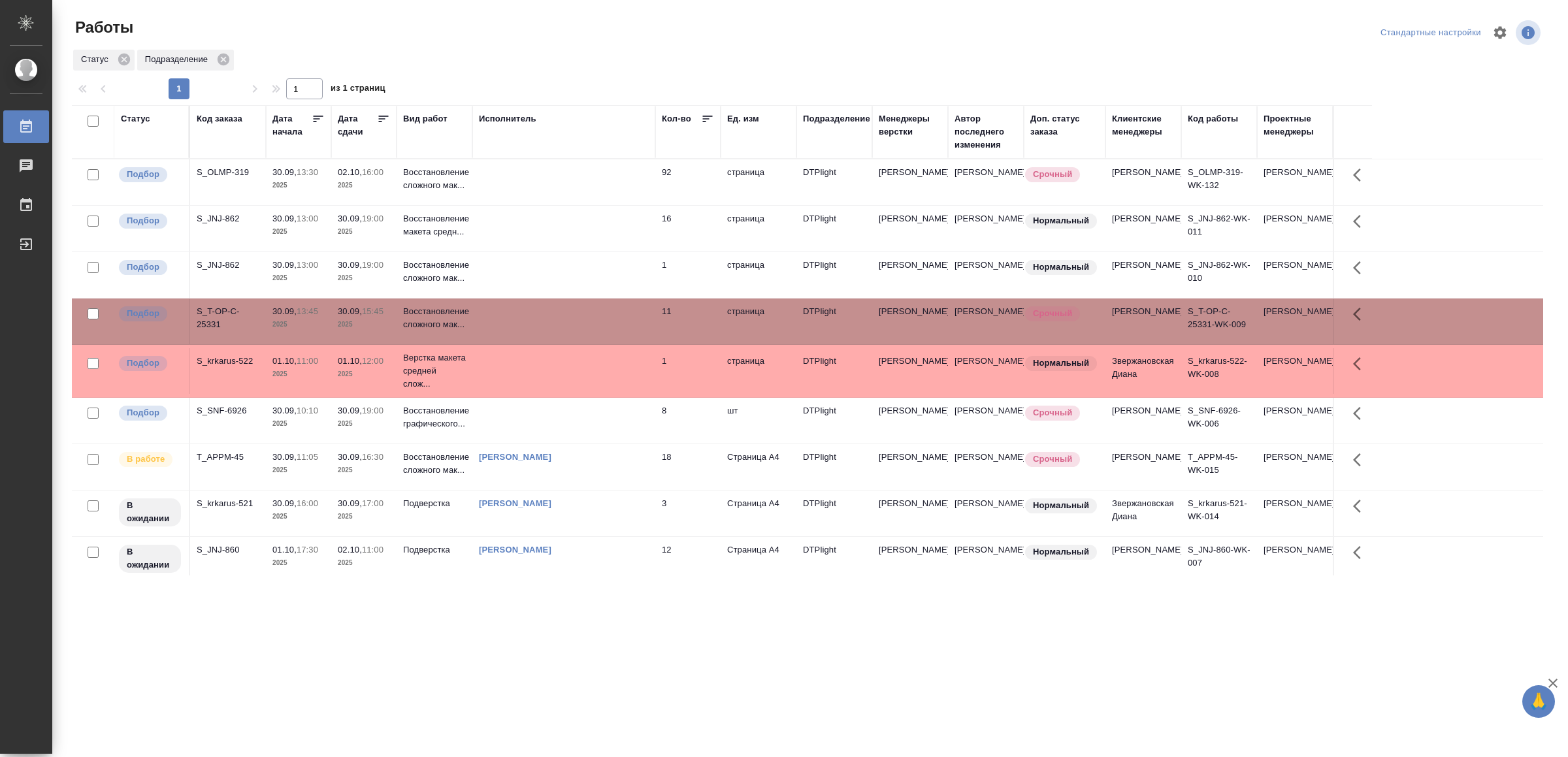
click at [543, 336] on td at bounding box center [564, 322] width 183 height 46
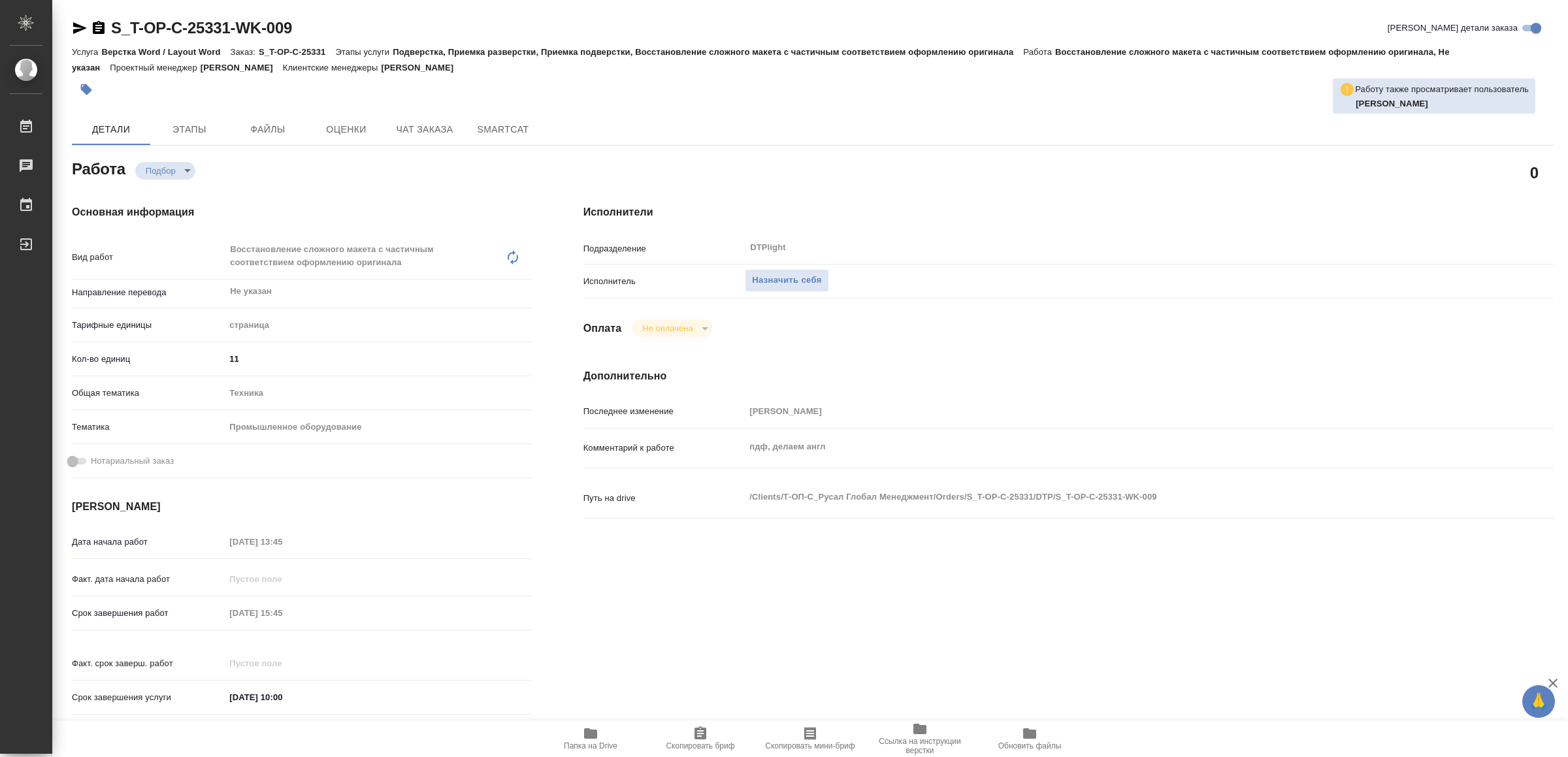
click at [590, 716] on div "Работа Подбор recruiting 0 Основная информация Вид работ Восстановление сложног…" at bounding box center [812, 632] width 1481 height 951
click at [592, 731] on icon "button" at bounding box center [591, 733] width 13 height 10
click at [787, 283] on span "Назначить себя" at bounding box center [787, 281] width 69 height 15
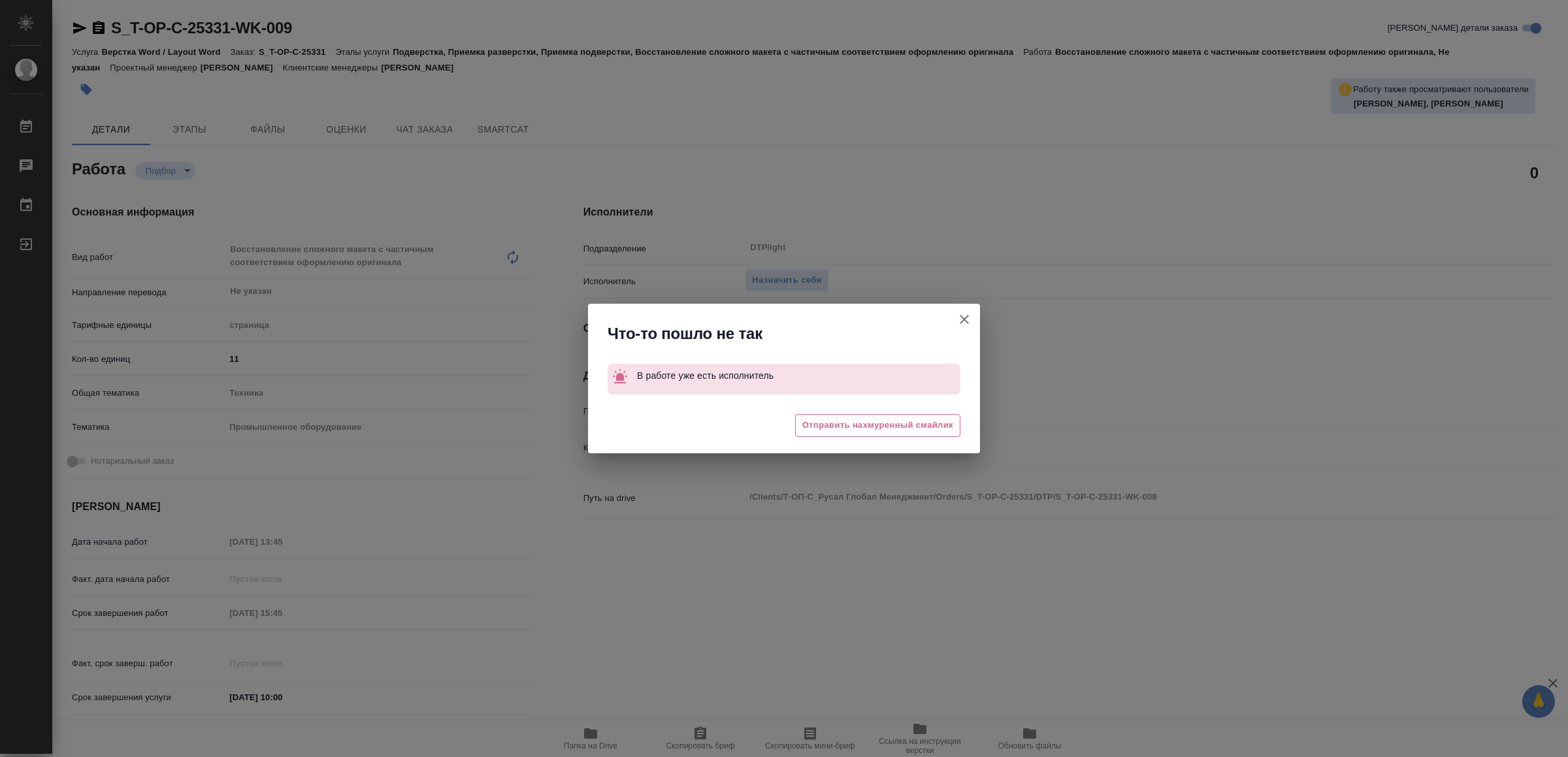
drag, startPoint x: 969, startPoint y: 312, endPoint x: 504, endPoint y: 53, distance: 532.3
click at [968, 312] on icon "button" at bounding box center [964, 320] width 16 height 16
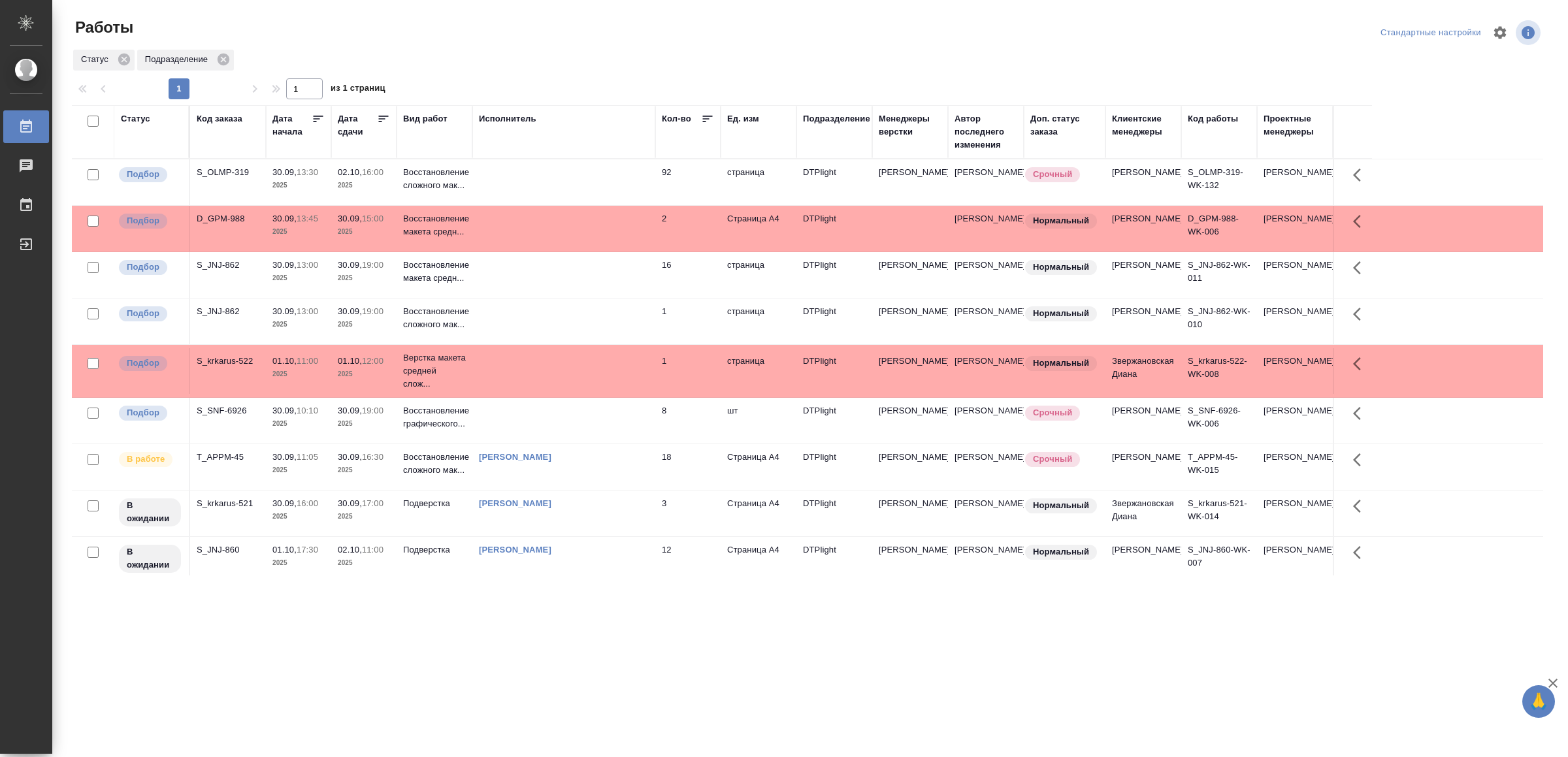
click at [541, 232] on td at bounding box center [564, 229] width 183 height 46
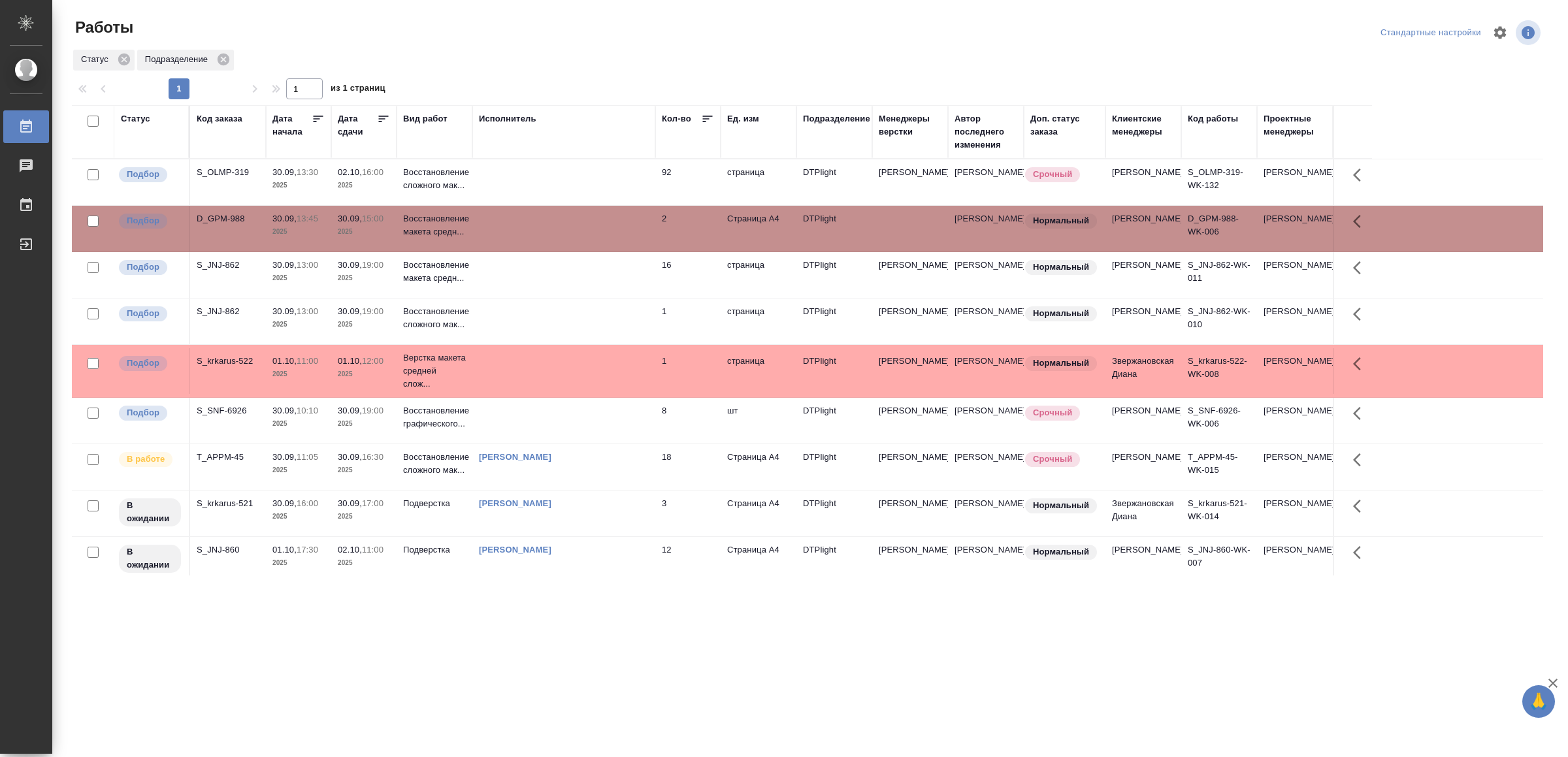
click at [541, 232] on td at bounding box center [564, 229] width 183 height 46
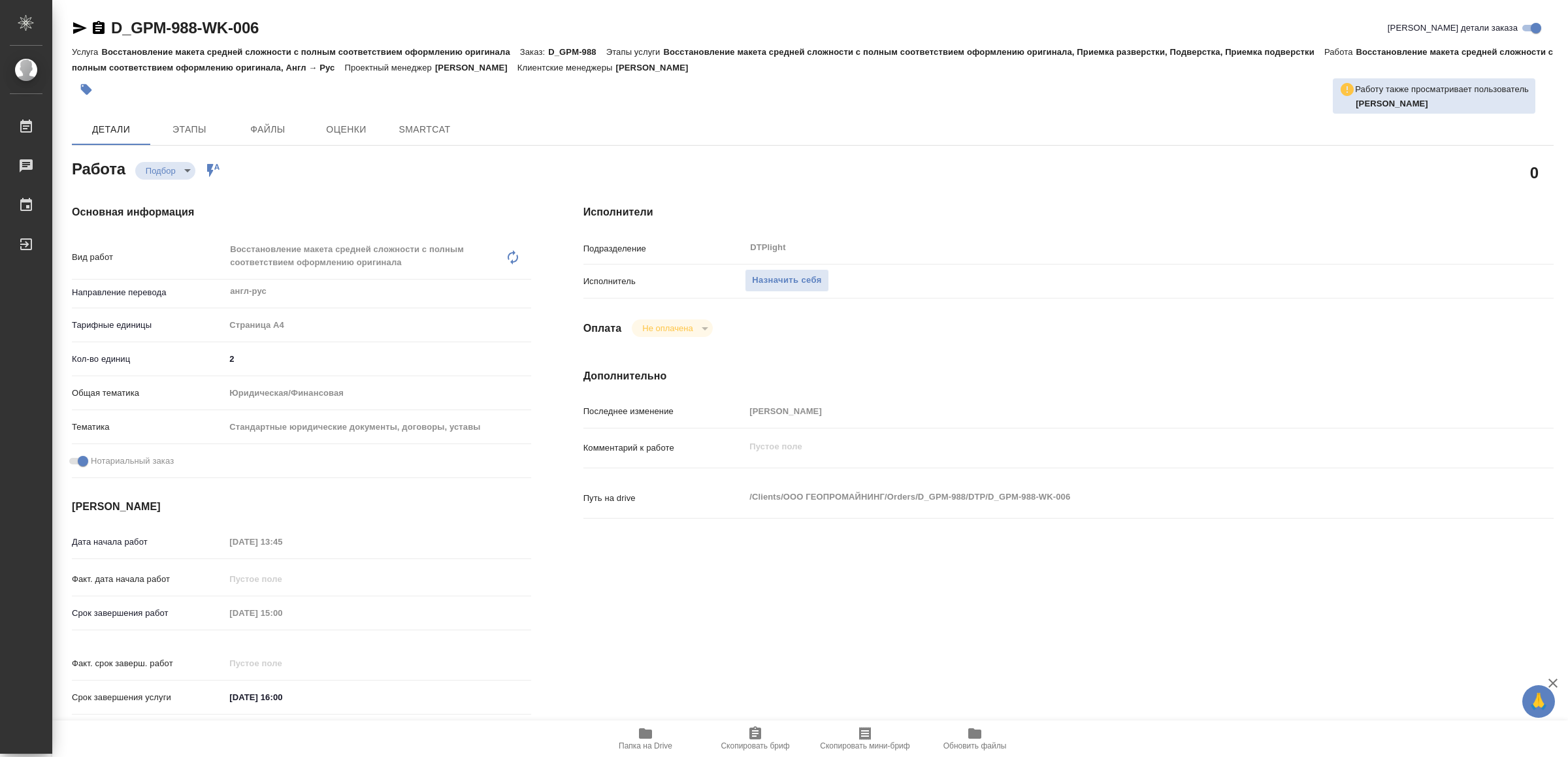
type textarea "x"
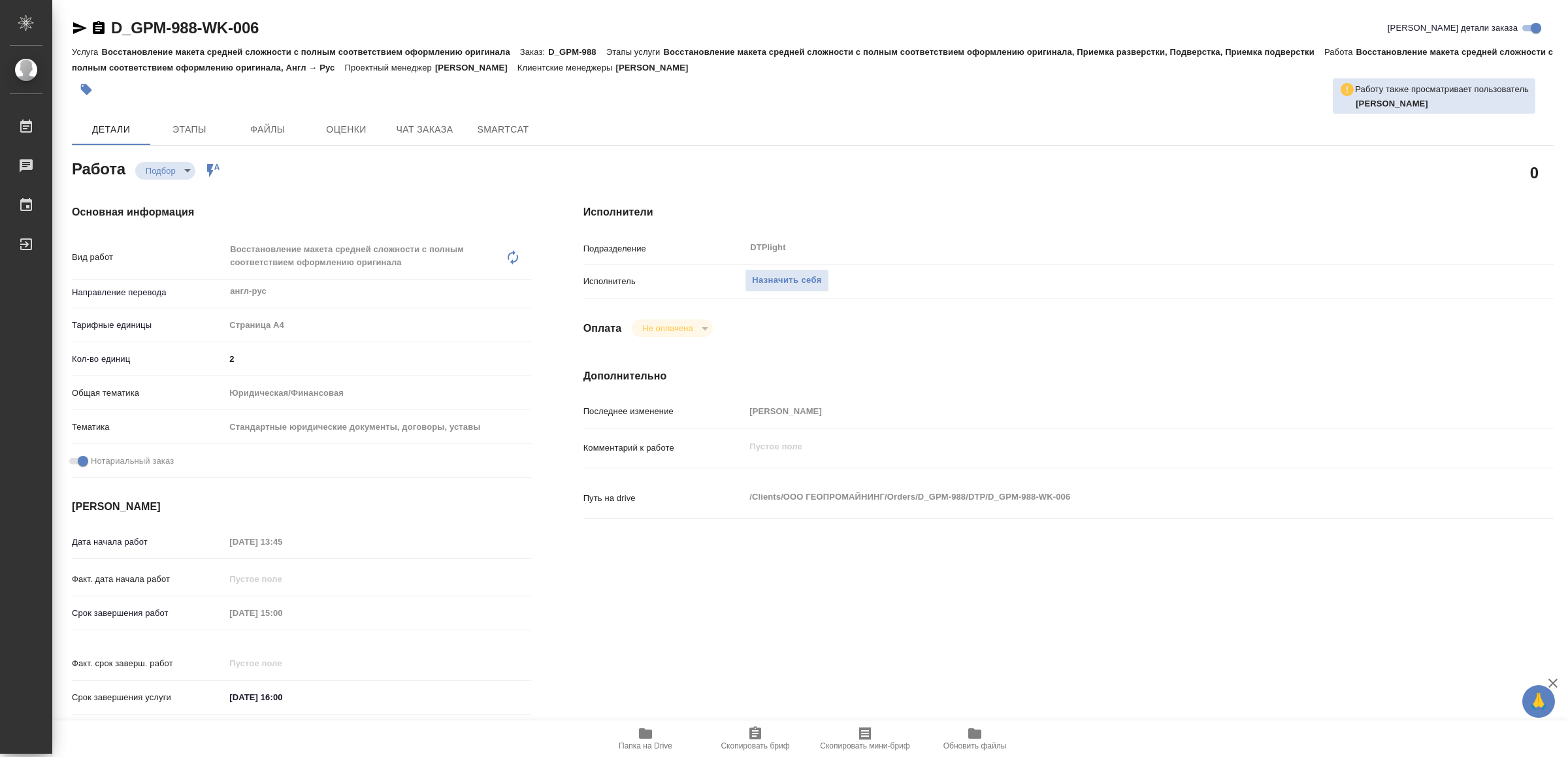
click at [635, 731] on span "Папка на Drive" at bounding box center [645, 738] width 94 height 25
type textarea "x"
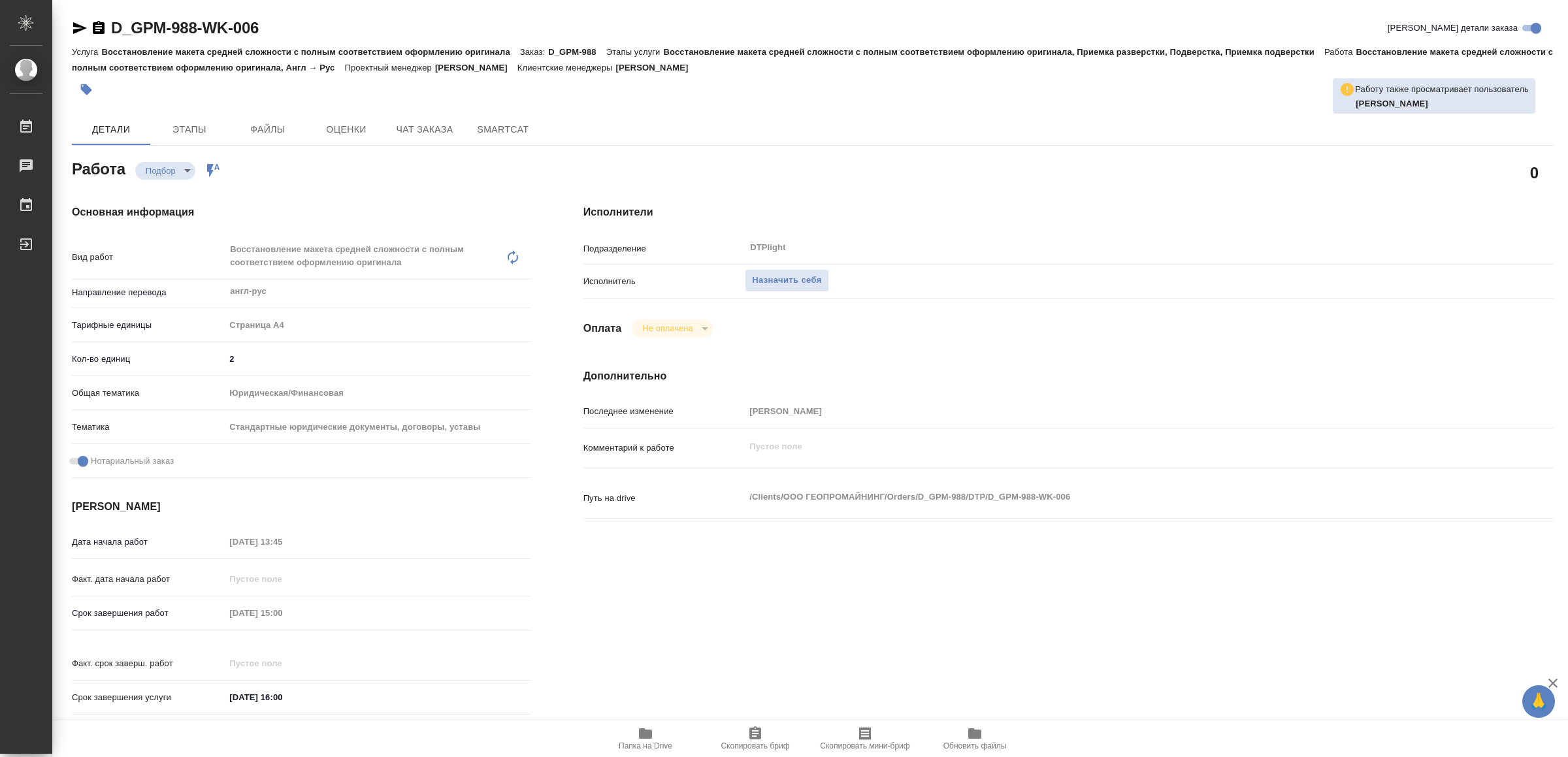
type textarea "x"
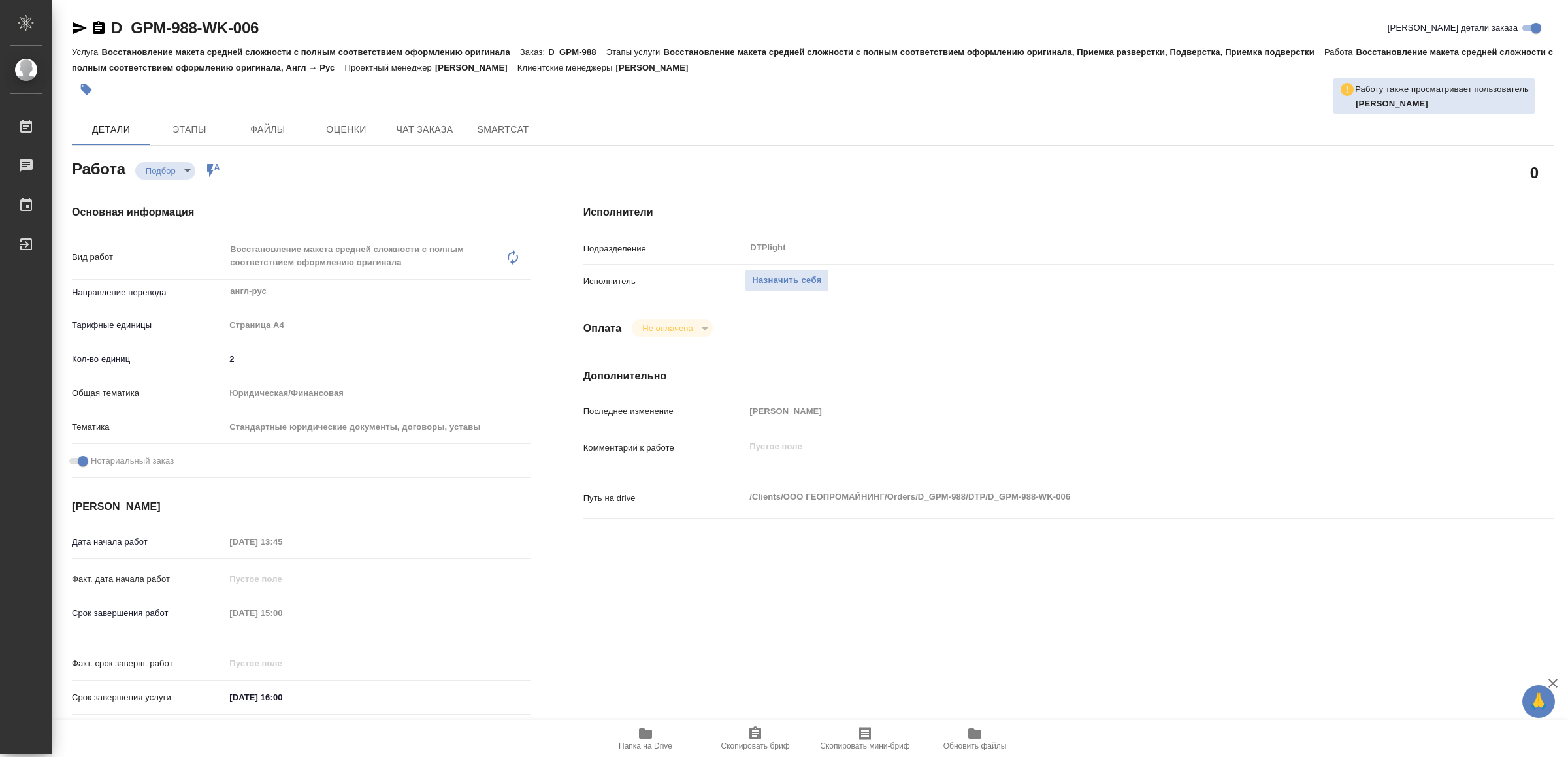
type textarea "x"
click at [805, 277] on span "Назначить себя" at bounding box center [787, 281] width 69 height 15
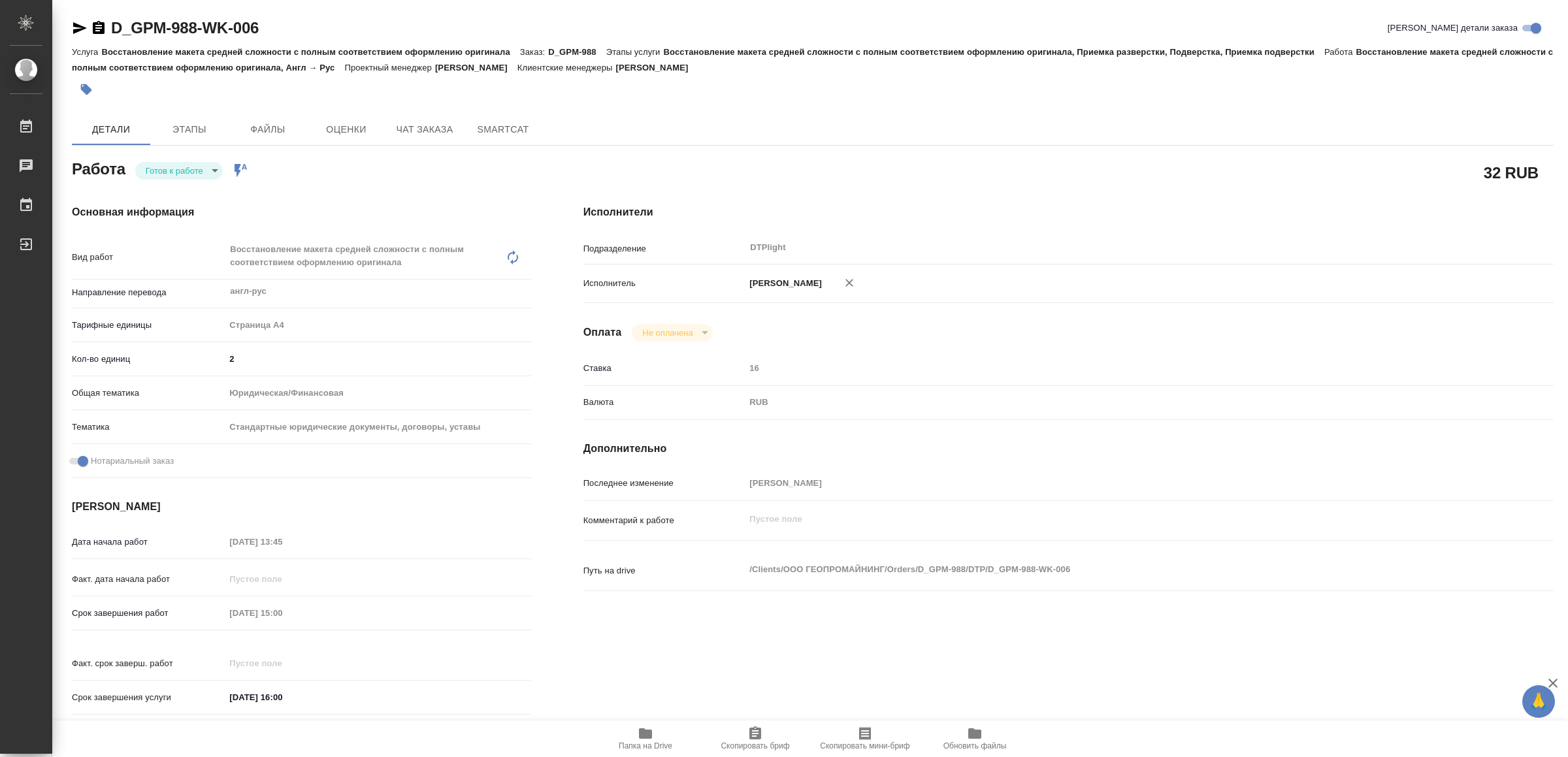
click at [193, 175] on body "🙏 .cls-1 fill:#fff; AWATERA Yamkovenko [PERSON_NAME] Работы Чаты График Выйти D…" at bounding box center [784, 378] width 1568 height 757
click at [194, 175] on li "В работе" at bounding box center [182, 171] width 92 height 22
type textarea "x"
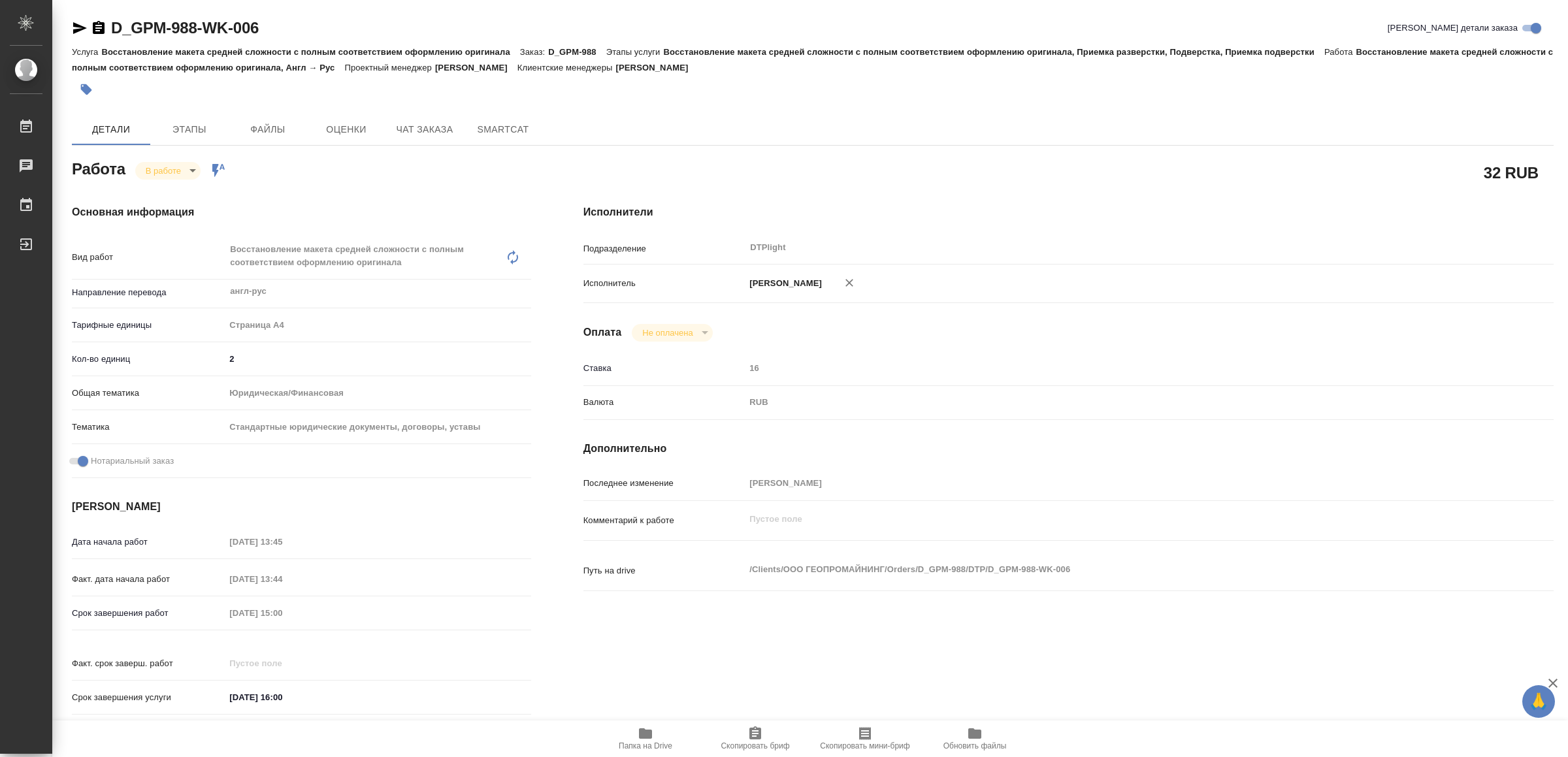
type textarea "x"
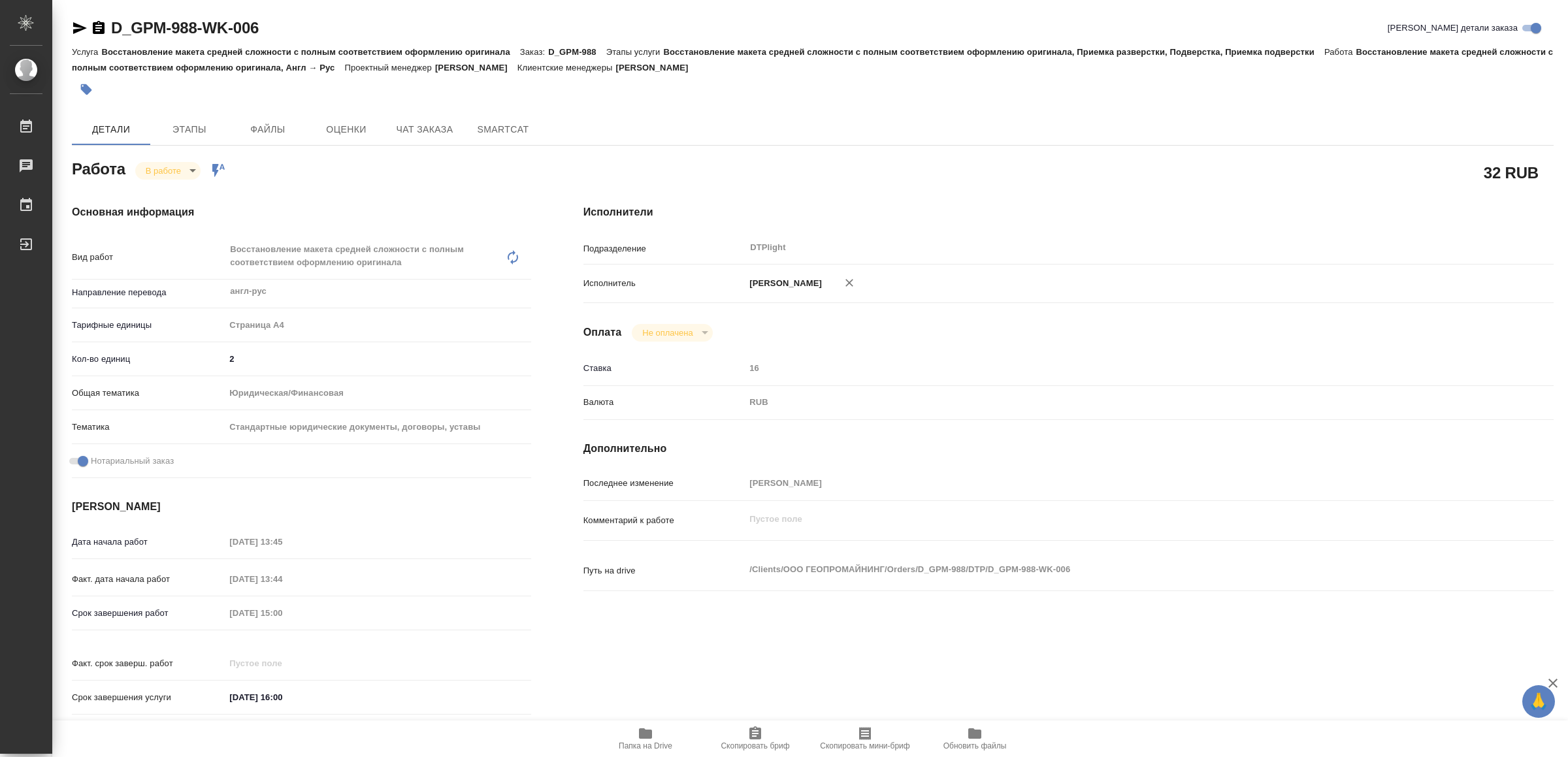
type textarea "x"
click at [77, 24] on icon "button" at bounding box center [80, 28] width 16 height 16
click at [641, 738] on icon "button" at bounding box center [645, 733] width 13 height 10
click at [75, 22] on icon "button" at bounding box center [80, 28] width 16 height 16
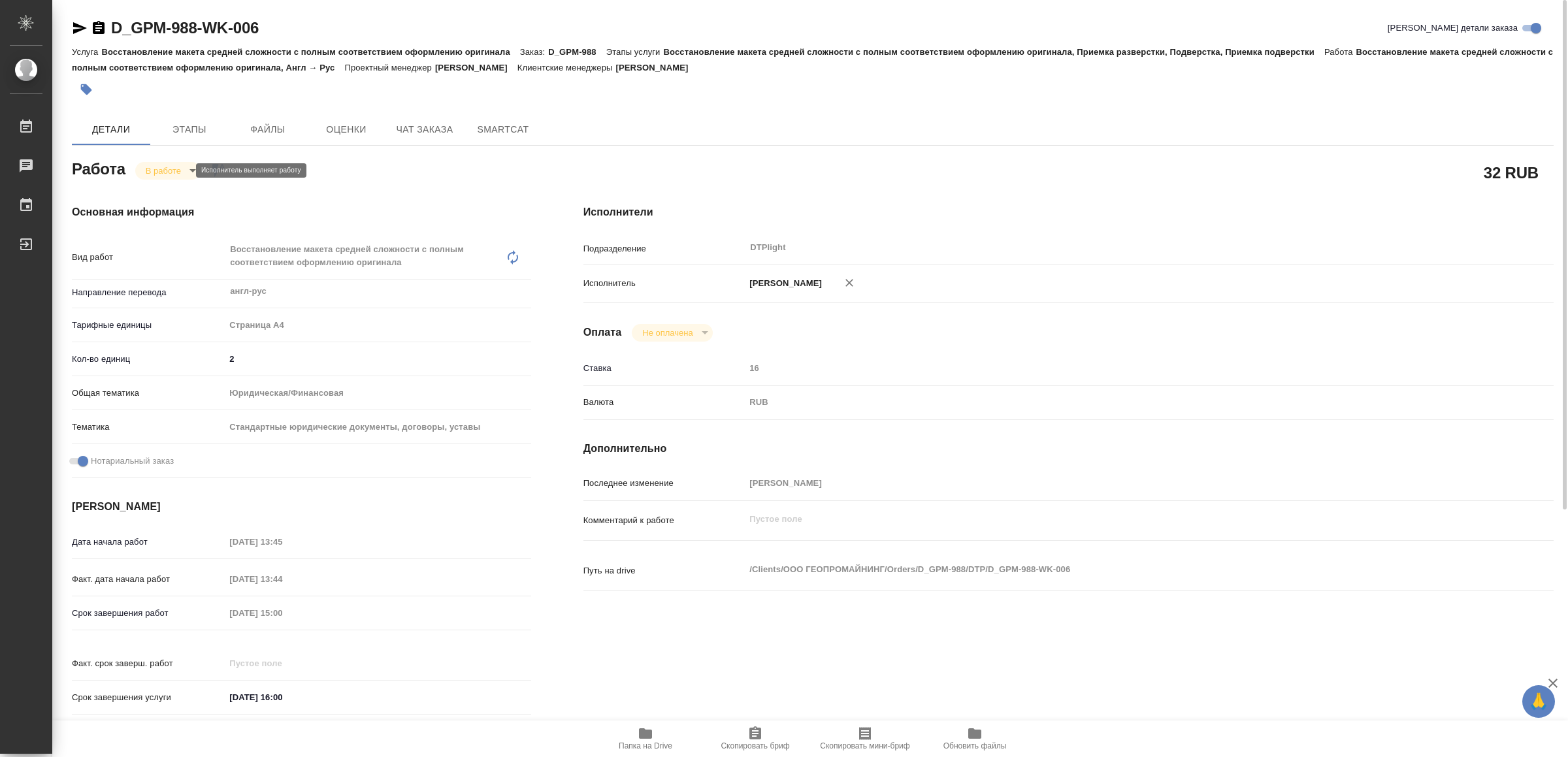
click at [175, 171] on body "🙏 .cls-1 fill:#fff; AWATERA Yamkovenko Vera Работы 0 Чаты График Выйти D_GPM-98…" at bounding box center [784, 378] width 1568 height 757
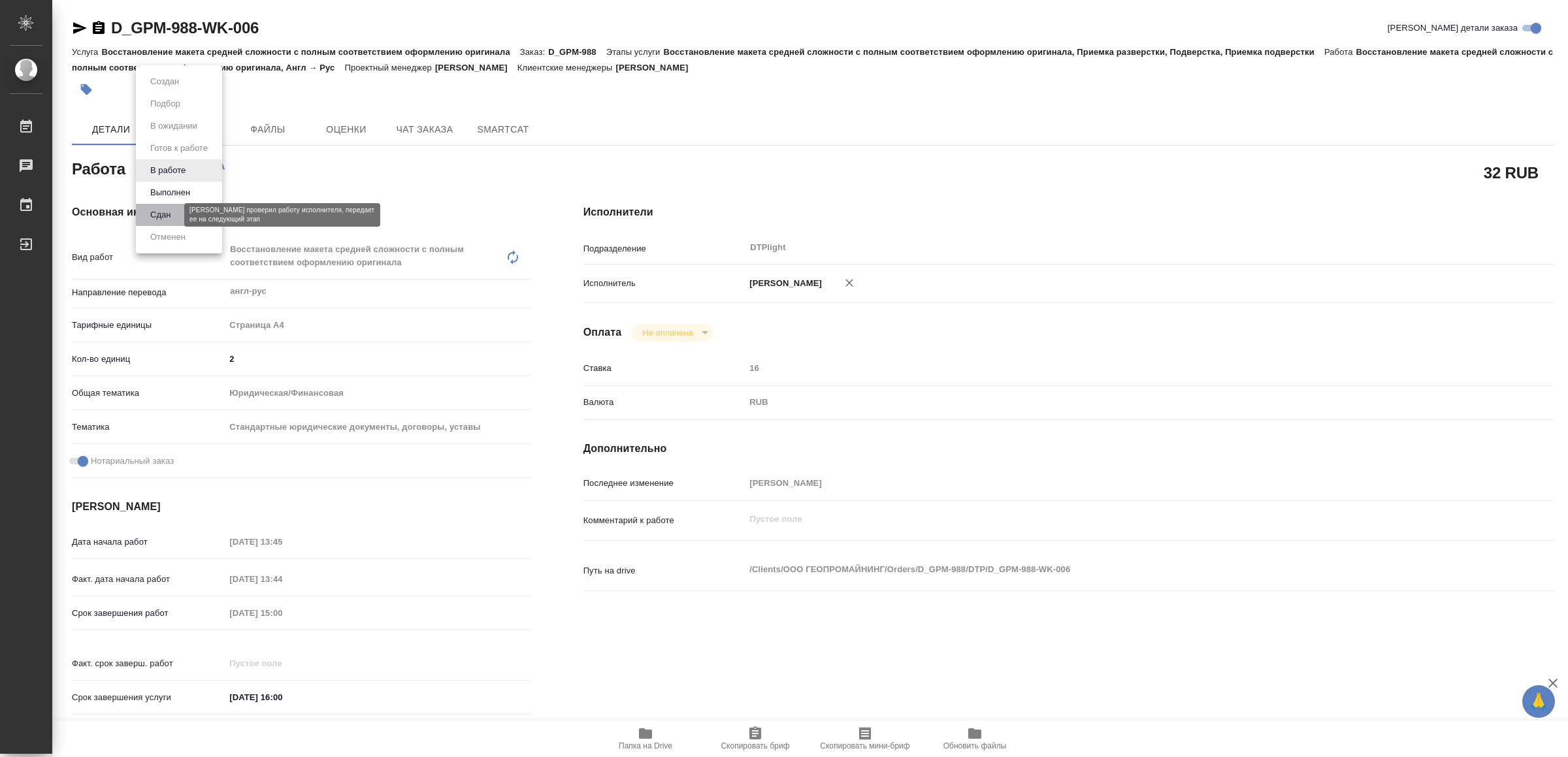
click at [165, 208] on button "Сдан" at bounding box center [160, 215] width 28 height 15
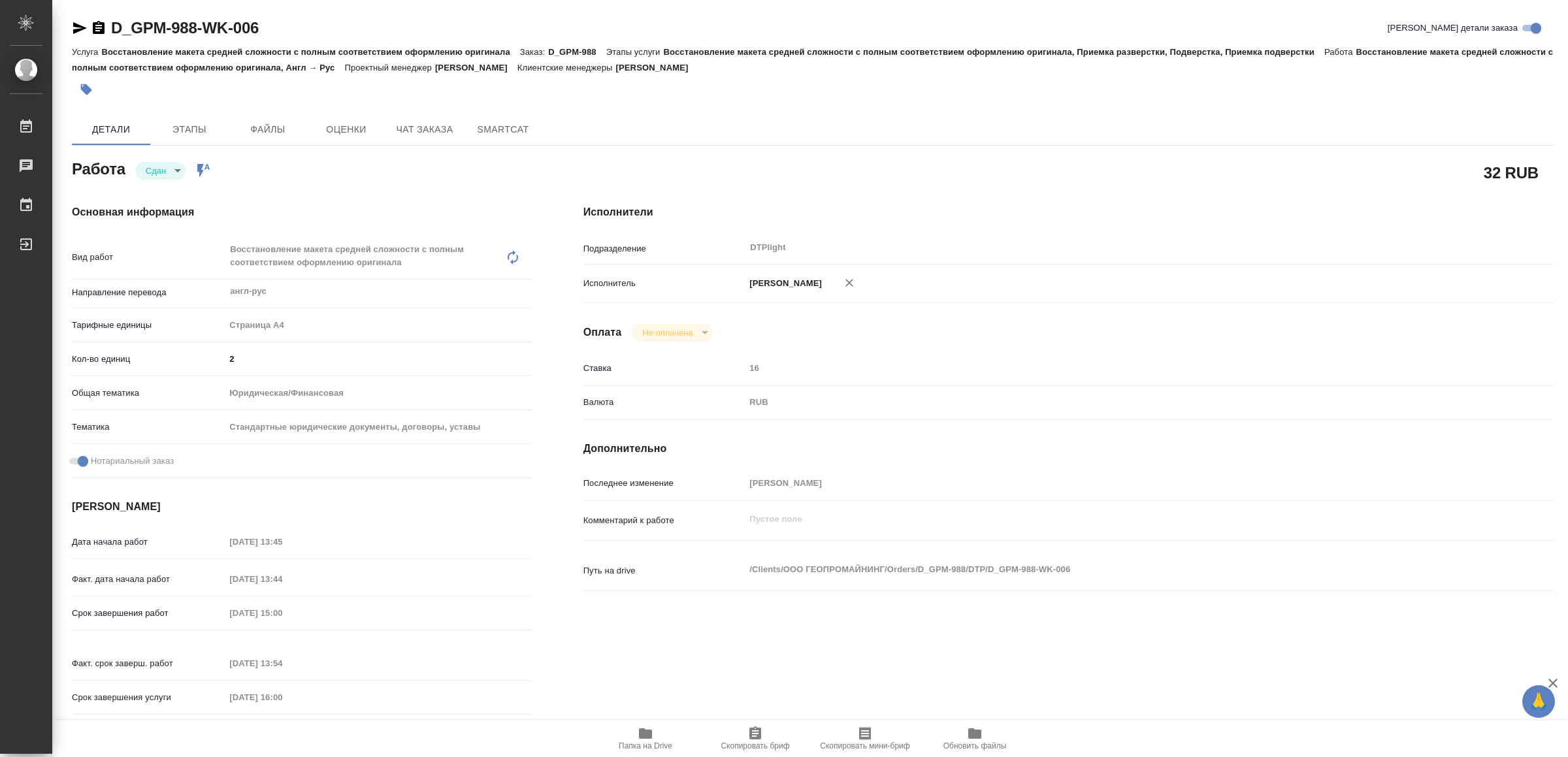
type textarea "x"
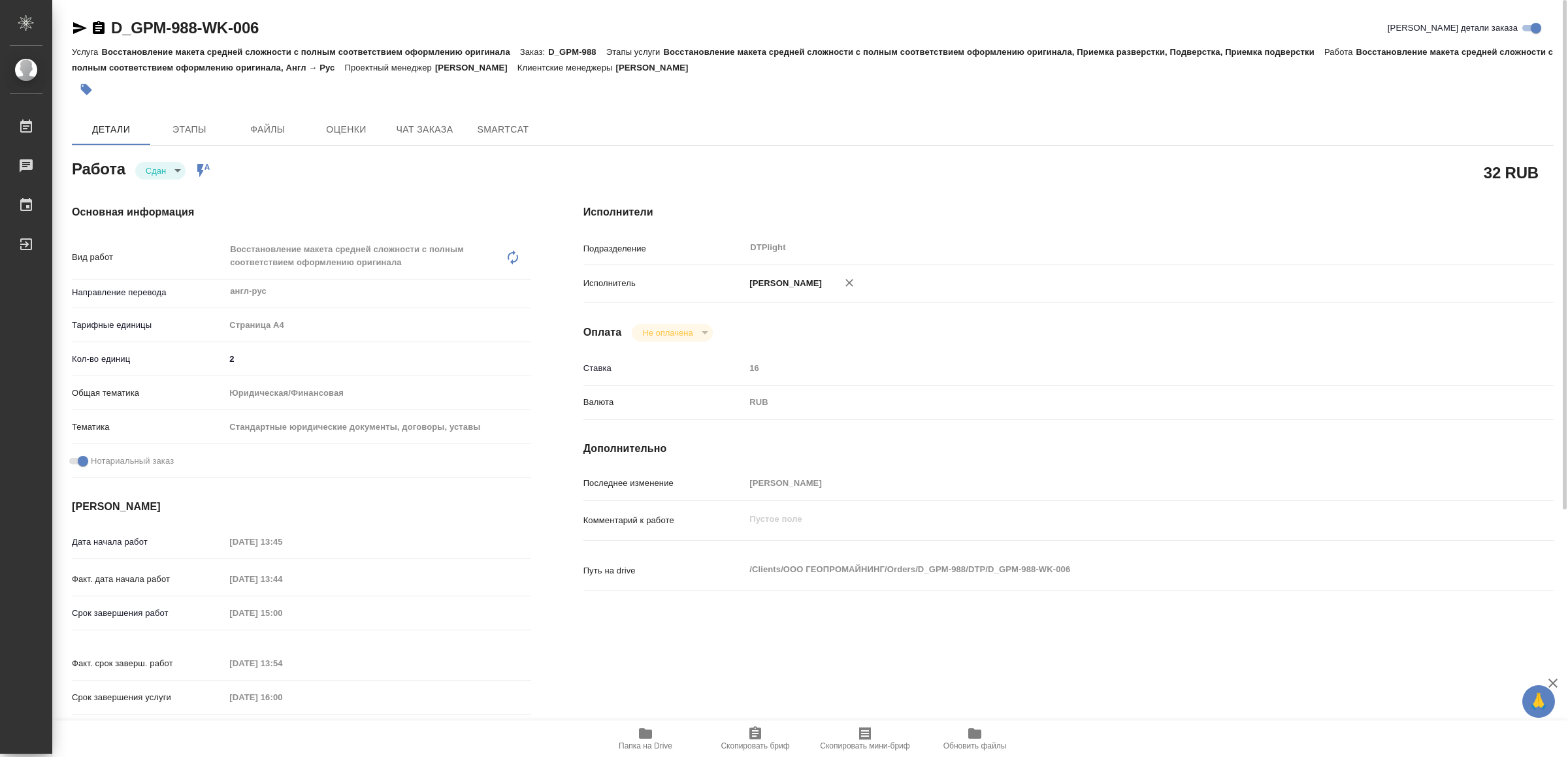
type textarea "x"
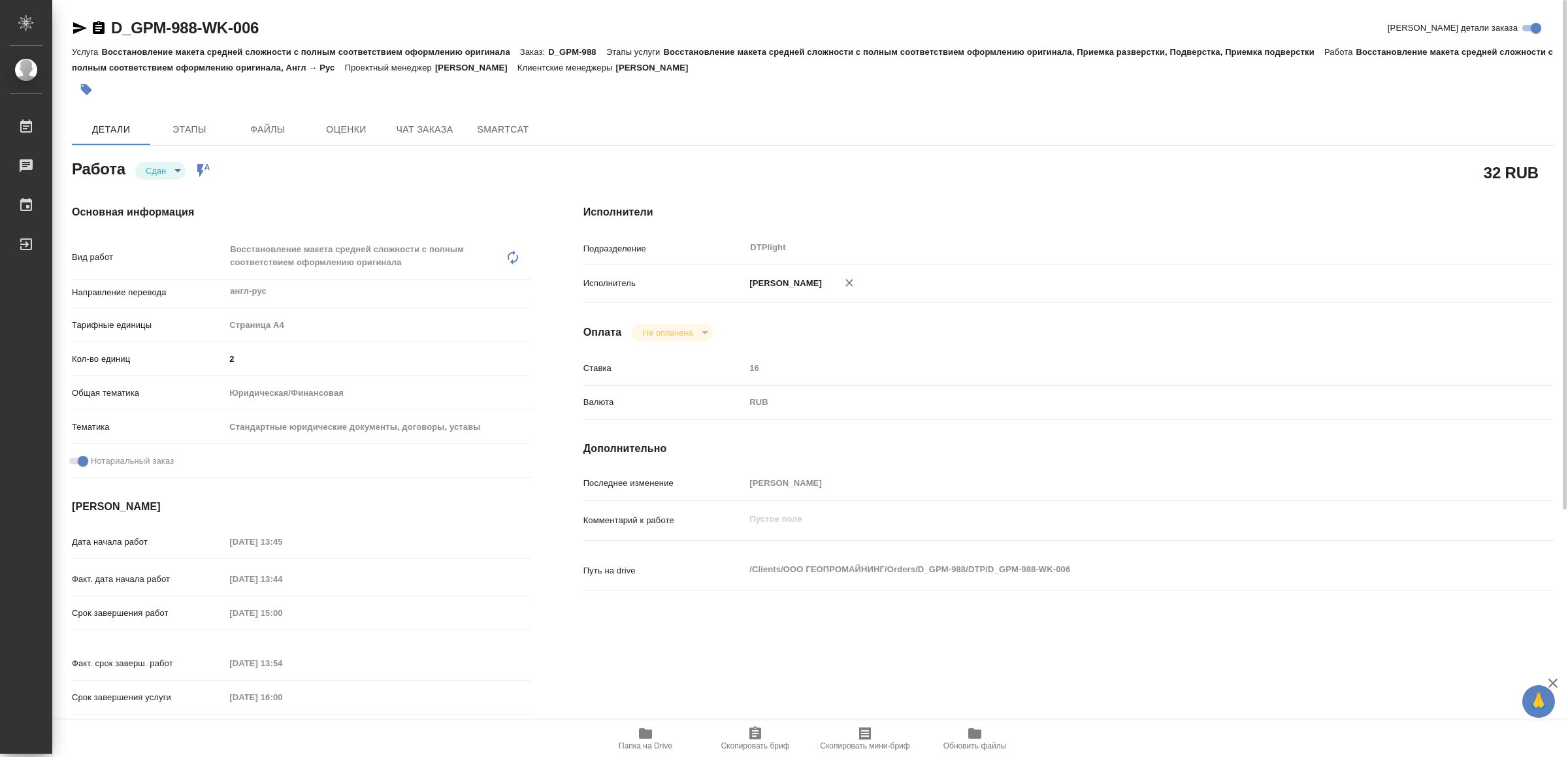
click at [80, 21] on icon "button" at bounding box center [80, 28] width 16 height 16
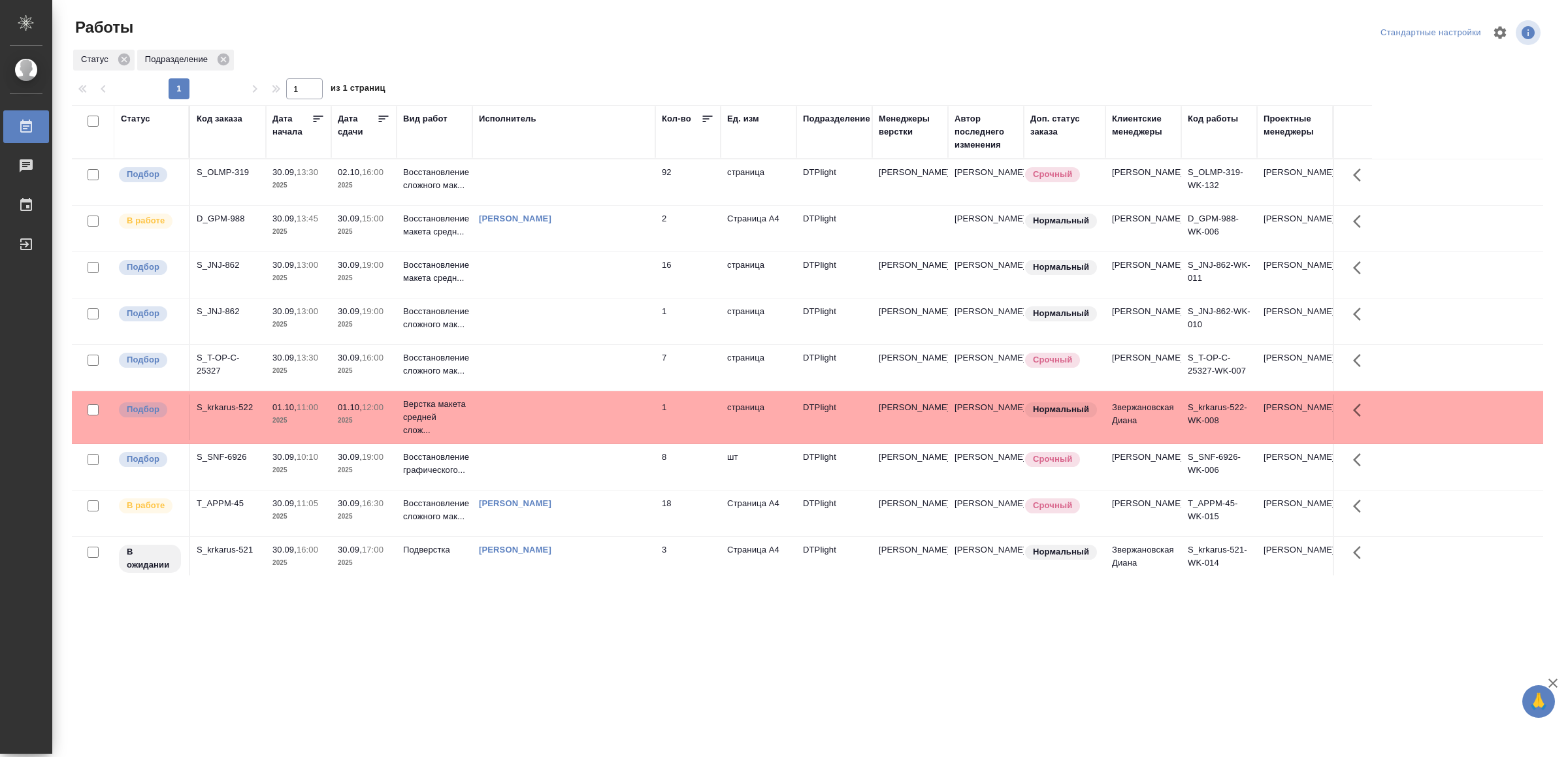
click at [541, 391] on td at bounding box center [564, 368] width 183 height 46
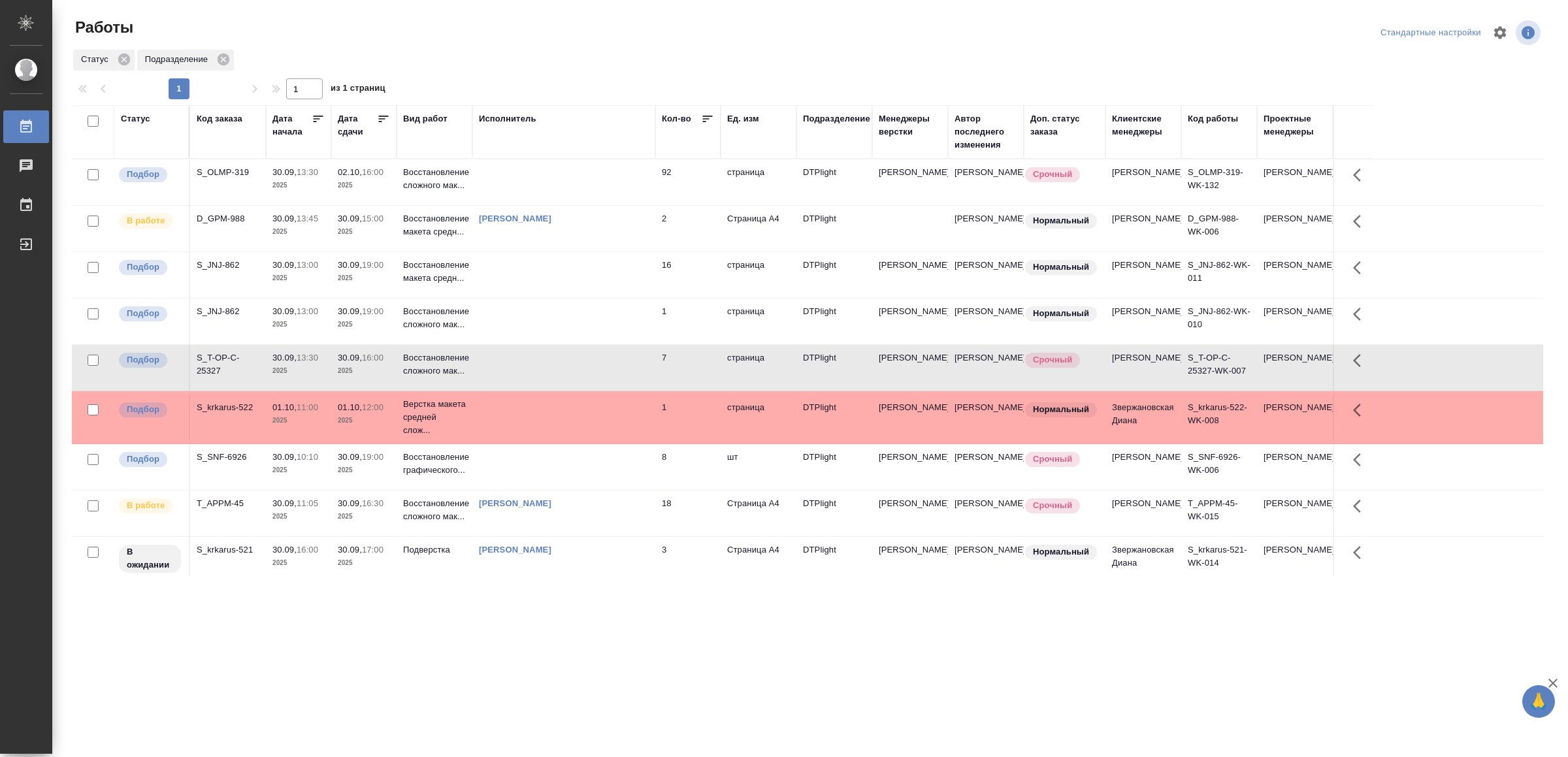
click at [541, 391] on td at bounding box center [564, 368] width 183 height 46
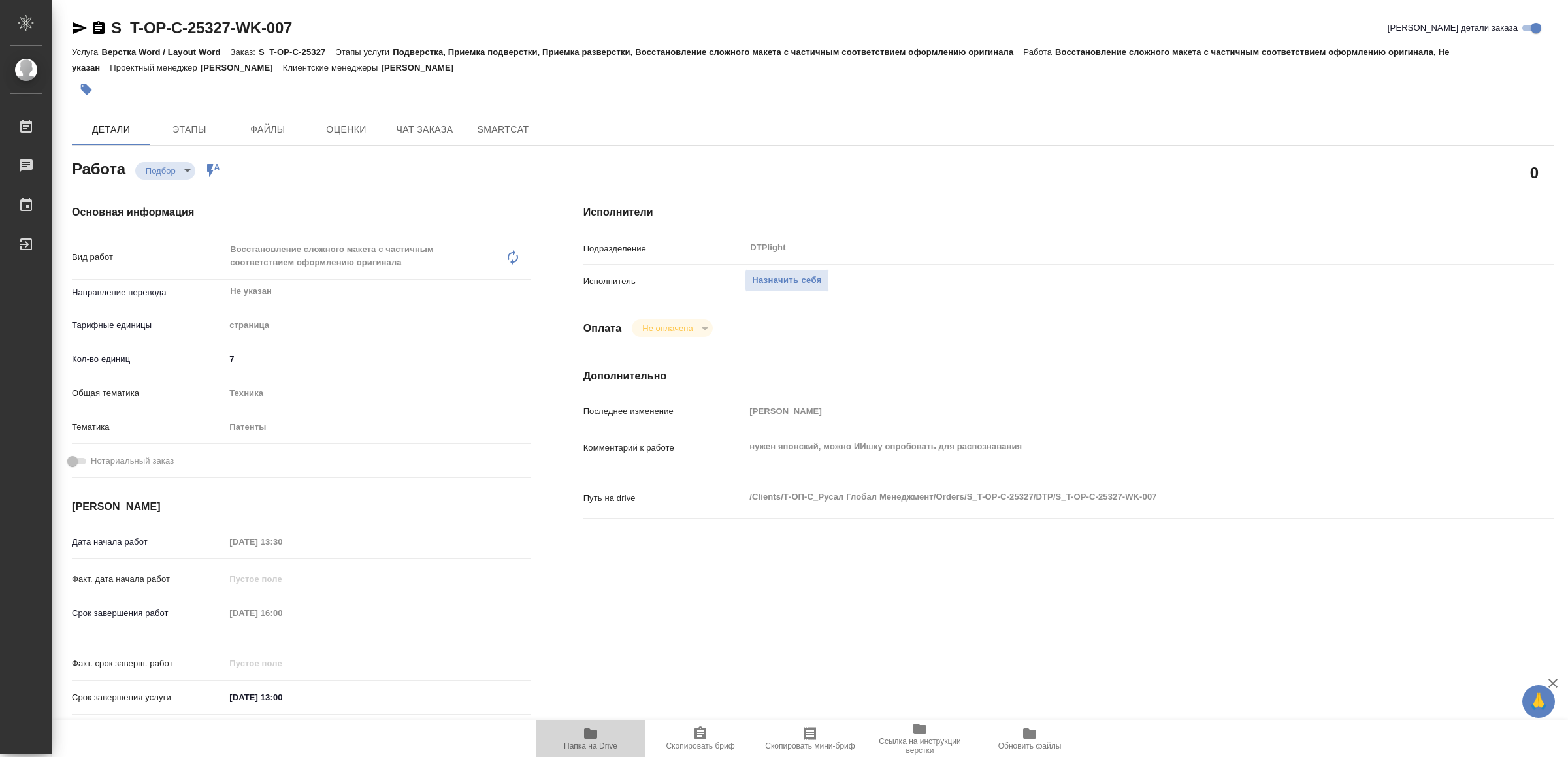
click at [593, 733] on icon "button" at bounding box center [591, 733] width 13 height 10
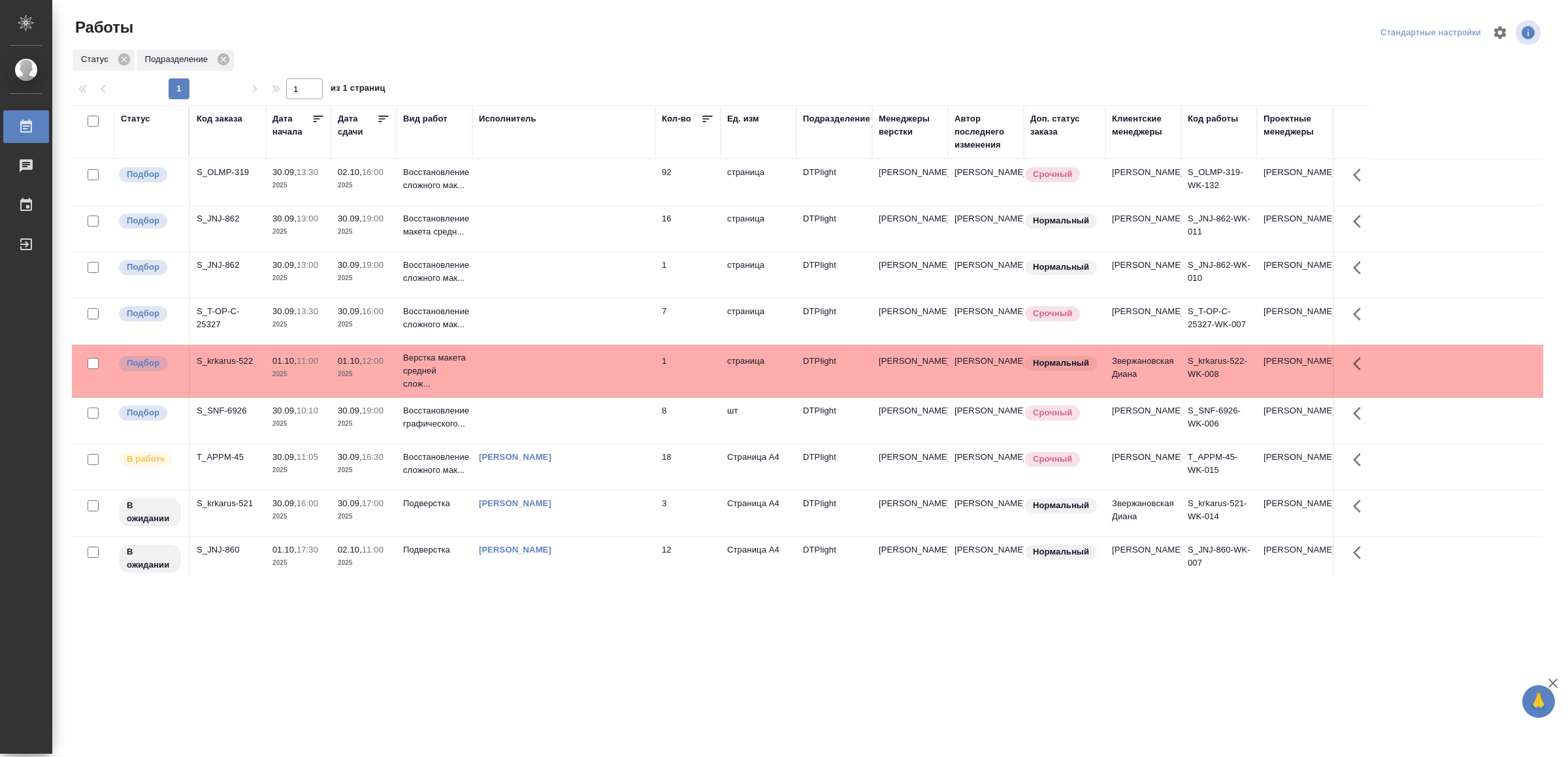
click at [626, 394] on td at bounding box center [564, 371] width 183 height 46
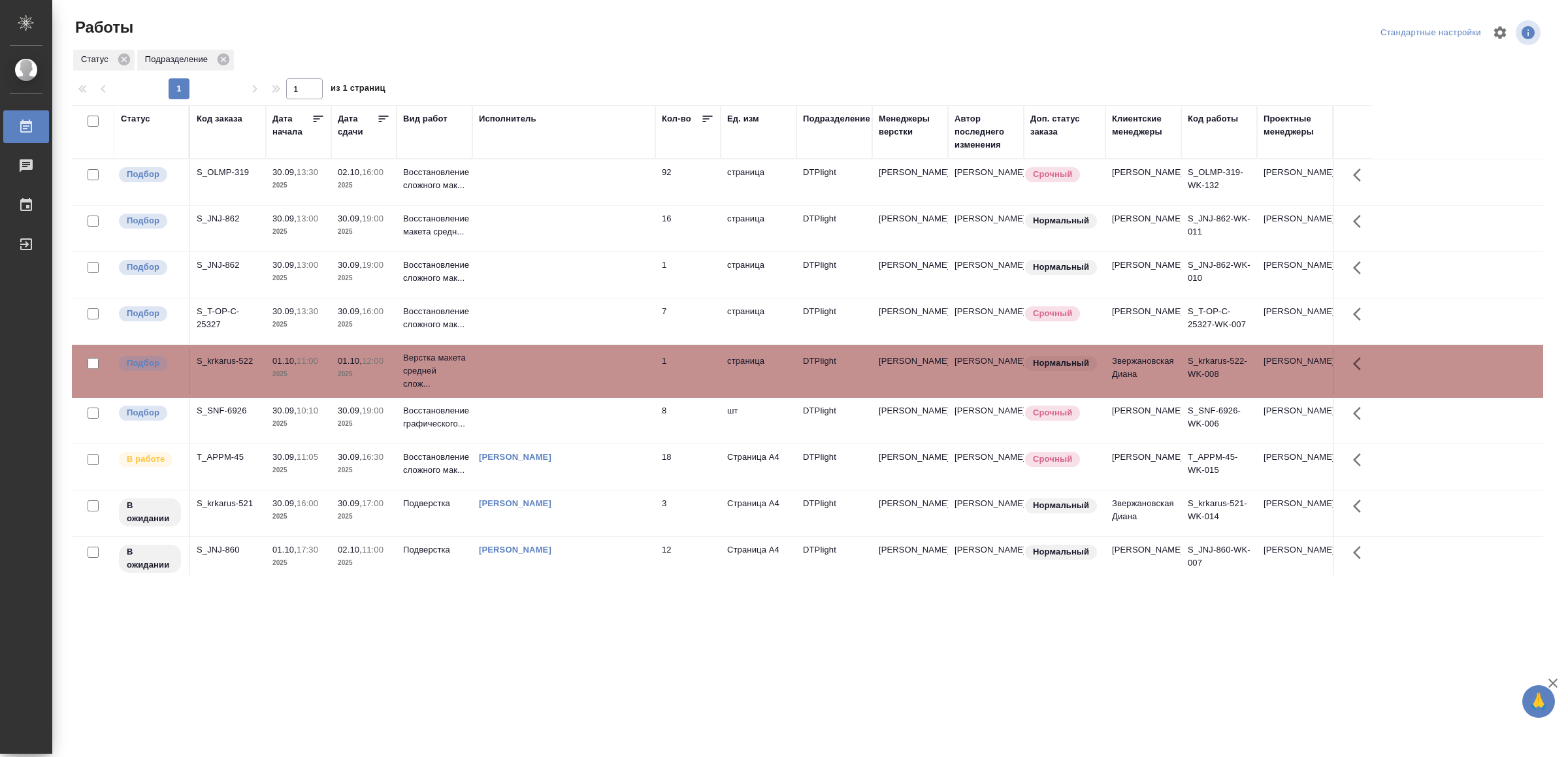
click at [626, 394] on td at bounding box center [564, 371] width 183 height 46
drag, startPoint x: 557, startPoint y: 614, endPoint x: 573, endPoint y: 604, distance: 18.9
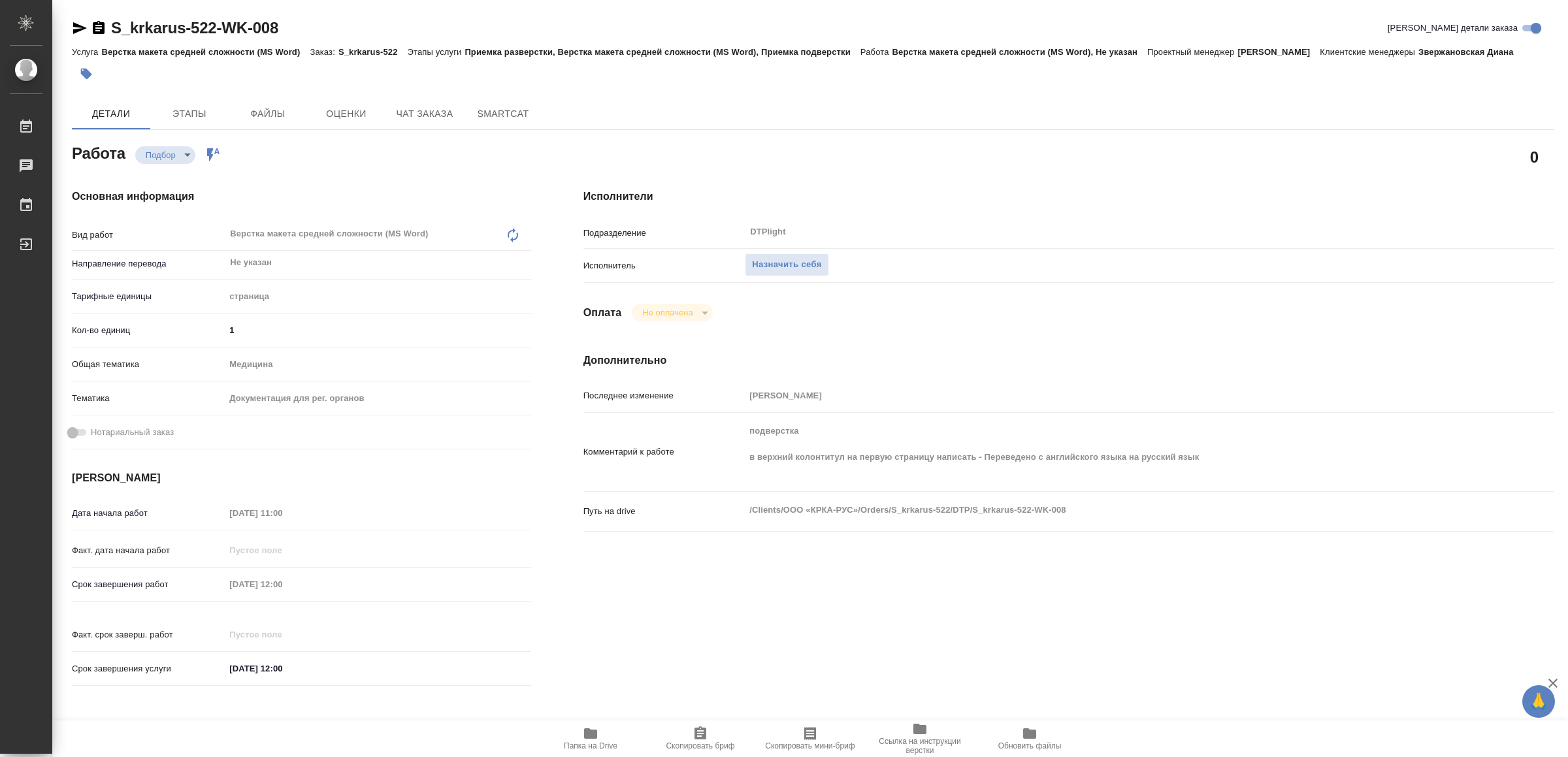
click at [584, 733] on icon "button" at bounding box center [591, 733] width 13 height 10
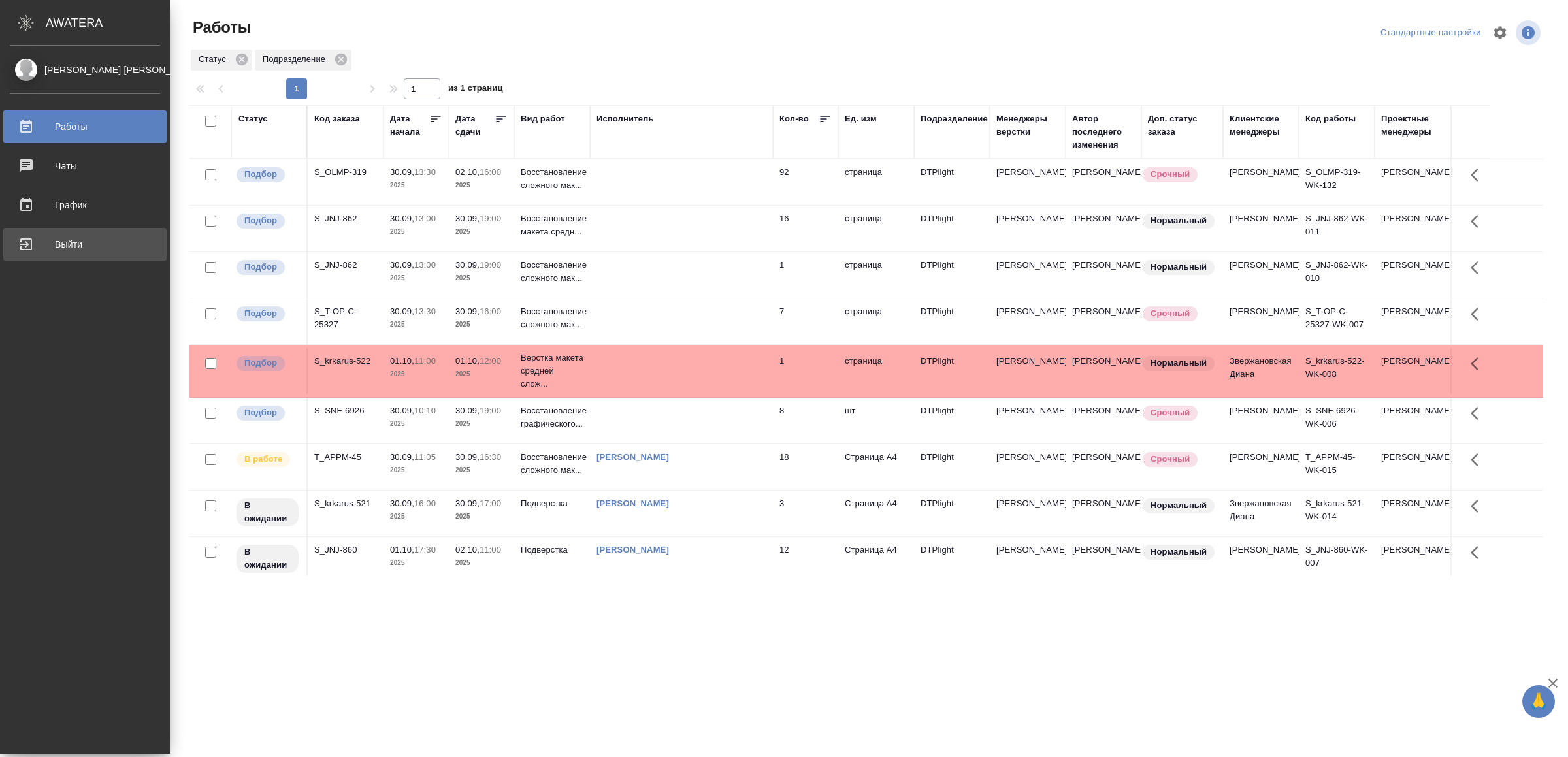
click at [42, 245] on div "Выйти" at bounding box center [85, 244] width 150 height 19
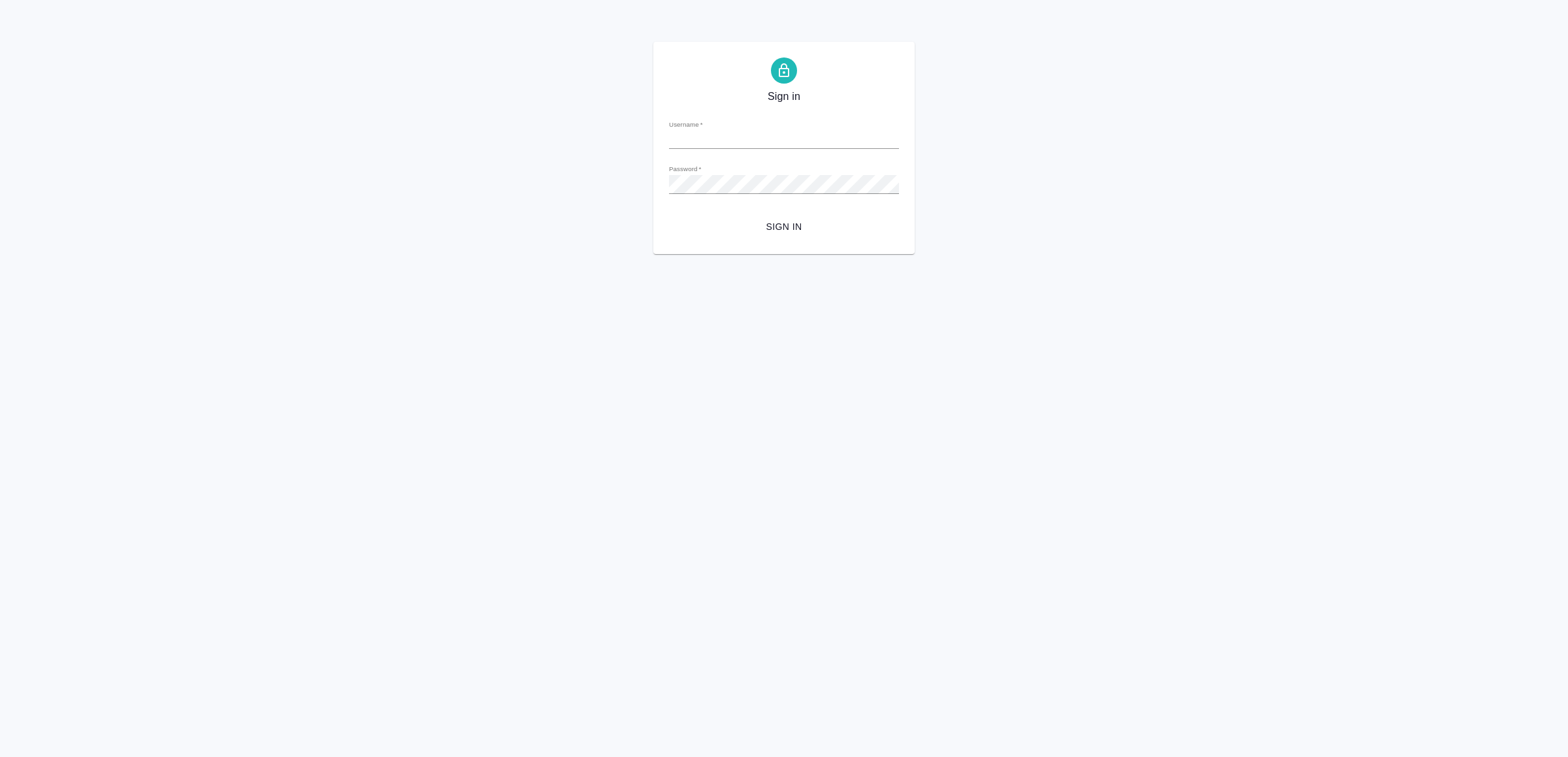
type input "[EMAIL_ADDRESS][DOMAIN_NAME]"
click at [756, 222] on span "Sign in" at bounding box center [784, 227] width 209 height 17
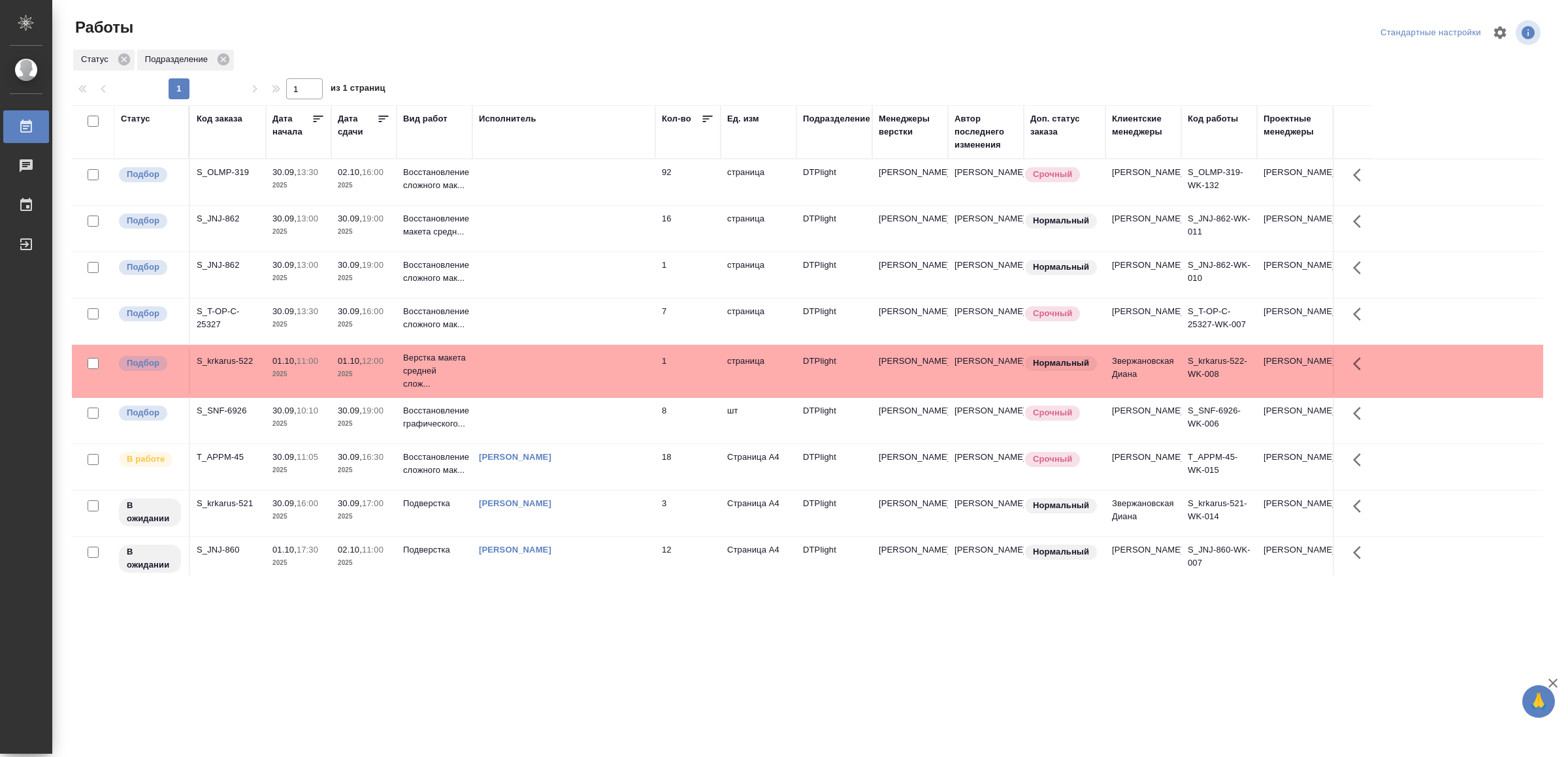
click at [588, 222] on td at bounding box center [564, 229] width 183 height 46
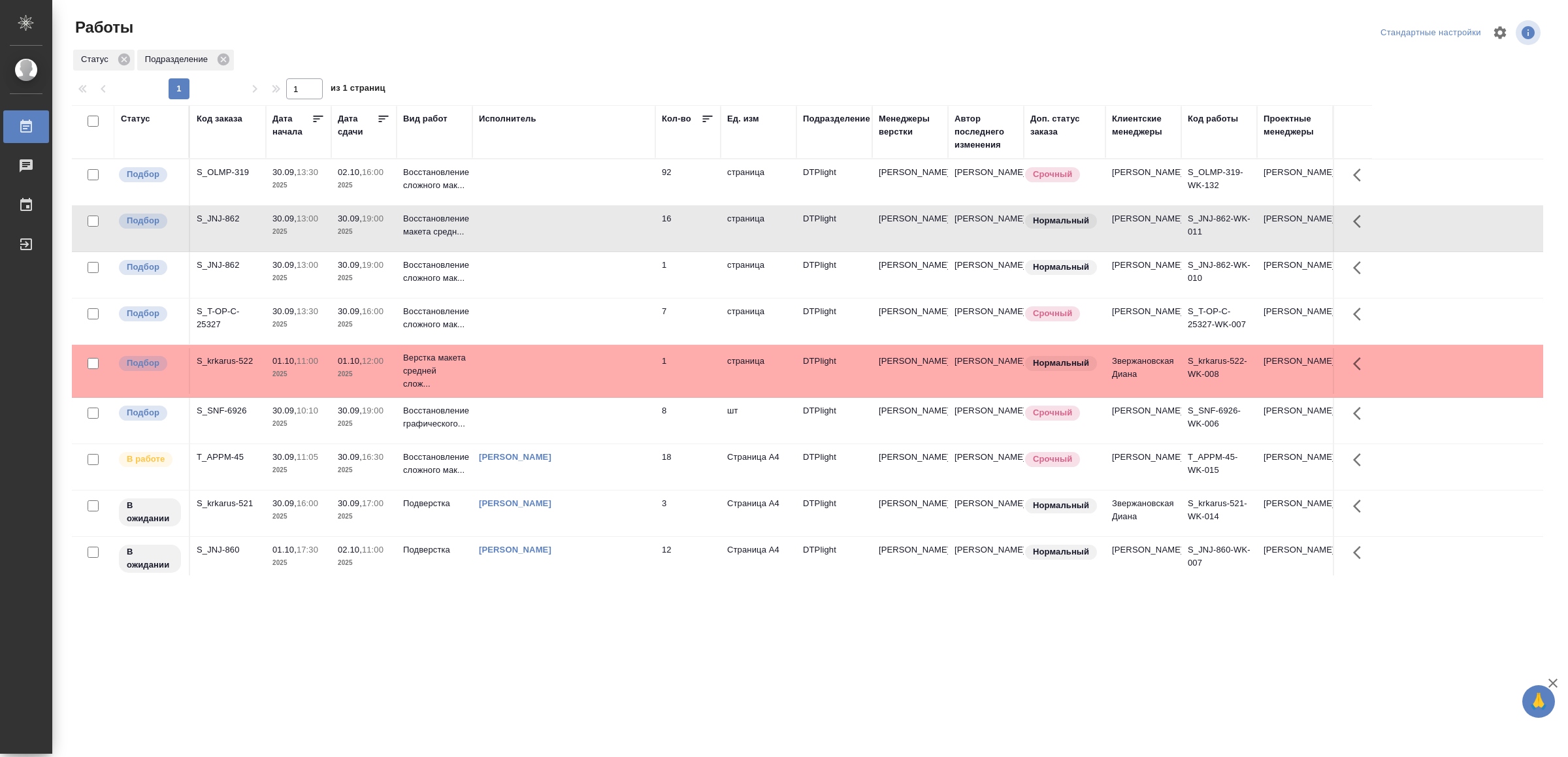
click at [588, 222] on td at bounding box center [564, 229] width 183 height 46
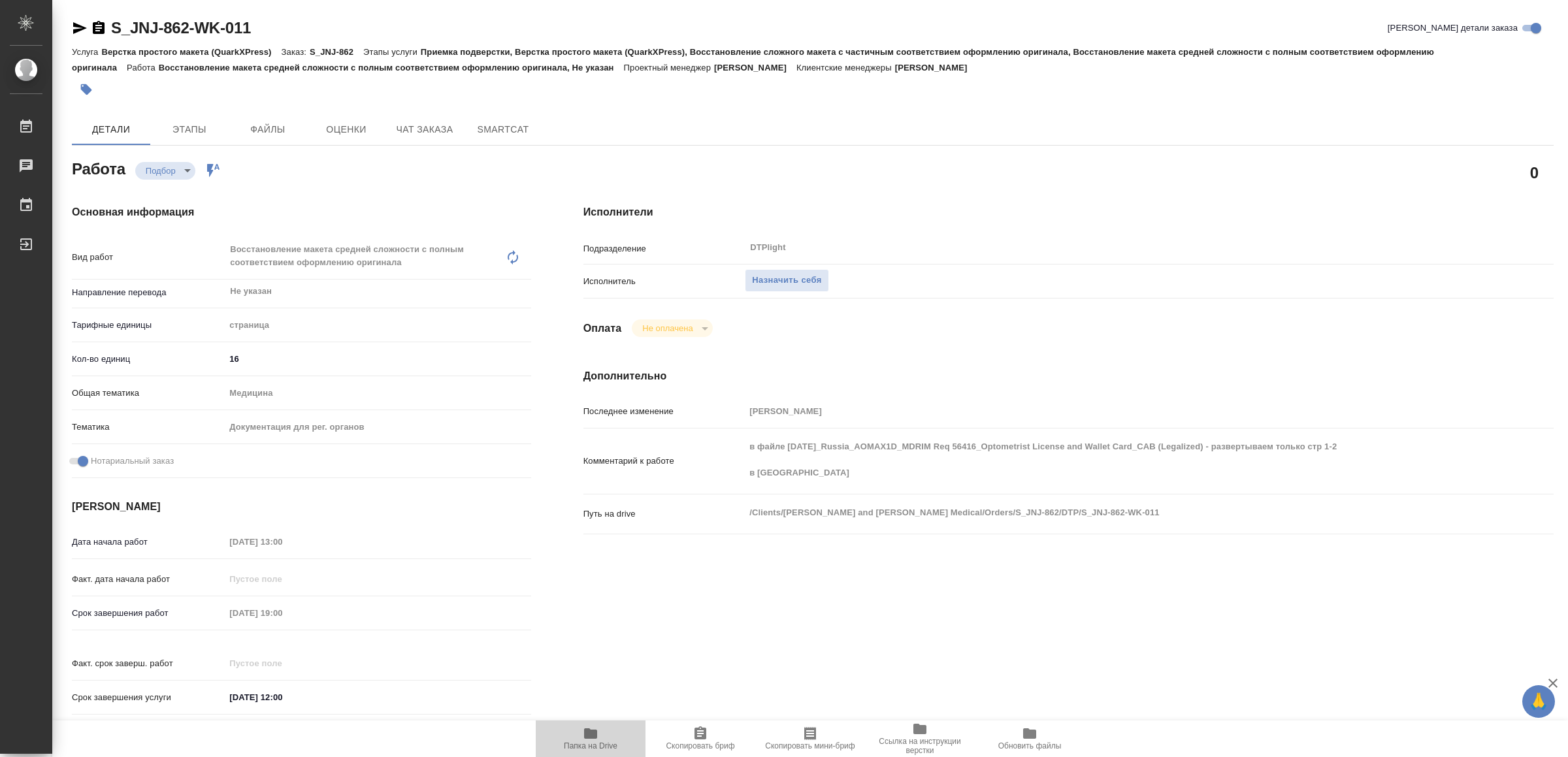
click at [584, 731] on icon "button" at bounding box center [591, 733] width 13 height 10
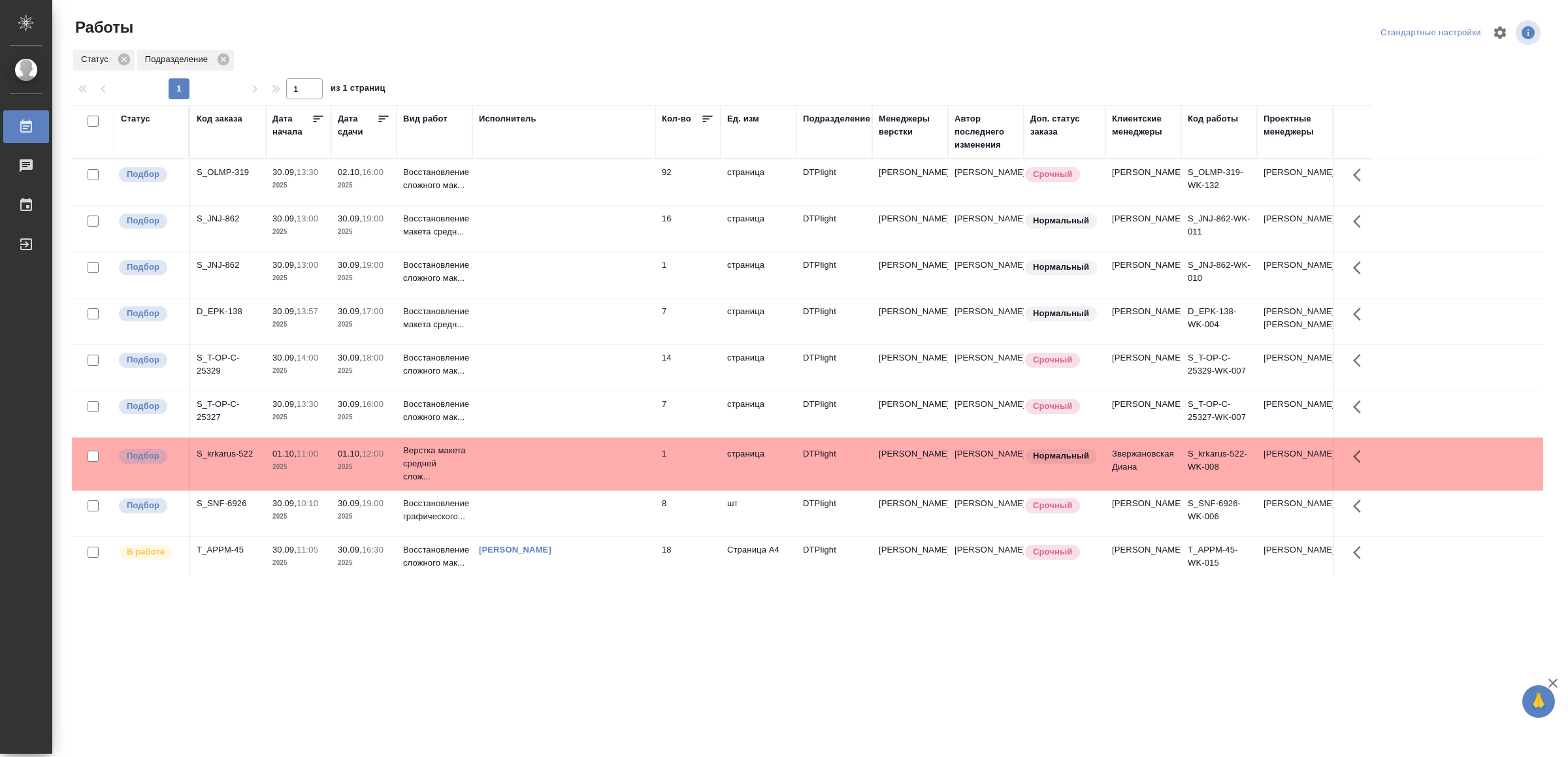
click at [618, 387] on td at bounding box center [564, 368] width 183 height 46
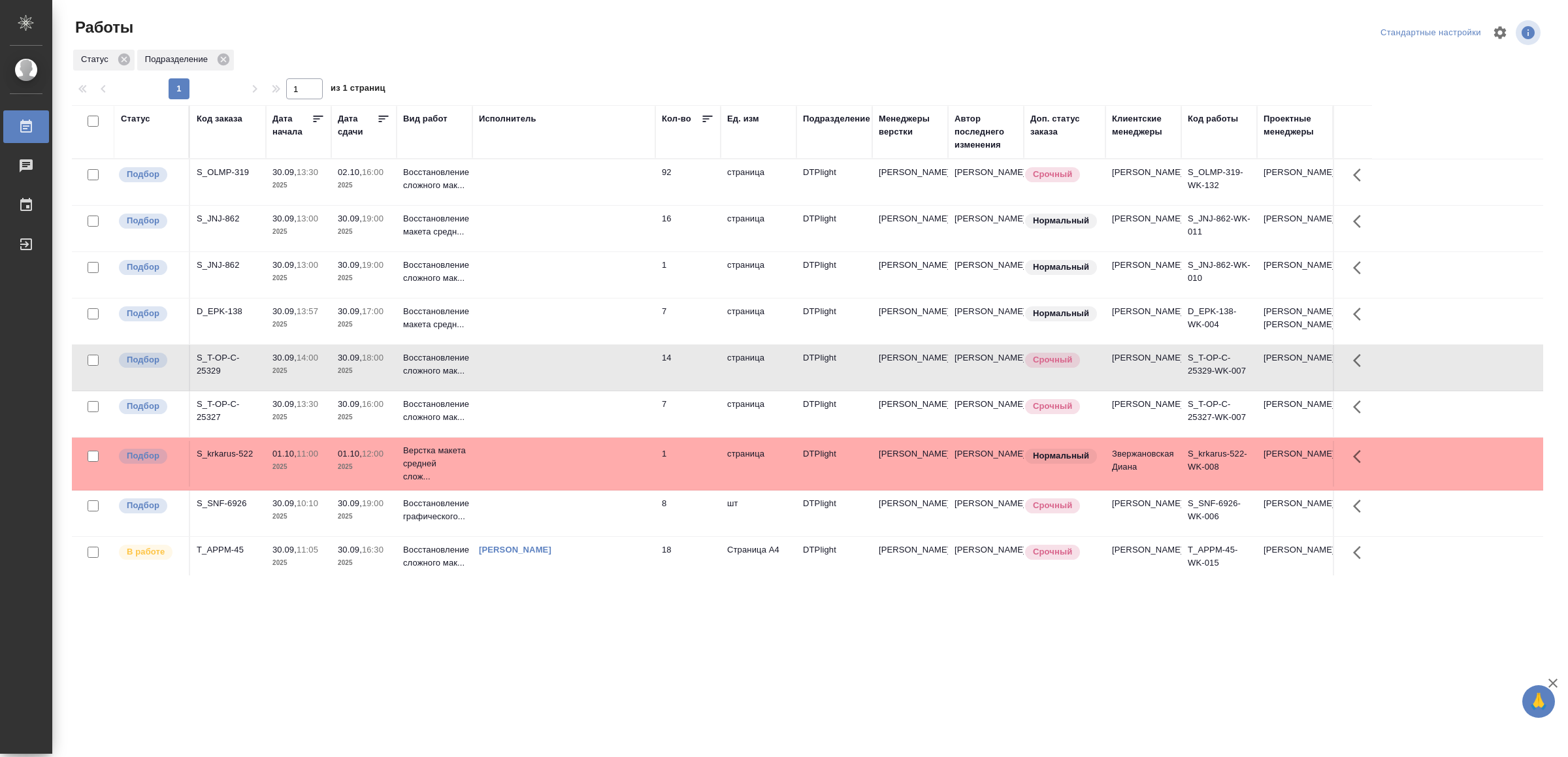
click at [618, 387] on td at bounding box center [564, 368] width 183 height 46
click at [567, 344] on td at bounding box center [564, 322] width 183 height 46
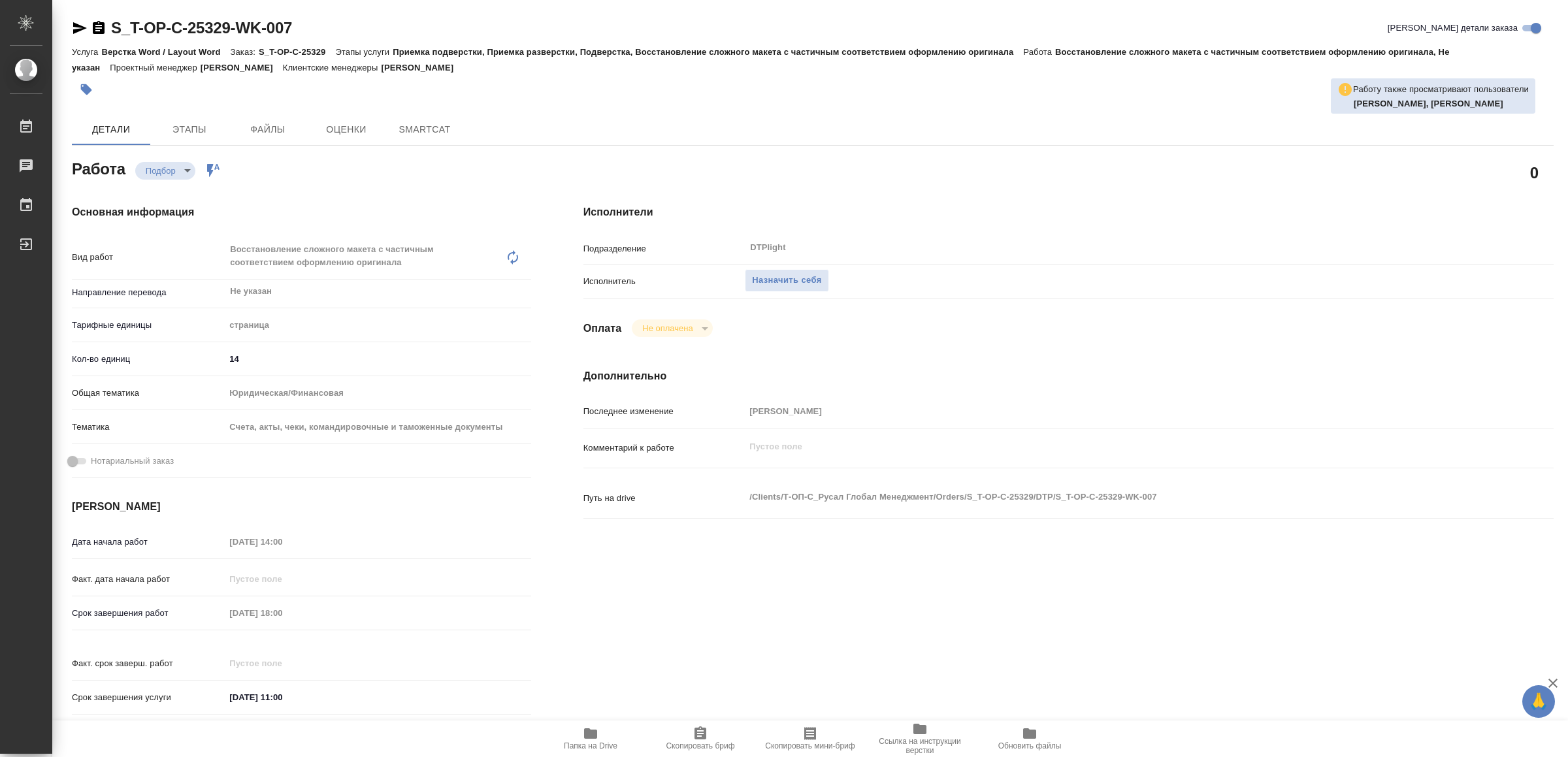
click at [604, 731] on span "Папка на Drive" at bounding box center [591, 738] width 94 height 25
type textarea "x"
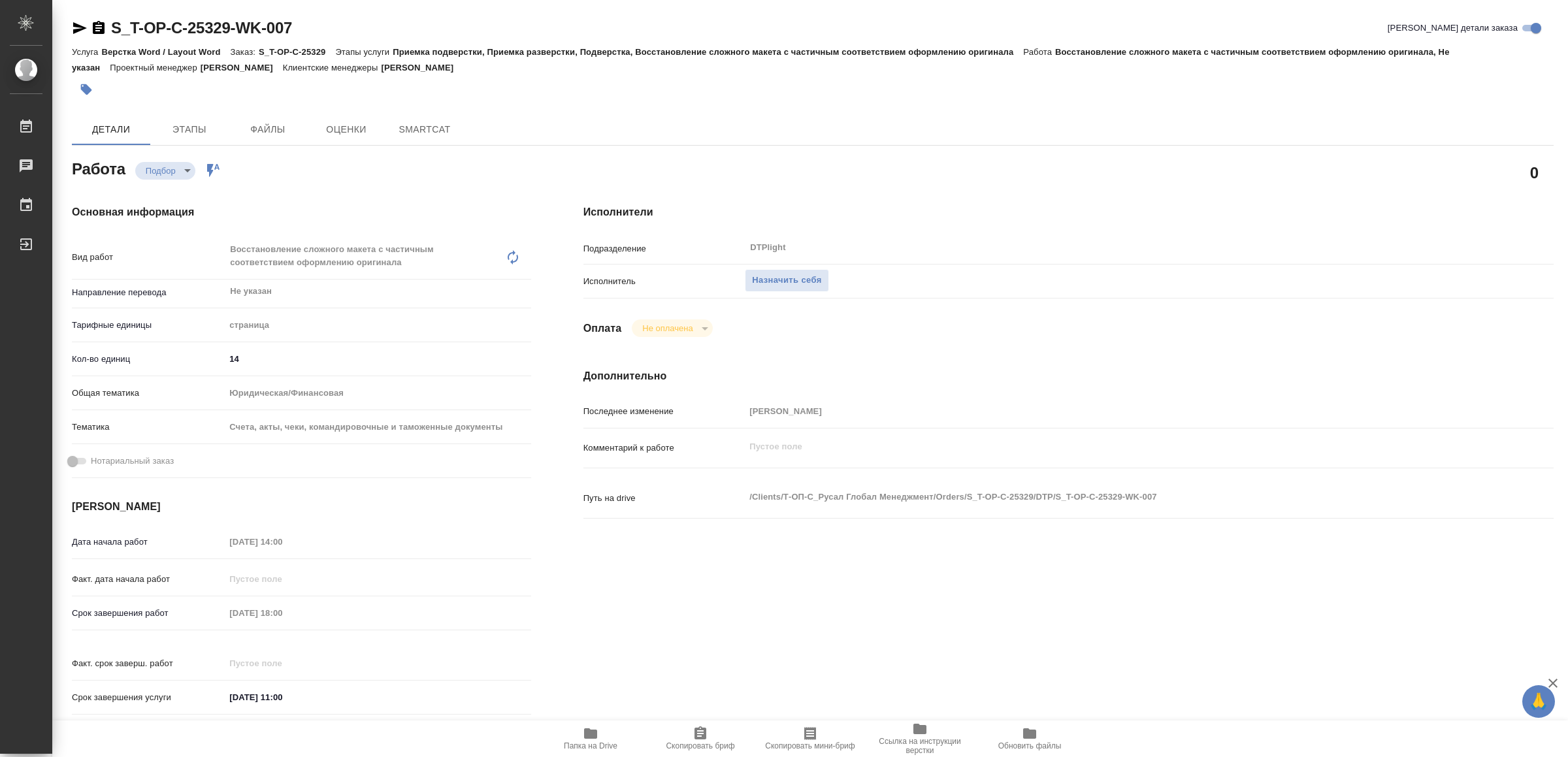
type textarea "x"
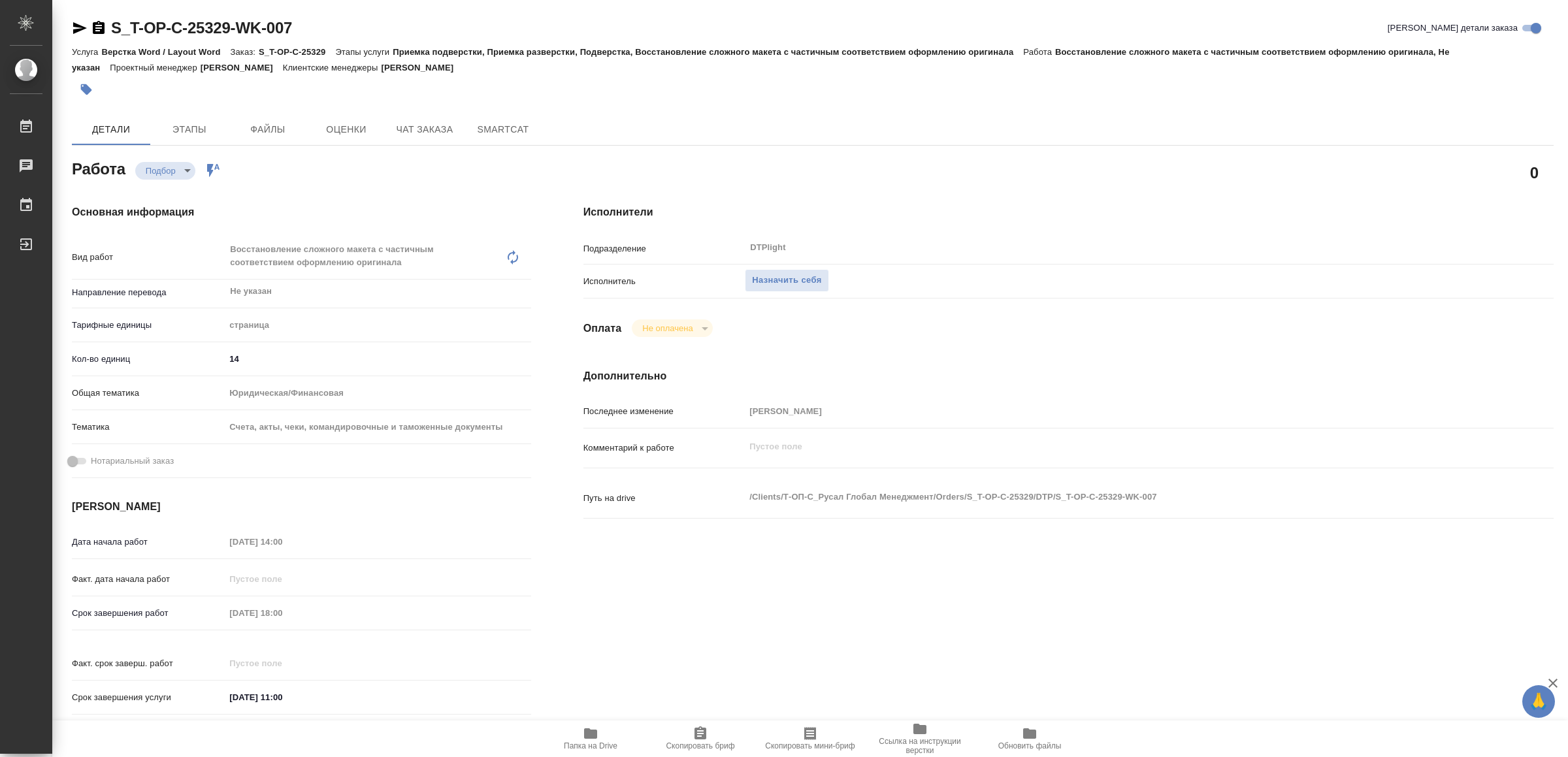
type textarea "x"
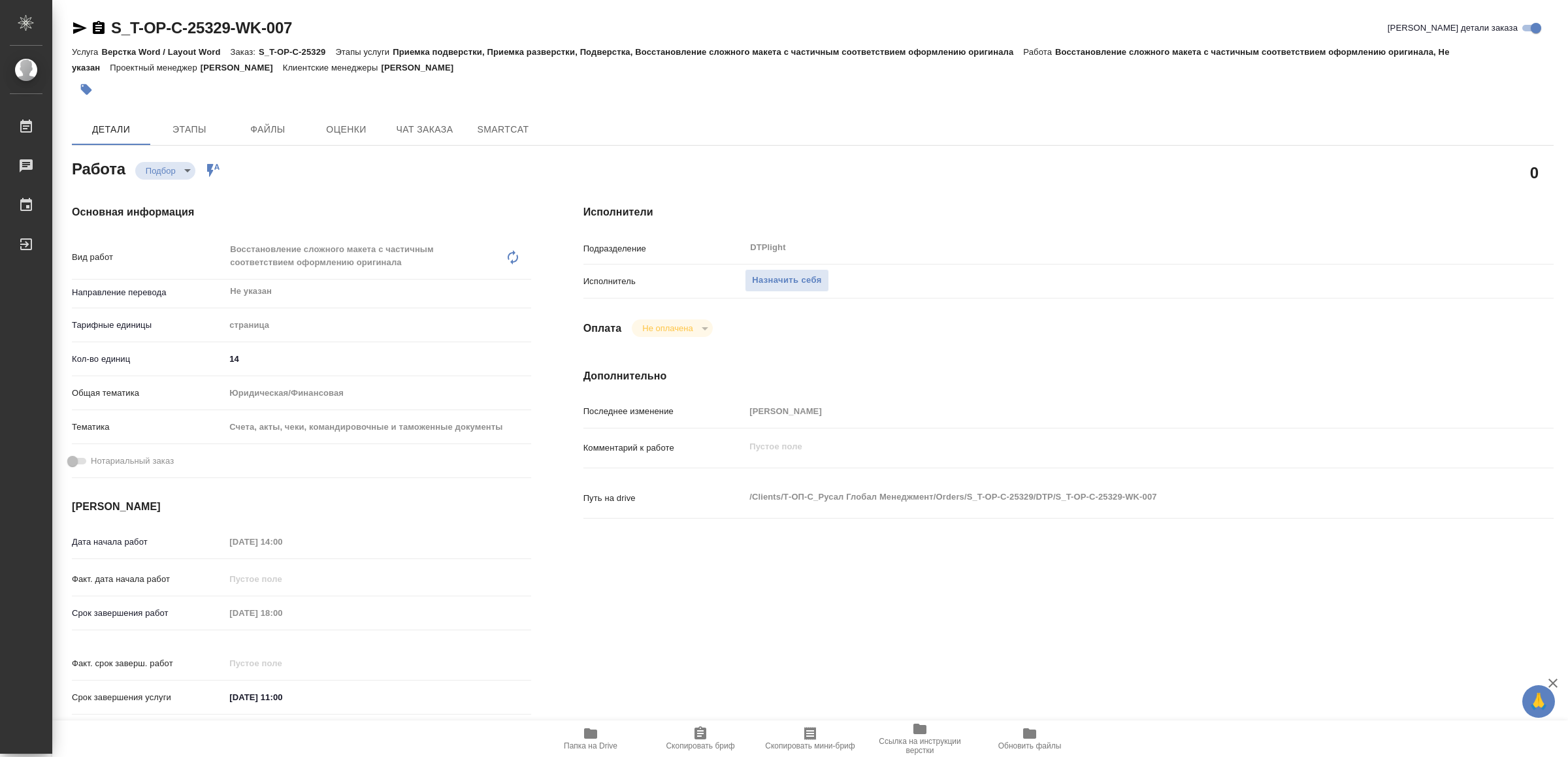
type textarea "x"
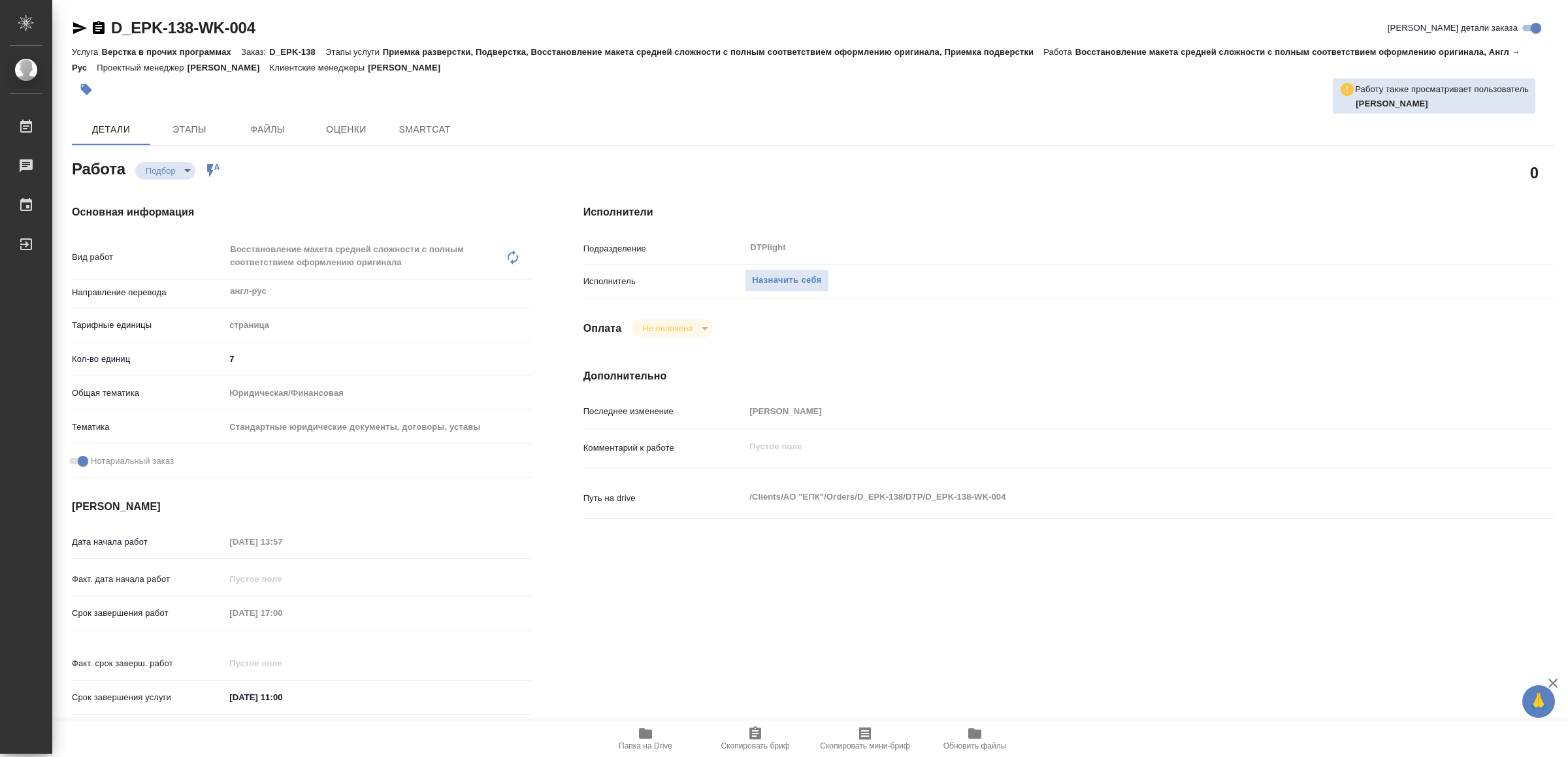
click at [629, 745] on span "Папка на Drive" at bounding box center [645, 746] width 53 height 9
type textarea "x"
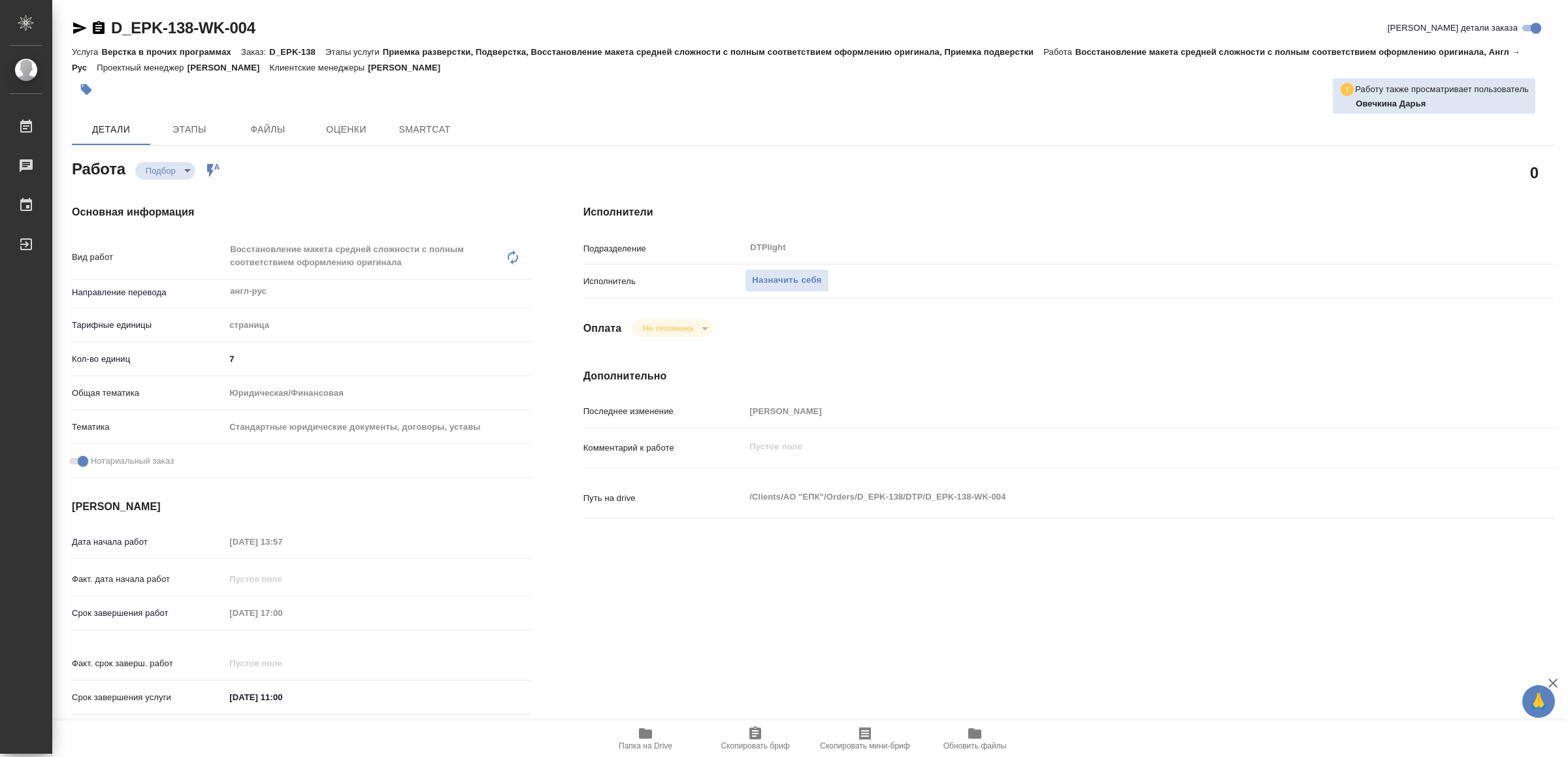
type textarea "x"
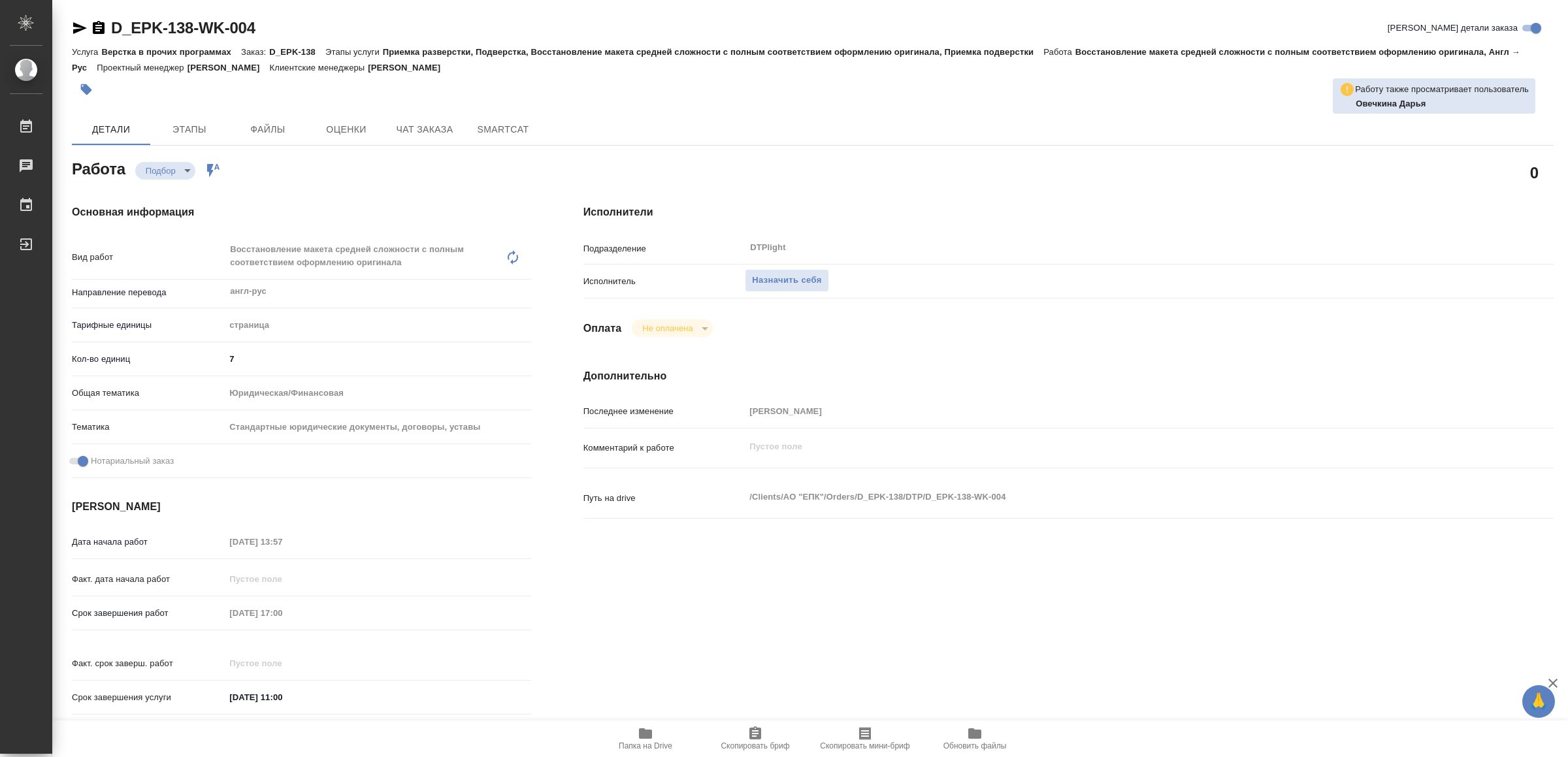
type textarea "x"
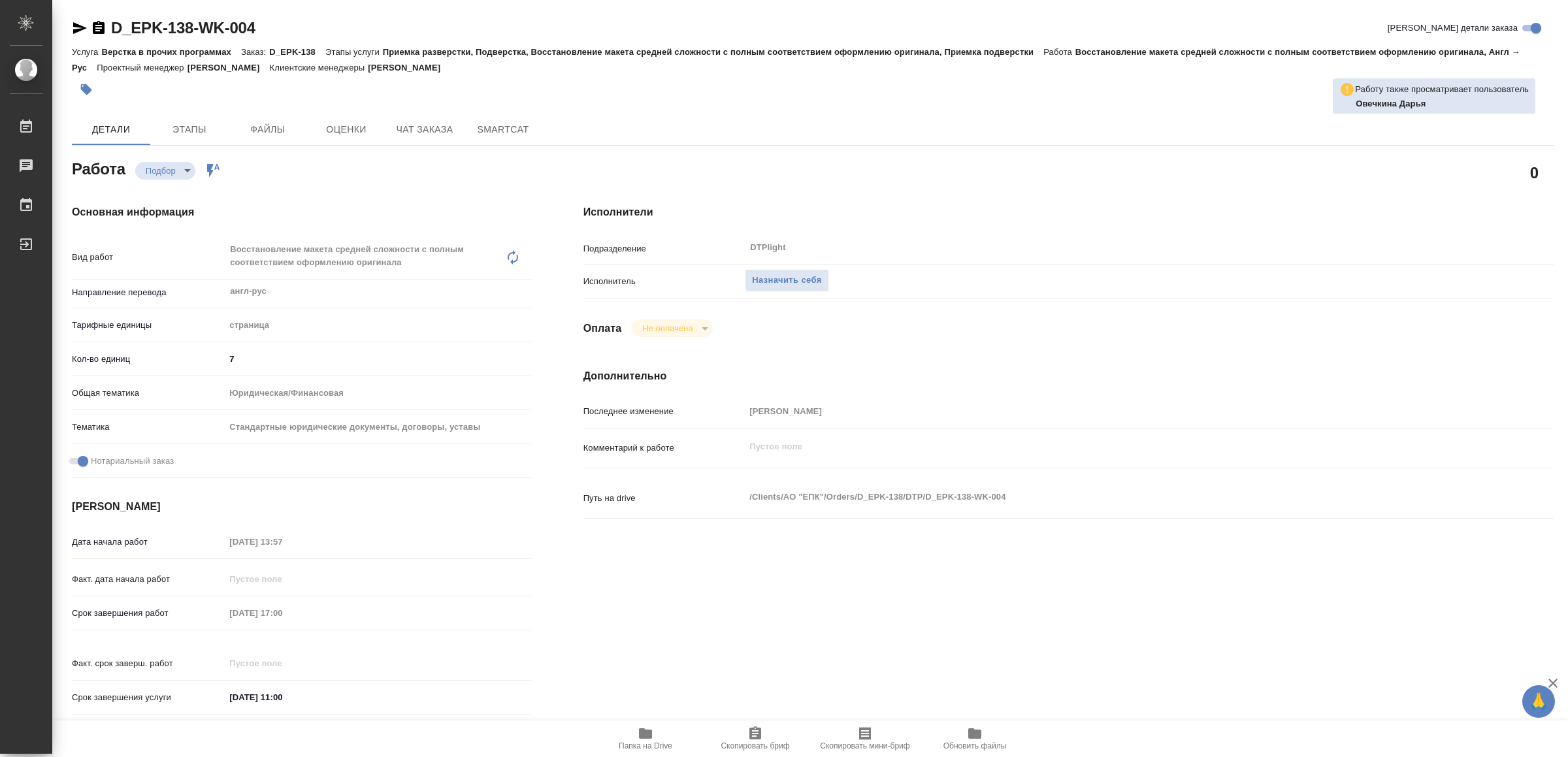
type textarea "x"
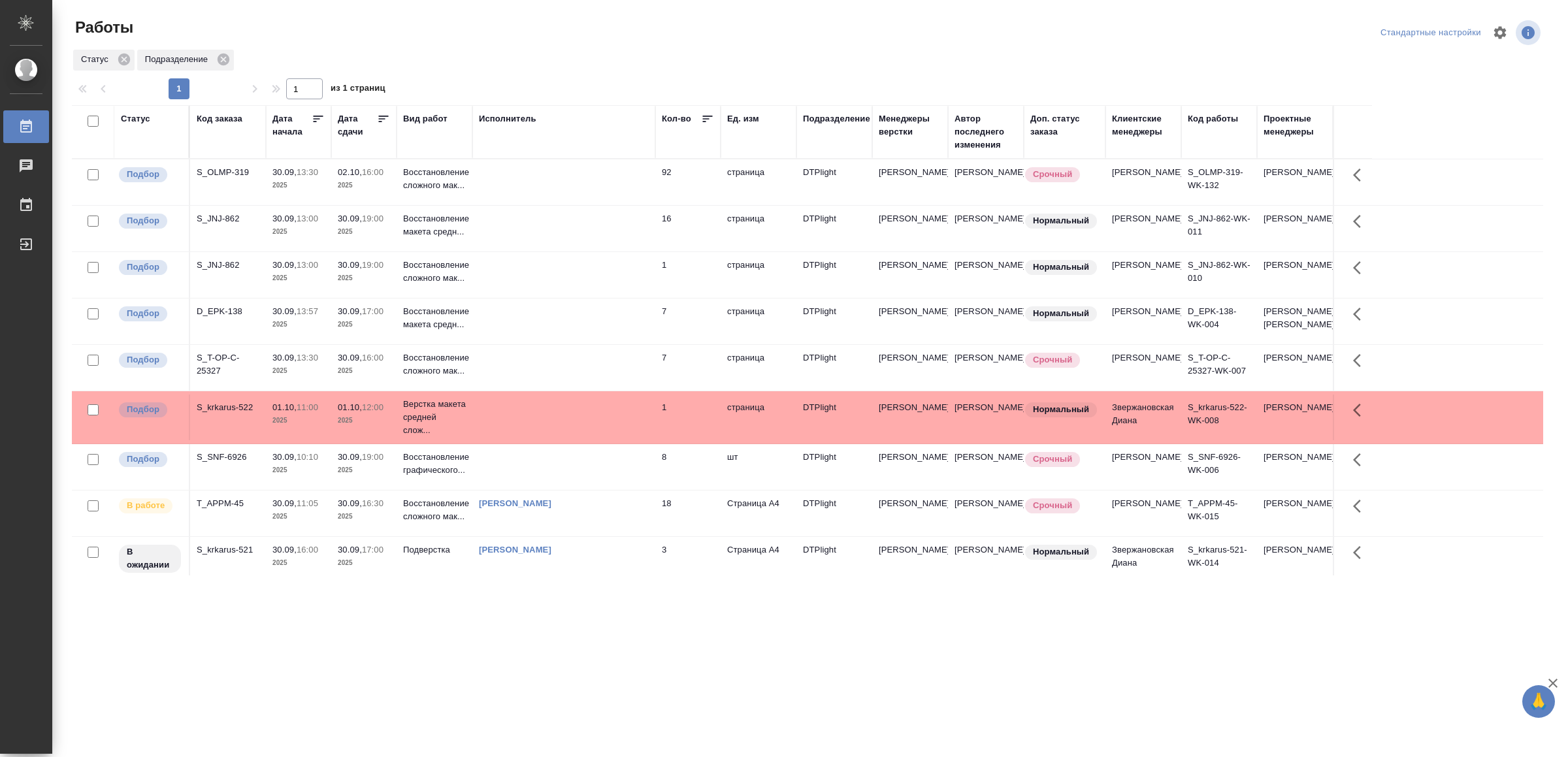
click at [579, 391] on td at bounding box center [564, 368] width 183 height 46
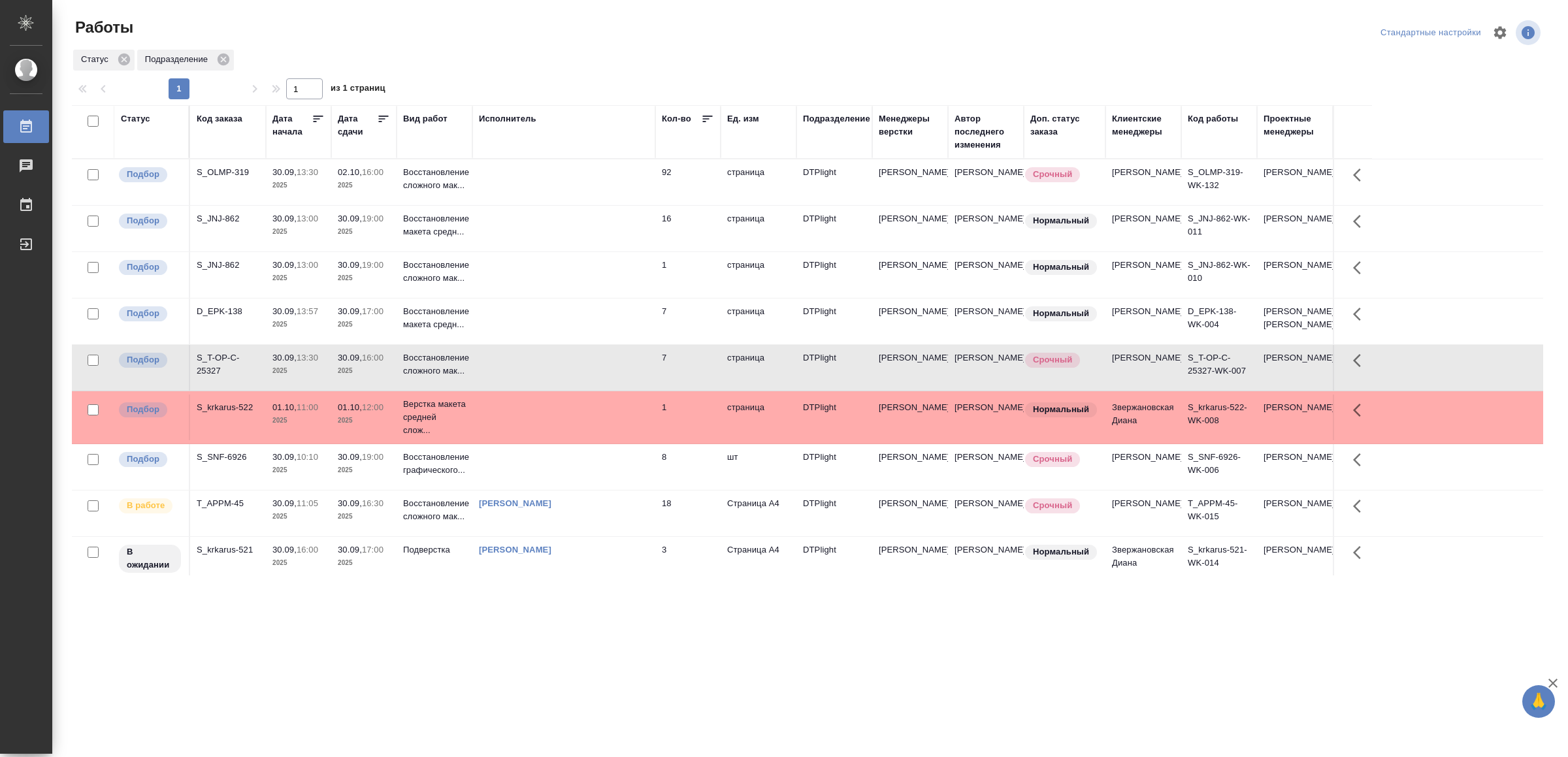
click at [580, 391] on td at bounding box center [564, 368] width 183 height 46
click at [598, 345] on td at bounding box center [564, 322] width 183 height 46
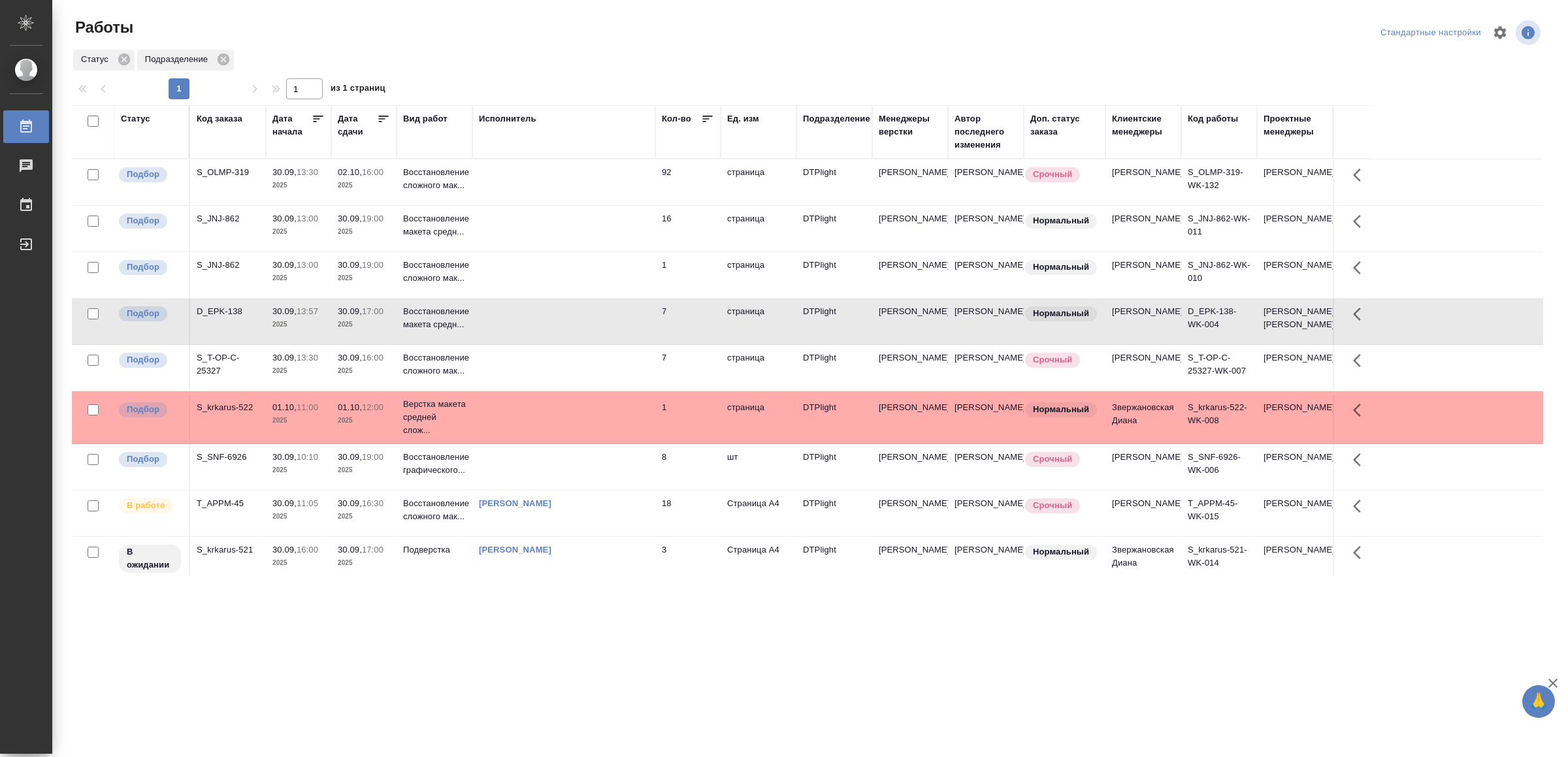
click at [598, 345] on td at bounding box center [564, 322] width 183 height 46
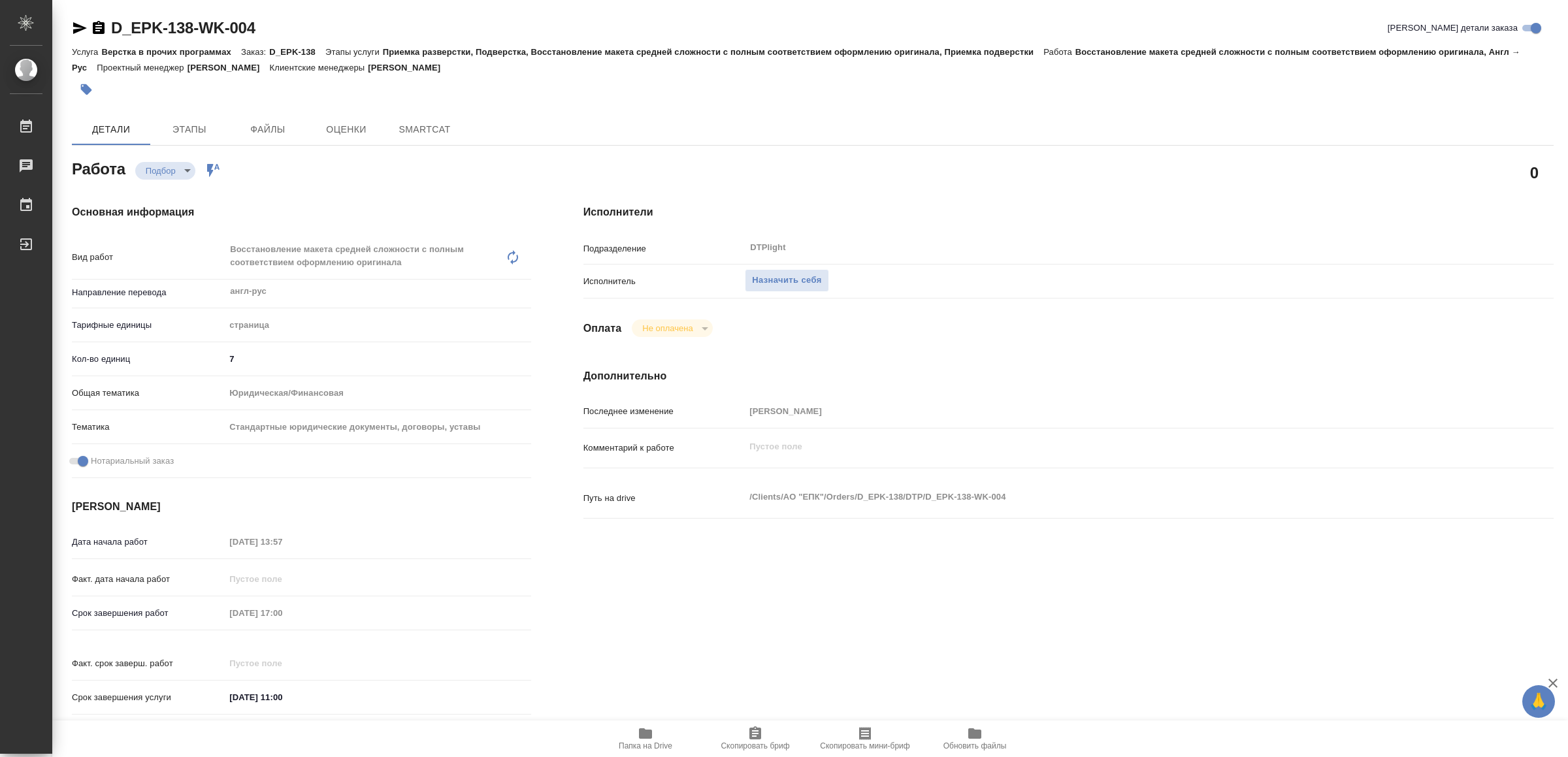
type textarea "x"
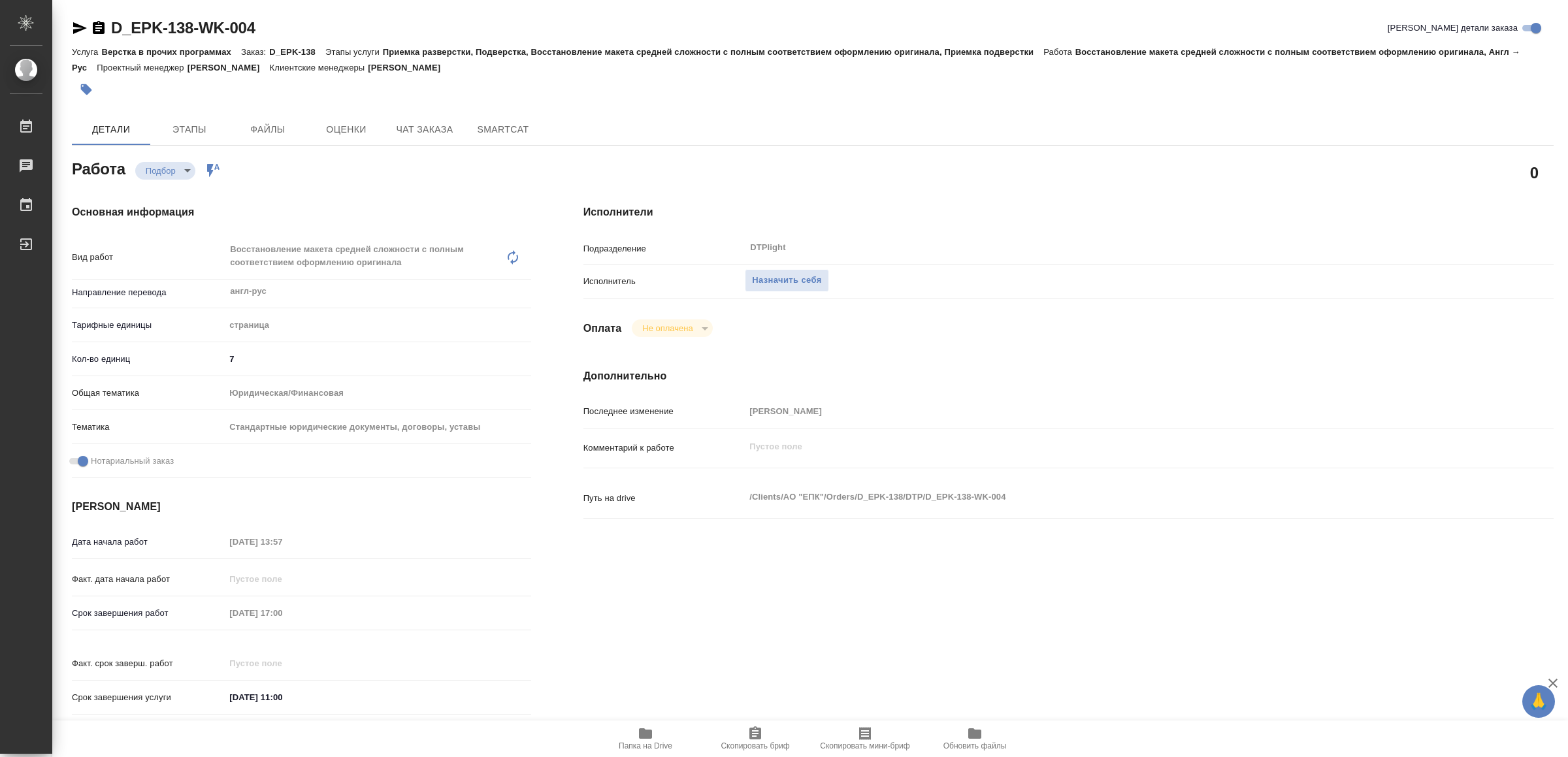
type textarea "x"
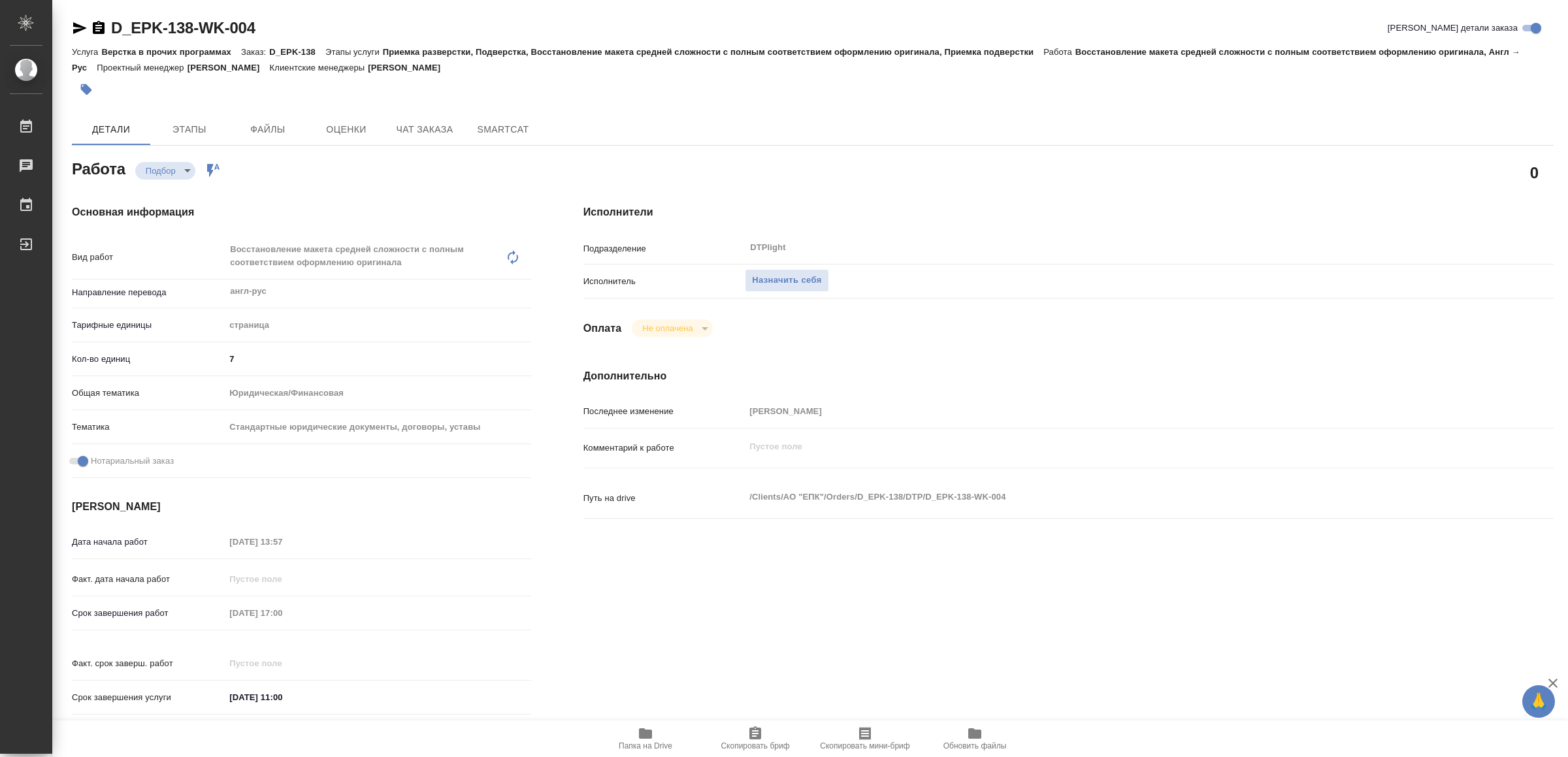
type textarea "x"
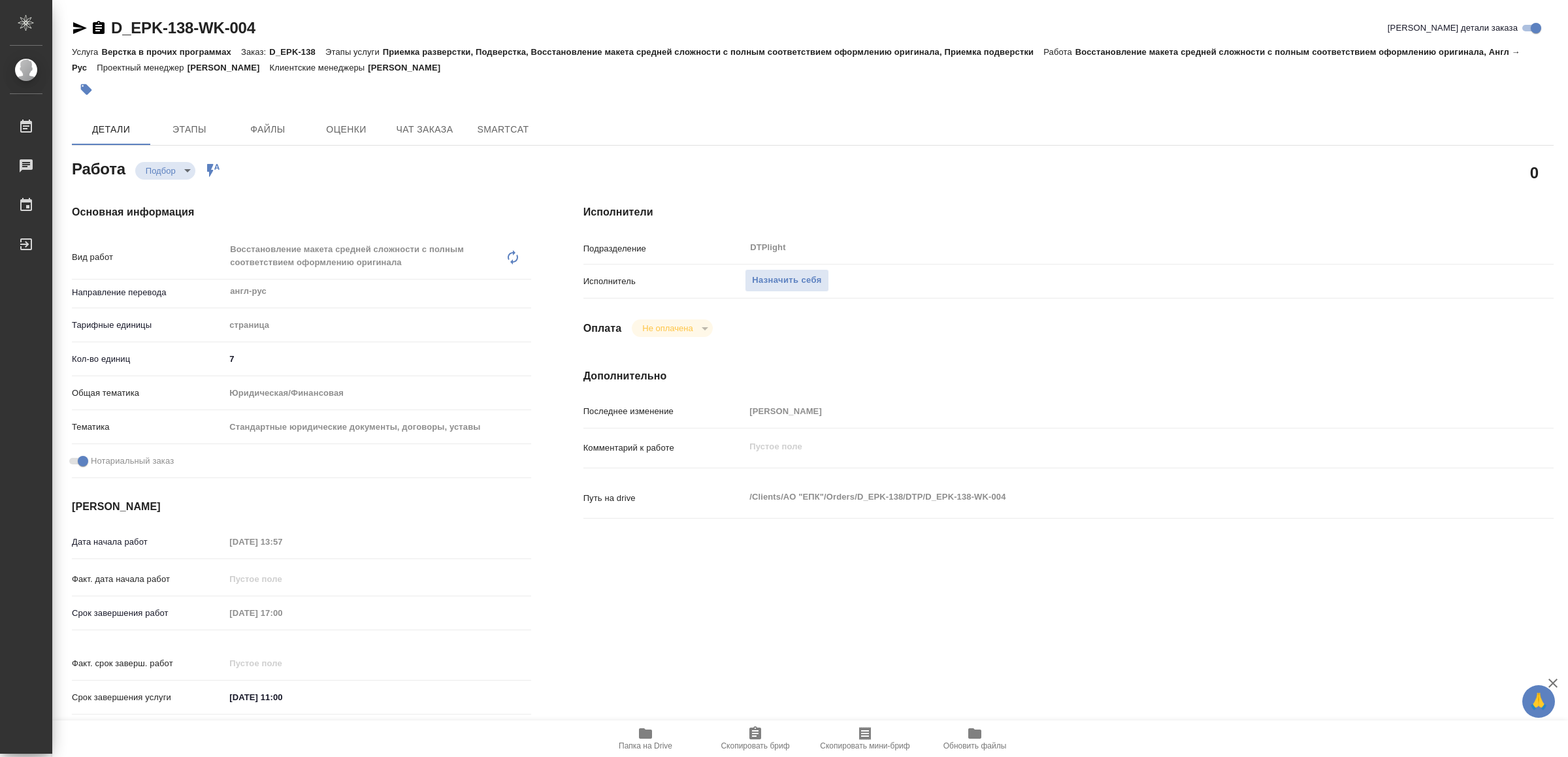
click at [653, 743] on span "Папка на Drive" at bounding box center [645, 746] width 53 height 9
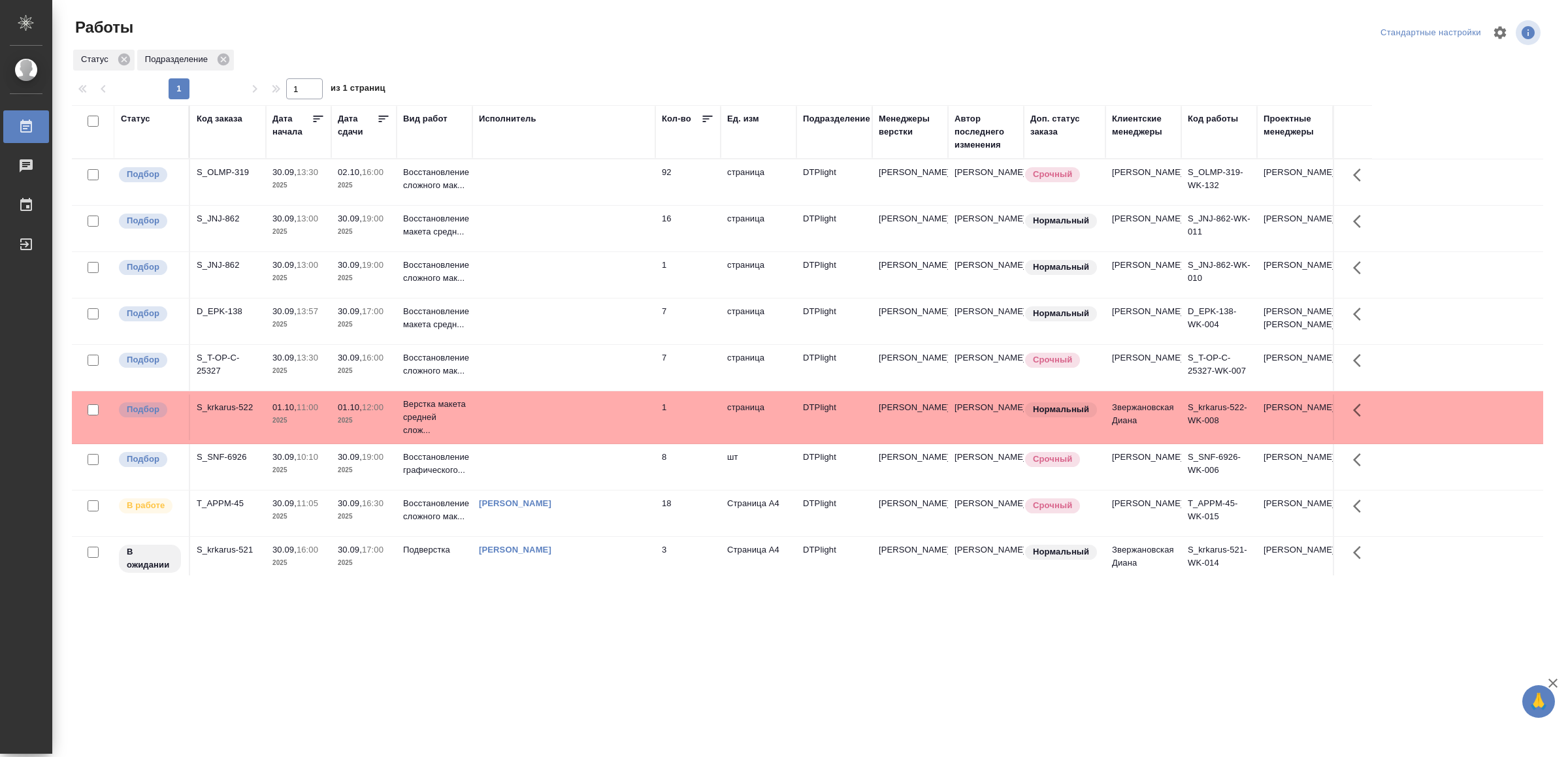
click at [531, 244] on td at bounding box center [564, 229] width 183 height 46
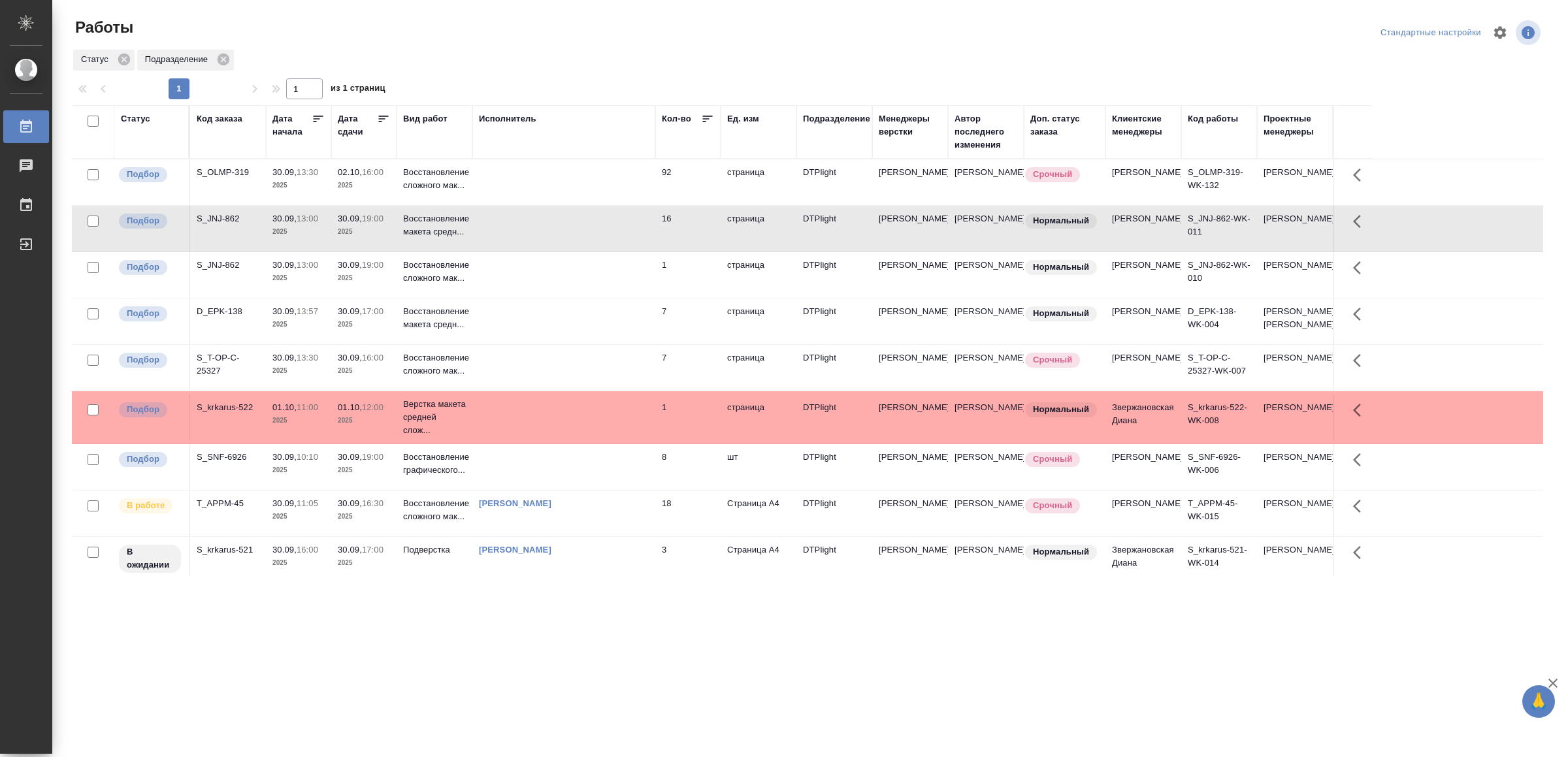
click at [531, 244] on td at bounding box center [564, 229] width 183 height 46
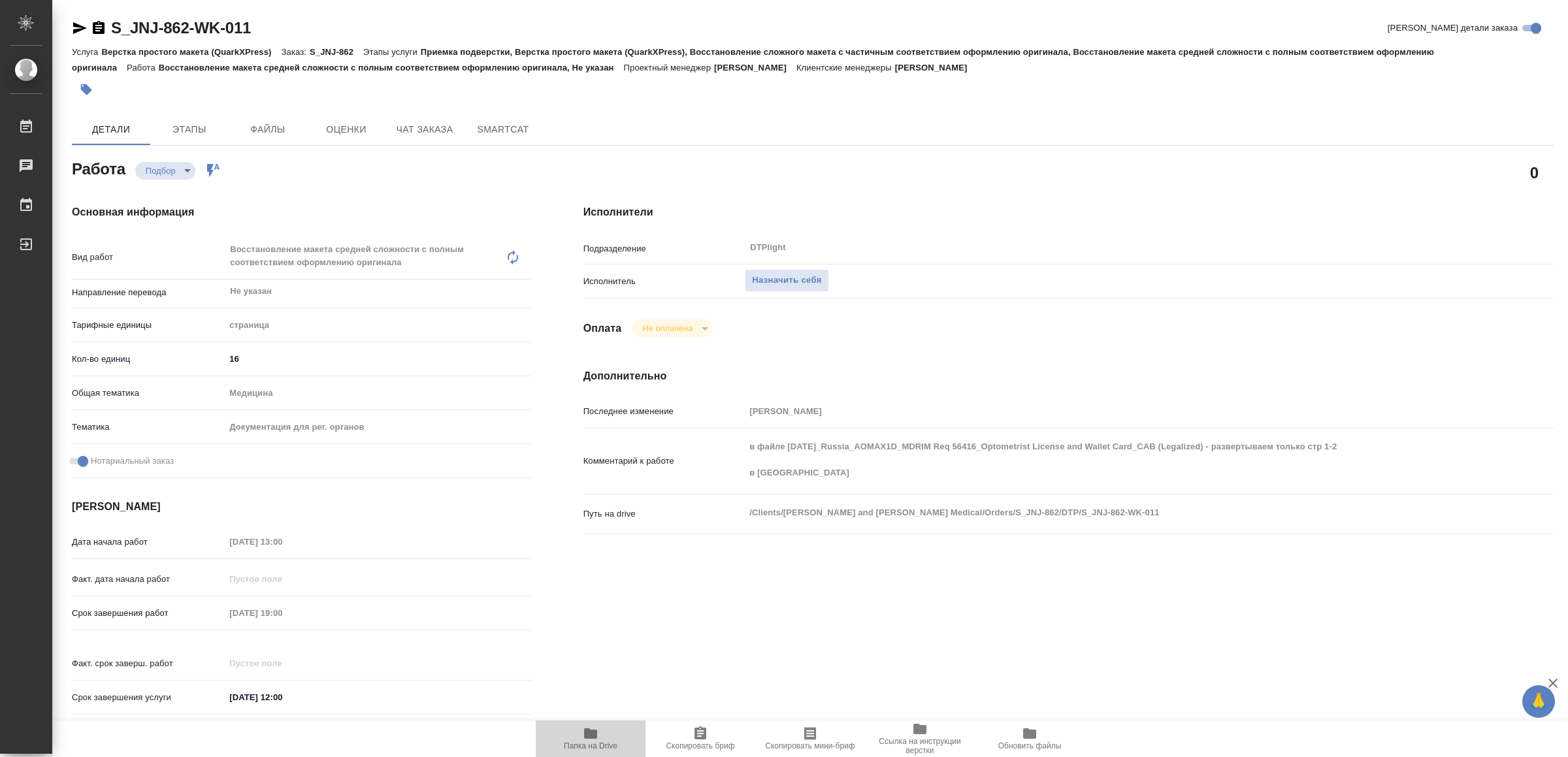
click at [594, 738] on icon "button" at bounding box center [591, 733] width 13 height 10
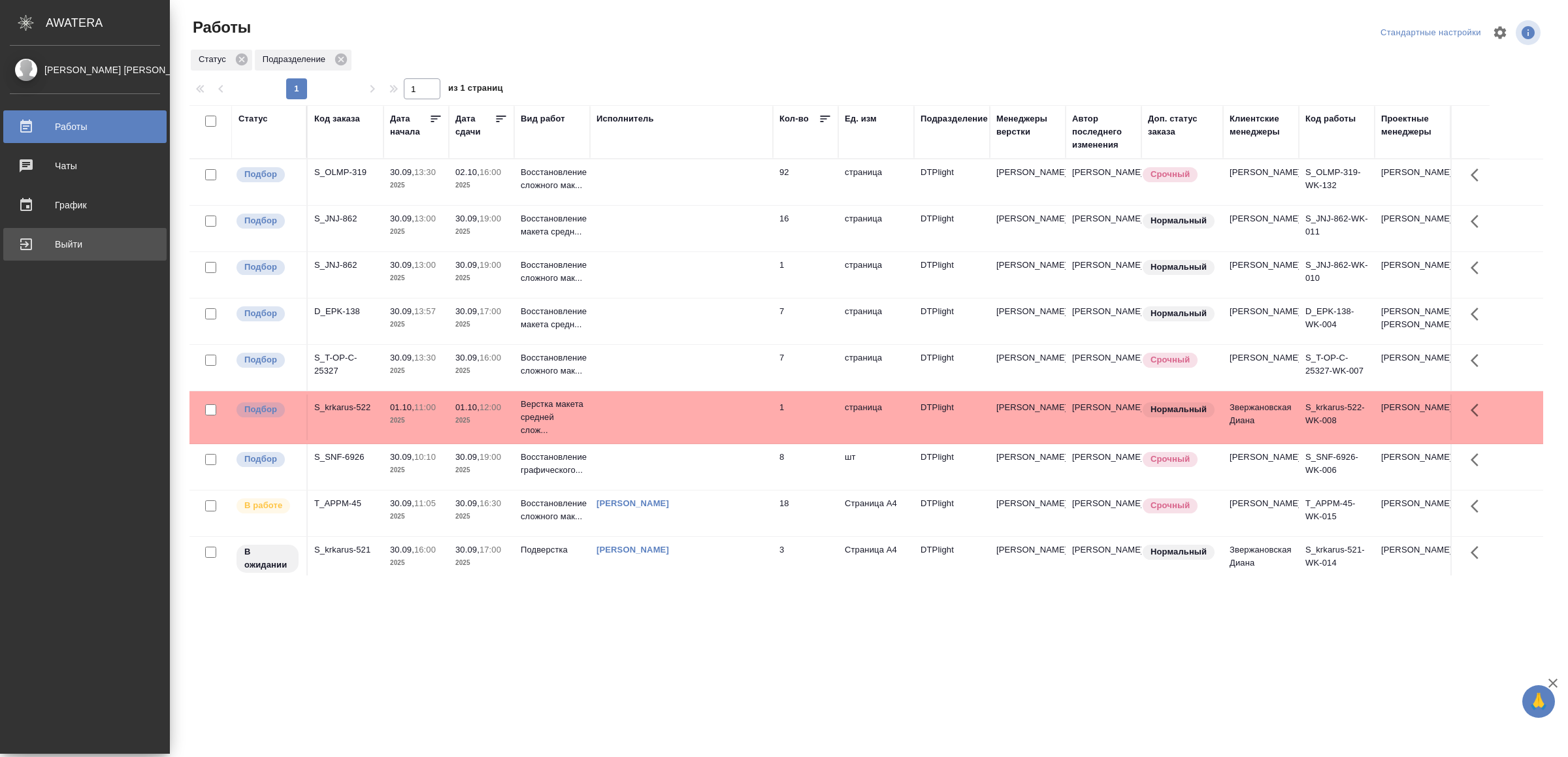
click at [50, 240] on div "Выйти" at bounding box center [85, 244] width 150 height 19
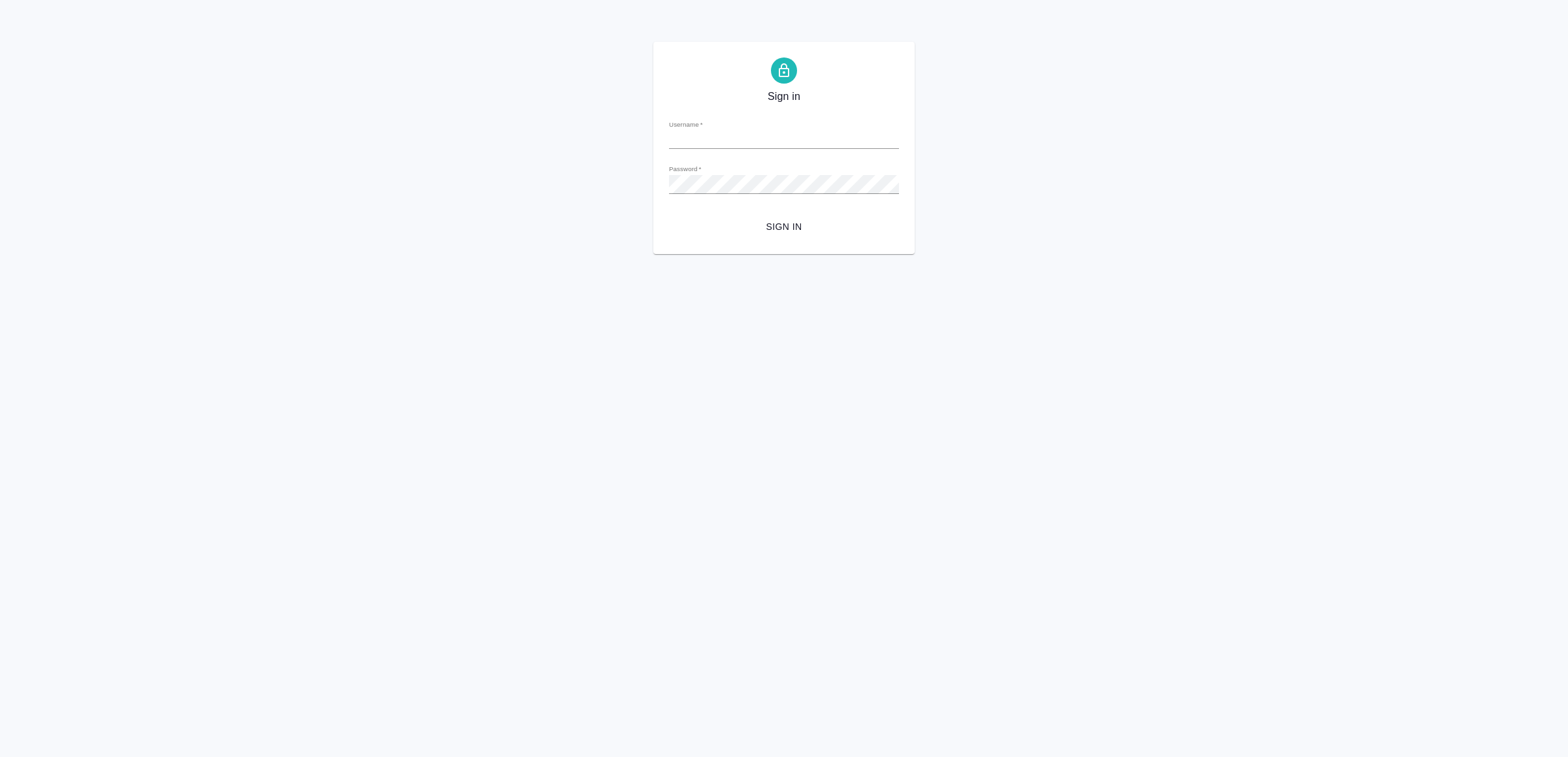
type input "v.yamkovenko@awatera.com"
click at [782, 222] on span "Sign in" at bounding box center [784, 227] width 209 height 17
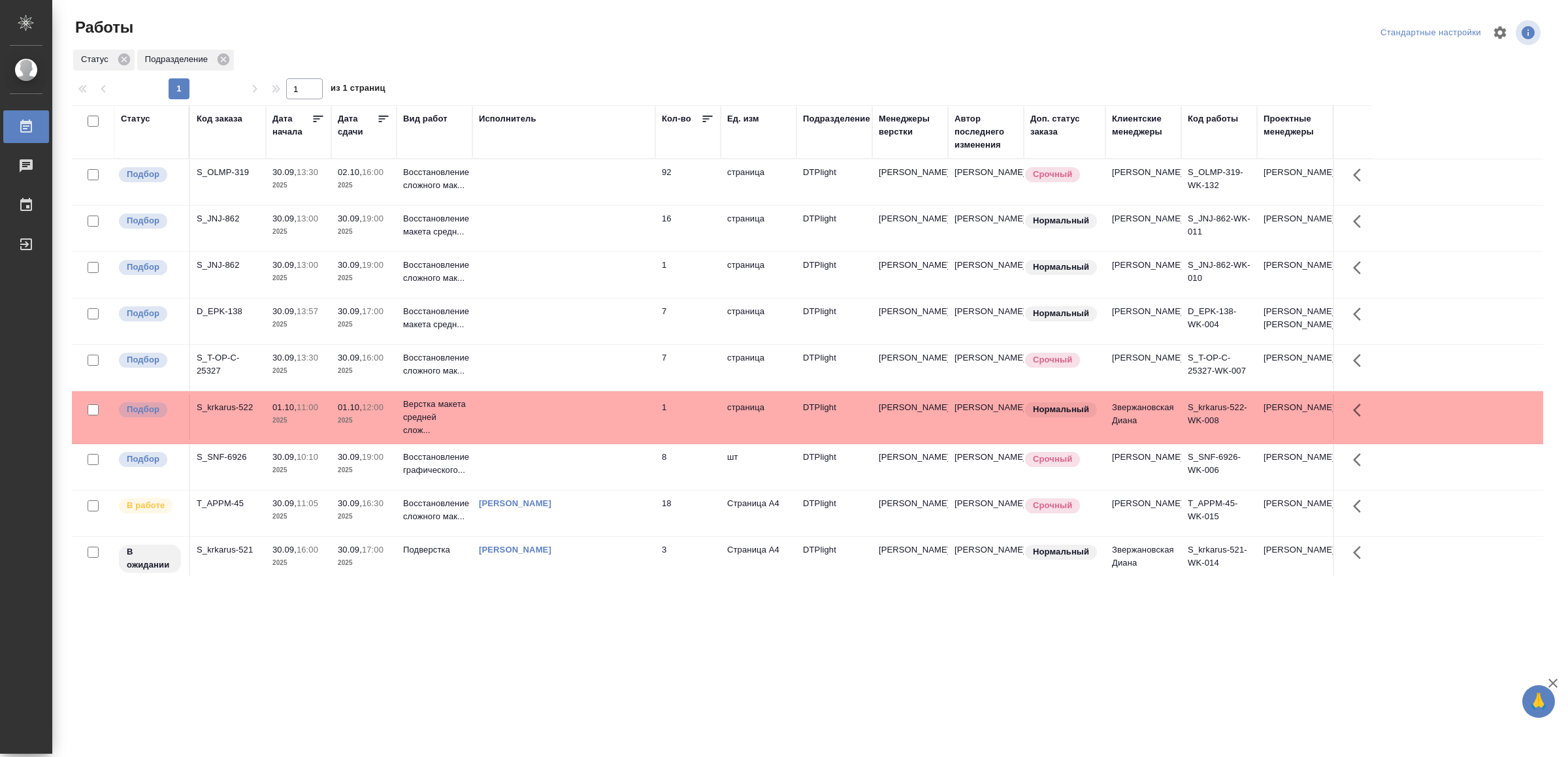
click at [602, 185] on td at bounding box center [564, 182] width 183 height 46
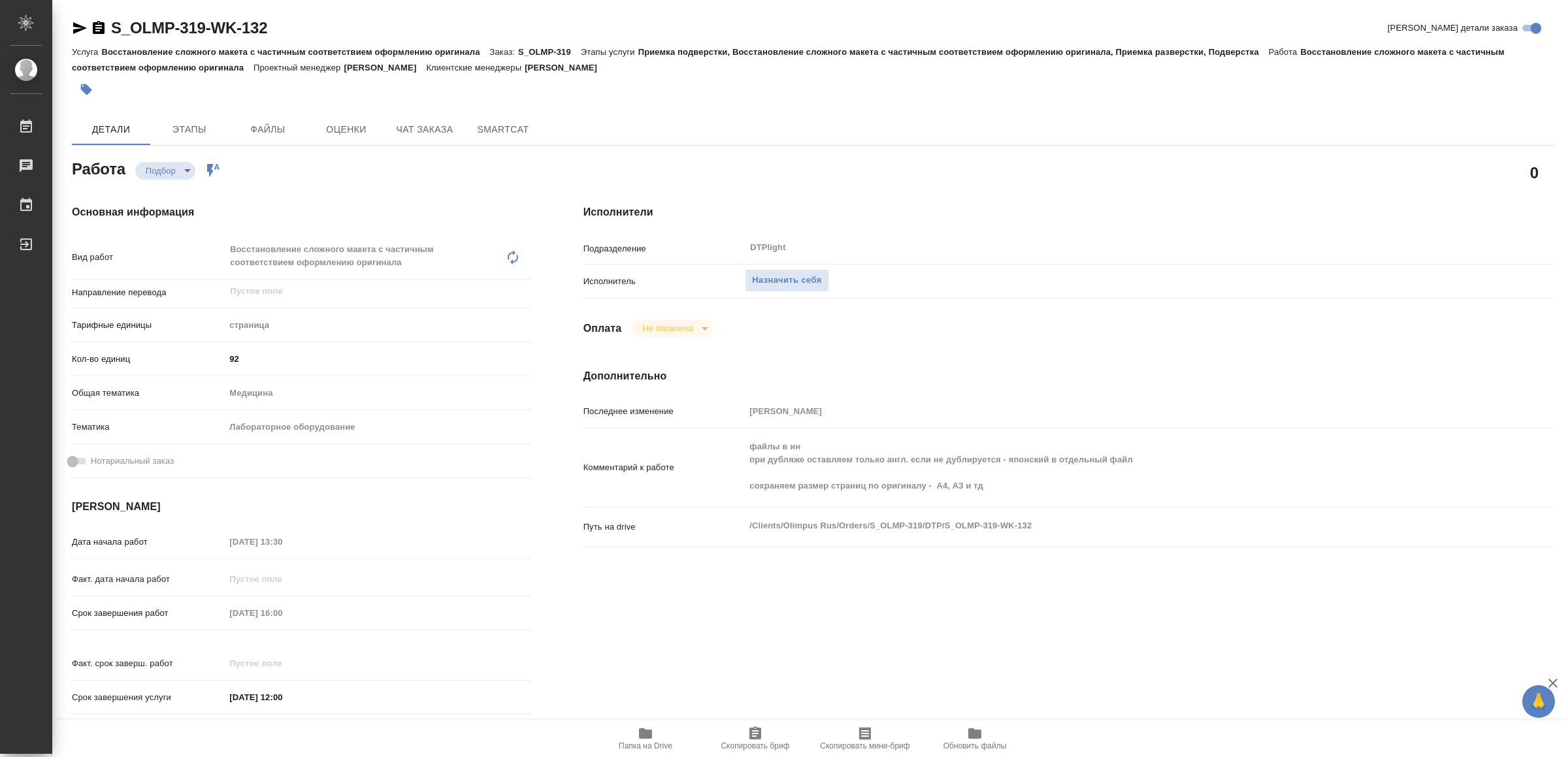
click at [634, 740] on span "Папка на Drive" at bounding box center [645, 738] width 94 height 25
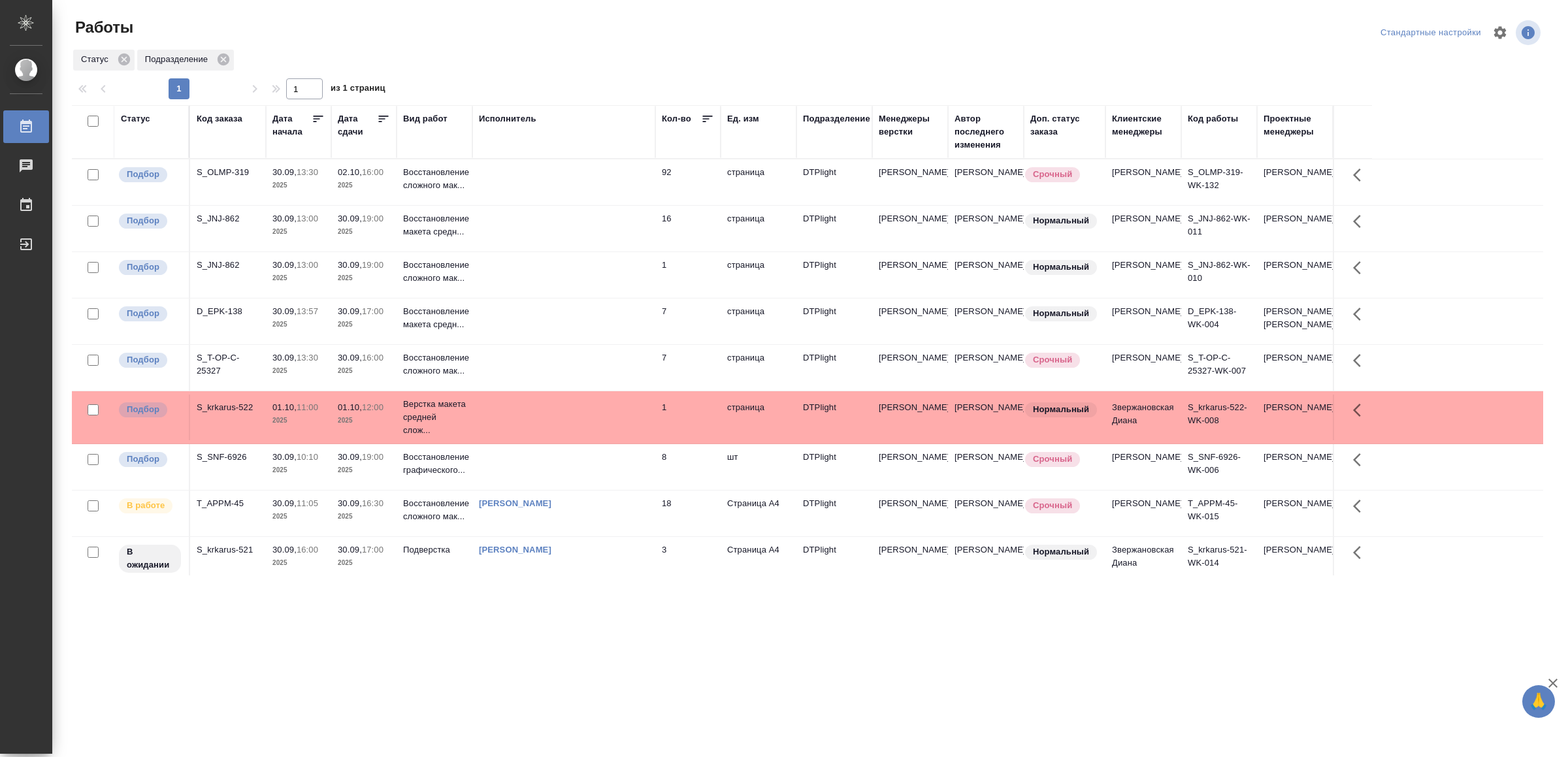
scroll to position [204, 0]
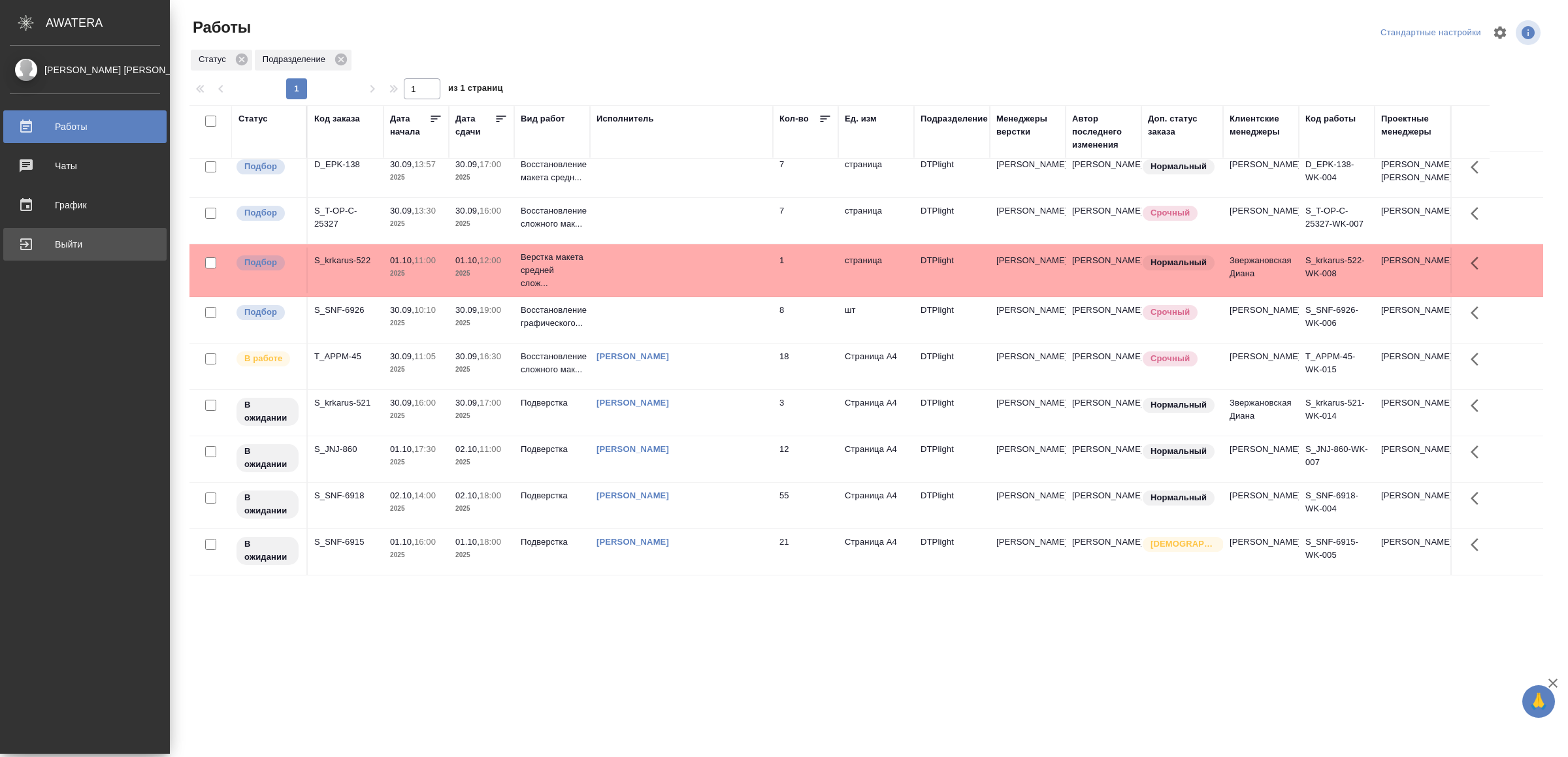
click at [31, 241] on div "Выйти" at bounding box center [85, 244] width 150 height 19
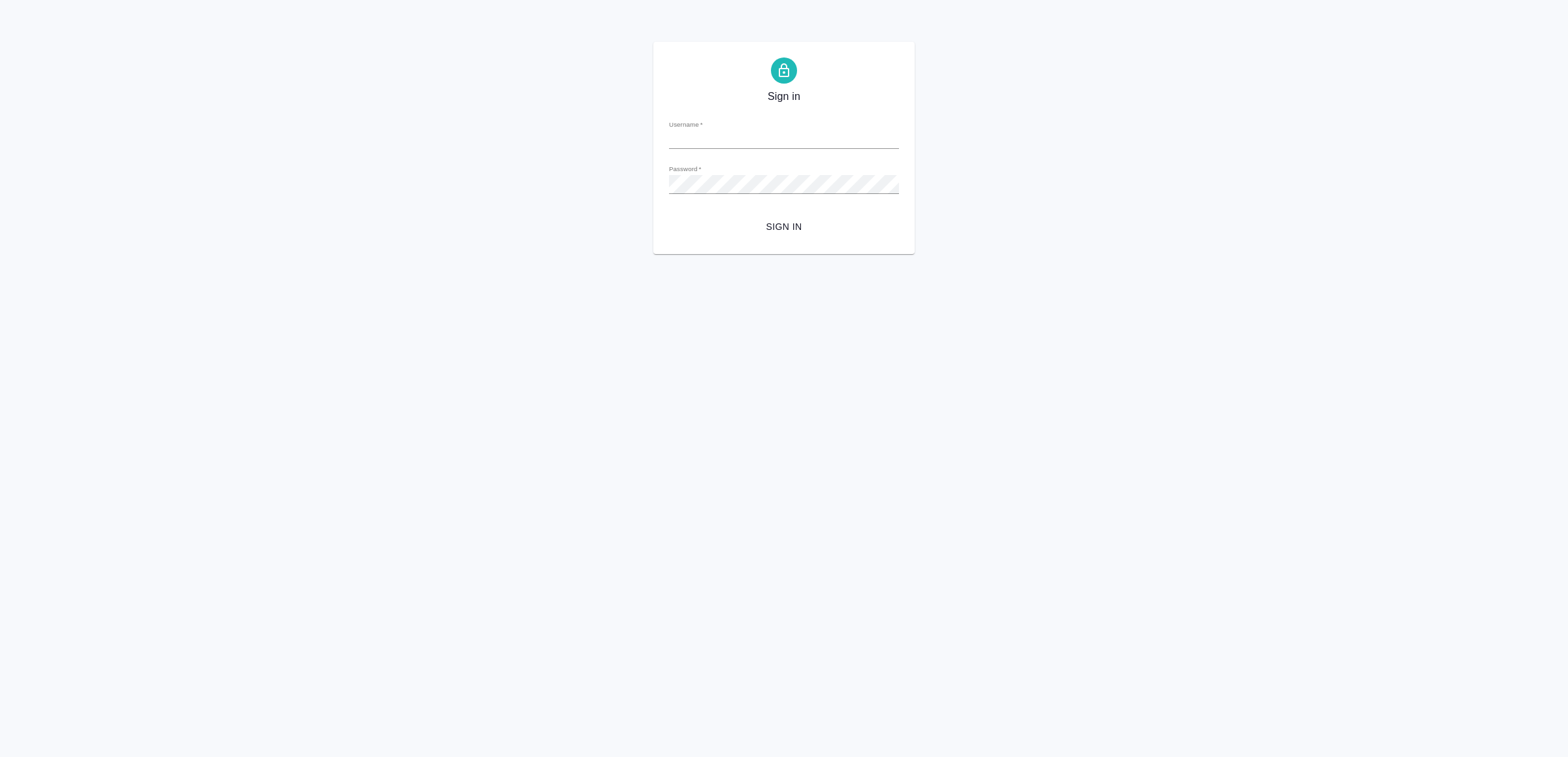
type input "[EMAIL_ADDRESS][DOMAIN_NAME]"
click at [822, 233] on span "Sign in" at bounding box center [784, 227] width 209 height 17
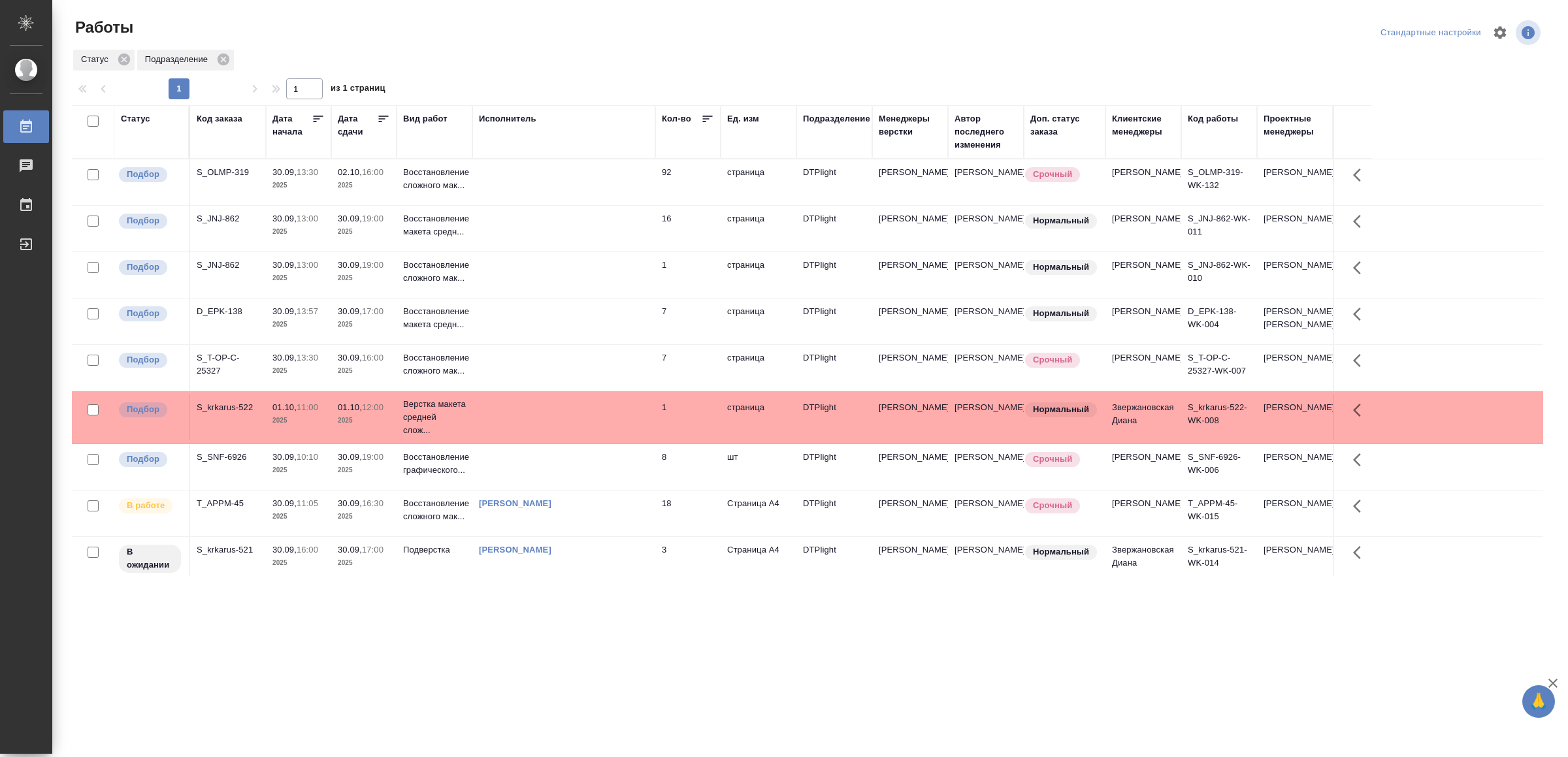
click at [608, 345] on td at bounding box center [564, 322] width 183 height 46
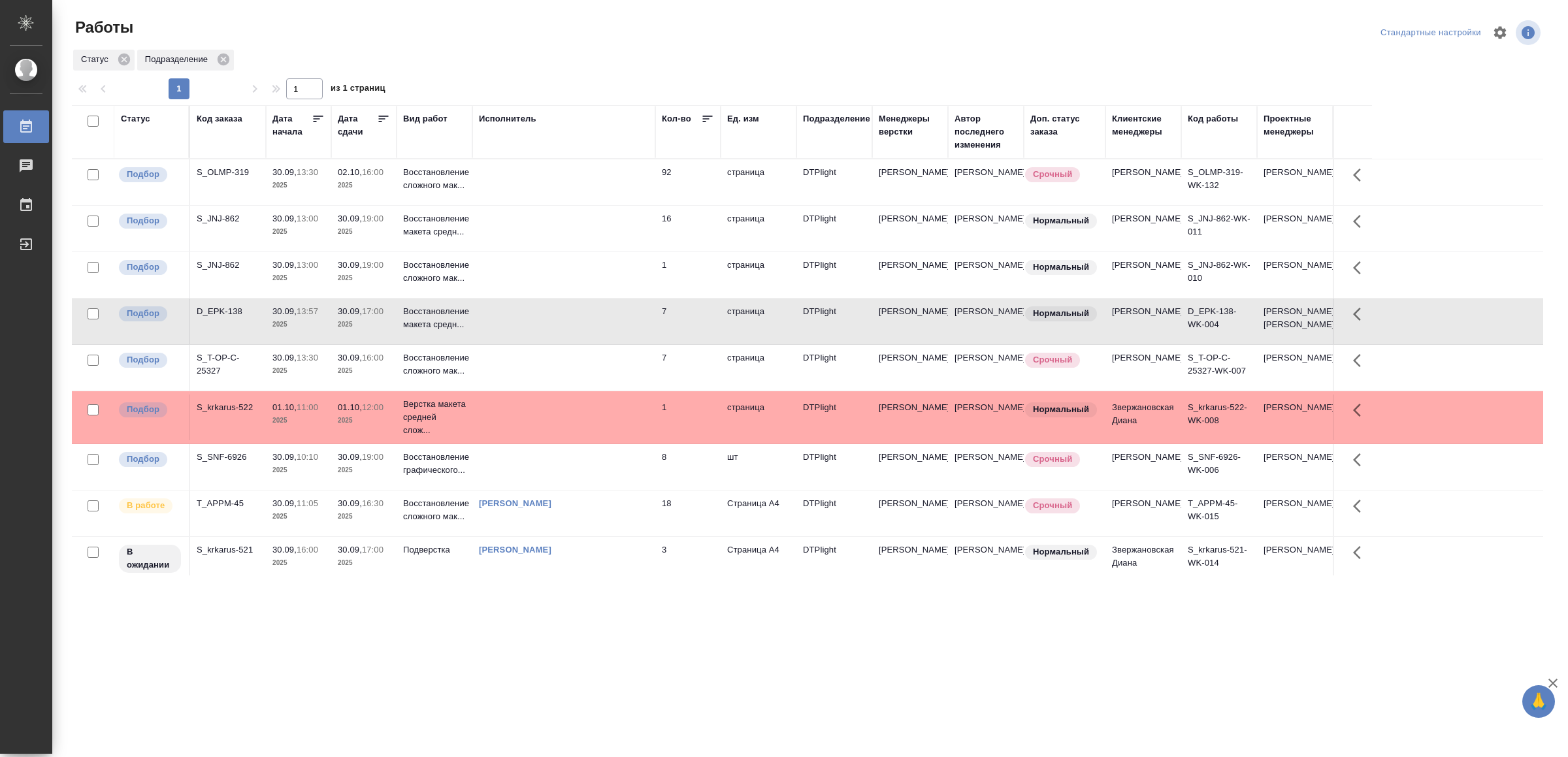
click at [608, 345] on td at bounding box center [564, 322] width 183 height 46
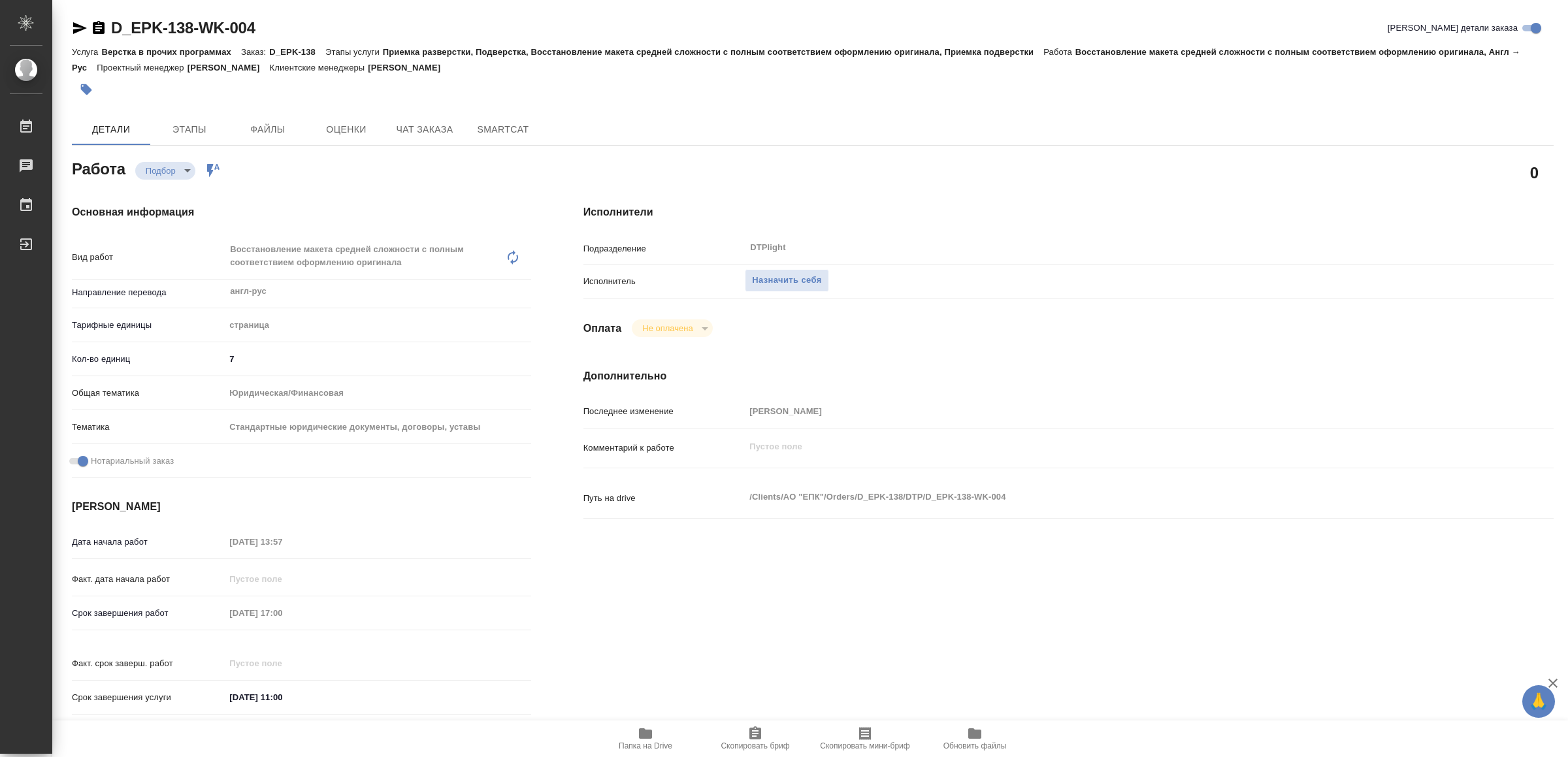
click at [641, 738] on icon "button" at bounding box center [645, 733] width 13 height 10
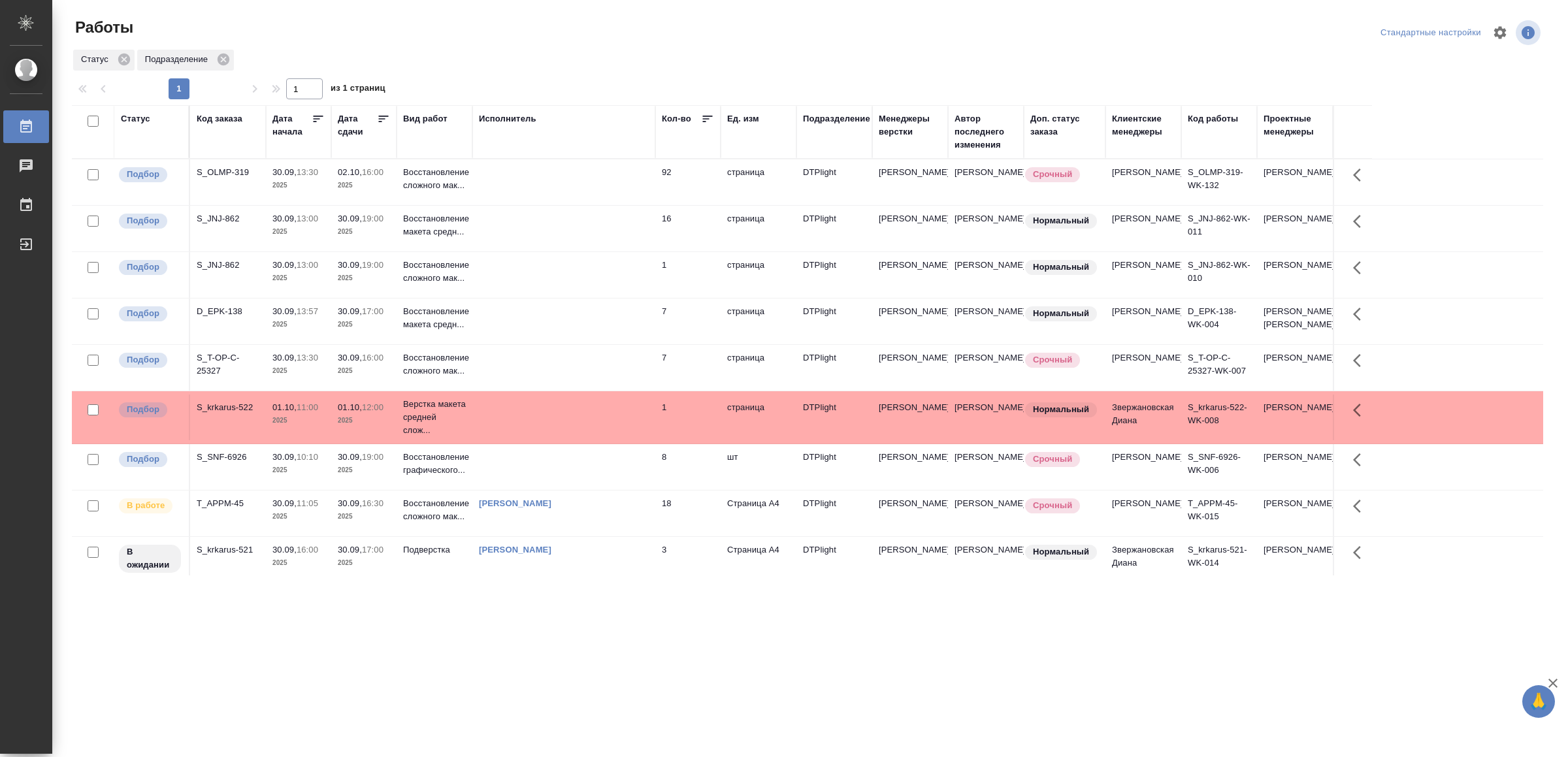
drag, startPoint x: 530, startPoint y: 607, endPoint x: 543, endPoint y: 604, distance: 13.3
click at [602, 510] on div "[PERSON_NAME]" at bounding box center [564, 503] width 170 height 13
drag, startPoint x: 640, startPoint y: 488, endPoint x: 637, endPoint y: 475, distance: 13.3
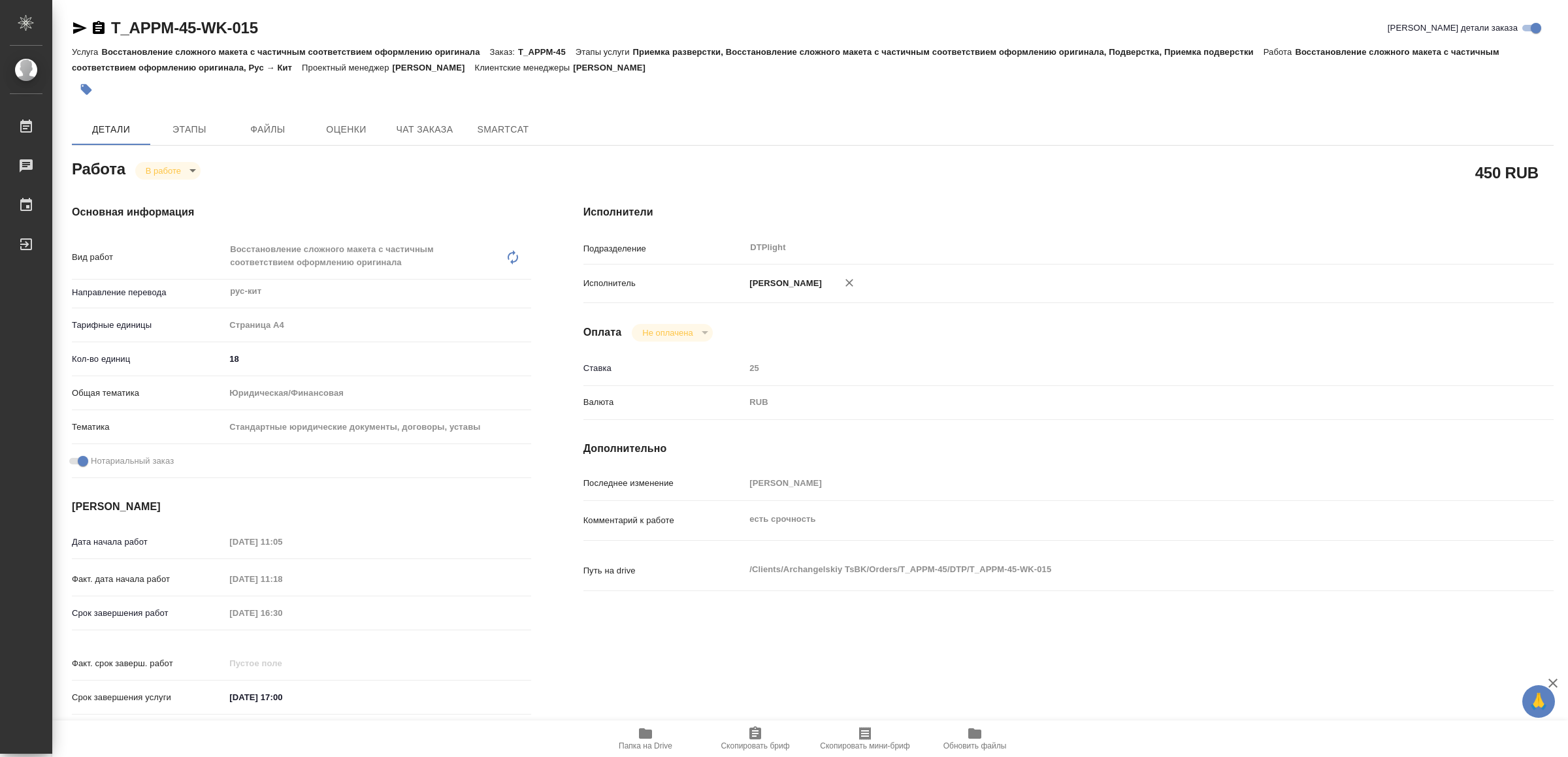
click at [641, 730] on icon "button" at bounding box center [645, 733] width 13 height 10
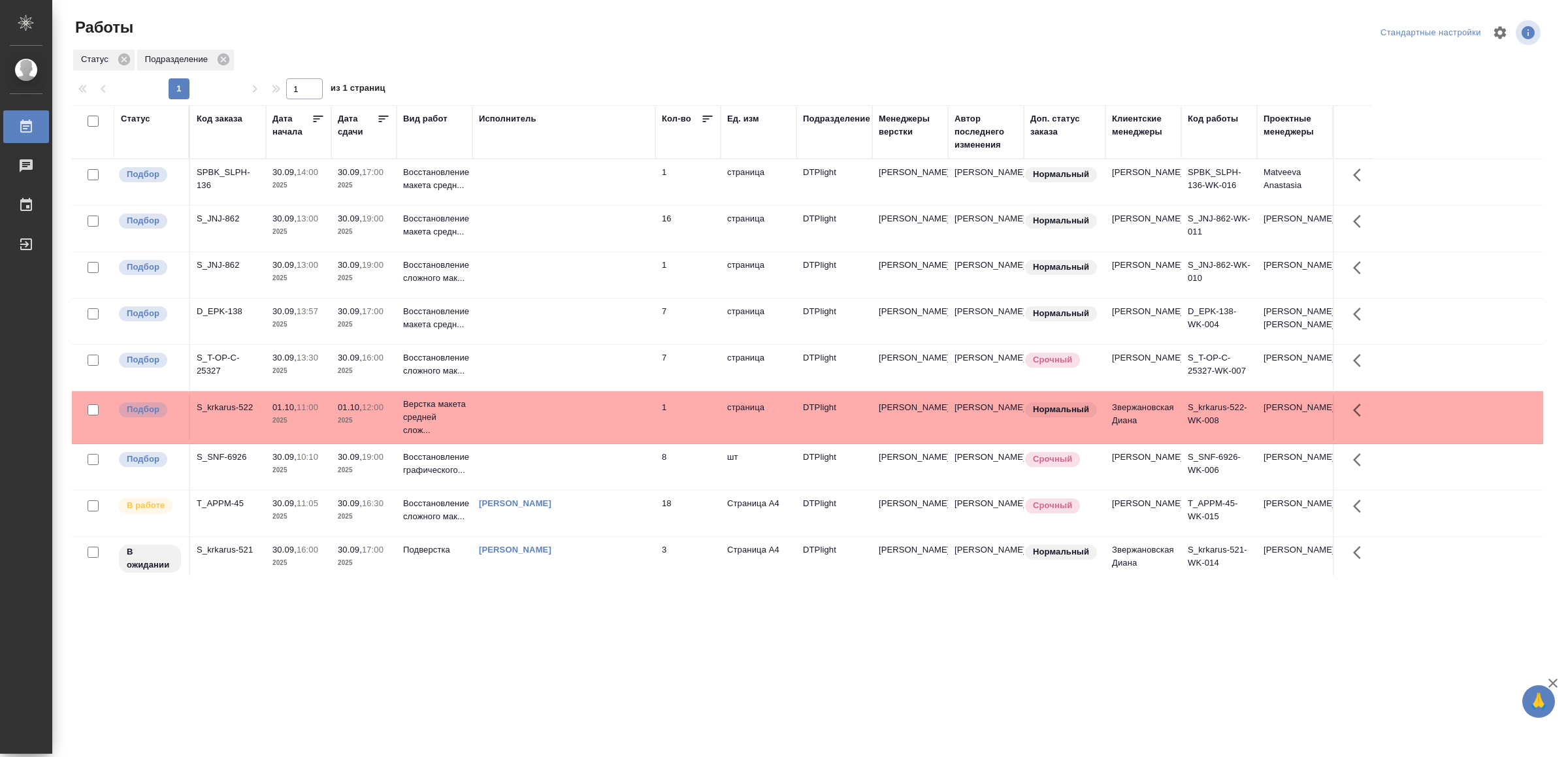
click at [607, 510] on div "[PERSON_NAME]" at bounding box center [564, 503] width 170 height 13
click at [595, 173] on td at bounding box center [564, 182] width 183 height 46
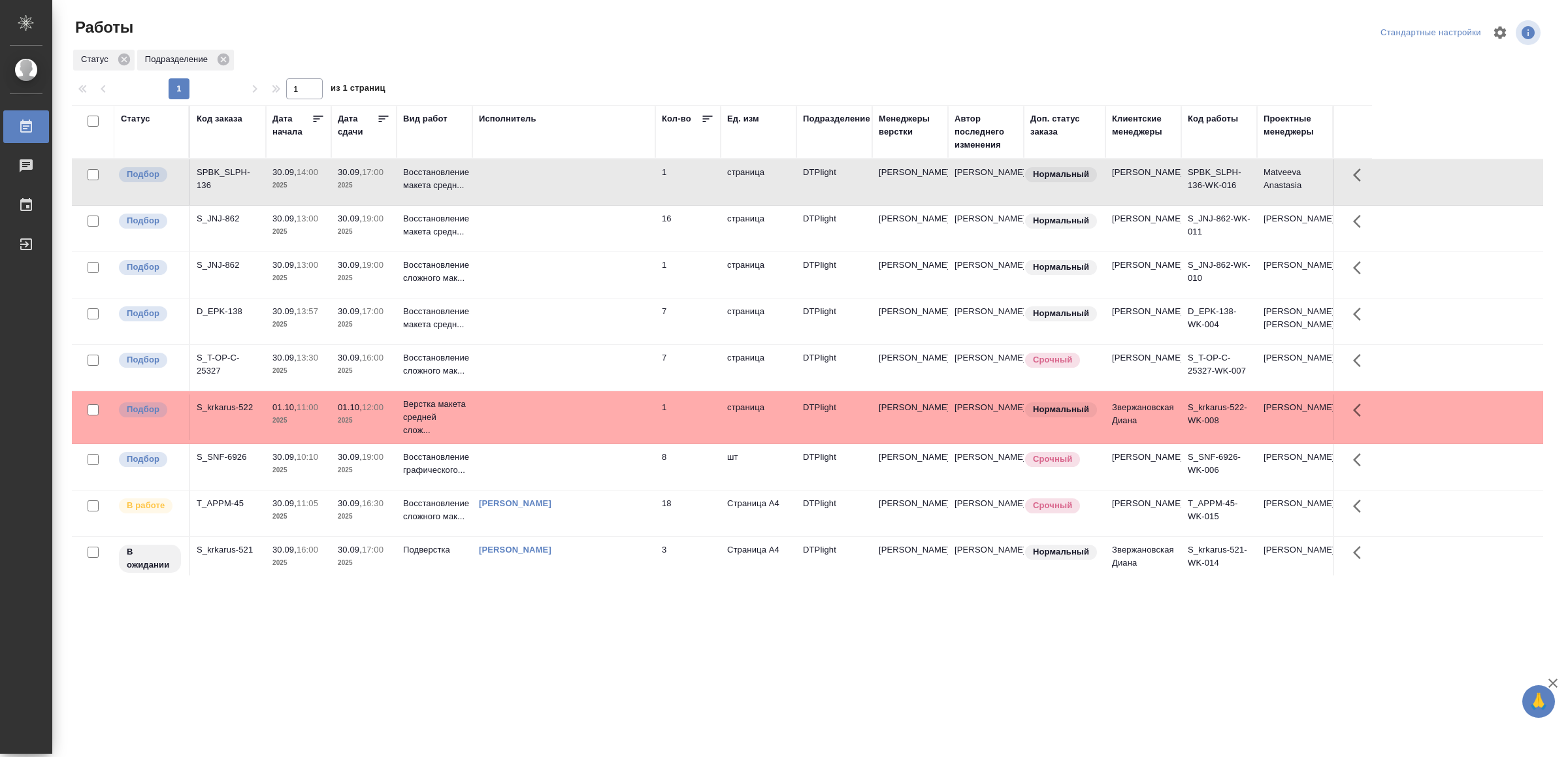
click at [595, 173] on td at bounding box center [564, 182] width 183 height 46
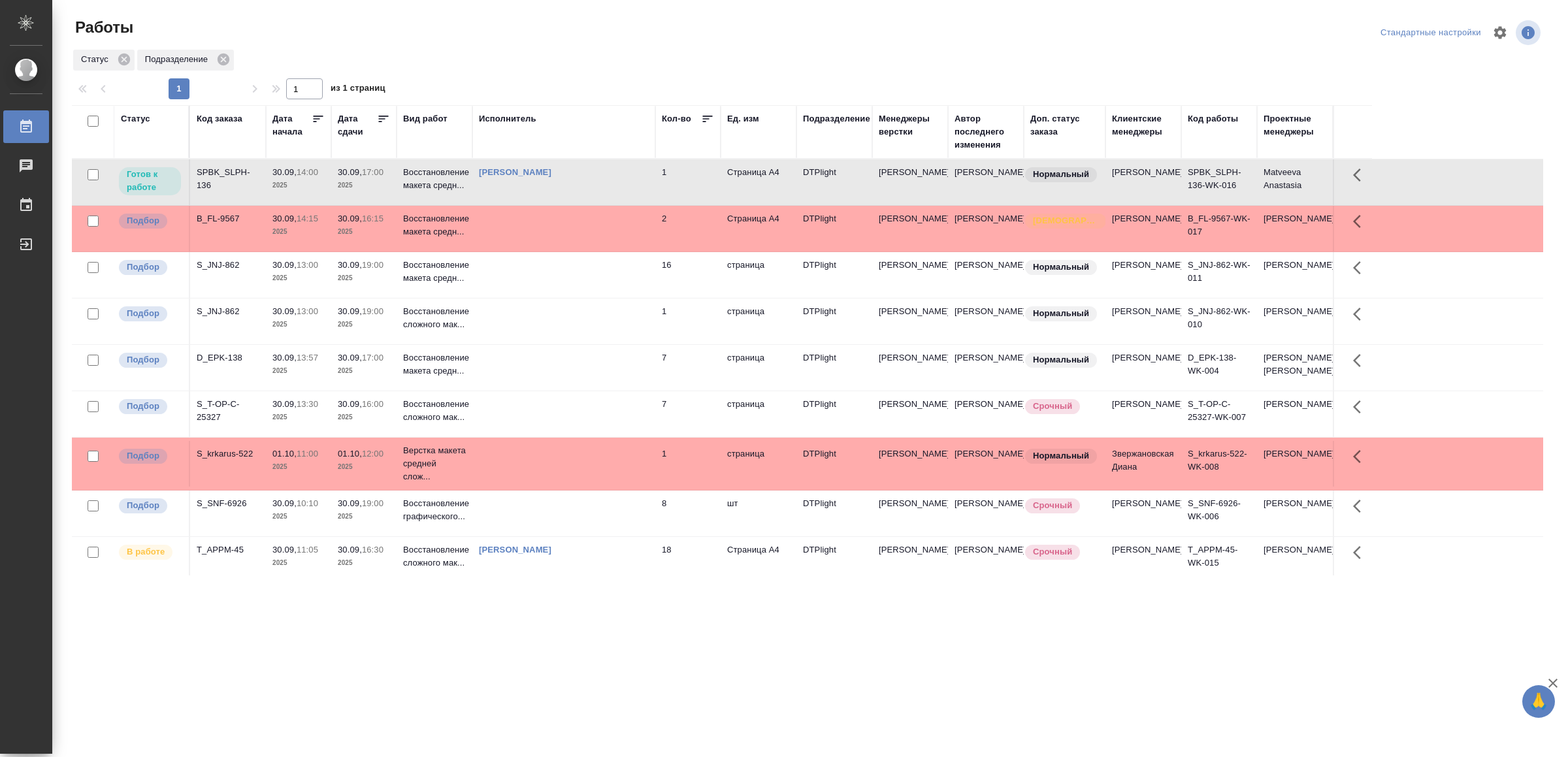
click at [528, 232] on td at bounding box center [564, 229] width 183 height 46
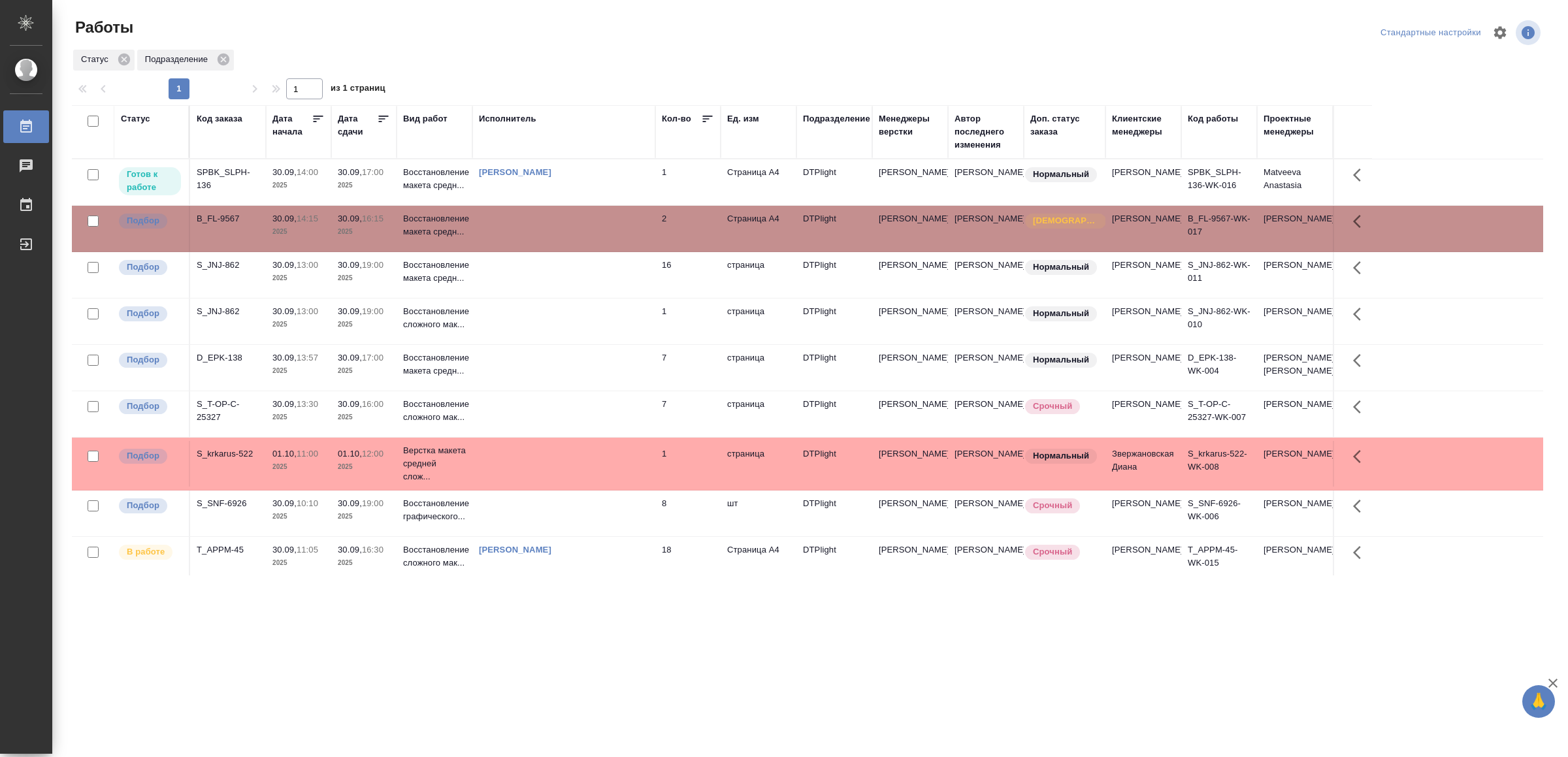
click at [528, 232] on td at bounding box center [564, 229] width 183 height 46
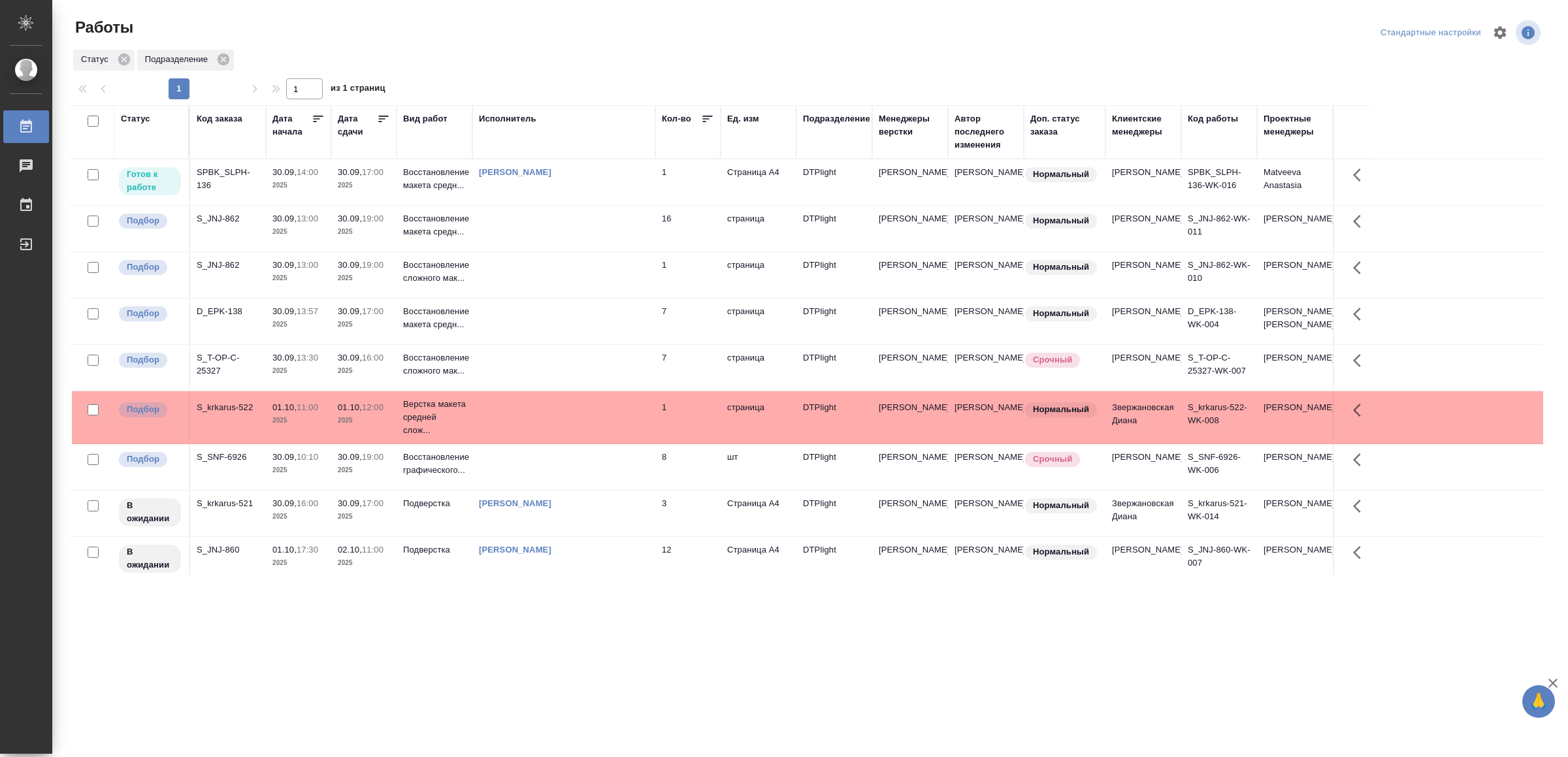
click at [604, 178] on div "[PERSON_NAME]" at bounding box center [564, 172] width 170 height 13
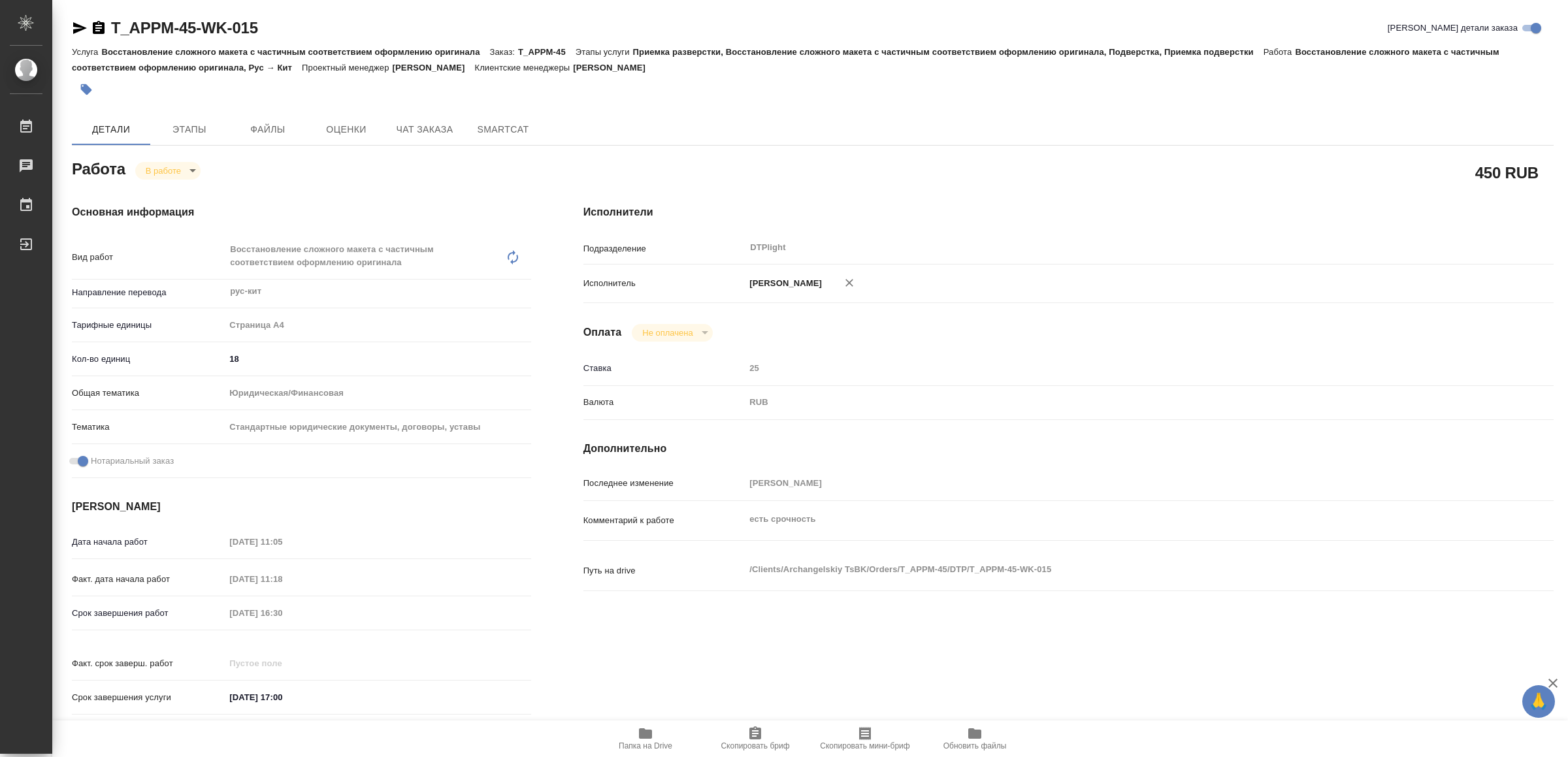
click at [653, 739] on span "Папка на Drive" at bounding box center [645, 738] width 94 height 25
click at [76, 33] on icon "button" at bounding box center [80, 28] width 16 height 16
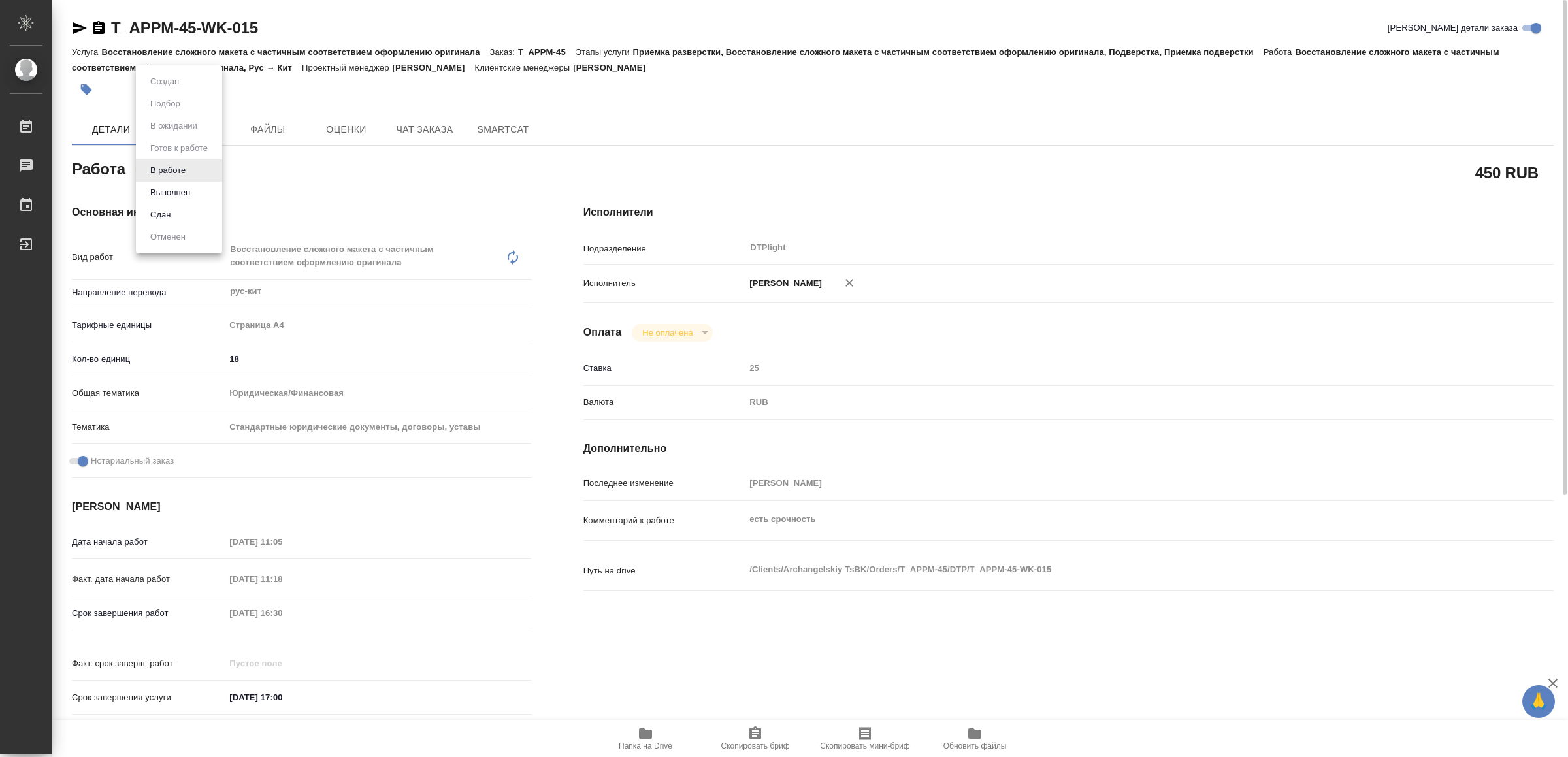
click at [168, 164] on body "🙏 .cls-1 fill:#fff; AWATERA Yamkovenko Vera Работы 0 Чаты График Выйти T_APPM-4…" at bounding box center [784, 378] width 1568 height 757
click at [179, 194] on button "Выполнен" at bounding box center [170, 193] width 48 height 15
type textarea "x"
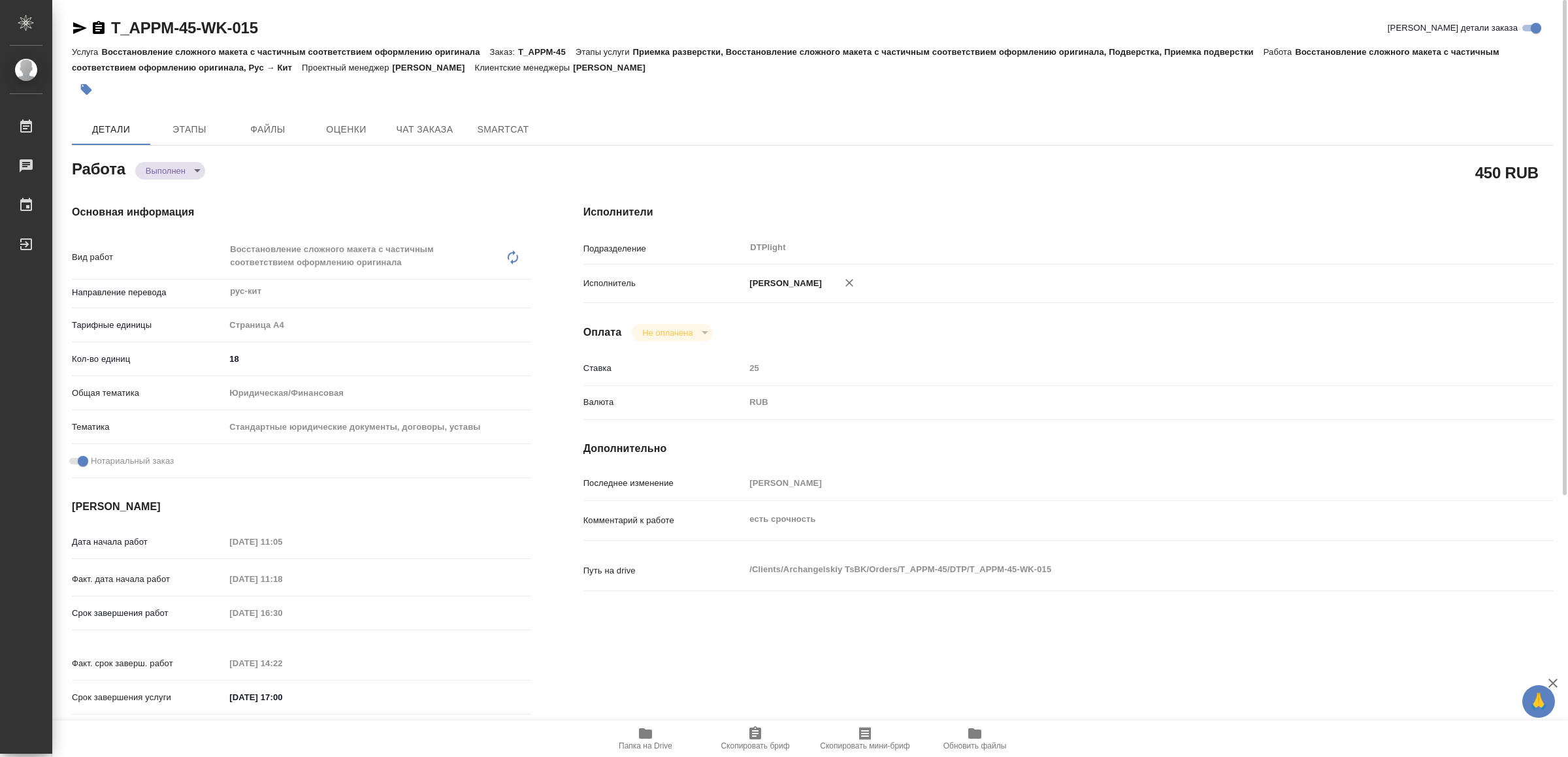
type textarea "x"
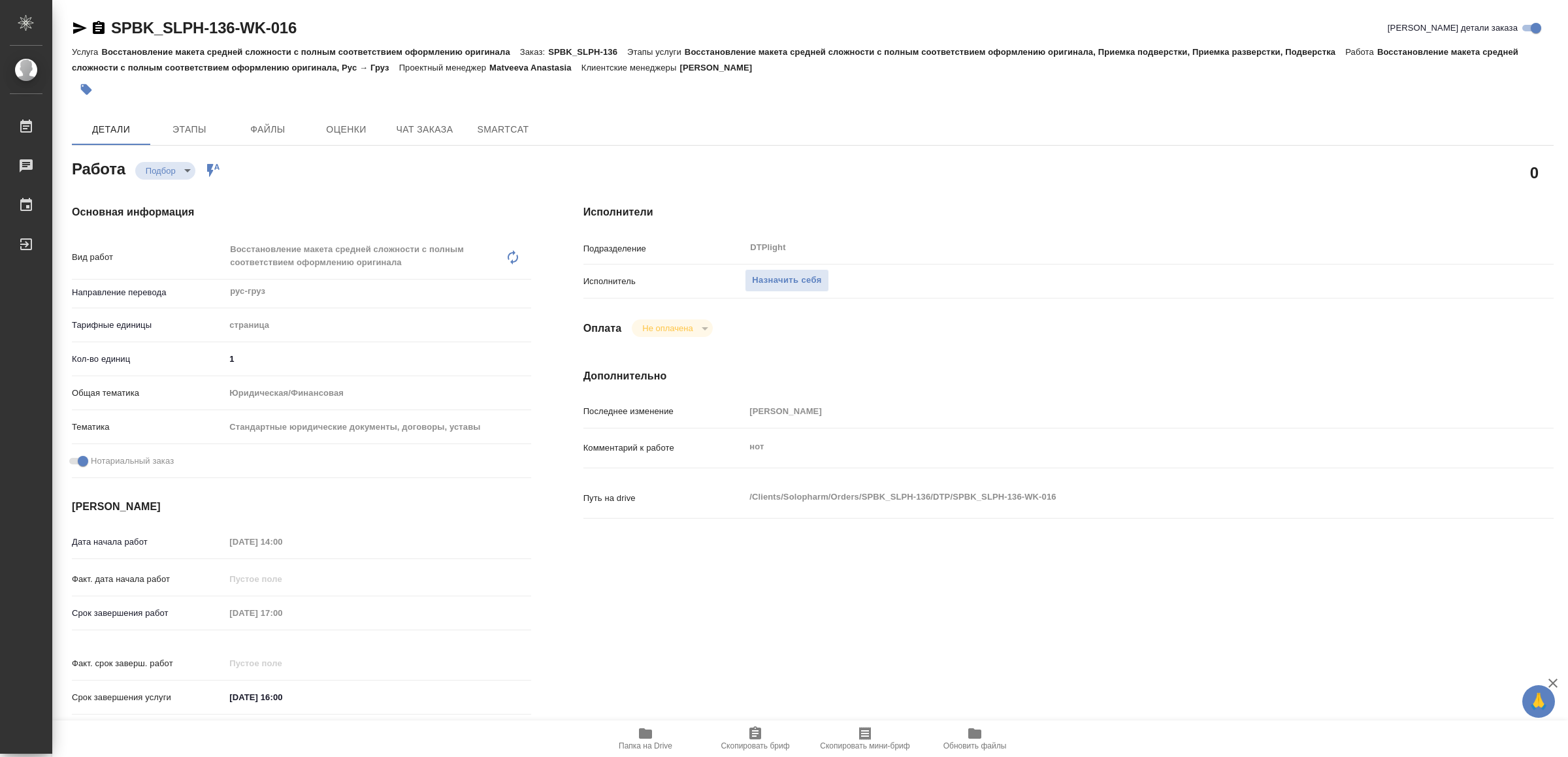
click at [651, 735] on icon "button" at bounding box center [645, 733] width 13 height 10
drag, startPoint x: 798, startPoint y: 278, endPoint x: 759, endPoint y: 244, distance: 51.7
click at [798, 279] on span "Назначить себя" at bounding box center [787, 281] width 69 height 15
